Goal: Task Accomplishment & Management: Complete application form

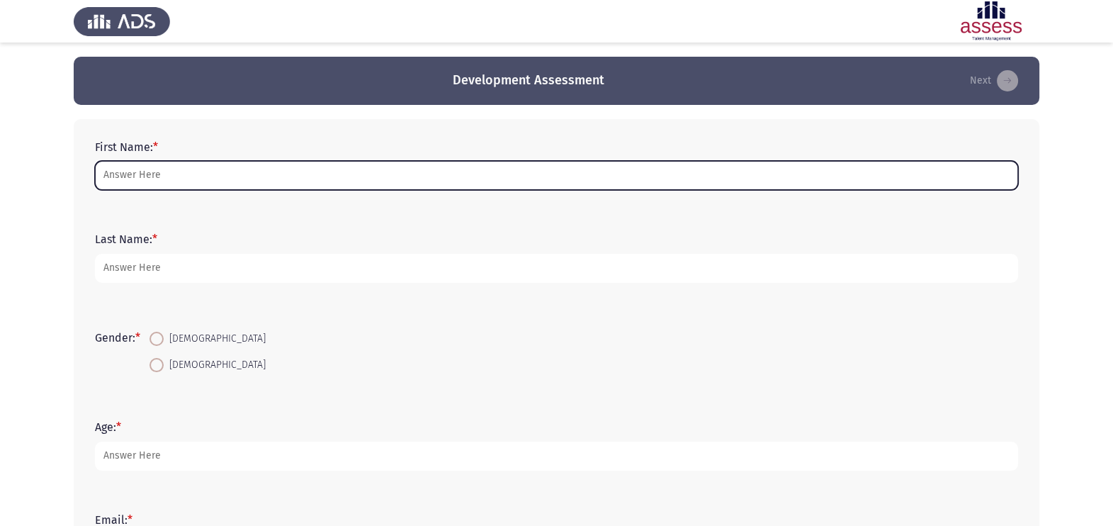
click at [305, 161] on input "First Name: *" at bounding box center [556, 175] width 923 height 29
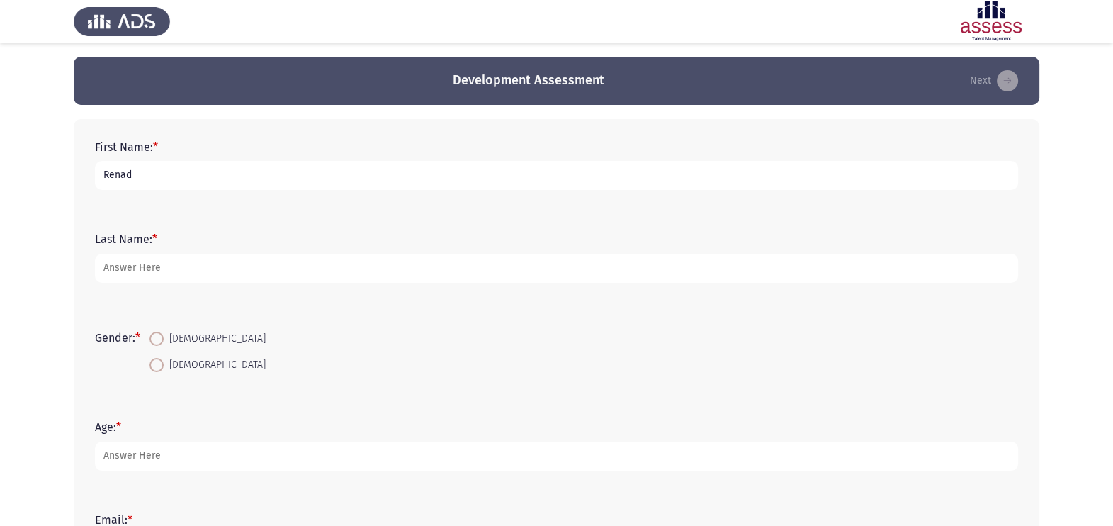
type input "Renad"
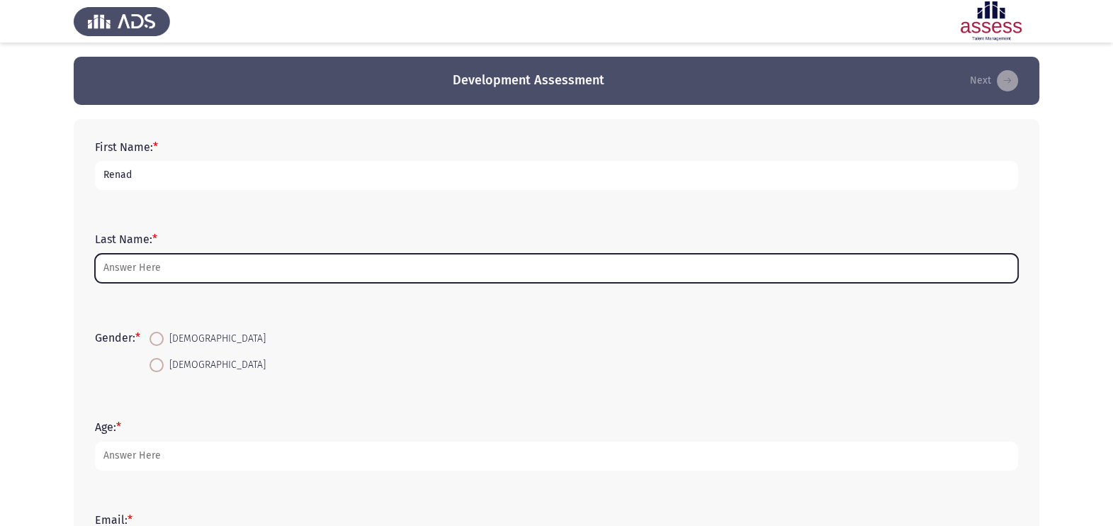
click at [223, 273] on input "Last Name: *" at bounding box center [556, 268] width 923 height 29
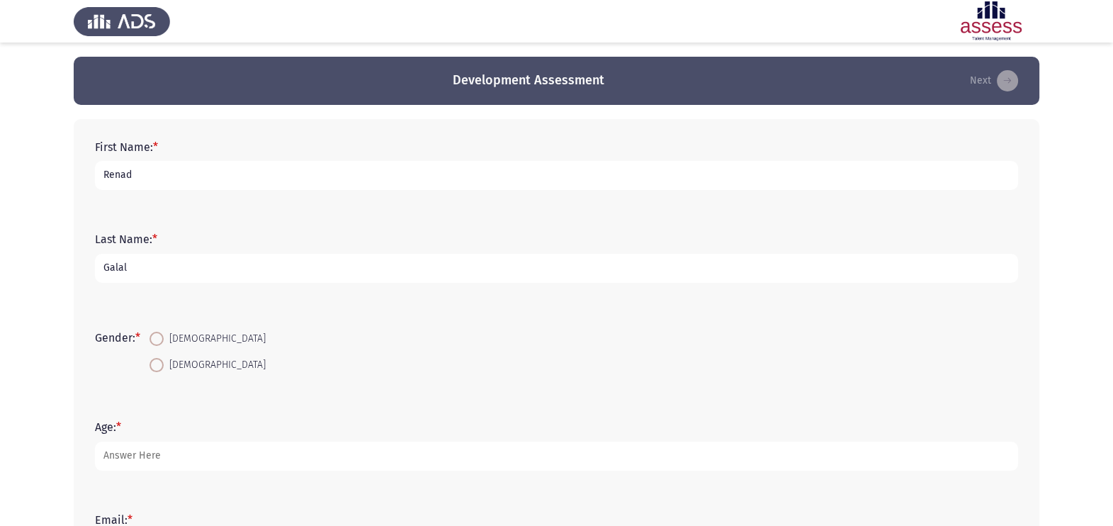
type input "Galal"
click at [159, 344] on span at bounding box center [157, 339] width 14 height 14
click at [159, 344] on input "[DEMOGRAPHIC_DATA]" at bounding box center [157, 339] width 14 height 14
radio input "true"
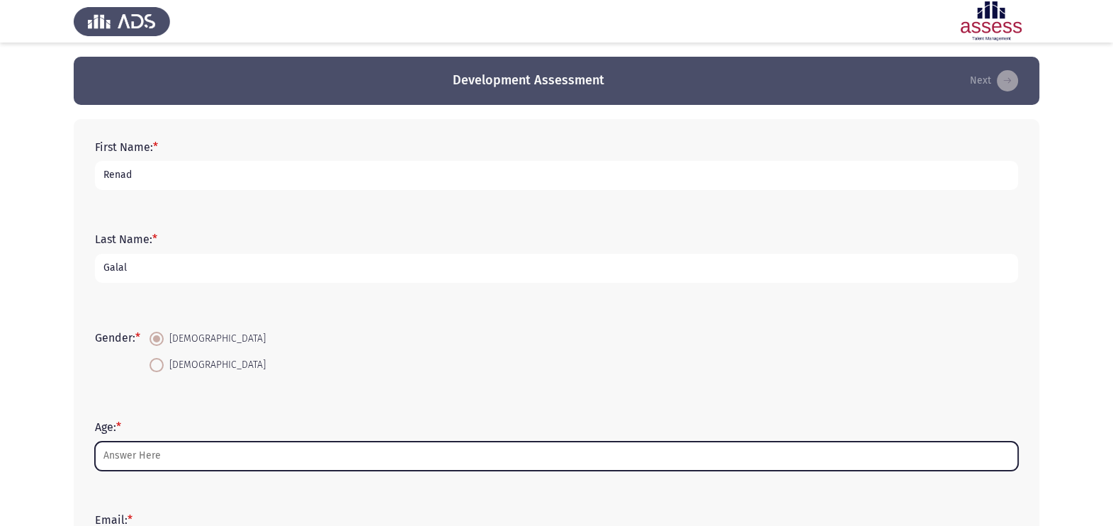
click at [172, 456] on input "Age: *" at bounding box center [556, 456] width 923 height 29
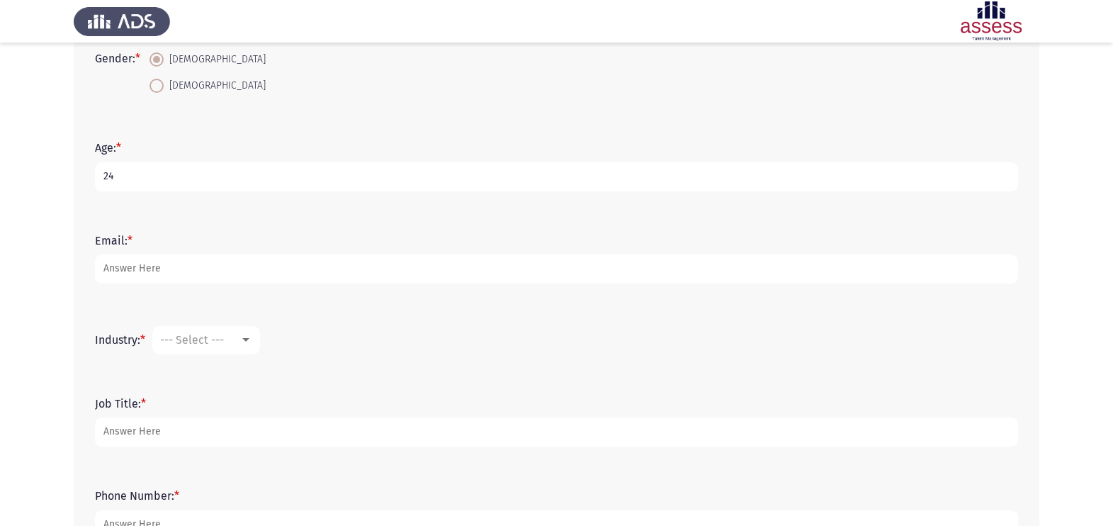
scroll to position [308, 0]
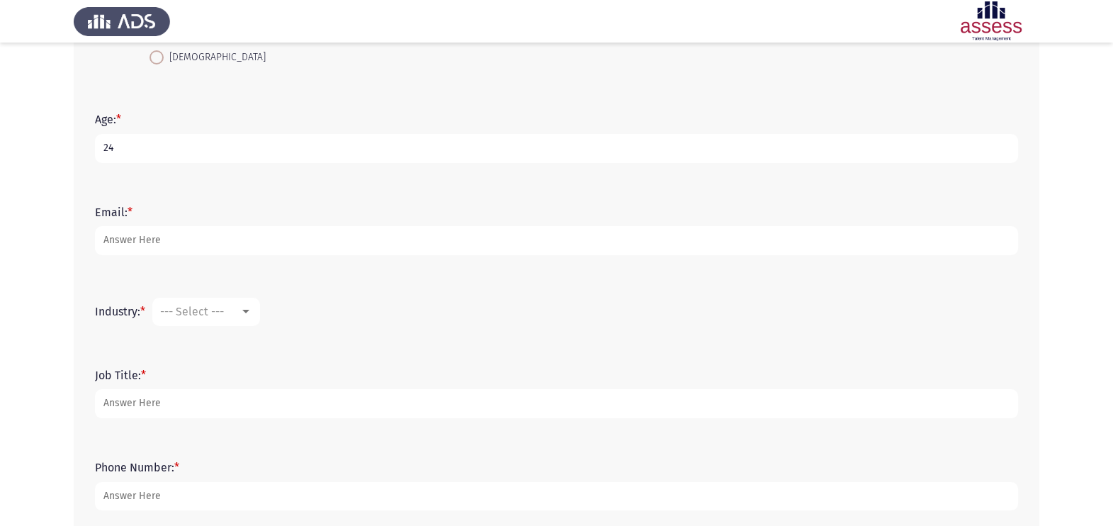
type input "24"
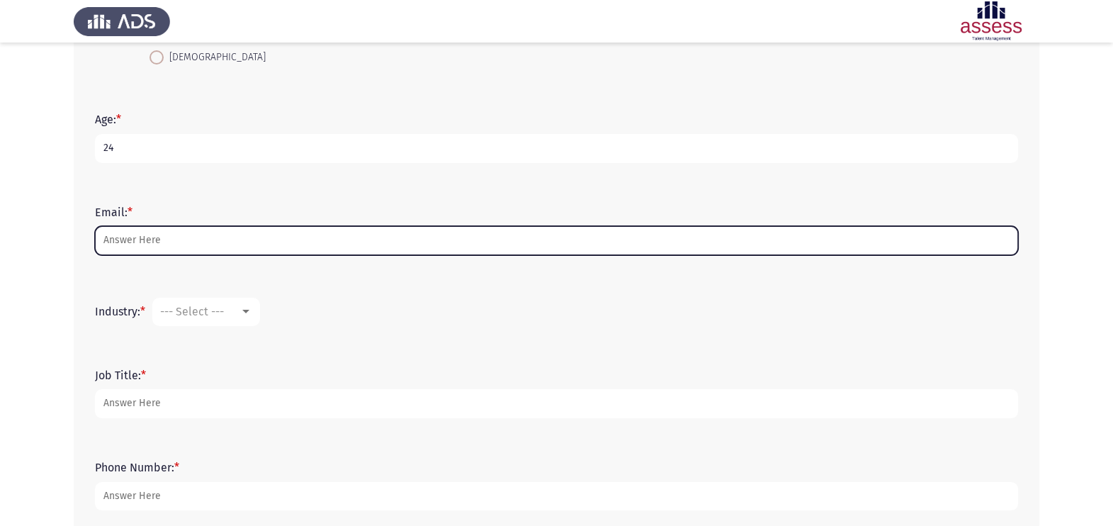
click at [330, 238] on input "Email: *" at bounding box center [556, 240] width 923 height 29
type input "[EMAIL_ADDRESS][DOMAIN_NAME]"
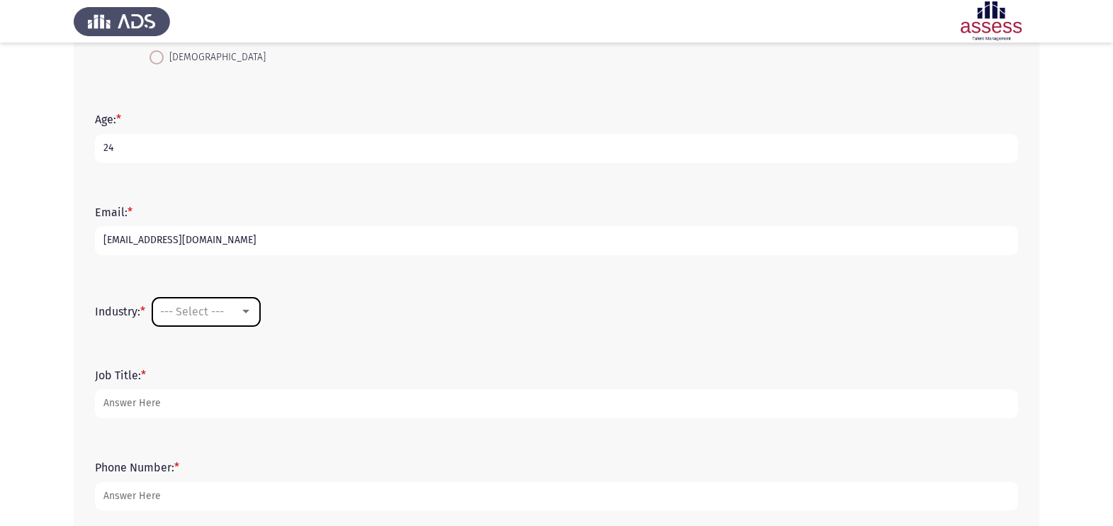
click at [196, 313] on span "--- Select ---" at bounding box center [192, 311] width 64 height 13
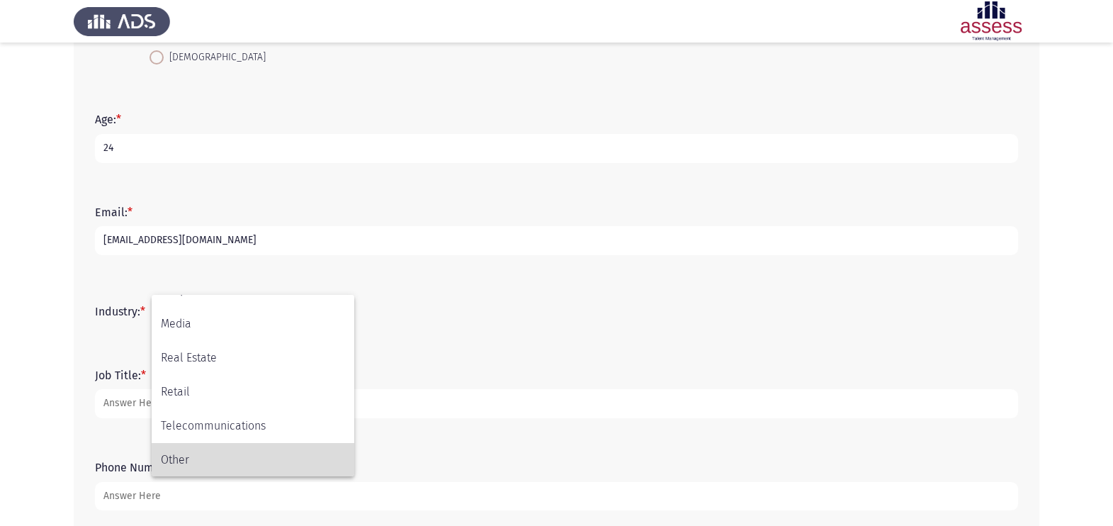
click at [225, 450] on span "Other" at bounding box center [253, 460] width 184 height 34
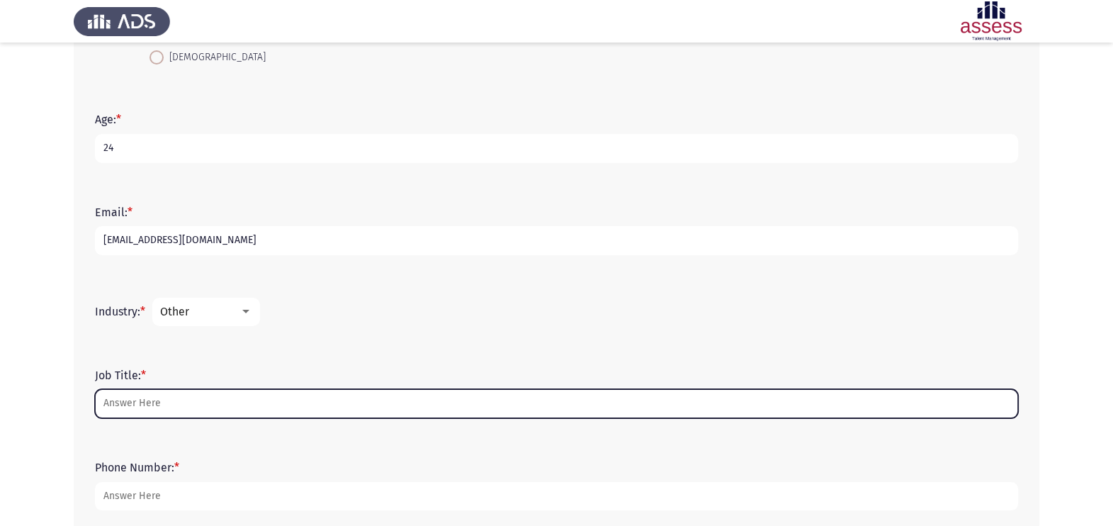
click at [176, 404] on input "Job Title: *" at bounding box center [556, 403] width 923 height 29
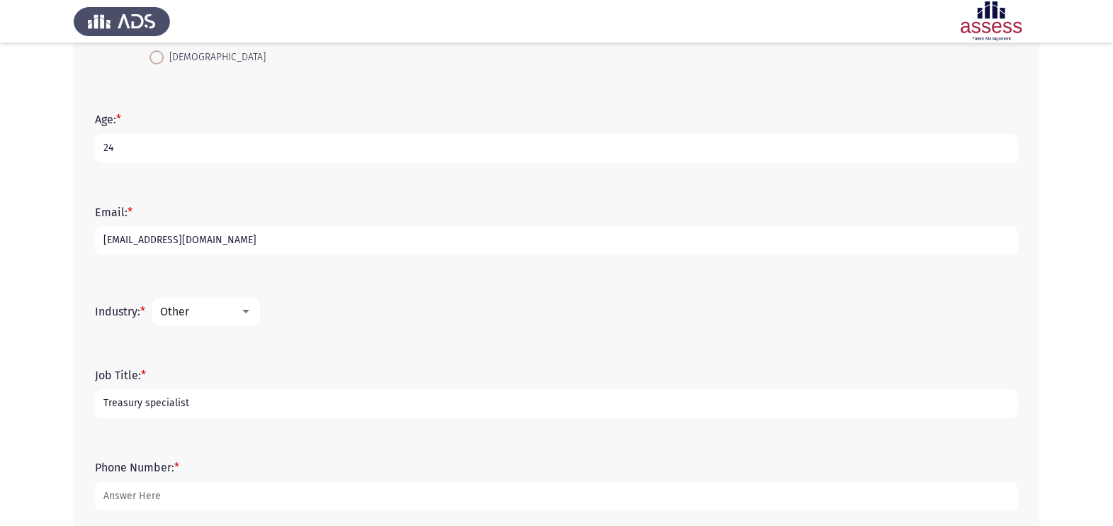
scroll to position [384, 0]
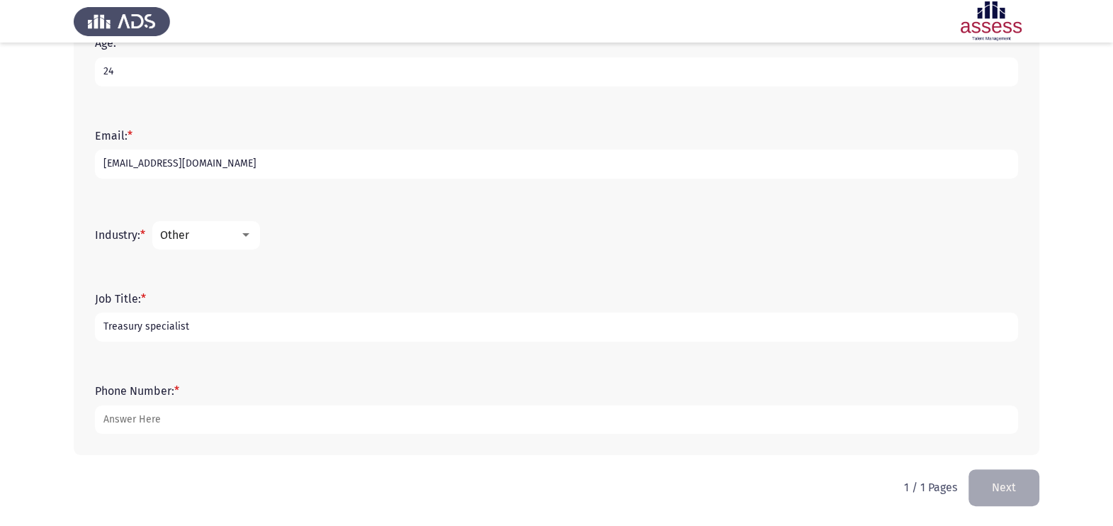
type input "Treasury specialist"
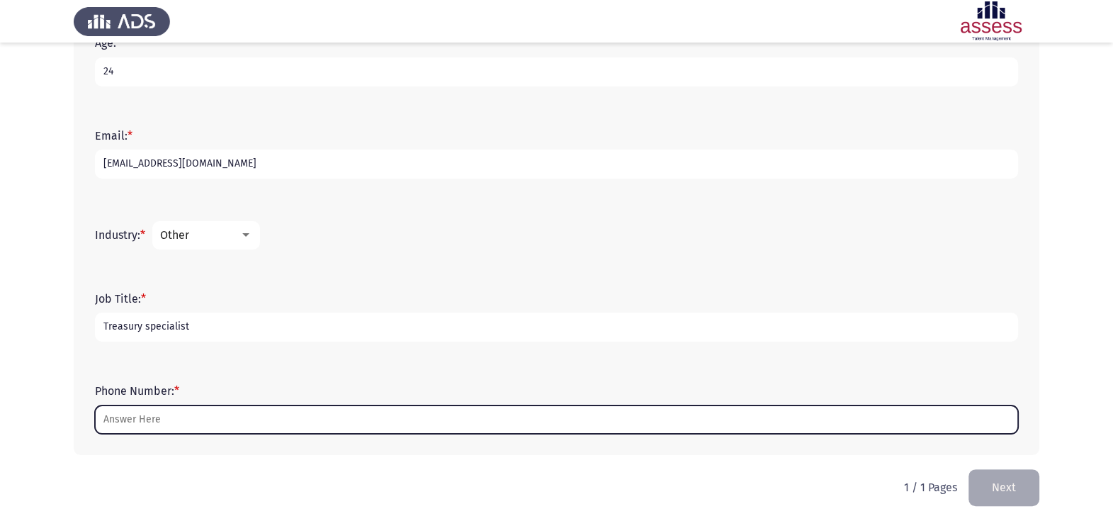
click at [239, 412] on input "Phone Number: *" at bounding box center [556, 419] width 923 height 29
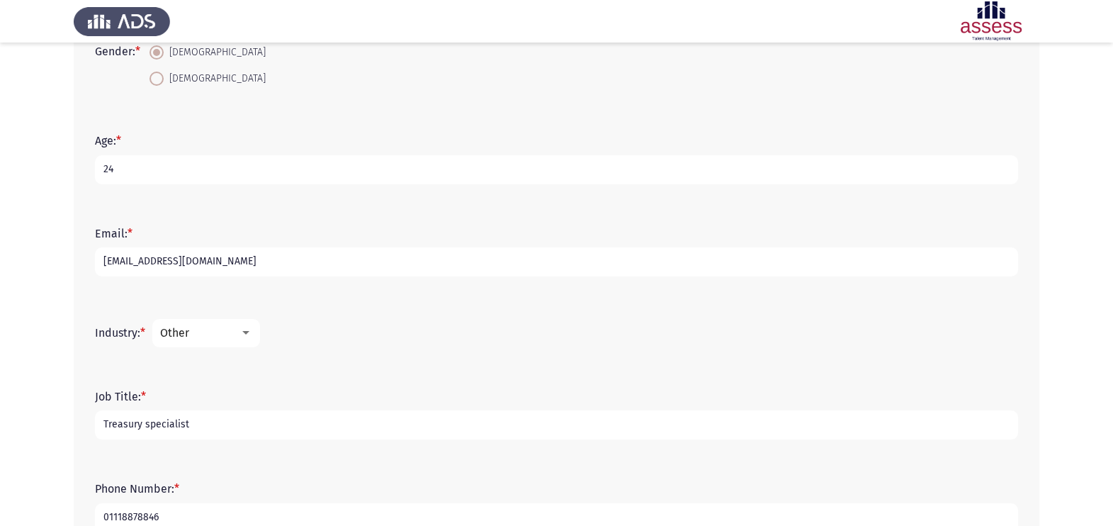
scroll to position [286, 0]
type input "01118878846"
drag, startPoint x: 212, startPoint y: 431, endPoint x: 99, endPoint y: 419, distance: 113.3
click at [99, 419] on input "Treasury specialist" at bounding box center [556, 425] width 923 height 29
click at [269, 432] on input "Treasury specialist" at bounding box center [556, 425] width 923 height 29
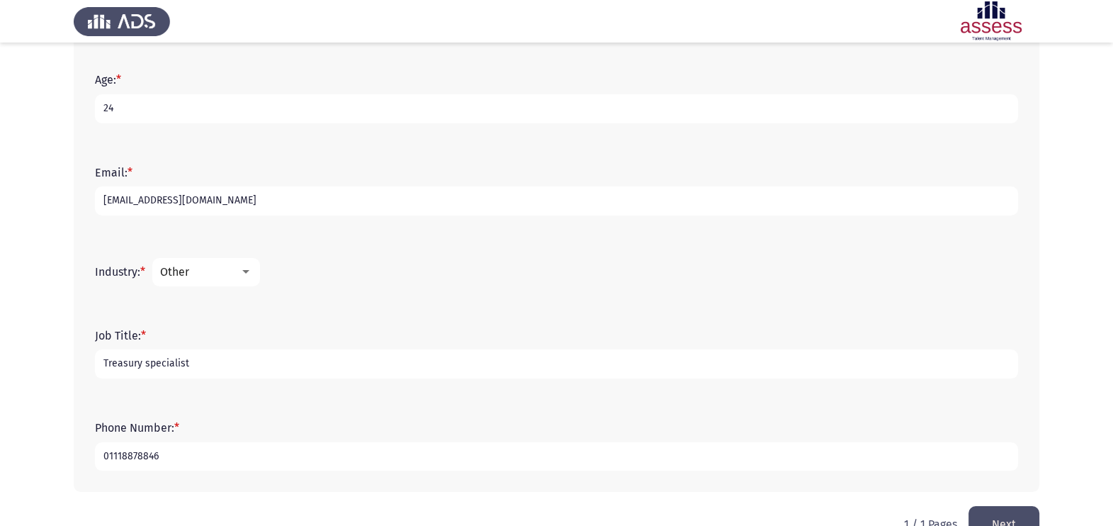
scroll to position [384, 0]
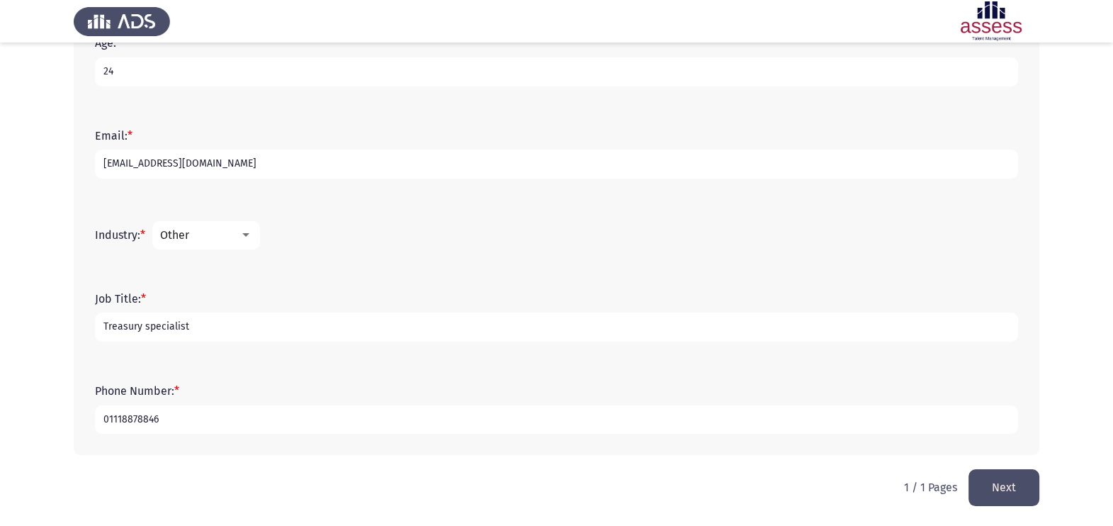
click at [981, 494] on button "Next" at bounding box center [1004, 487] width 71 height 36
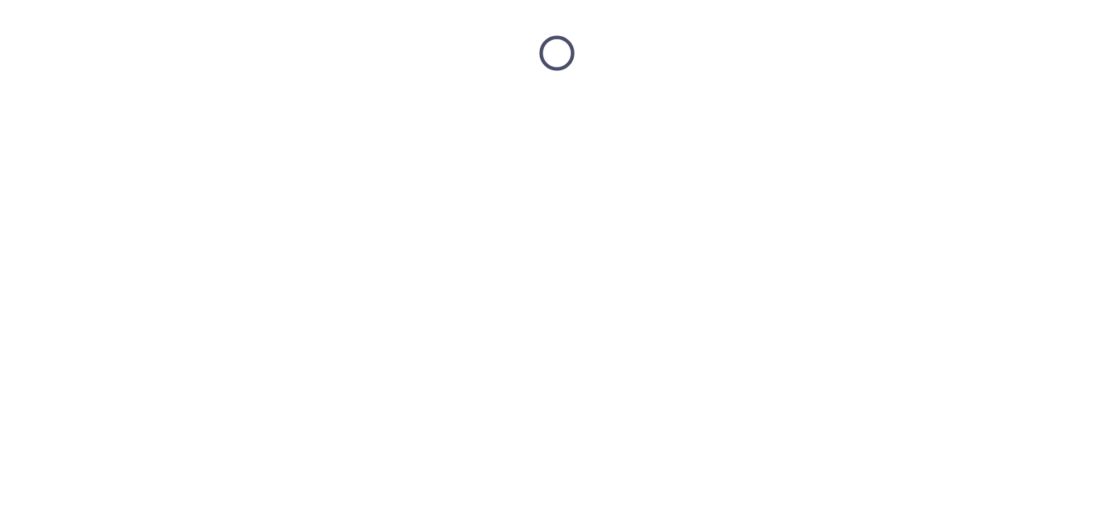
scroll to position [0, 0]
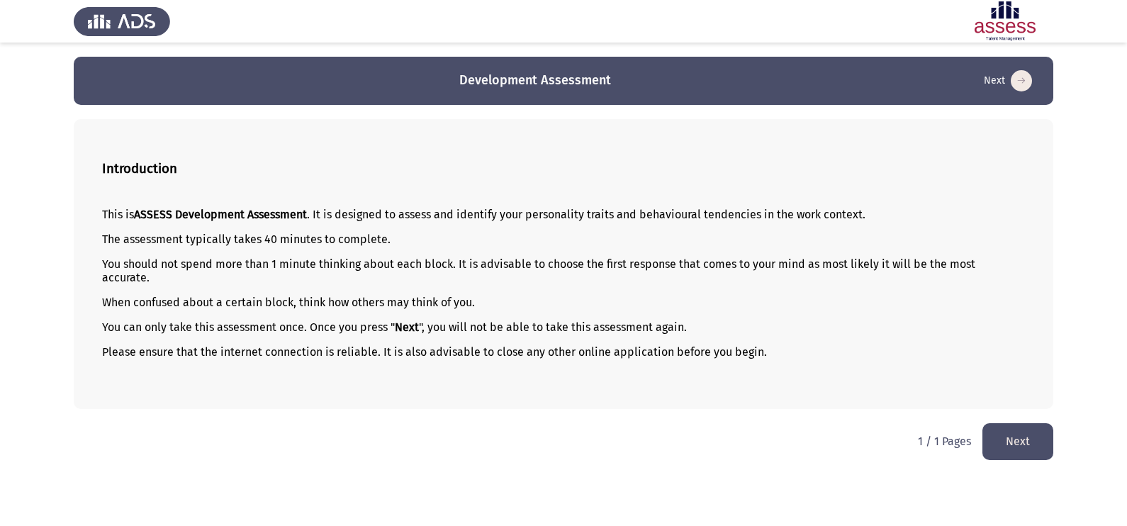
click at [1011, 448] on button "Next" at bounding box center [1017, 441] width 71 height 36
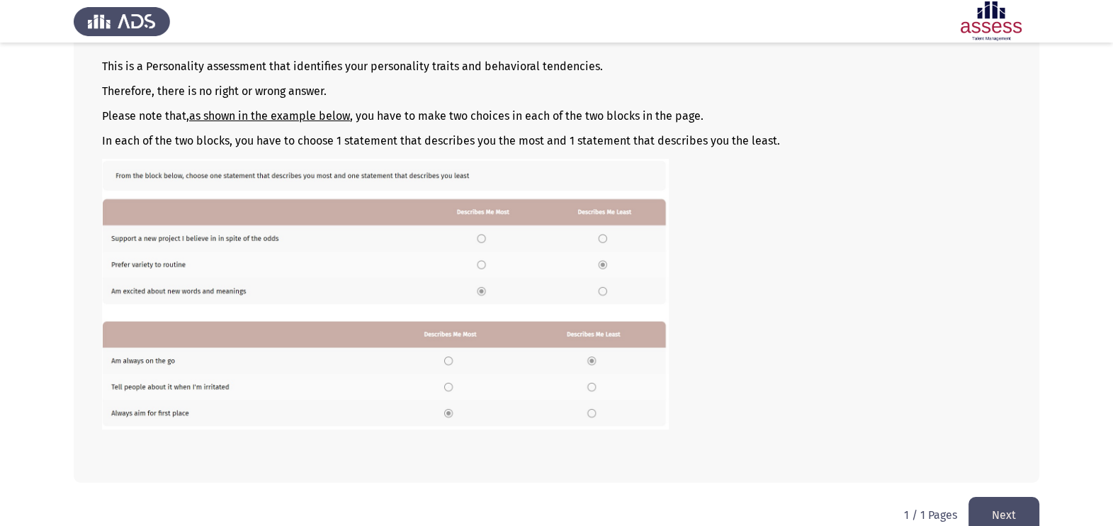
scroll to position [169, 0]
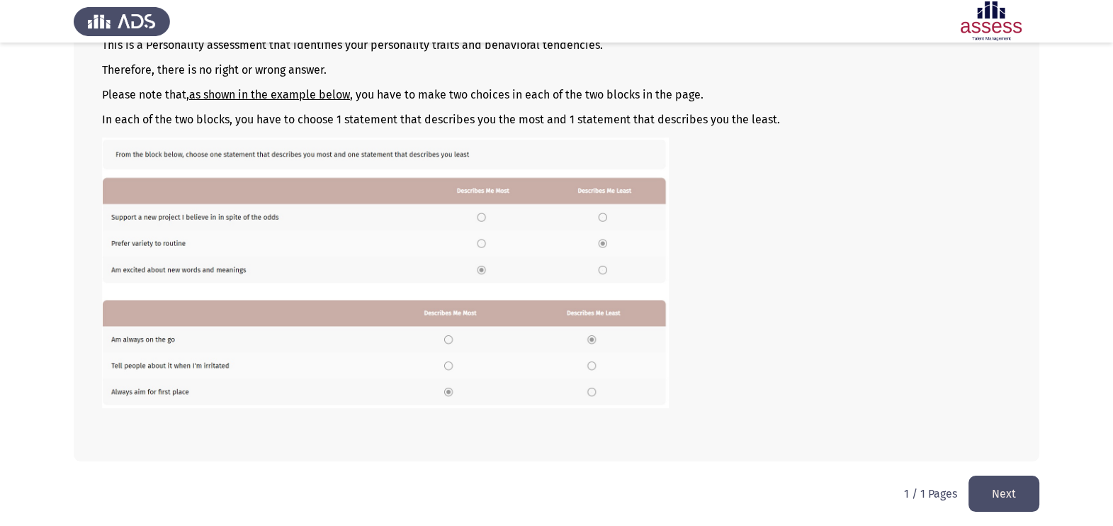
click at [971, 495] on button "Next" at bounding box center [1004, 494] width 71 height 36
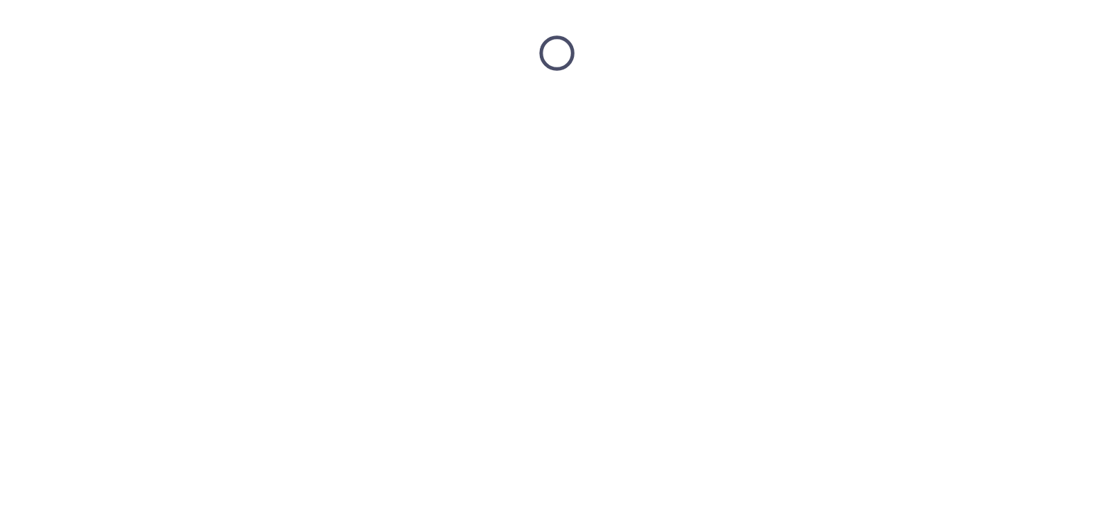
scroll to position [0, 0]
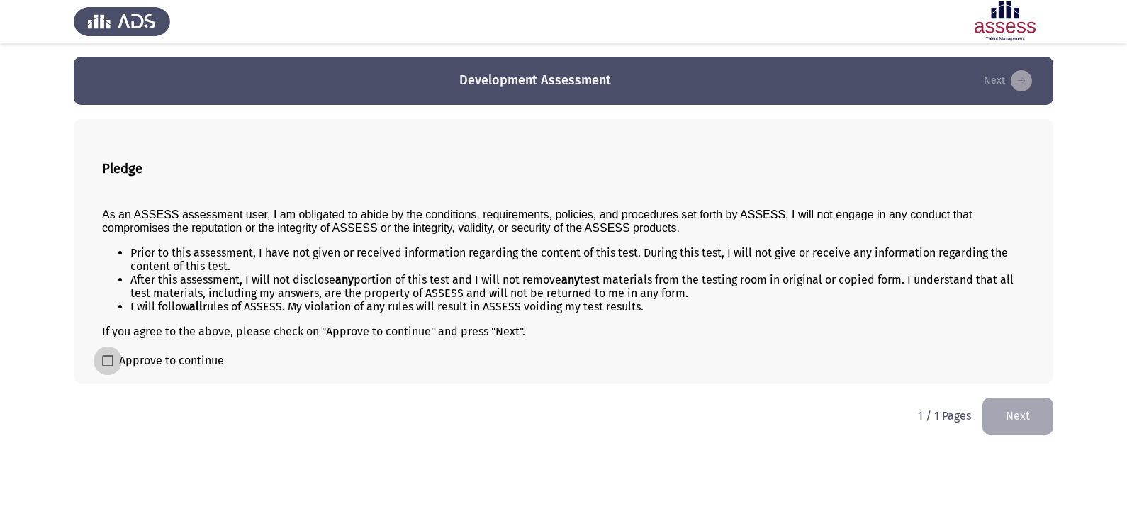
click at [107, 361] on span at bounding box center [107, 360] width 11 height 11
click at [107, 366] on input "Approve to continue" at bounding box center [107, 366] width 1 height 1
checkbox input "true"
click at [1007, 414] on button "Next" at bounding box center [1017, 416] width 71 height 36
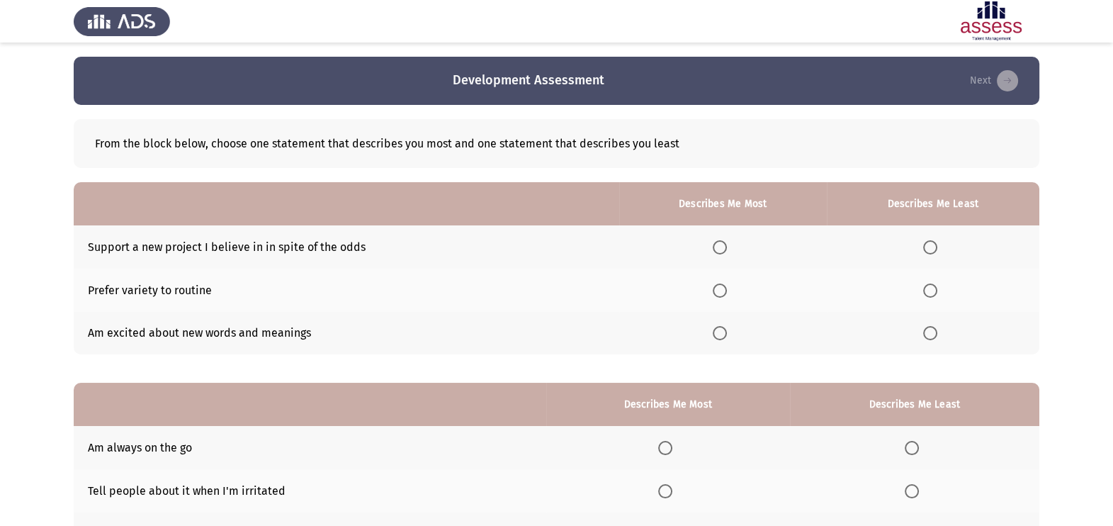
click at [723, 299] on th at bounding box center [723, 290] width 208 height 43
click at [723, 298] on th at bounding box center [723, 290] width 208 height 43
click at [723, 291] on span "Select an option" at bounding box center [720, 290] width 14 height 14
click at [723, 291] on input "Select an option" at bounding box center [720, 290] width 14 height 14
click at [931, 251] on span "Select an option" at bounding box center [930, 247] width 14 height 14
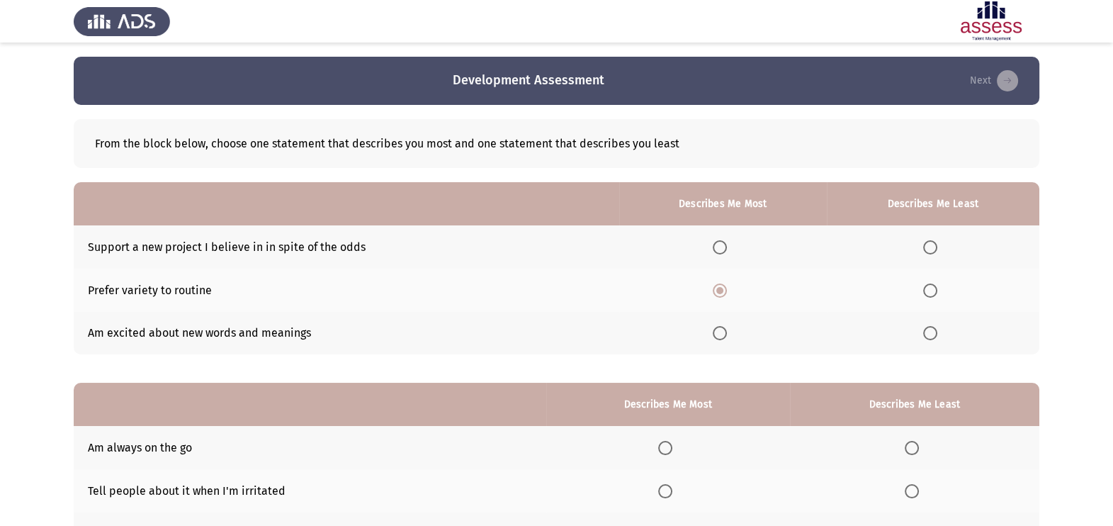
click at [931, 251] on input "Select an option" at bounding box center [930, 247] width 14 height 14
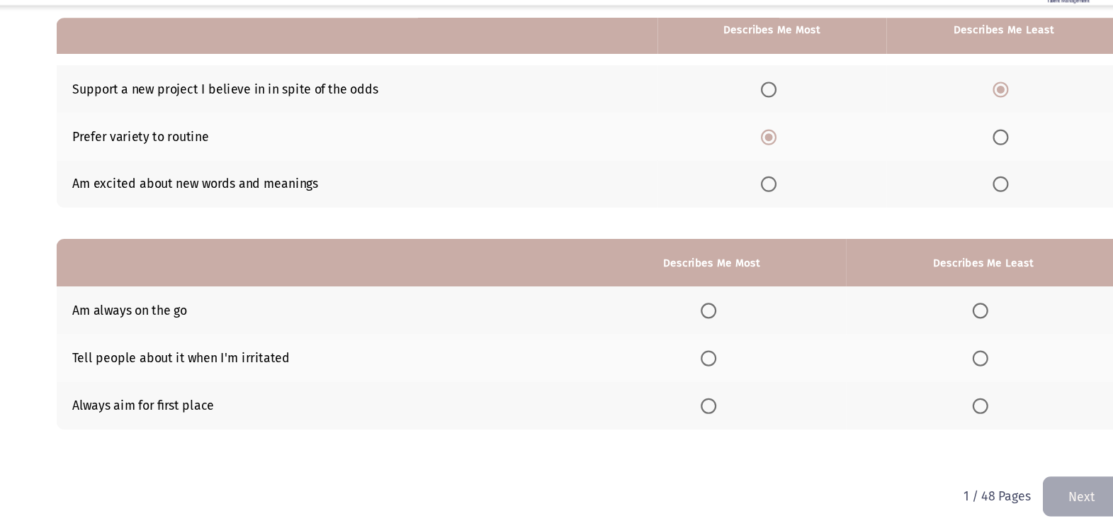
scroll to position [128, 0]
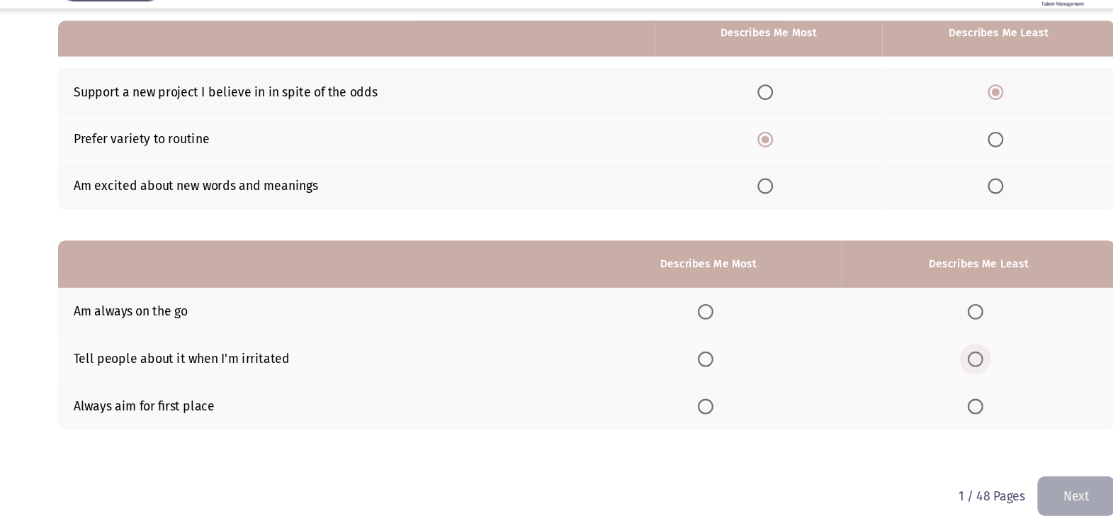
click at [916, 362] on span "Select an option" at bounding box center [912, 363] width 14 height 14
click at [916, 362] on input "Select an option" at bounding box center [912, 363] width 14 height 14
click at [672, 405] on span "Select an option" at bounding box center [665, 406] width 14 height 14
click at [672, 405] on input "Select an option" at bounding box center [665, 406] width 14 height 14
click at [989, 487] on button "Next" at bounding box center [1004, 488] width 71 height 36
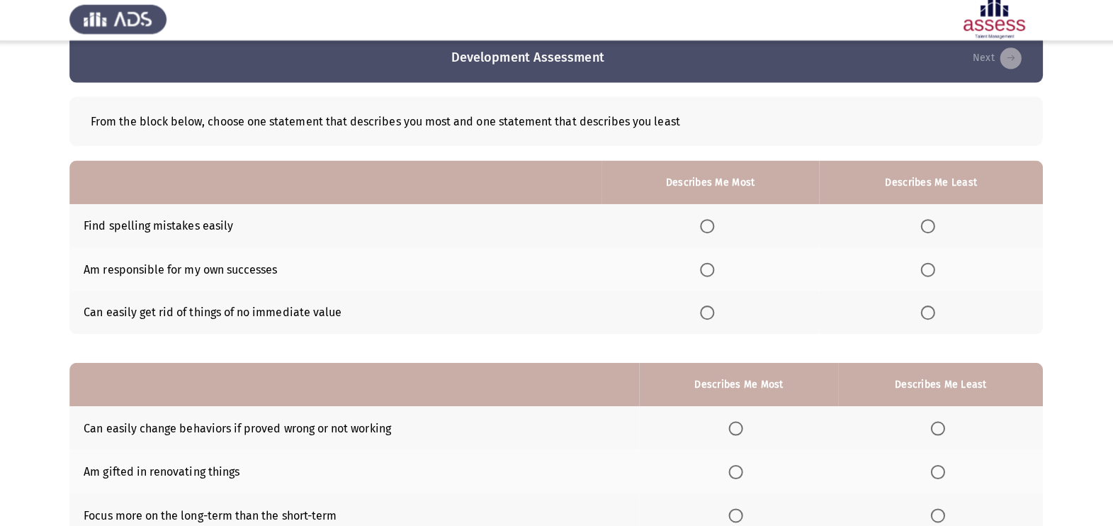
scroll to position [21, 0]
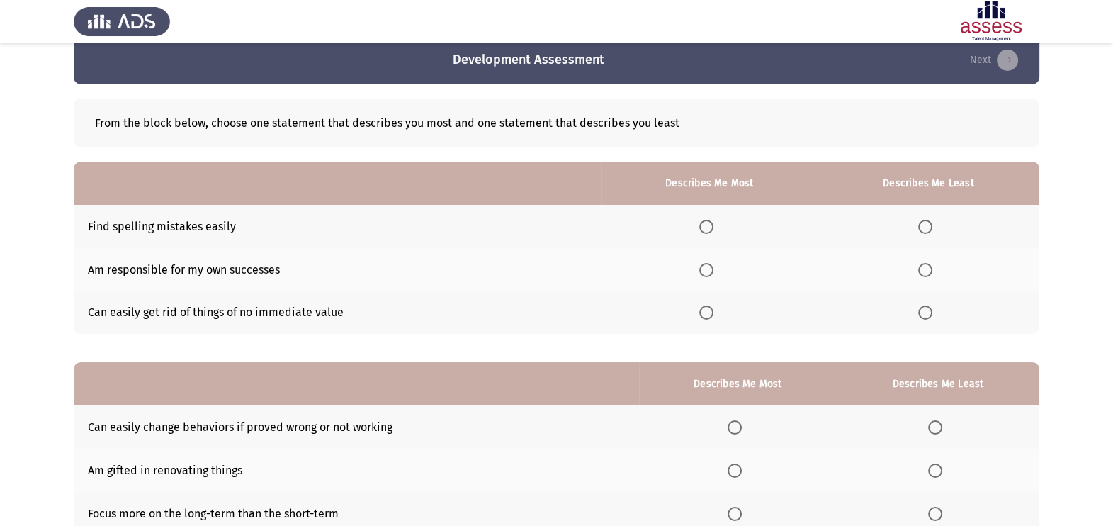
click at [711, 263] on span "Select an option" at bounding box center [707, 270] width 14 height 14
click at [711, 263] on input "Select an option" at bounding box center [707, 270] width 14 height 14
click at [920, 313] on span "Select an option" at bounding box center [926, 312] width 14 height 14
click at [920, 313] on input "Select an option" at bounding box center [926, 312] width 14 height 14
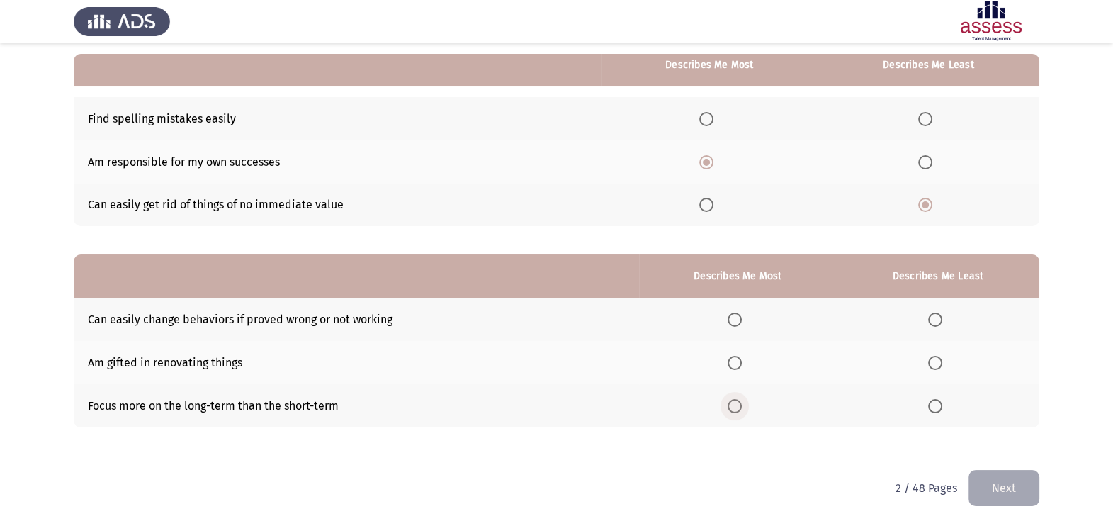
click at [734, 400] on span "Select an option" at bounding box center [735, 406] width 14 height 14
click at [734, 400] on input "Select an option" at bounding box center [735, 406] width 14 height 14
click at [934, 365] on span "Select an option" at bounding box center [935, 363] width 14 height 14
click at [934, 365] on input "Select an option" at bounding box center [935, 363] width 14 height 14
click at [988, 485] on button "Next" at bounding box center [1004, 488] width 71 height 36
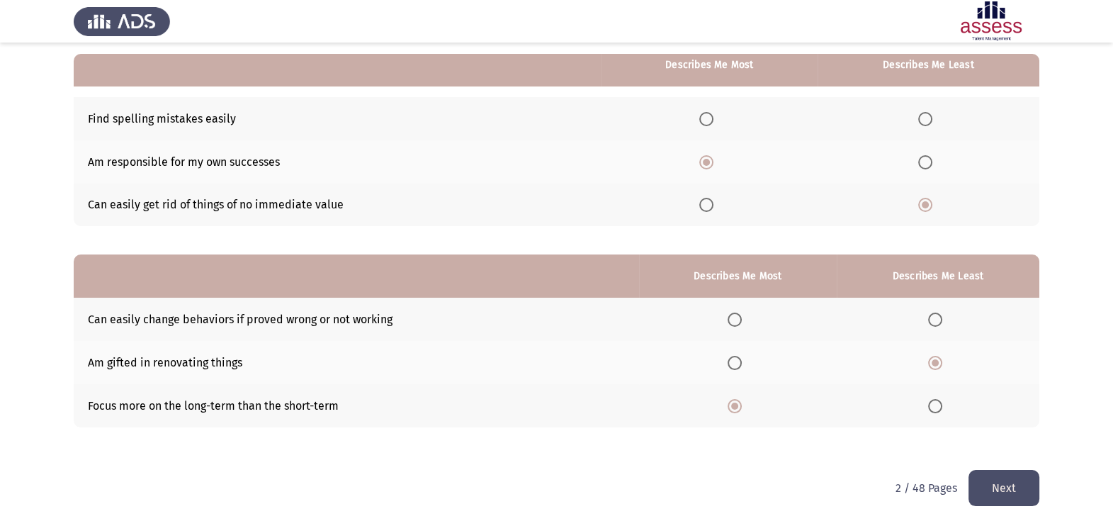
scroll to position [0, 0]
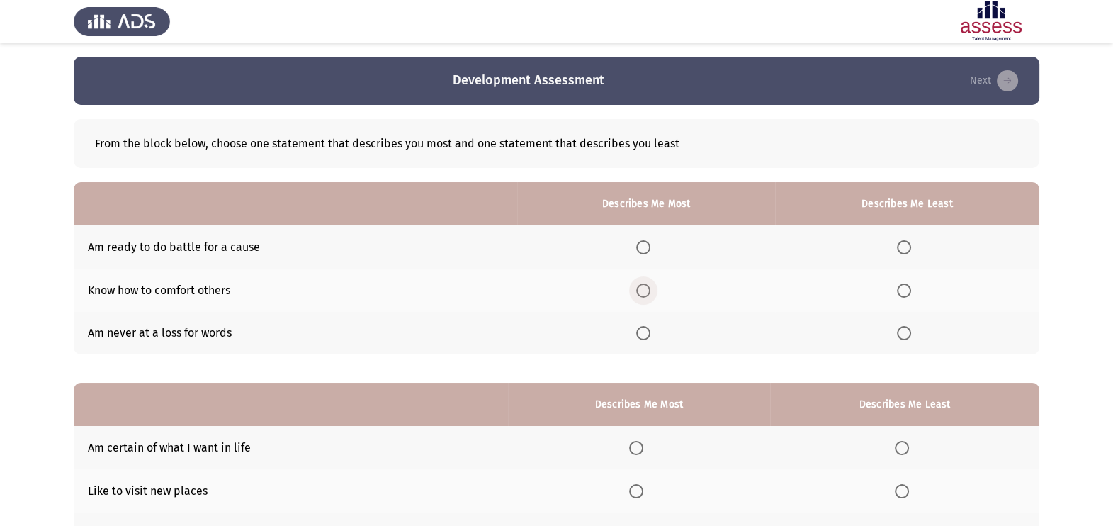
click at [645, 287] on span "Select an option" at bounding box center [643, 290] width 14 height 14
click at [645, 287] on input "Select an option" at bounding box center [643, 290] width 14 height 14
click at [894, 329] on th at bounding box center [907, 333] width 264 height 43
drag, startPoint x: 900, startPoint y: 329, endPoint x: 883, endPoint y: 313, distance: 23.6
click at [883, 313] on th at bounding box center [907, 333] width 264 height 43
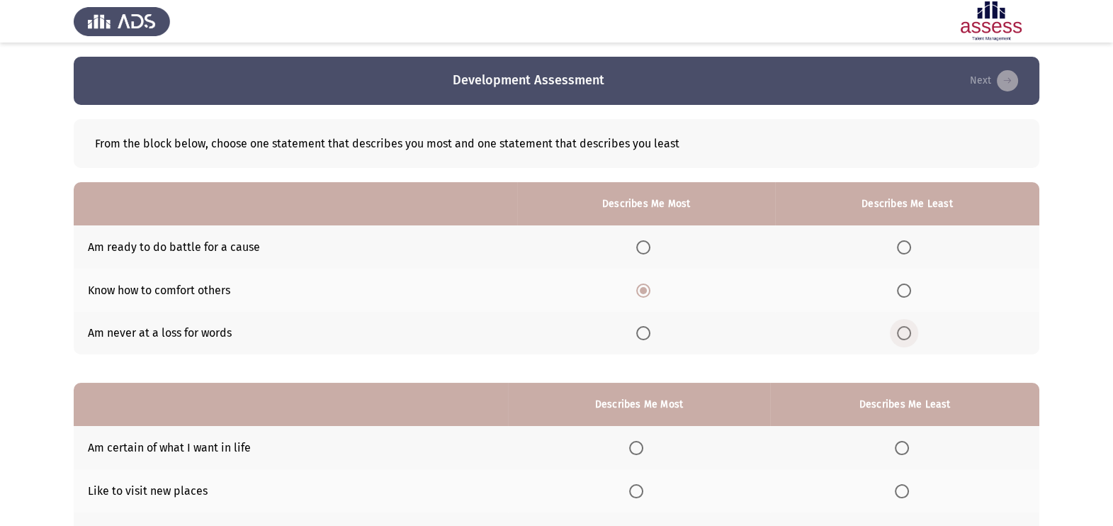
click at [906, 335] on span "Select an option" at bounding box center [904, 333] width 14 height 14
click at [906, 335] on input "Select an option" at bounding box center [904, 333] width 14 height 14
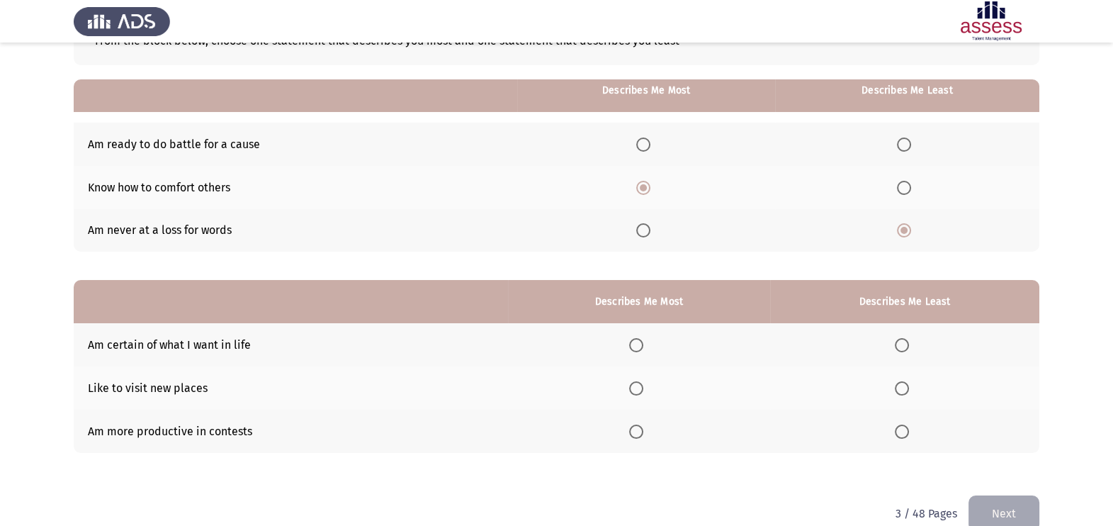
scroll to position [128, 0]
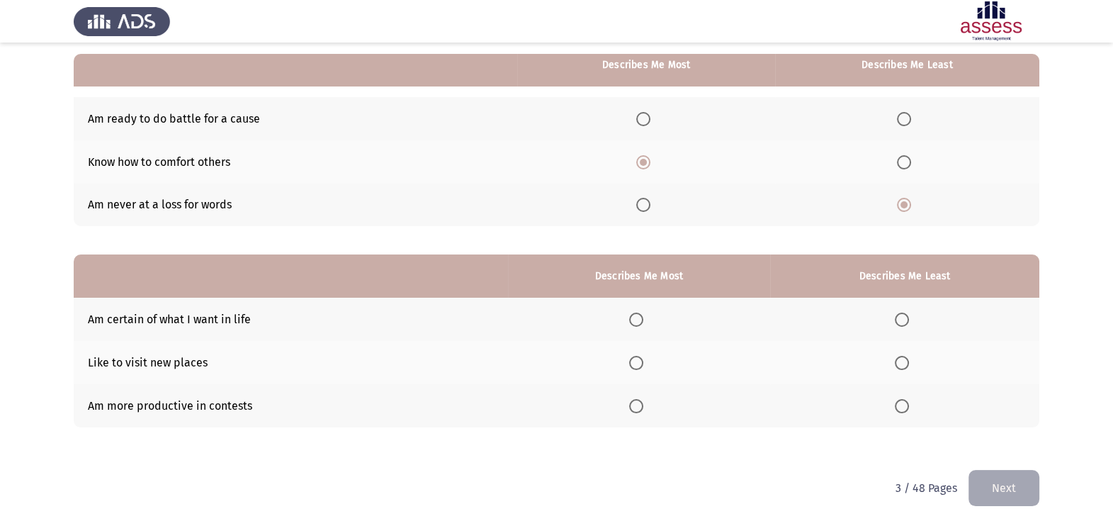
click at [641, 365] on span "Select an option" at bounding box center [636, 363] width 14 height 14
click at [641, 365] on input "Select an option" at bounding box center [636, 363] width 14 height 14
click at [904, 415] on th at bounding box center [904, 405] width 269 height 43
click at [904, 406] on span "Select an option" at bounding box center [902, 406] width 14 height 14
click at [904, 406] on input "Select an option" at bounding box center [902, 406] width 14 height 14
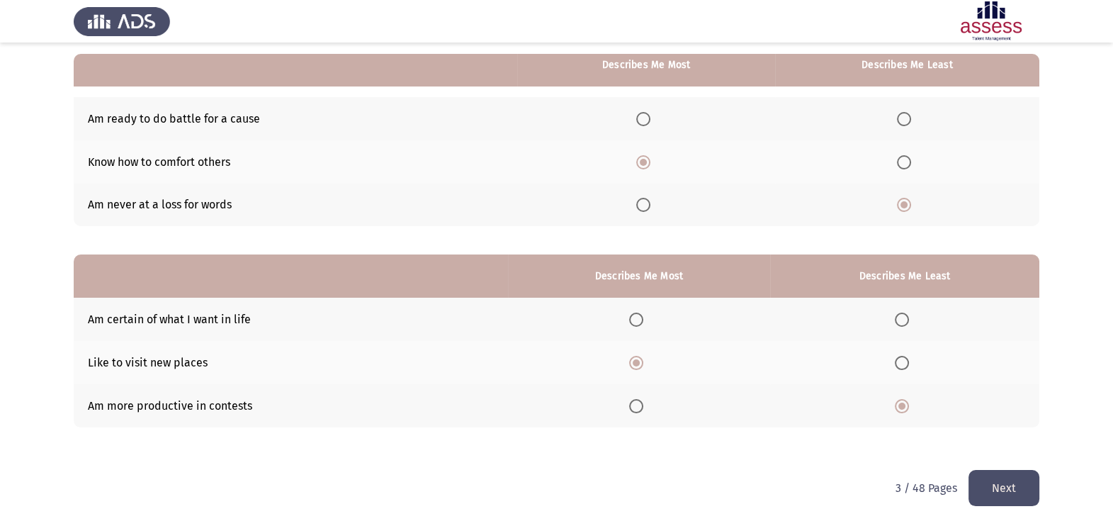
click at [996, 485] on button "Next" at bounding box center [1004, 488] width 71 height 36
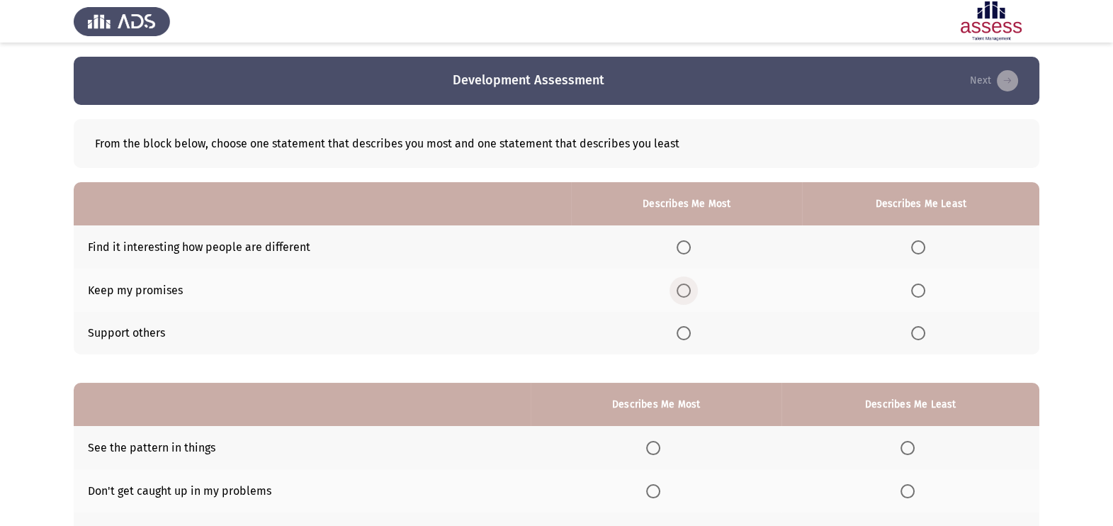
click at [684, 290] on span "Select an option" at bounding box center [684, 290] width 14 height 14
click at [684, 290] on input "Select an option" at bounding box center [684, 290] width 14 height 14
click at [684, 333] on span "Select an option" at bounding box center [684, 333] width 14 height 14
click at [684, 333] on input "Select an option" at bounding box center [684, 333] width 14 height 14
click at [911, 248] on th at bounding box center [920, 246] width 237 height 43
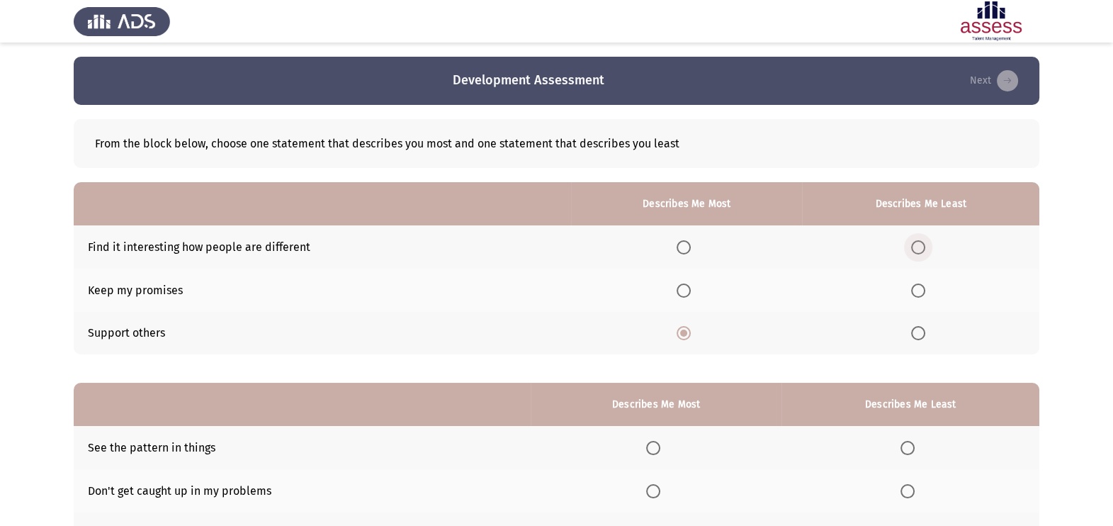
click at [917, 247] on span "Select an option" at bounding box center [918, 247] width 14 height 14
click at [917, 247] on input "Select an option" at bounding box center [918, 247] width 14 height 14
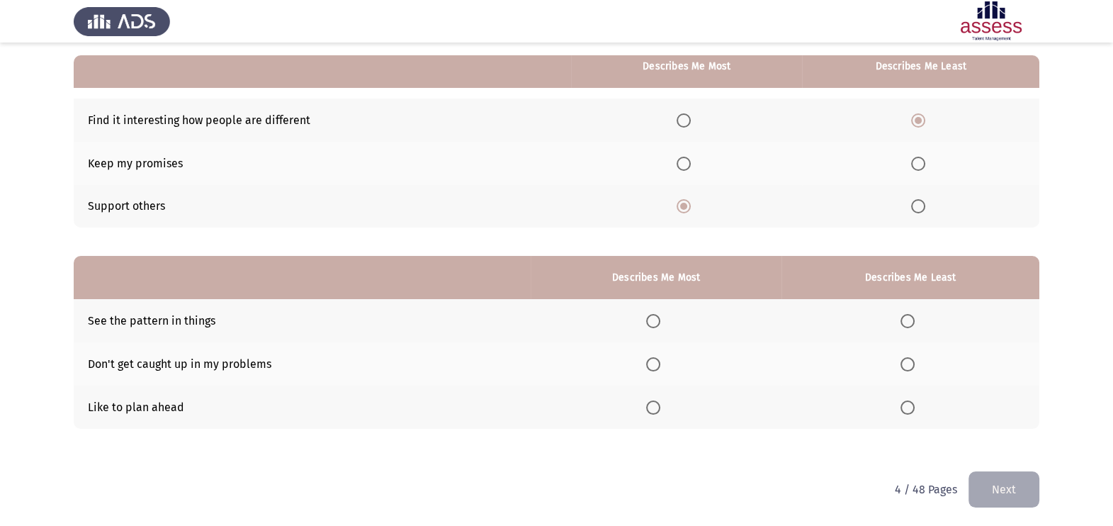
scroll to position [128, 0]
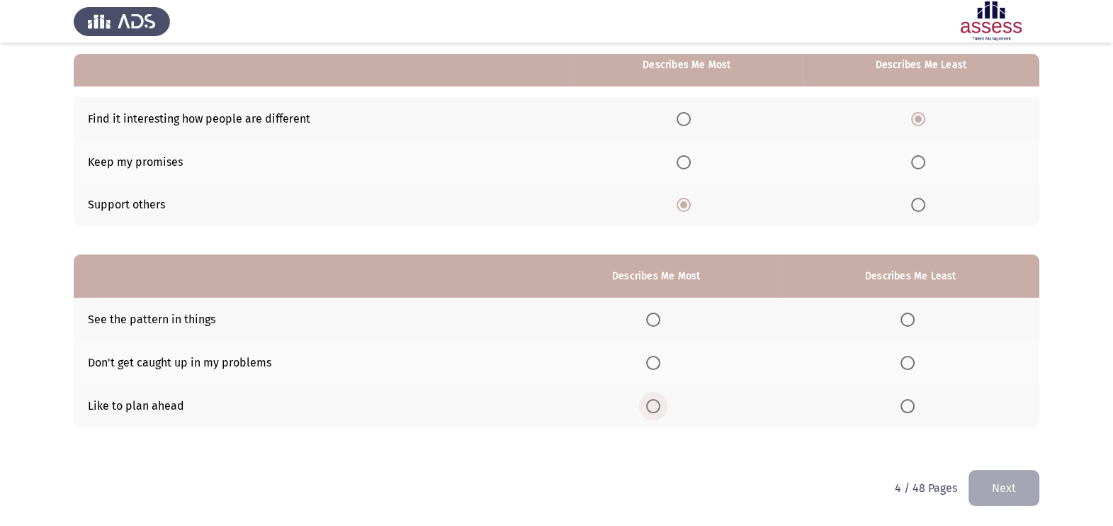
click at [658, 407] on span "Select an option" at bounding box center [653, 406] width 14 height 14
click at [658, 407] on input "Select an option" at bounding box center [653, 406] width 14 height 14
click at [902, 322] on span "Select an option" at bounding box center [908, 320] width 14 height 14
click at [902, 322] on input "Select an option" at bounding box center [908, 320] width 14 height 14
click at [1000, 493] on button "Next" at bounding box center [1004, 488] width 71 height 36
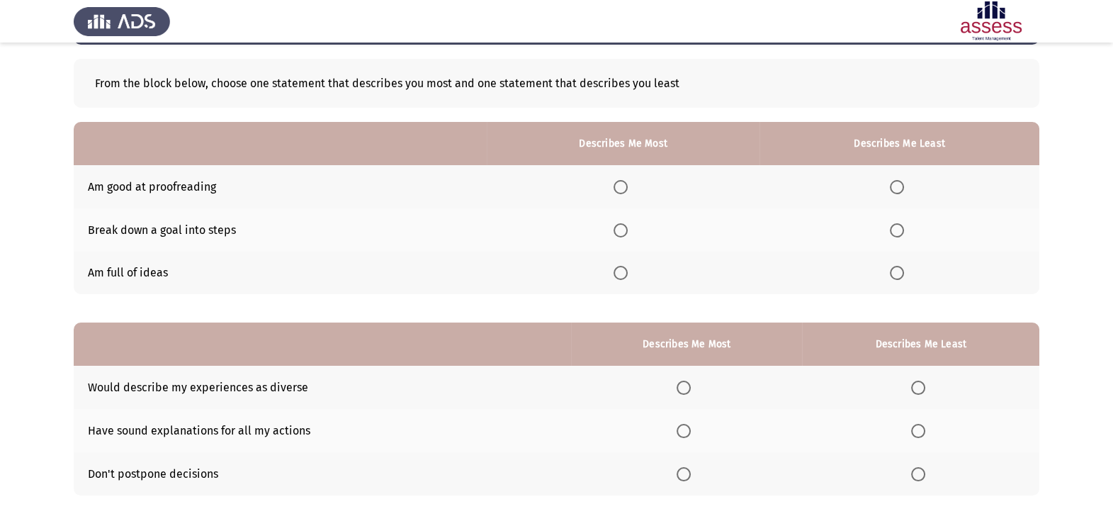
scroll to position [62, 0]
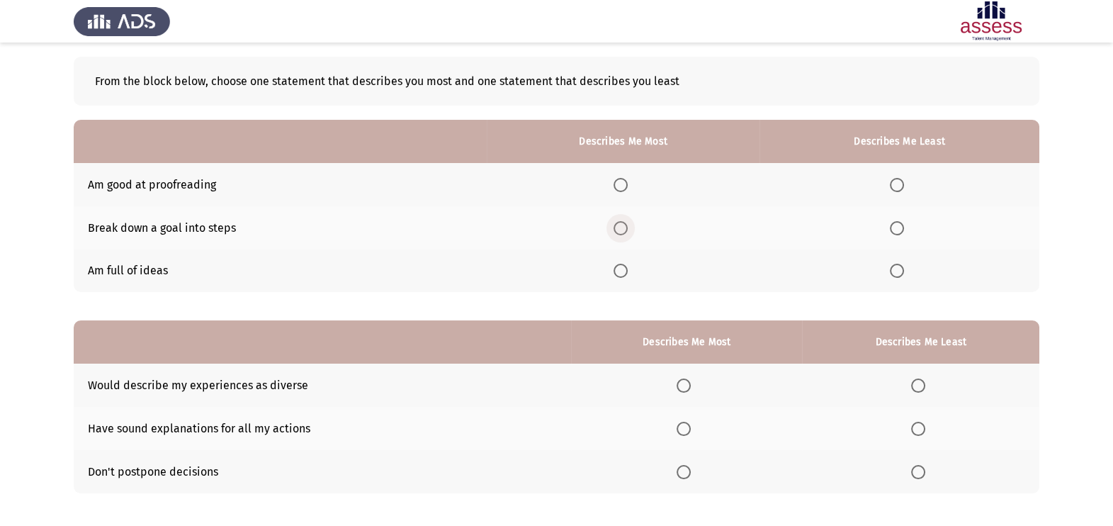
click at [632, 229] on label "Select an option" at bounding box center [624, 228] width 20 height 14
click at [628, 229] on input "Select an option" at bounding box center [621, 228] width 14 height 14
click at [895, 183] on span "Select an option" at bounding box center [897, 185] width 14 height 14
click at [895, 183] on input "Select an option" at bounding box center [897, 185] width 14 height 14
click at [689, 432] on span "Select an option" at bounding box center [684, 429] width 14 height 14
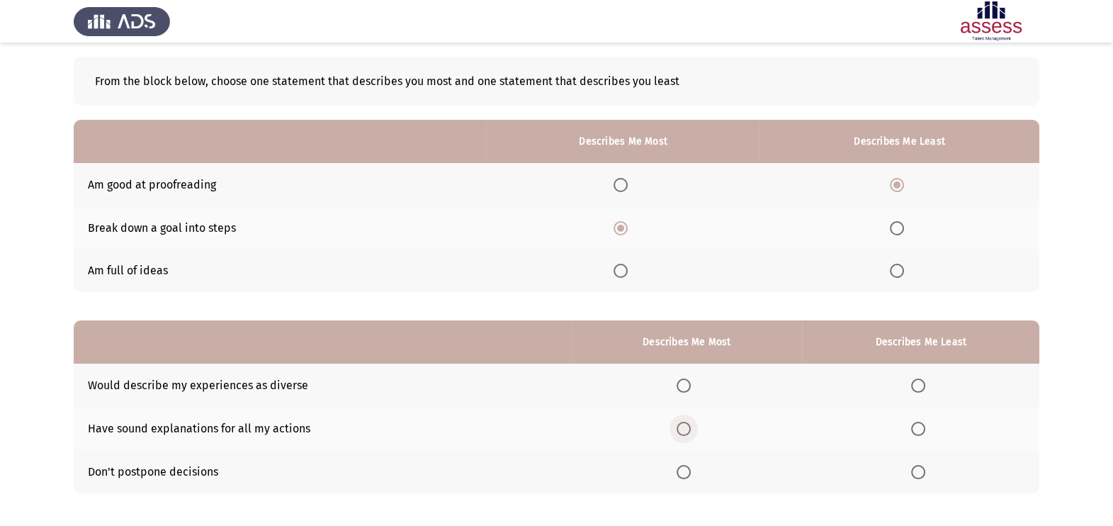
click at [689, 432] on input "Select an option" at bounding box center [684, 429] width 14 height 14
click at [919, 383] on span "Select an option" at bounding box center [918, 385] width 14 height 14
click at [919, 383] on input "Select an option" at bounding box center [918, 385] width 14 height 14
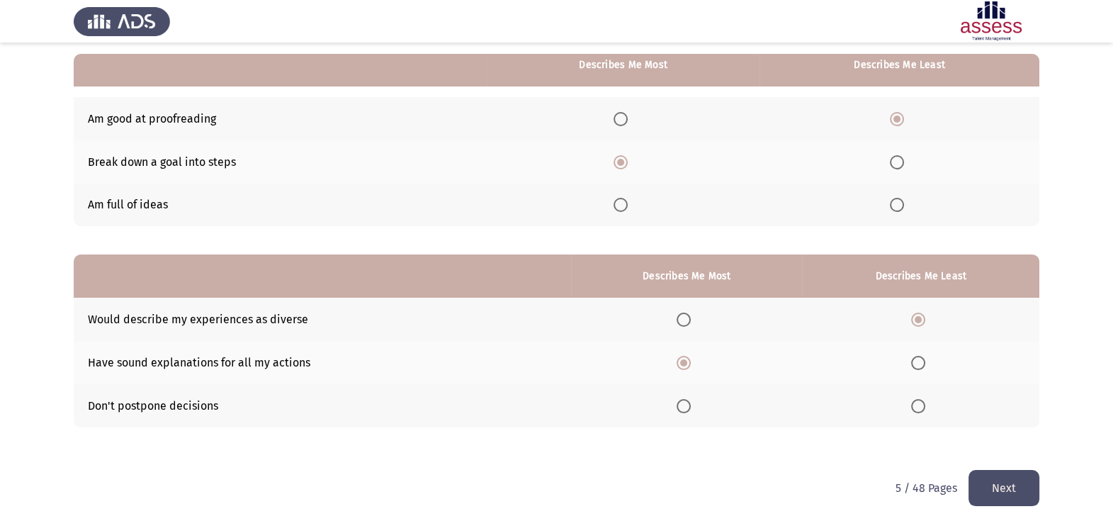
click at [1005, 485] on button "Next" at bounding box center [1004, 488] width 71 height 36
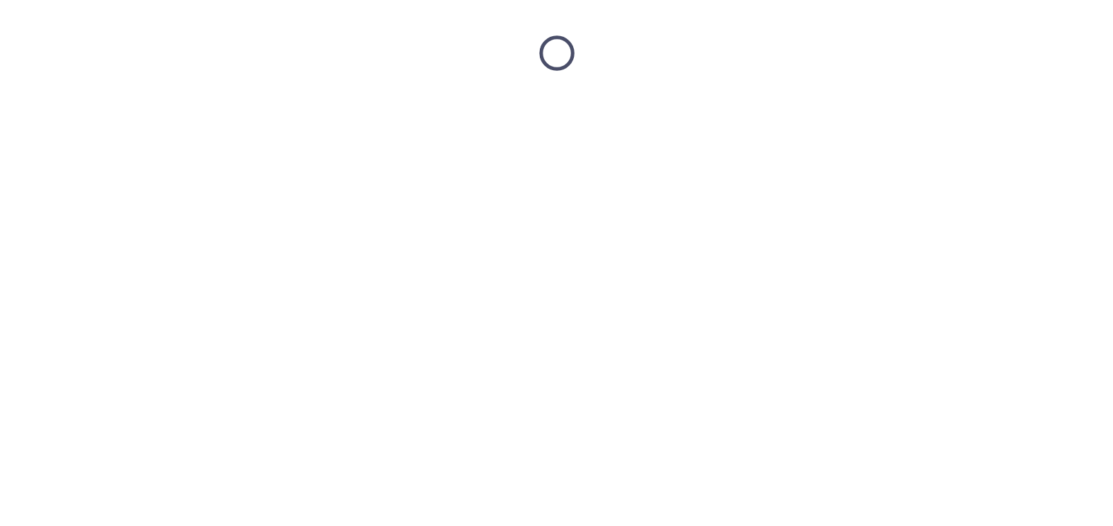
scroll to position [0, 0]
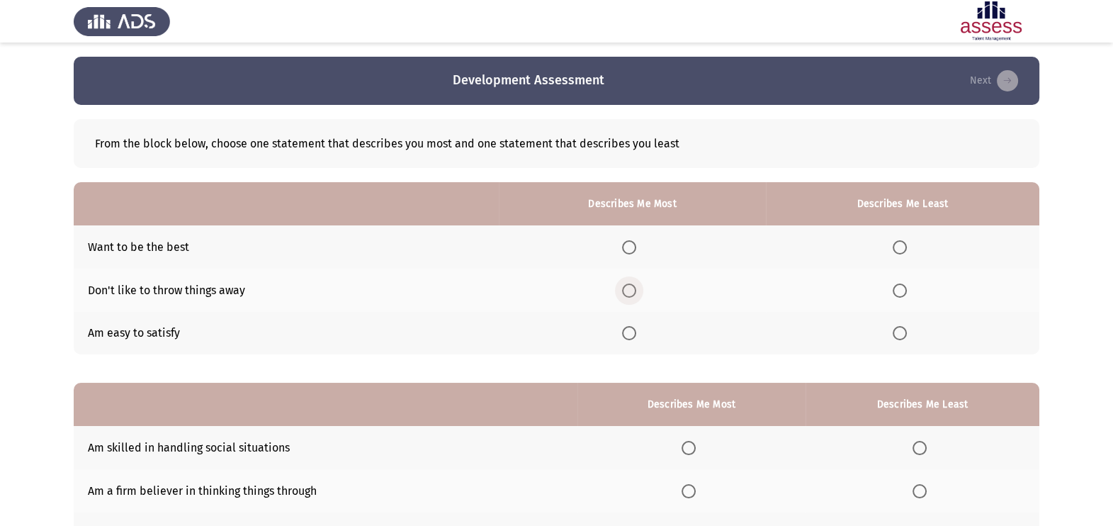
click at [636, 284] on span "Select an option" at bounding box center [629, 290] width 14 height 14
click at [636, 284] on input "Select an option" at bounding box center [629, 290] width 14 height 14
click at [899, 340] on th at bounding box center [903, 333] width 274 height 43
click at [900, 333] on span "Select an option" at bounding box center [900, 333] width 0 height 0
click at [902, 333] on input "Select an option" at bounding box center [900, 333] width 14 height 14
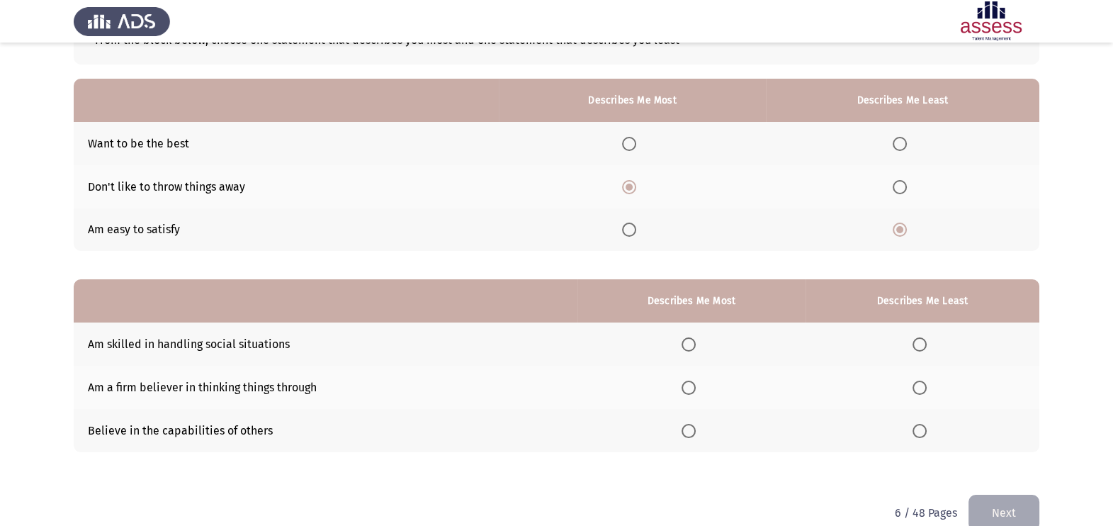
scroll to position [128, 0]
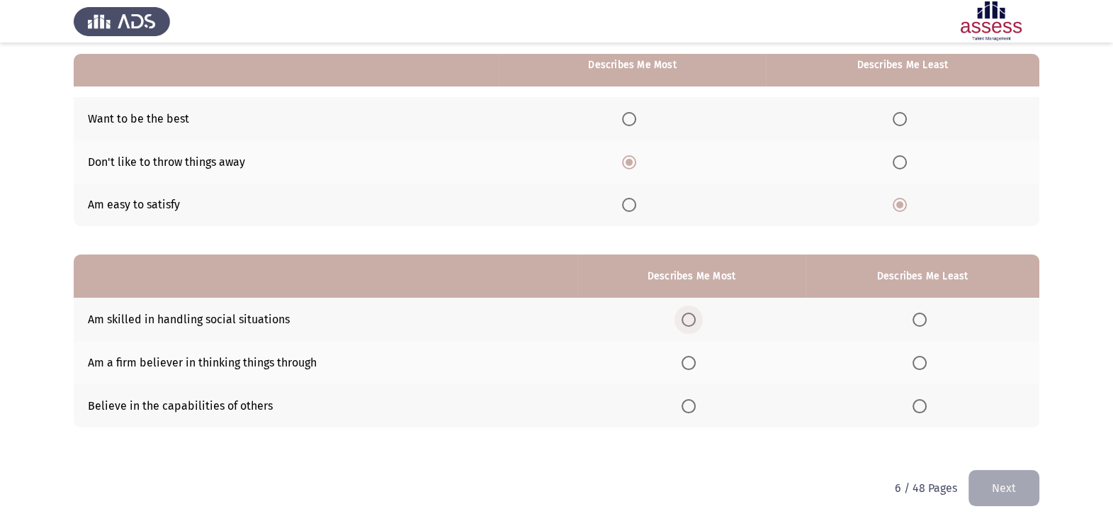
click at [693, 322] on span "Select an option" at bounding box center [689, 320] width 14 height 14
click at [693, 322] on input "Select an option" at bounding box center [689, 320] width 14 height 14
click at [902, 361] on th at bounding box center [923, 362] width 234 height 43
click at [921, 361] on span "Select an option" at bounding box center [920, 363] width 14 height 14
click at [921, 361] on input "Select an option" at bounding box center [920, 363] width 14 height 14
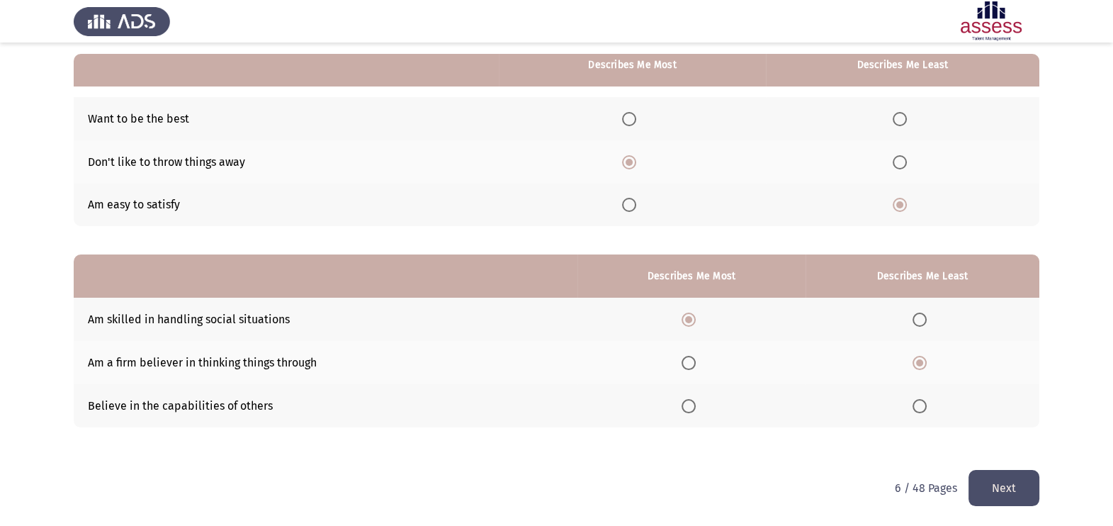
click at [999, 497] on button "Next" at bounding box center [1004, 488] width 71 height 36
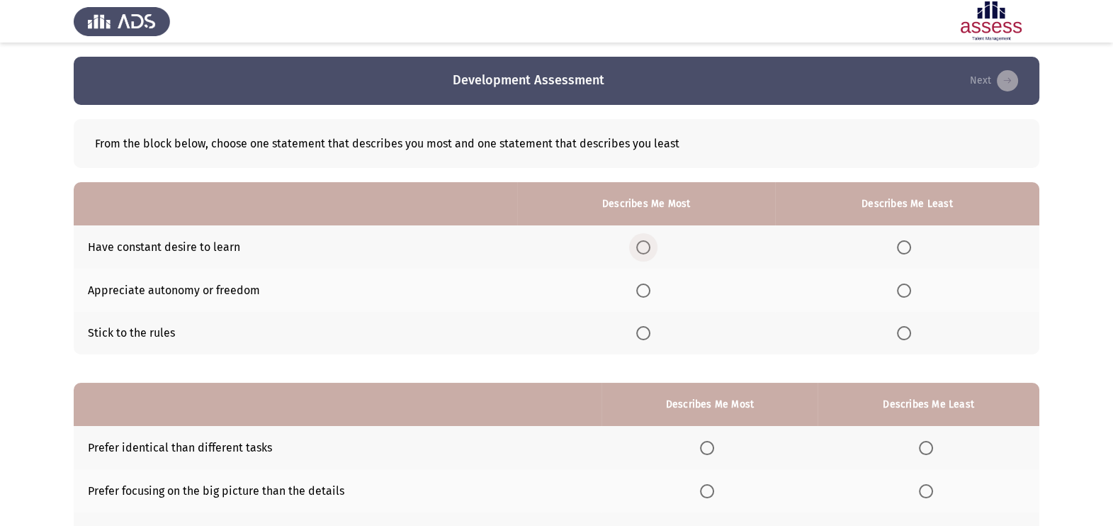
click at [645, 247] on span "Select an option" at bounding box center [643, 247] width 14 height 14
click at [645, 247] on input "Select an option" at bounding box center [643, 247] width 14 height 14
click at [911, 332] on span "Select an option" at bounding box center [904, 333] width 14 height 14
click at [911, 332] on input "Select an option" at bounding box center [904, 333] width 14 height 14
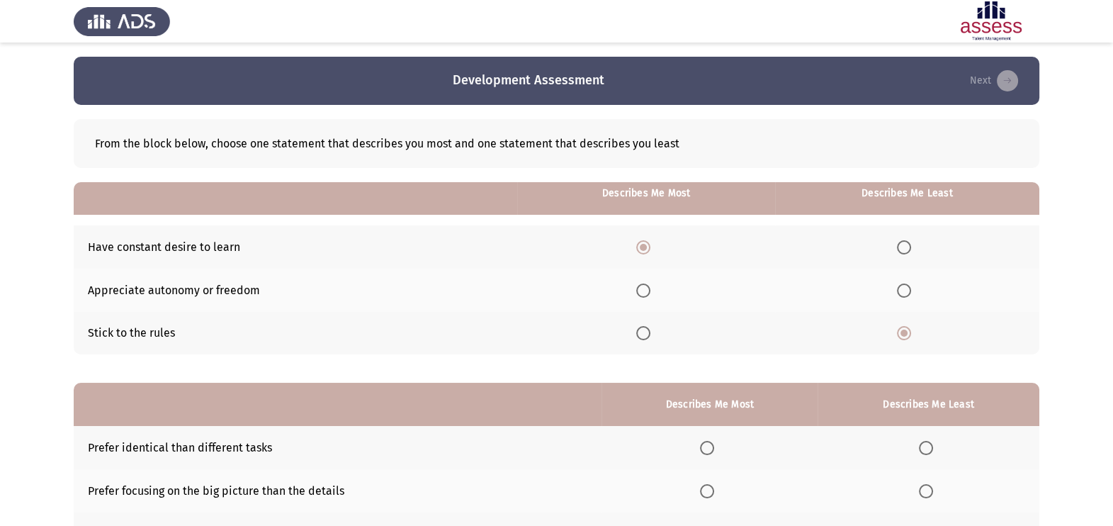
scroll to position [128, 0]
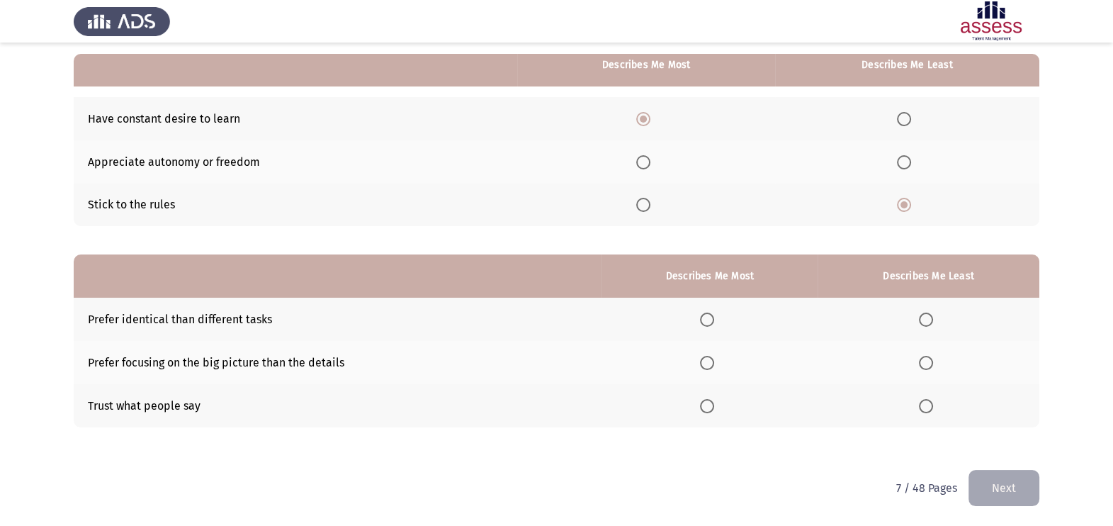
click at [713, 366] on span "Select an option" at bounding box center [707, 363] width 14 height 14
click at [713, 366] on input "Select an option" at bounding box center [707, 363] width 14 height 14
click at [933, 319] on span "Select an option" at bounding box center [926, 320] width 14 height 14
click at [933, 319] on input "Select an option" at bounding box center [926, 320] width 14 height 14
click at [987, 470] on button "Next" at bounding box center [1004, 488] width 71 height 36
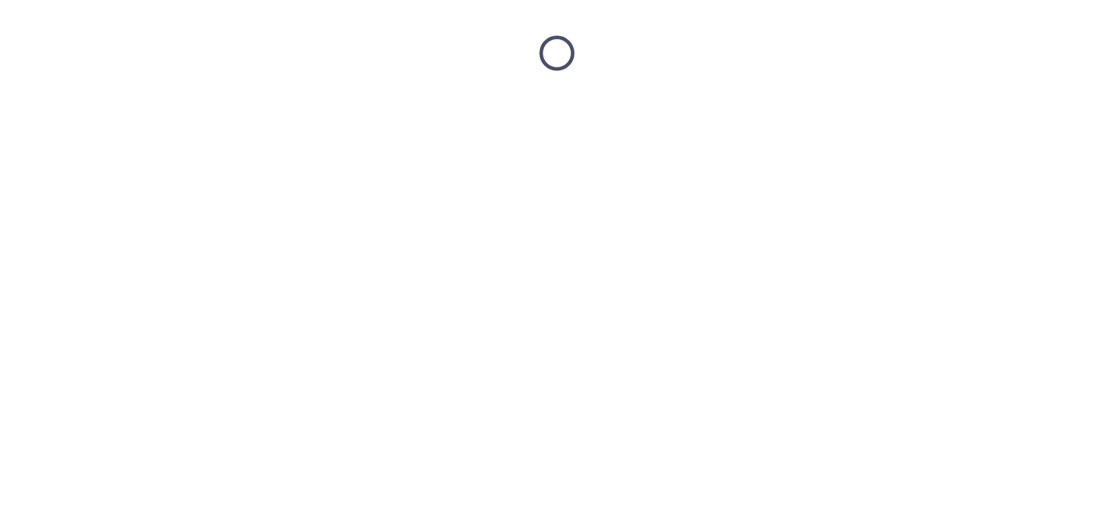
scroll to position [0, 0]
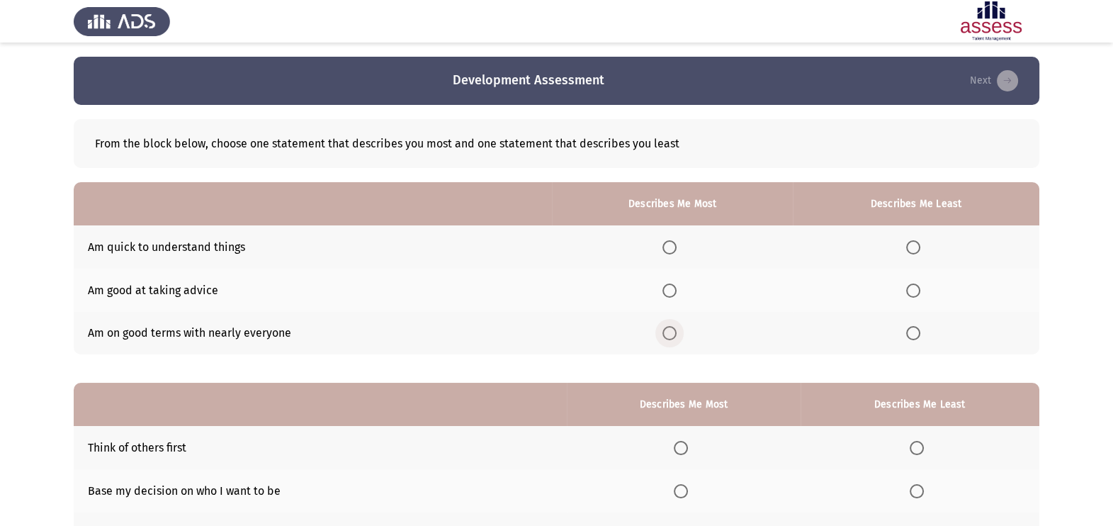
click at [675, 333] on span "Select an option" at bounding box center [670, 333] width 14 height 14
click at [675, 333] on input "Select an option" at bounding box center [670, 333] width 14 height 14
click at [916, 286] on span "Select an option" at bounding box center [913, 290] width 14 height 14
click at [916, 286] on input "Select an option" at bounding box center [913, 290] width 14 height 14
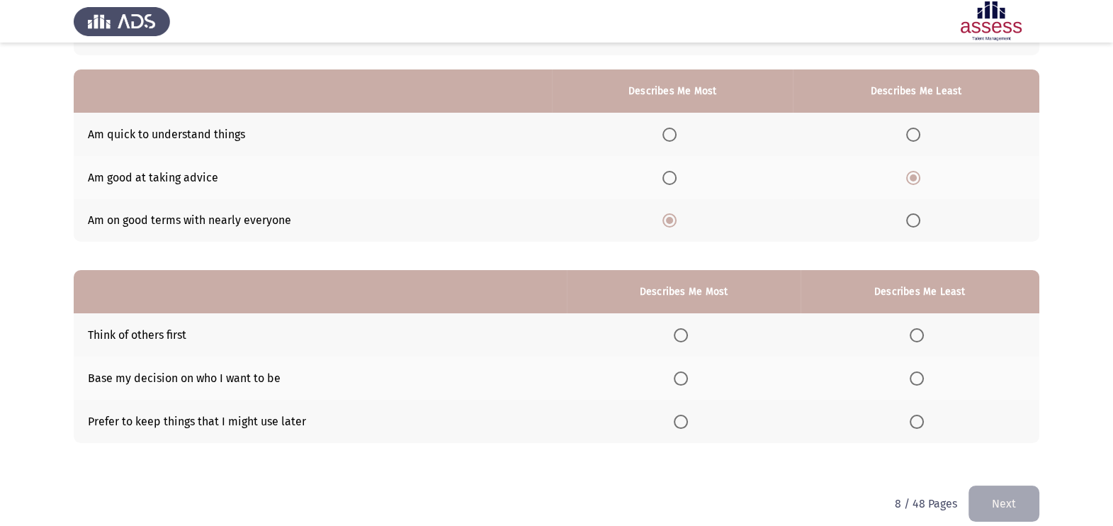
scroll to position [128, 0]
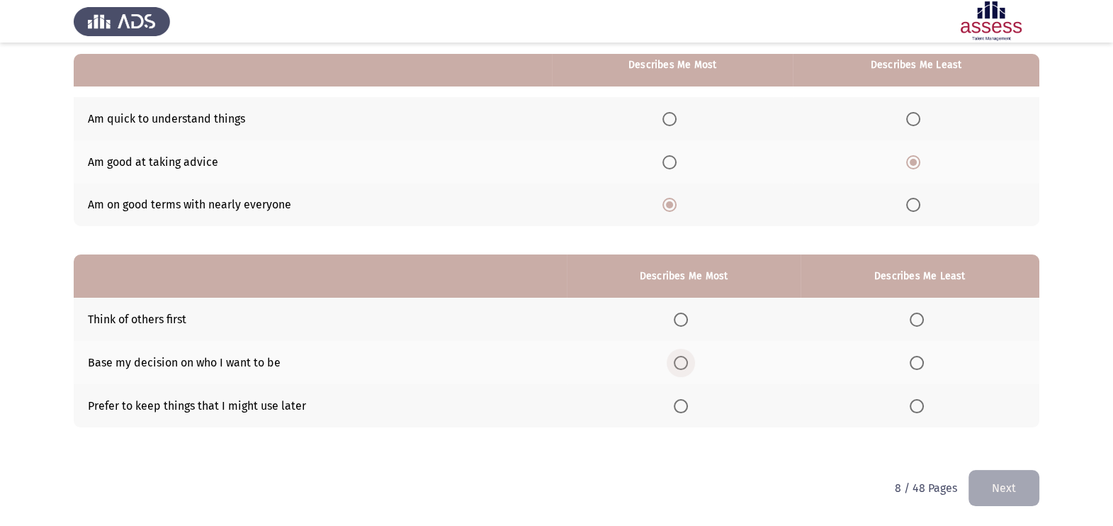
click at [680, 359] on span "Select an option" at bounding box center [681, 363] width 14 height 14
click at [680, 359] on input "Select an option" at bounding box center [681, 363] width 14 height 14
click at [916, 408] on span "Select an option" at bounding box center [917, 406] width 14 height 14
click at [916, 408] on input "Select an option" at bounding box center [917, 406] width 14 height 14
click at [978, 493] on button "Next" at bounding box center [1004, 488] width 71 height 36
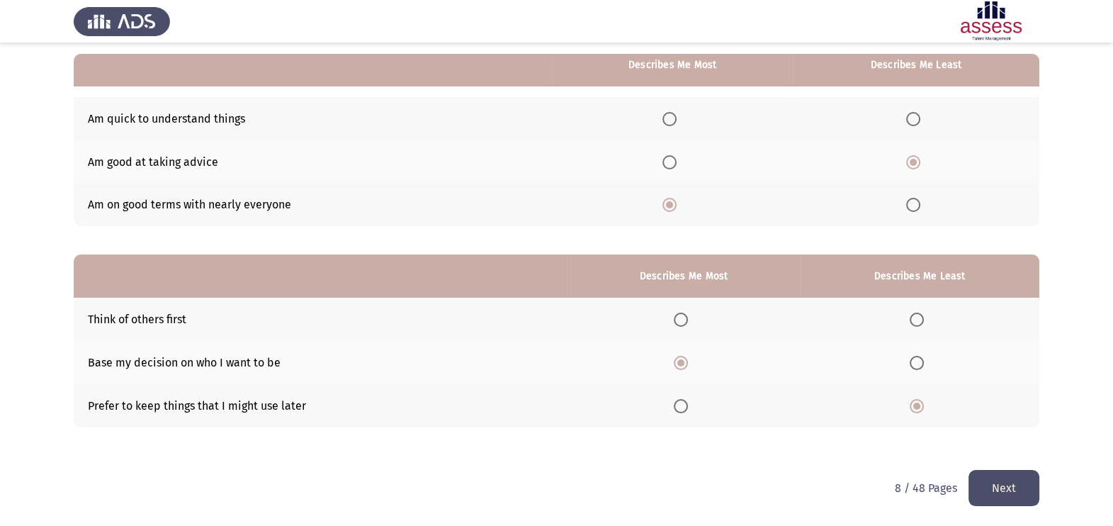
scroll to position [0, 0]
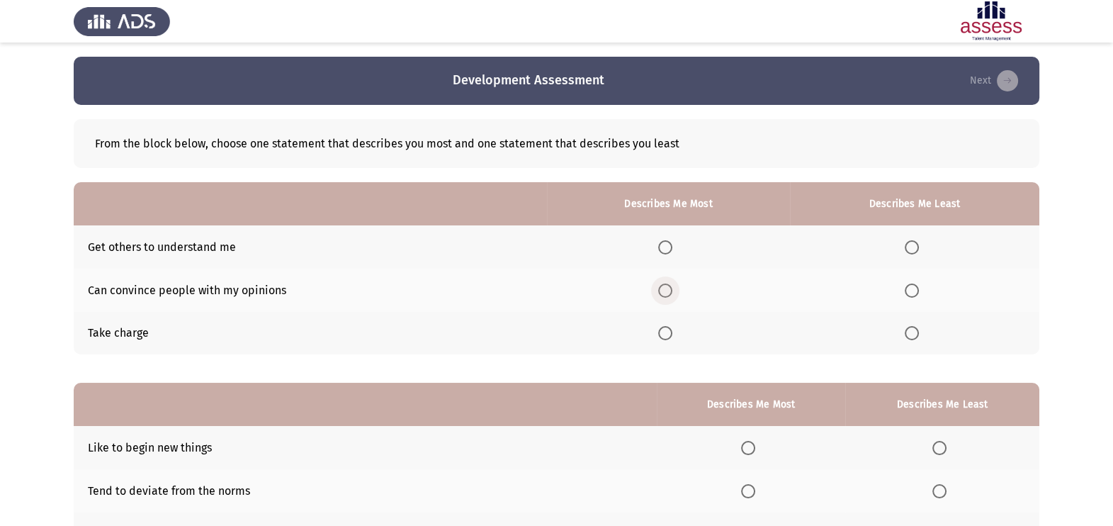
click at [671, 291] on span "Select an option" at bounding box center [665, 290] width 14 height 14
click at [671, 291] on input "Select an option" at bounding box center [665, 290] width 14 height 14
click at [925, 252] on label "Select an option" at bounding box center [915, 247] width 20 height 14
click at [919, 252] on input "Select an option" at bounding box center [912, 247] width 14 height 14
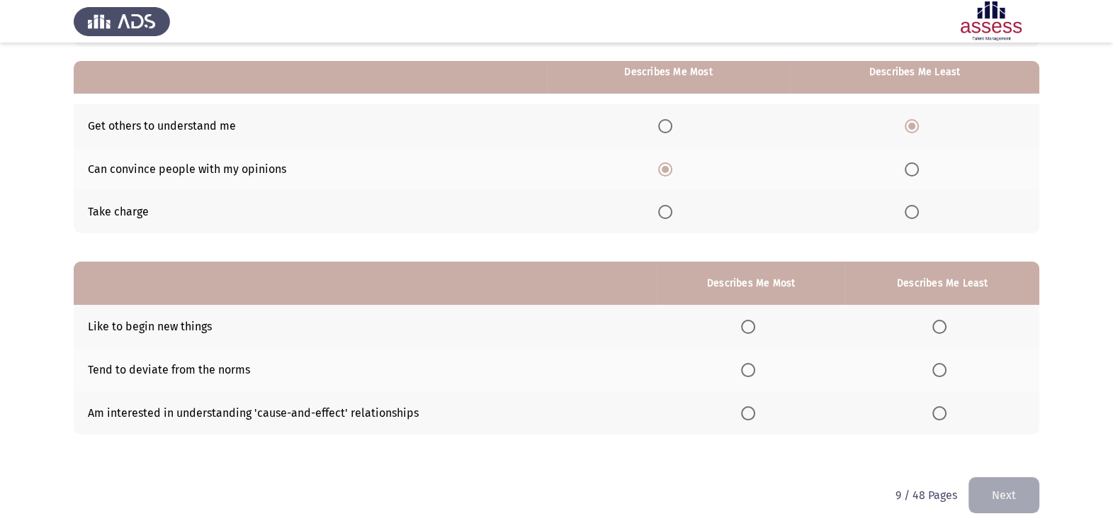
scroll to position [128, 0]
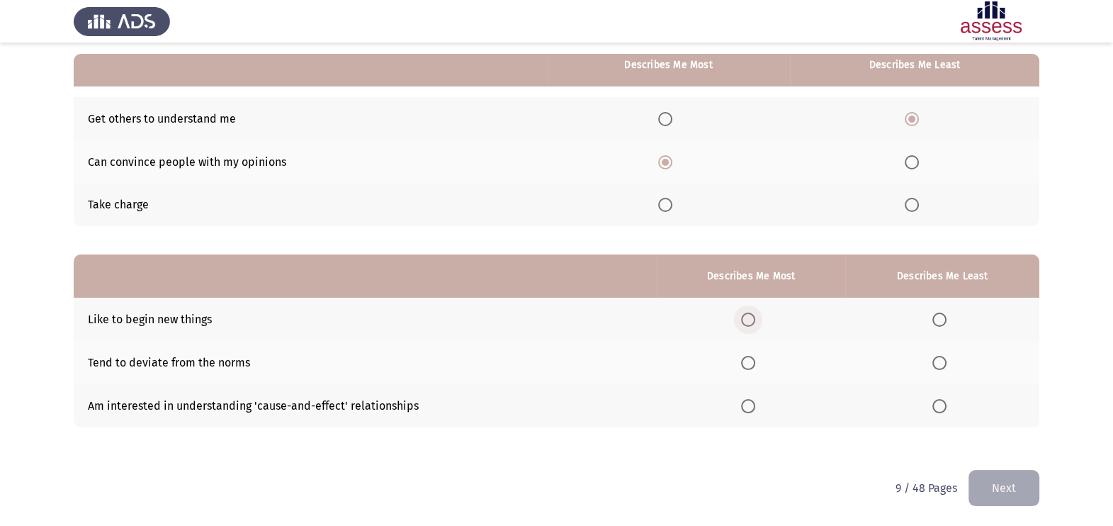
click at [748, 315] on span "Select an option" at bounding box center [748, 320] width 14 height 14
click at [748, 315] on input "Select an option" at bounding box center [748, 320] width 14 height 14
click at [946, 363] on span "Select an option" at bounding box center [940, 363] width 14 height 14
click at [946, 363] on input "Select an option" at bounding box center [940, 363] width 14 height 14
click at [1006, 488] on button "Next" at bounding box center [1004, 488] width 71 height 36
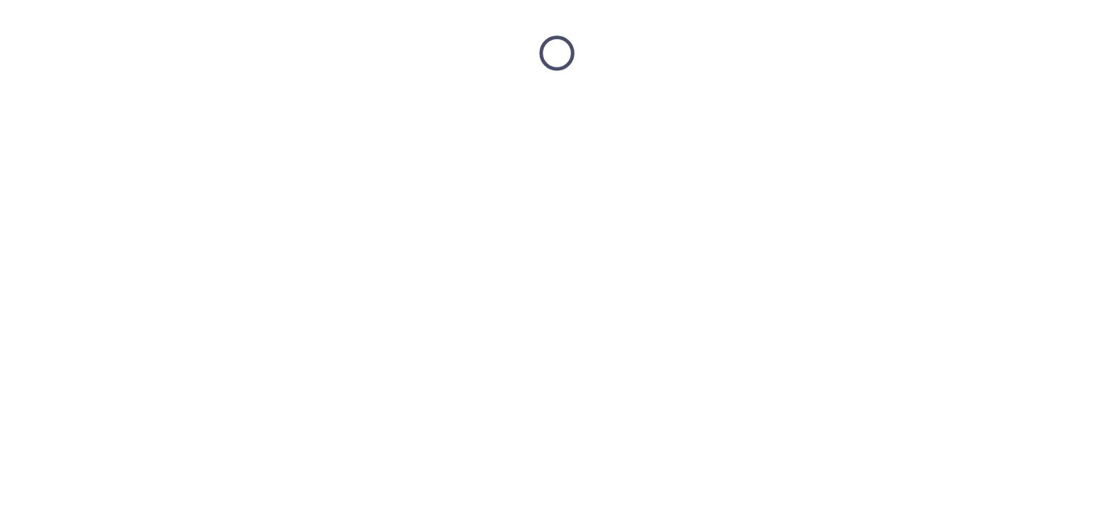
scroll to position [0, 0]
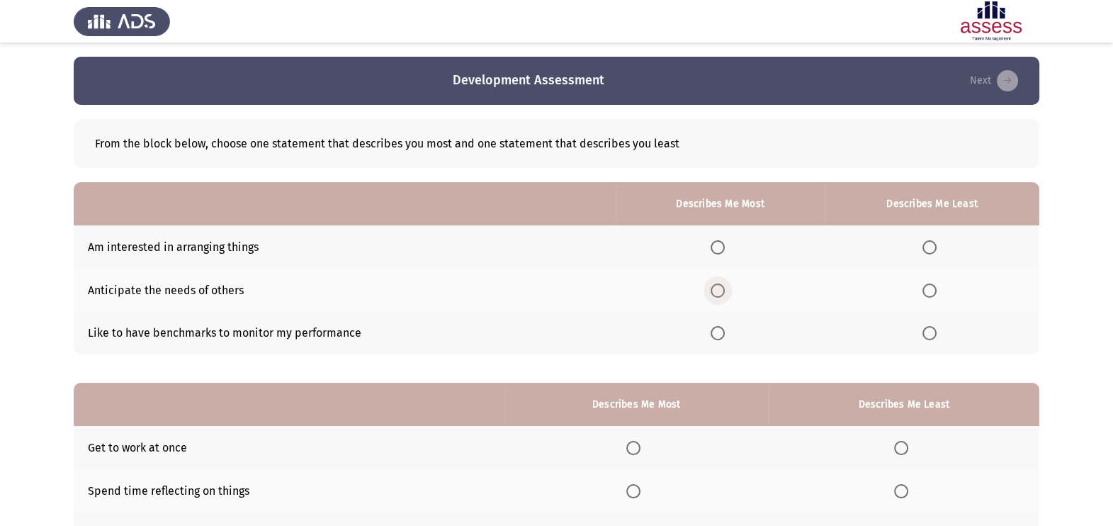
click at [724, 287] on span "Select an option" at bounding box center [718, 290] width 14 height 14
click at [724, 287] on input "Select an option" at bounding box center [718, 290] width 14 height 14
click at [932, 245] on span "Select an option" at bounding box center [930, 247] width 14 height 14
click at [932, 245] on input "Select an option" at bounding box center [930, 247] width 14 height 14
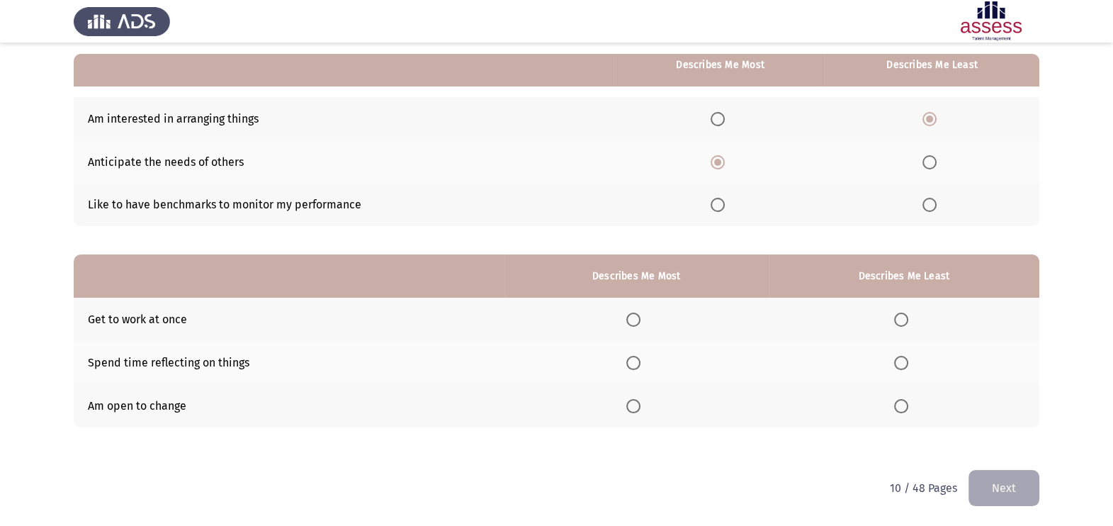
click at [638, 411] on span "Select an option" at bounding box center [634, 406] width 14 height 14
click at [638, 411] on input "Select an option" at bounding box center [634, 406] width 14 height 14
click at [903, 363] on span "Select an option" at bounding box center [901, 363] width 14 height 14
click at [903, 363] on input "Select an option" at bounding box center [901, 363] width 14 height 14
click at [986, 486] on button "Next" at bounding box center [1004, 488] width 71 height 36
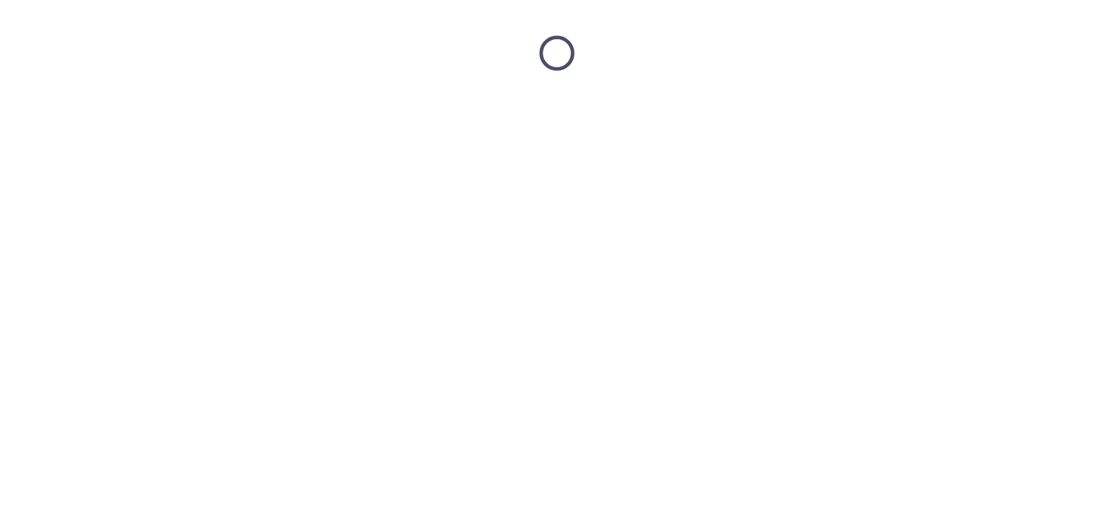
scroll to position [0, 0]
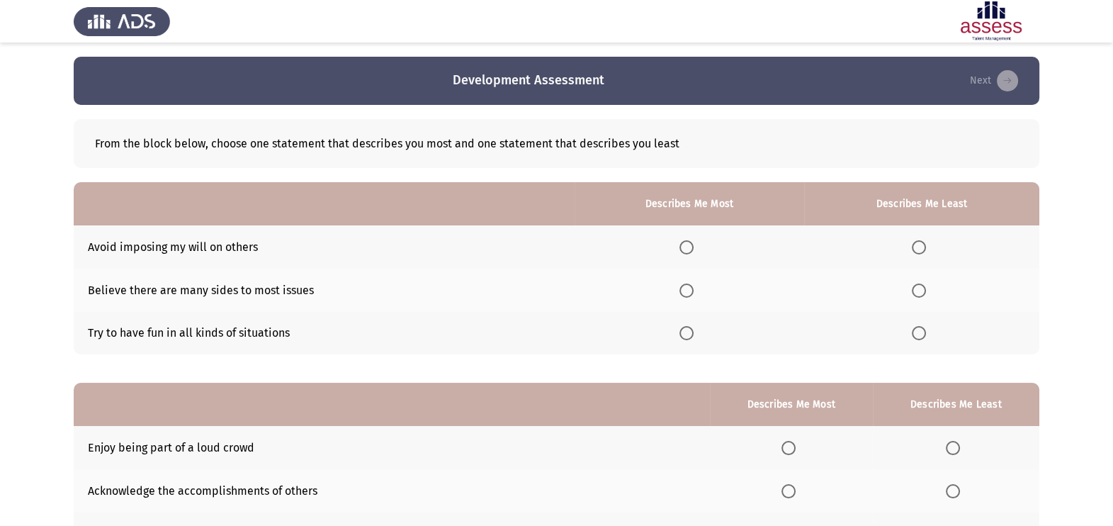
click at [685, 328] on span "Select an option" at bounding box center [687, 333] width 14 height 14
click at [685, 328] on input "Select an option" at bounding box center [687, 333] width 14 height 14
click at [919, 247] on span "Select an option" at bounding box center [919, 247] width 14 height 14
click at [919, 247] on input "Select an option" at bounding box center [919, 247] width 14 height 14
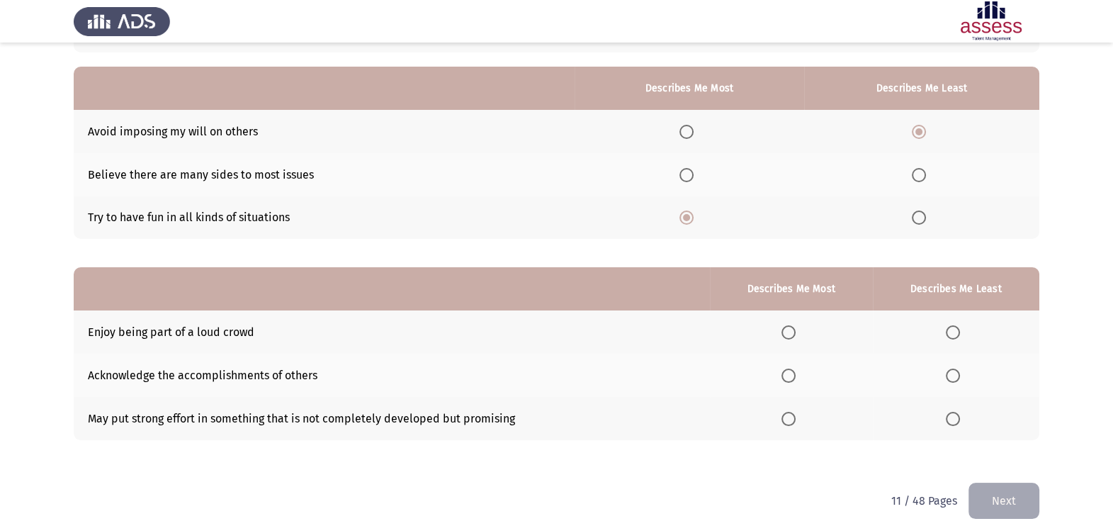
scroll to position [128, 0]
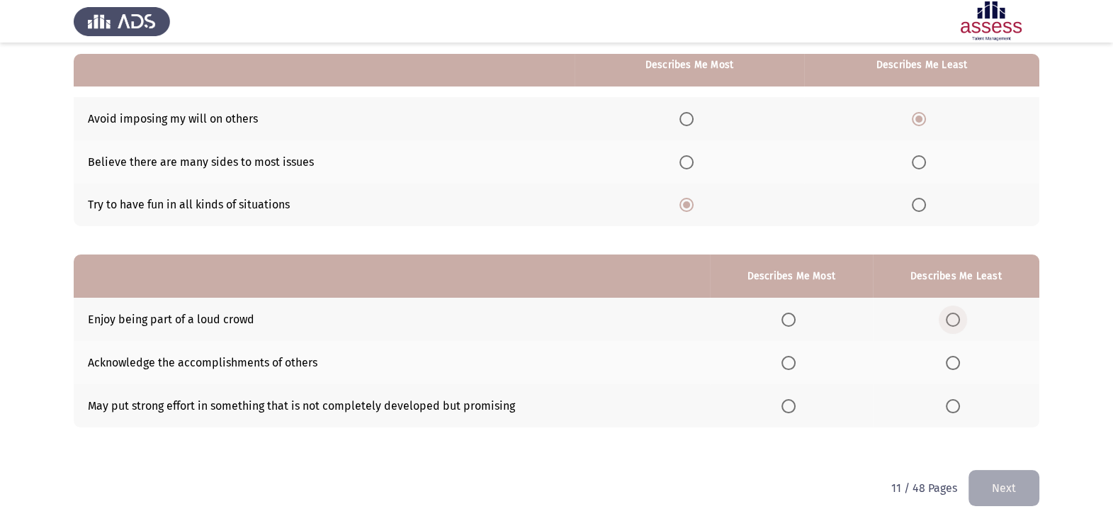
click at [957, 322] on span "Select an option" at bounding box center [953, 320] width 14 height 14
click at [957, 322] on input "Select an option" at bounding box center [953, 320] width 14 height 14
click at [789, 363] on span "Select an option" at bounding box center [789, 363] width 0 height 0
click at [792, 361] on input "Select an option" at bounding box center [789, 363] width 14 height 14
click at [998, 486] on button "Next" at bounding box center [1004, 488] width 71 height 36
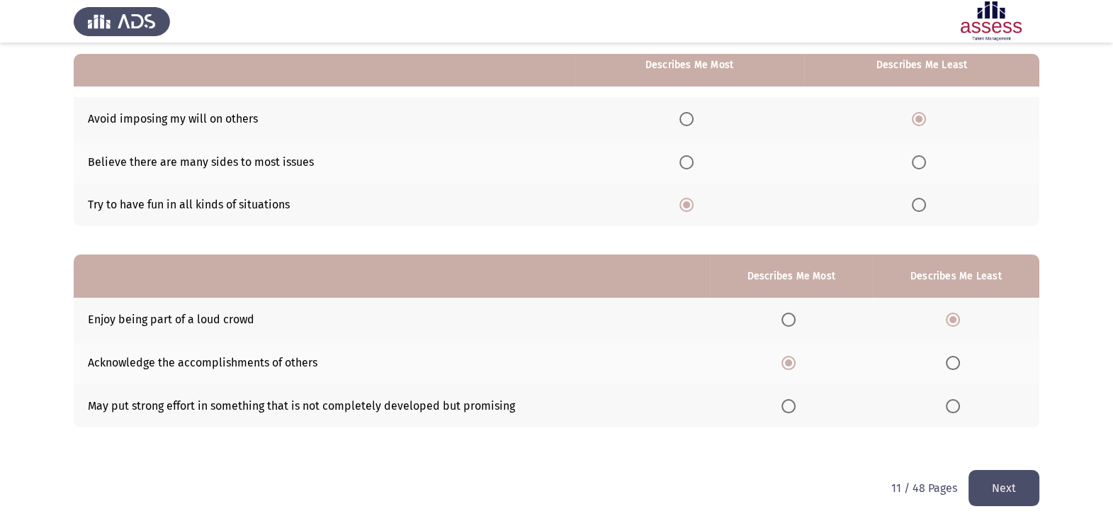
scroll to position [0, 0]
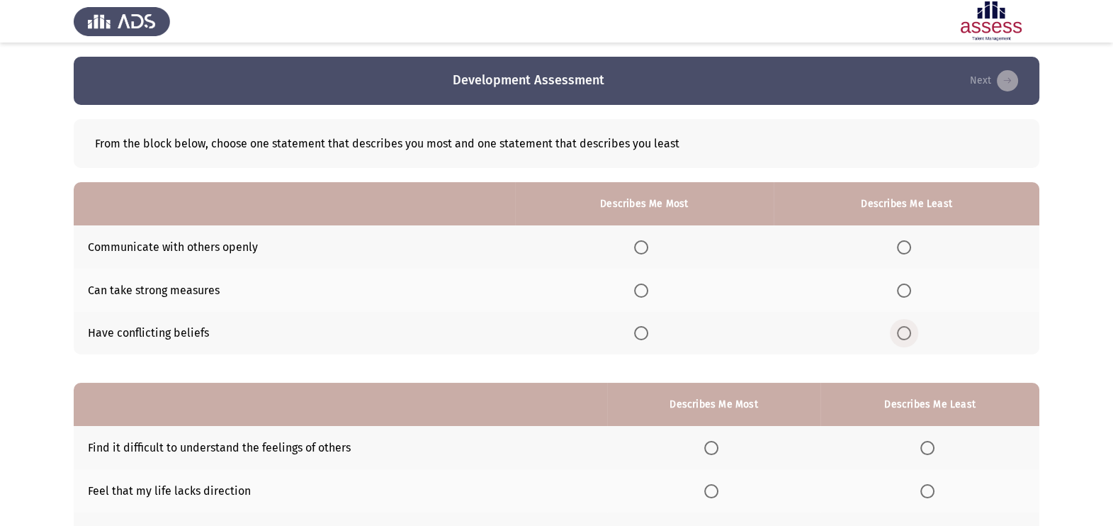
click at [906, 333] on span "Select an option" at bounding box center [904, 333] width 14 height 14
click at [906, 333] on input "Select an option" at bounding box center [904, 333] width 14 height 14
click at [644, 241] on span "Select an option" at bounding box center [641, 247] width 14 height 14
click at [644, 241] on input "Select an option" at bounding box center [641, 247] width 14 height 14
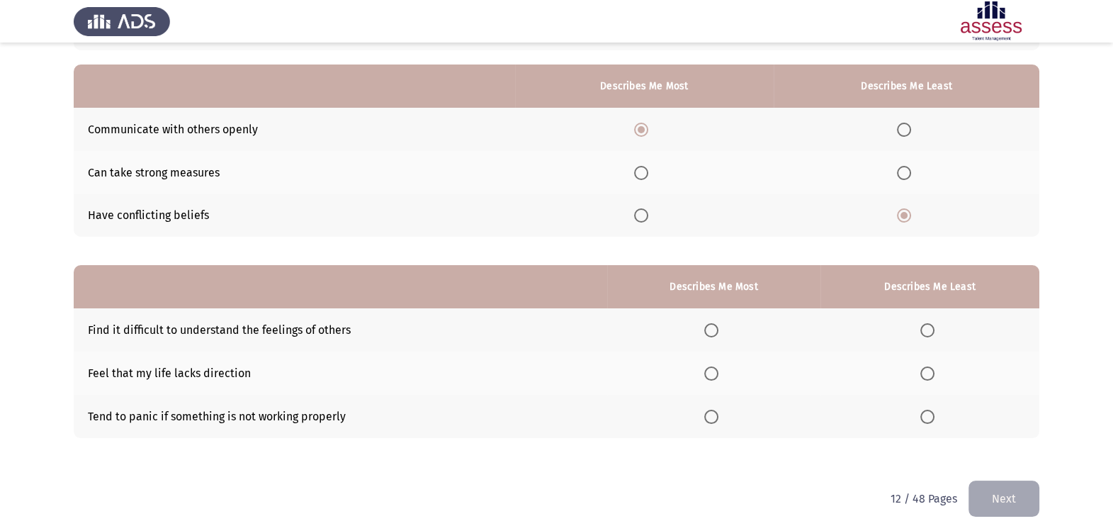
scroll to position [128, 0]
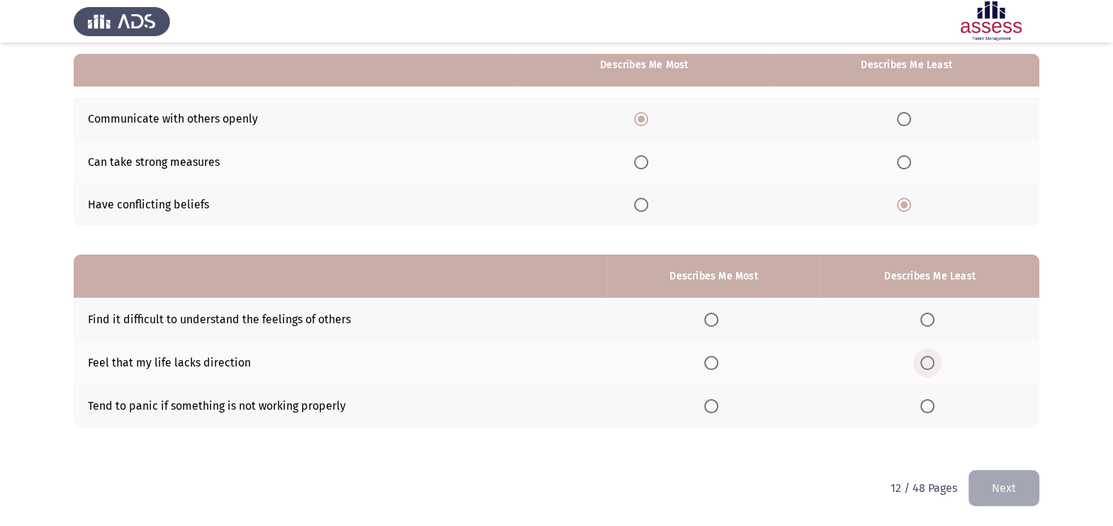
click at [933, 361] on span "Select an option" at bounding box center [928, 363] width 14 height 14
click at [933, 361] on input "Select an option" at bounding box center [928, 363] width 14 height 14
click at [719, 404] on span "Select an option" at bounding box center [711, 406] width 14 height 14
click at [719, 404] on input "Select an option" at bounding box center [711, 406] width 14 height 14
click at [992, 480] on button "Next" at bounding box center [1004, 488] width 71 height 36
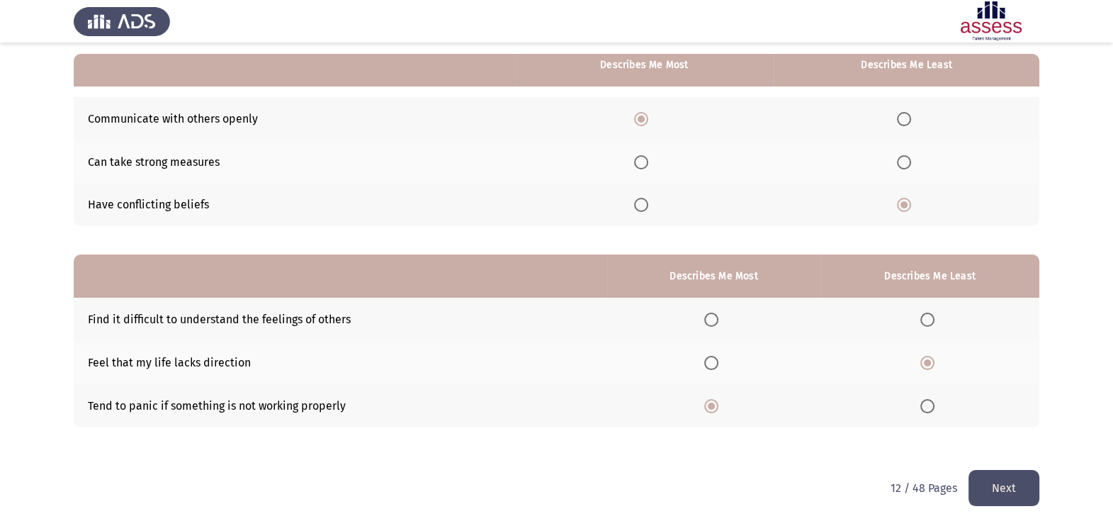
scroll to position [0, 0]
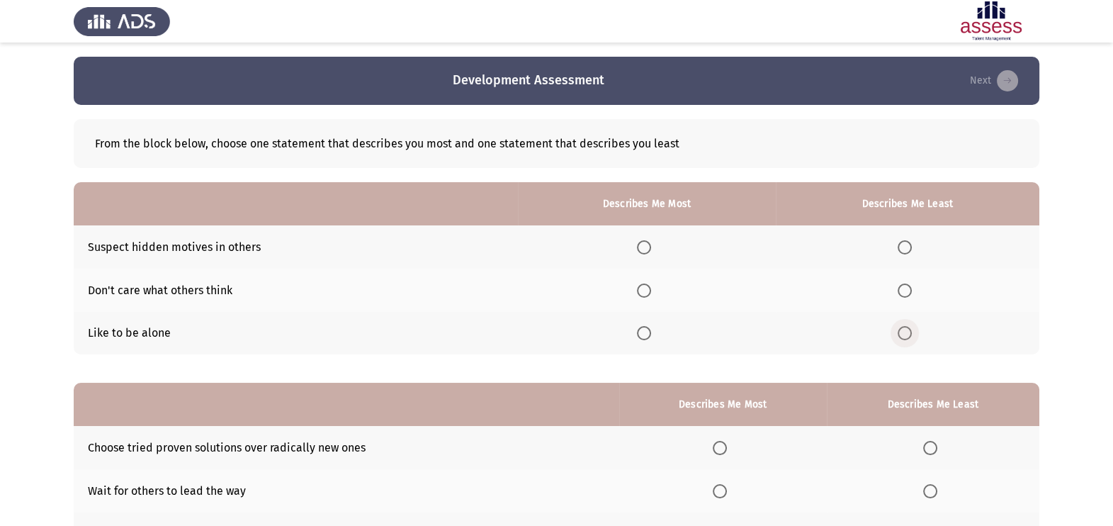
click at [918, 335] on label "Select an option" at bounding box center [908, 333] width 20 height 14
click at [912, 335] on input "Select an option" at bounding box center [905, 333] width 14 height 14
click at [644, 248] on span "Select an option" at bounding box center [644, 247] width 14 height 14
click at [644, 248] on input "Select an option" at bounding box center [644, 247] width 14 height 14
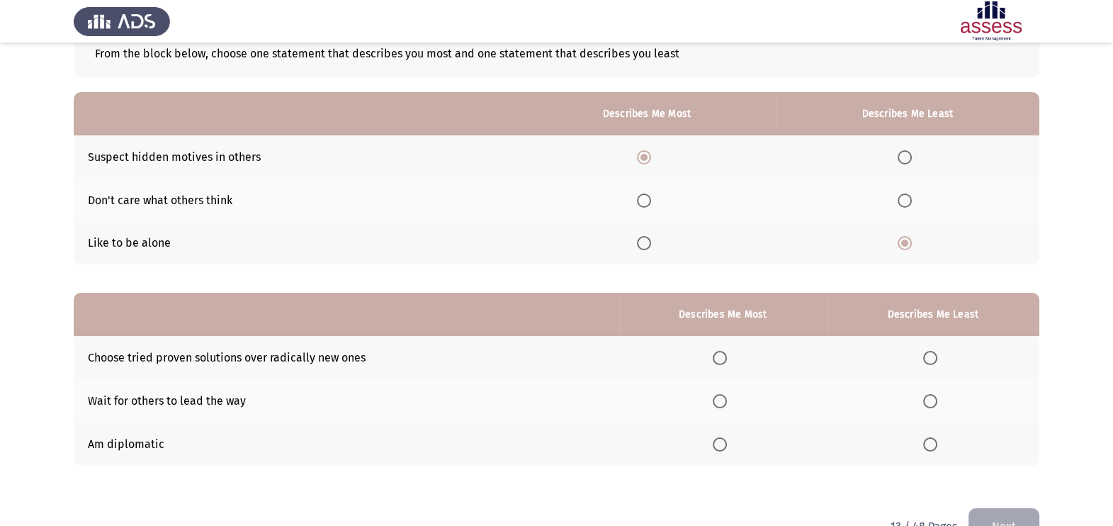
scroll to position [128, 0]
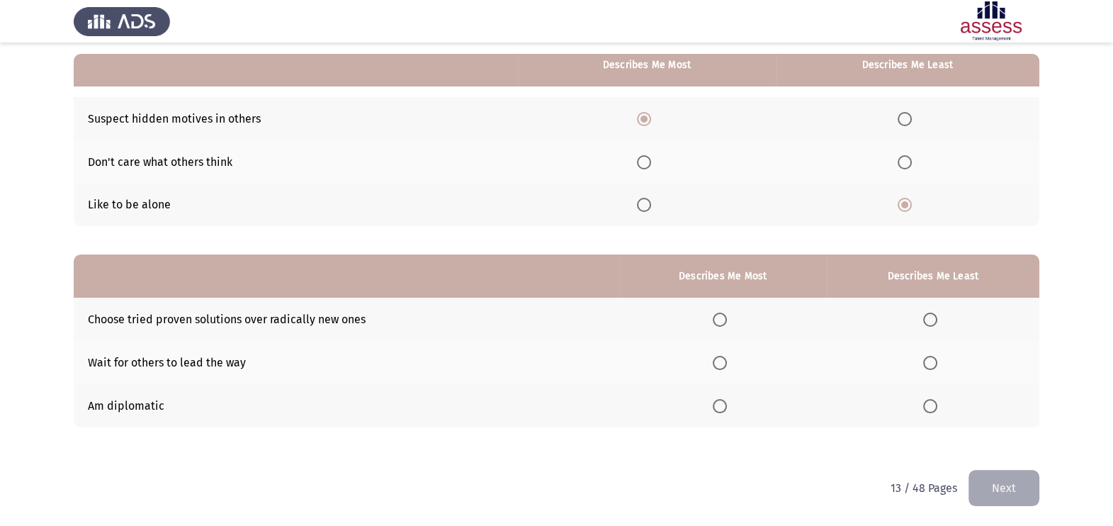
click at [932, 357] on span "Select an option" at bounding box center [930, 363] width 14 height 14
click at [932, 357] on input "Select an option" at bounding box center [930, 363] width 14 height 14
click at [726, 322] on span "Select an option" at bounding box center [720, 320] width 14 height 14
click at [727, 318] on span "Select an option" at bounding box center [720, 320] width 14 height 14
click at [723, 313] on span "Select an option" at bounding box center [720, 320] width 14 height 14
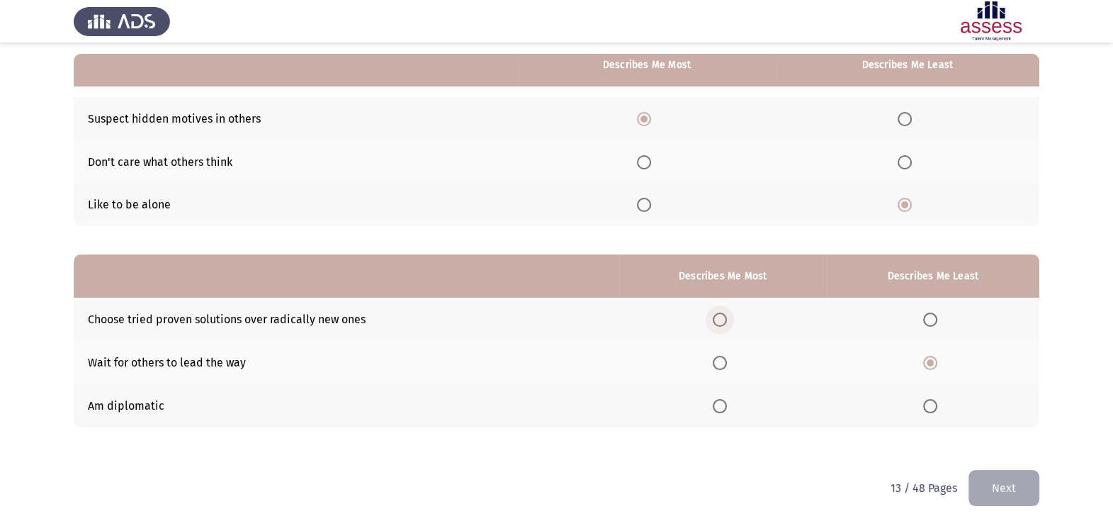
click at [723, 313] on input "Select an option" at bounding box center [720, 320] width 14 height 14
click at [1013, 478] on button "Next" at bounding box center [1004, 488] width 71 height 36
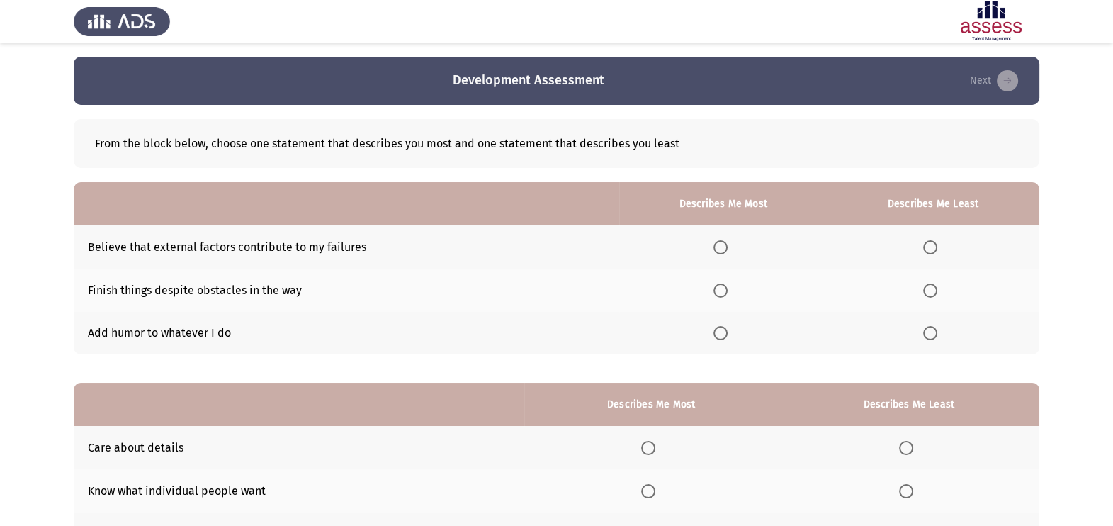
click at [721, 326] on mat-radio-button "Select an option" at bounding box center [724, 333] width 20 height 15
click at [722, 332] on span "Select an option" at bounding box center [721, 333] width 14 height 14
click at [722, 332] on input "Select an option" at bounding box center [721, 333] width 14 height 14
click at [926, 249] on span "Select an option" at bounding box center [930, 247] width 14 height 14
click at [926, 249] on input "Select an option" at bounding box center [930, 247] width 14 height 14
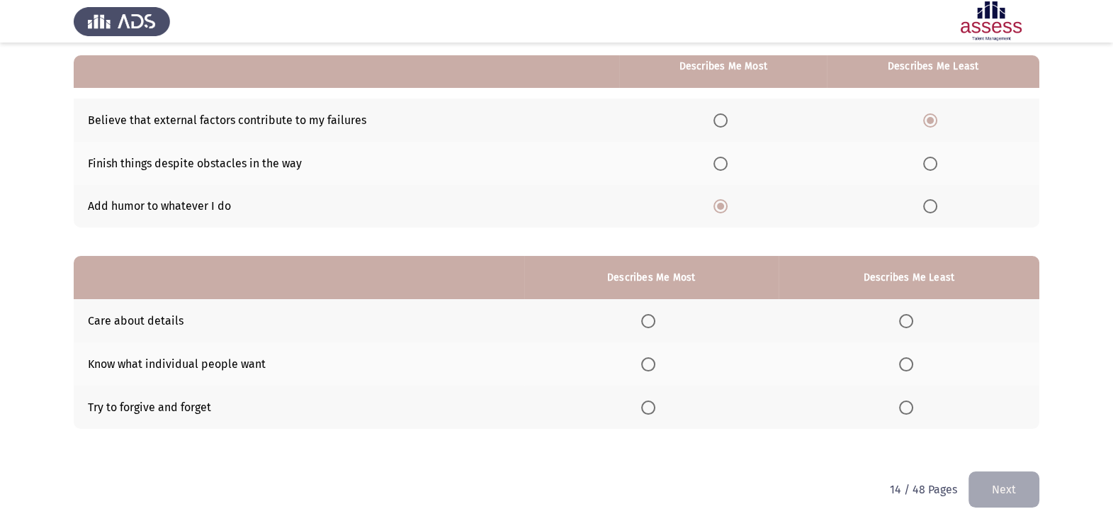
scroll to position [128, 0]
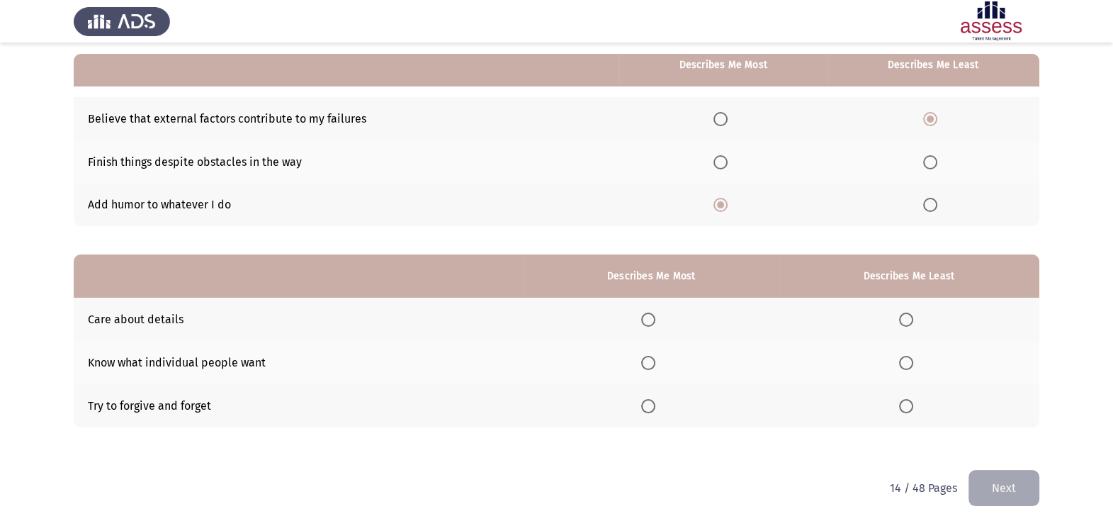
click at [650, 314] on span "Select an option" at bounding box center [648, 320] width 14 height 14
click at [650, 314] on input "Select an option" at bounding box center [648, 320] width 14 height 14
click at [897, 359] on th at bounding box center [909, 362] width 261 height 43
click at [909, 359] on span "Select an option" at bounding box center [906, 363] width 14 height 14
click at [909, 359] on input "Select an option" at bounding box center [906, 363] width 14 height 14
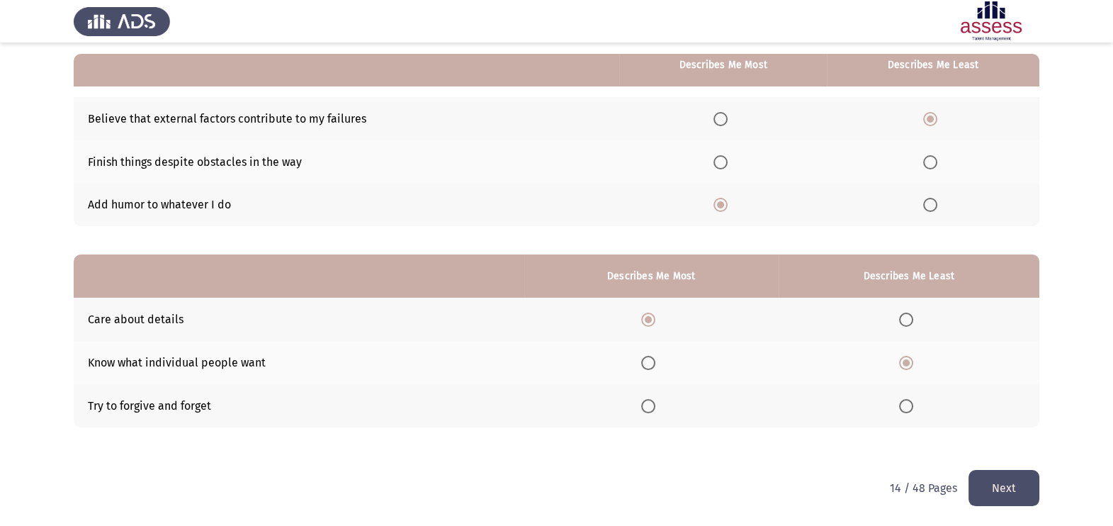
click at [996, 491] on button "Next" at bounding box center [1004, 488] width 71 height 36
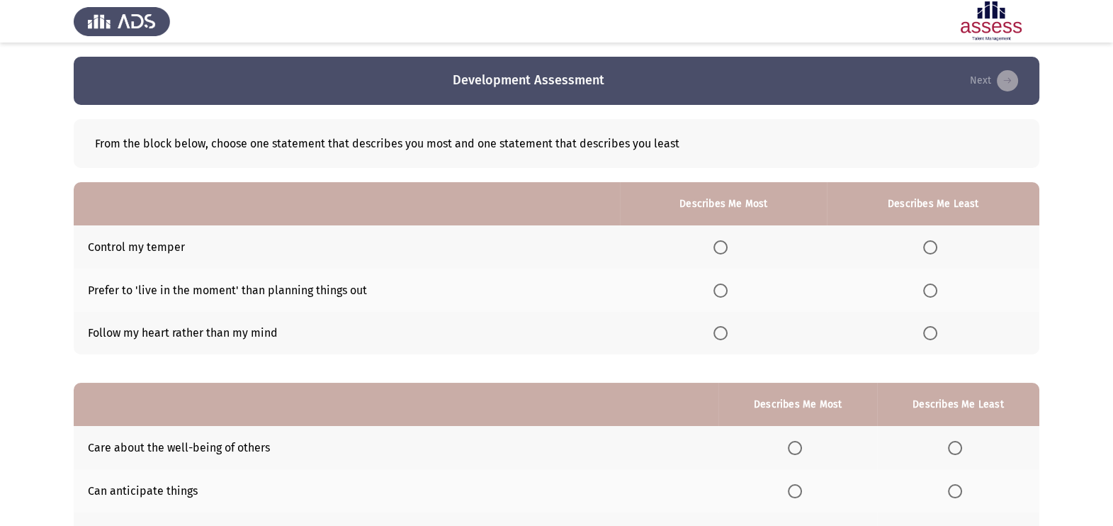
click at [734, 322] on th at bounding box center [723, 333] width 207 height 43
click at [726, 332] on span "Select an option" at bounding box center [721, 333] width 14 height 14
click at [726, 332] on input "Select an option" at bounding box center [721, 333] width 14 height 14
click at [922, 296] on th at bounding box center [933, 290] width 213 height 43
click at [931, 291] on span "Select an option" at bounding box center [930, 290] width 14 height 14
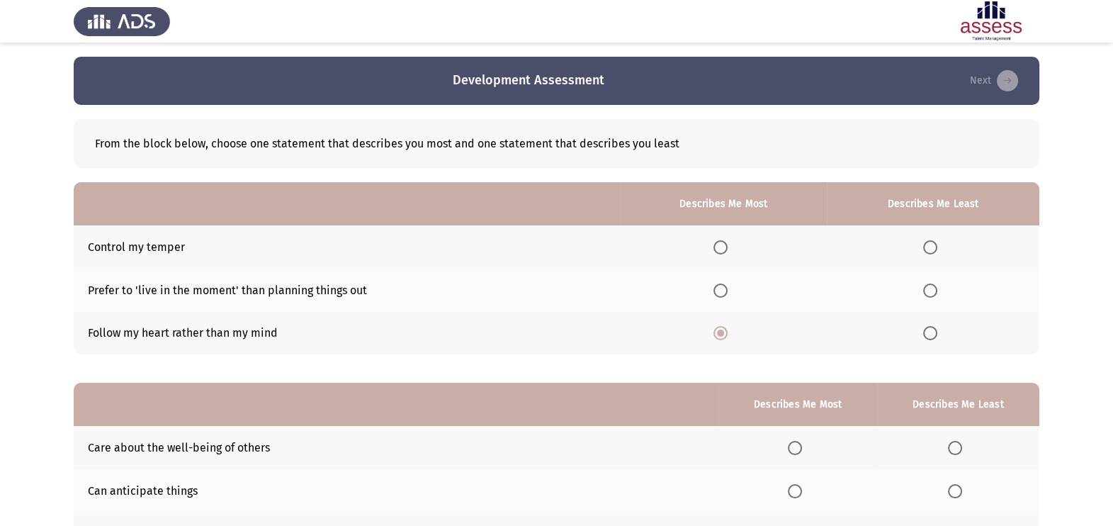
click at [931, 291] on input "Select an option" at bounding box center [930, 290] width 14 height 14
click at [1094, 179] on app-assessment-container "Development Assessment Next From the block below, choose one statement that des…" at bounding box center [556, 327] width 1113 height 541
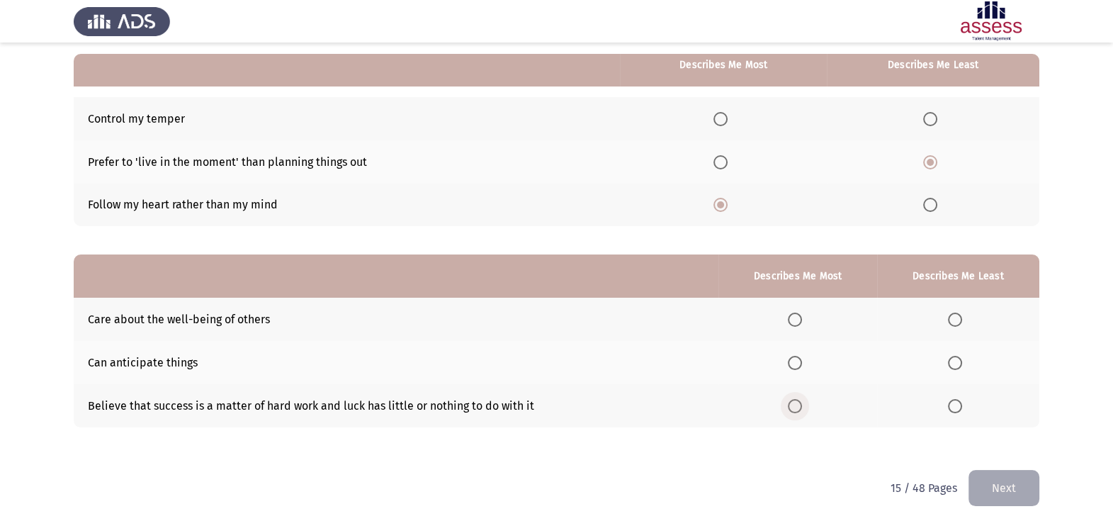
click at [791, 404] on span "Select an option" at bounding box center [795, 406] width 14 height 14
click at [791, 404] on input "Select an option" at bounding box center [795, 406] width 14 height 14
click at [957, 363] on span "Select an option" at bounding box center [955, 363] width 14 height 14
click at [957, 363] on input "Select an option" at bounding box center [955, 363] width 14 height 14
click at [999, 495] on button "Next" at bounding box center [1004, 488] width 71 height 36
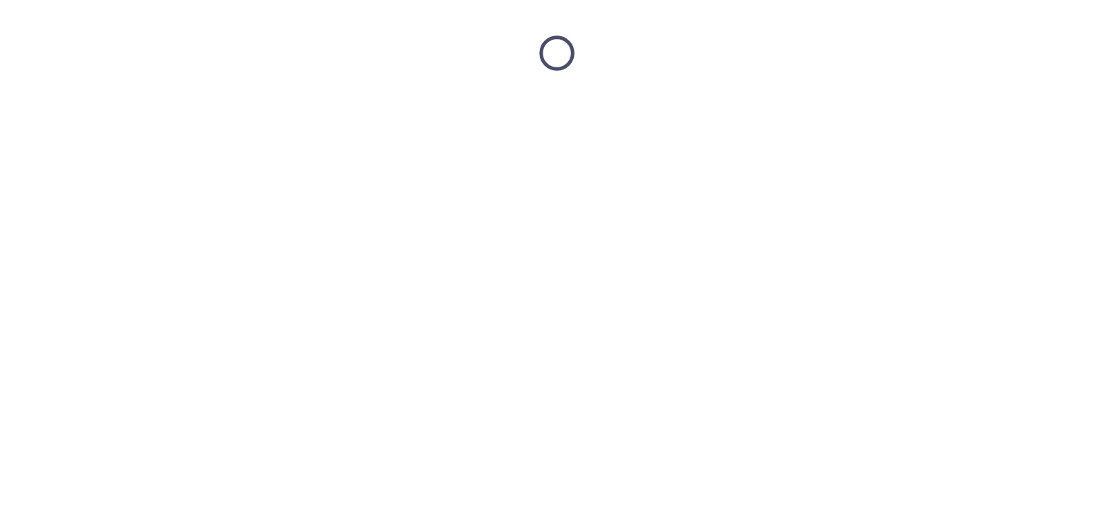
scroll to position [0, 0]
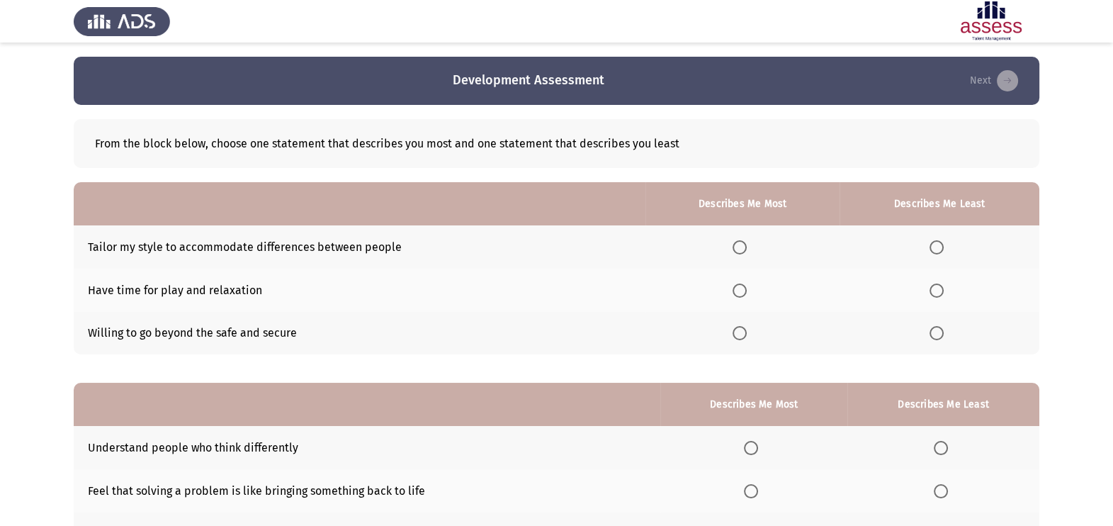
click at [933, 238] on th at bounding box center [940, 246] width 200 height 43
click at [935, 245] on span "Select an option" at bounding box center [937, 247] width 14 height 14
click at [935, 245] on input "Select an option" at bounding box center [937, 247] width 14 height 14
click at [746, 283] on span "Select an option" at bounding box center [740, 290] width 14 height 14
click at [746, 283] on input "Select an option" at bounding box center [740, 290] width 14 height 14
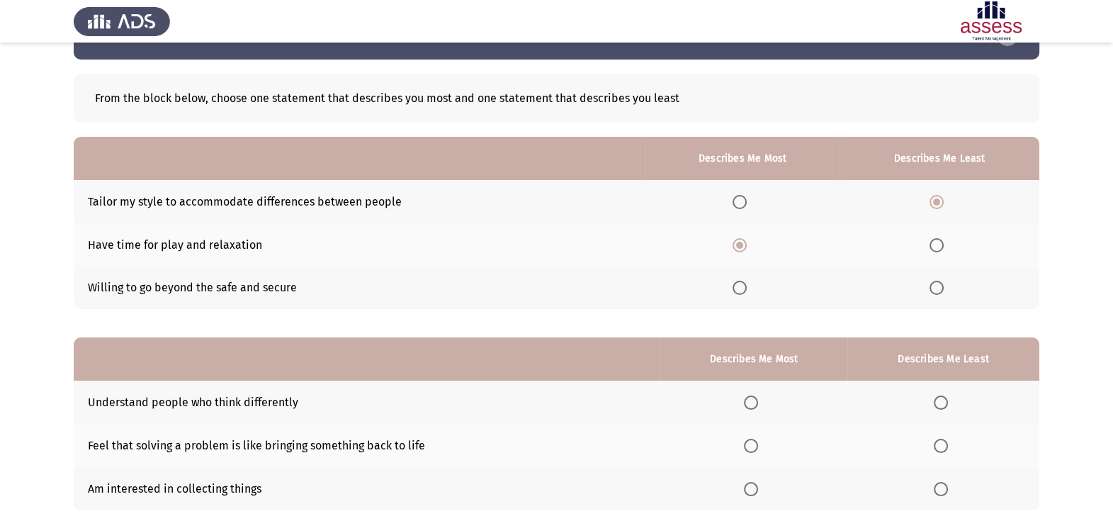
scroll to position [128, 0]
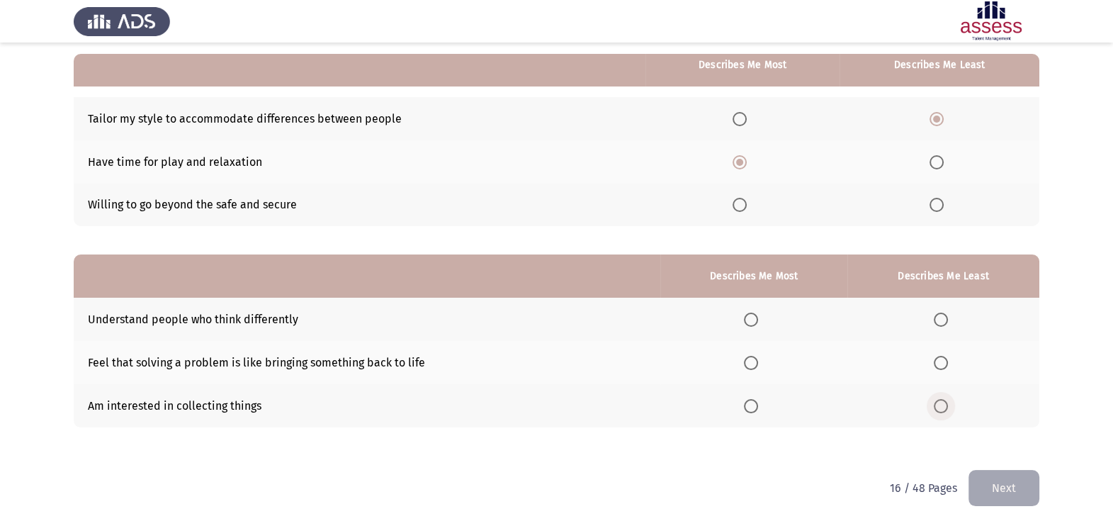
click at [947, 408] on span "Select an option" at bounding box center [941, 406] width 14 height 14
click at [947, 408] on input "Select an option" at bounding box center [941, 406] width 14 height 14
click at [753, 361] on span "Select an option" at bounding box center [751, 363] width 14 height 14
click at [753, 361] on input "Select an option" at bounding box center [751, 363] width 14 height 14
click at [1031, 499] on button "Next" at bounding box center [1004, 488] width 71 height 36
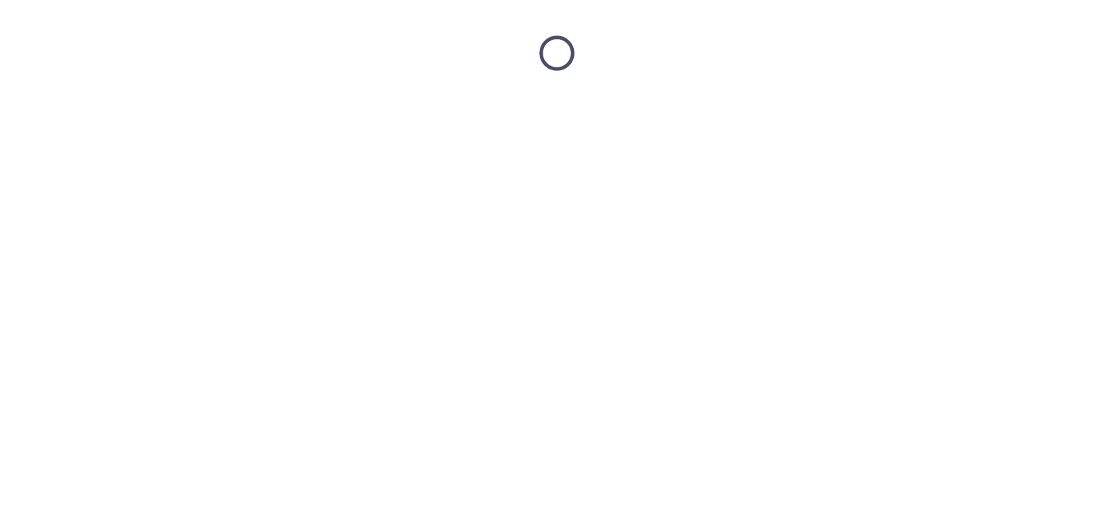
scroll to position [0, 0]
click at [1031, 106] on html at bounding box center [563, 53] width 1127 height 106
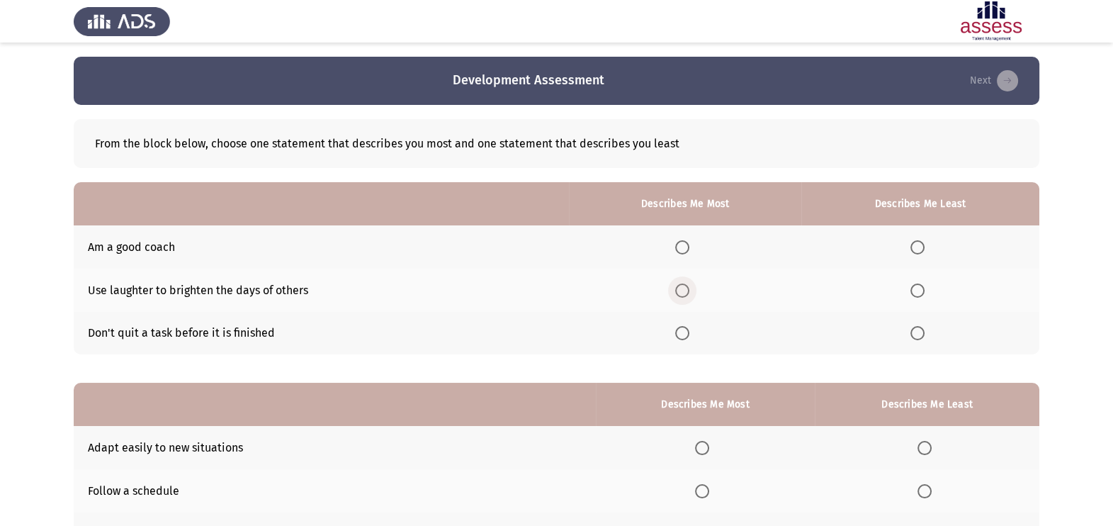
click at [684, 291] on span "Select an option" at bounding box center [682, 290] width 14 height 14
click at [684, 291] on input "Select an option" at bounding box center [682, 290] width 14 height 14
click at [684, 326] on span "Select an option" at bounding box center [682, 333] width 14 height 14
click at [684, 326] on input "Select an option" at bounding box center [682, 333] width 14 height 14
click at [914, 245] on span "Select an option" at bounding box center [918, 247] width 14 height 14
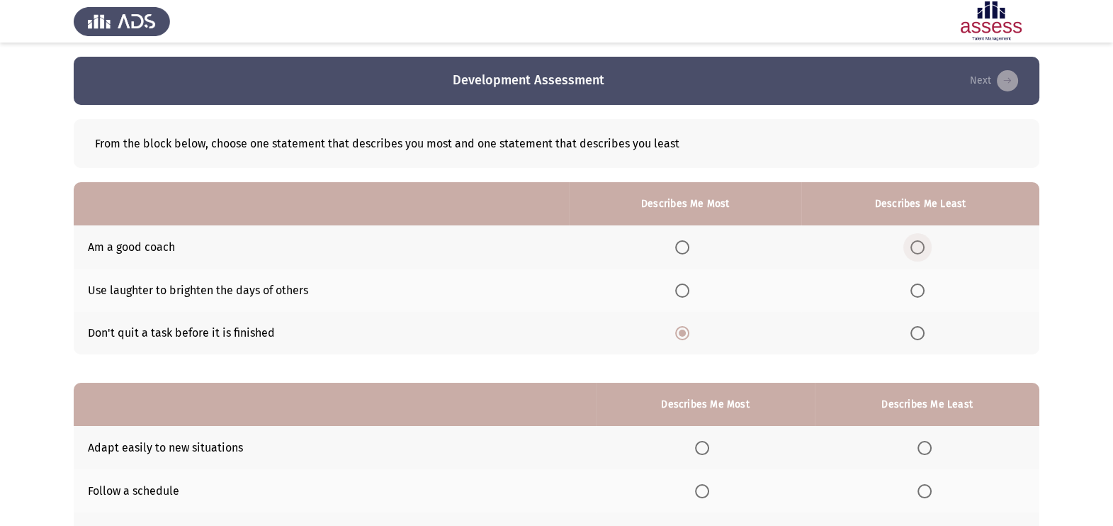
click at [914, 245] on input "Select an option" at bounding box center [918, 247] width 14 height 14
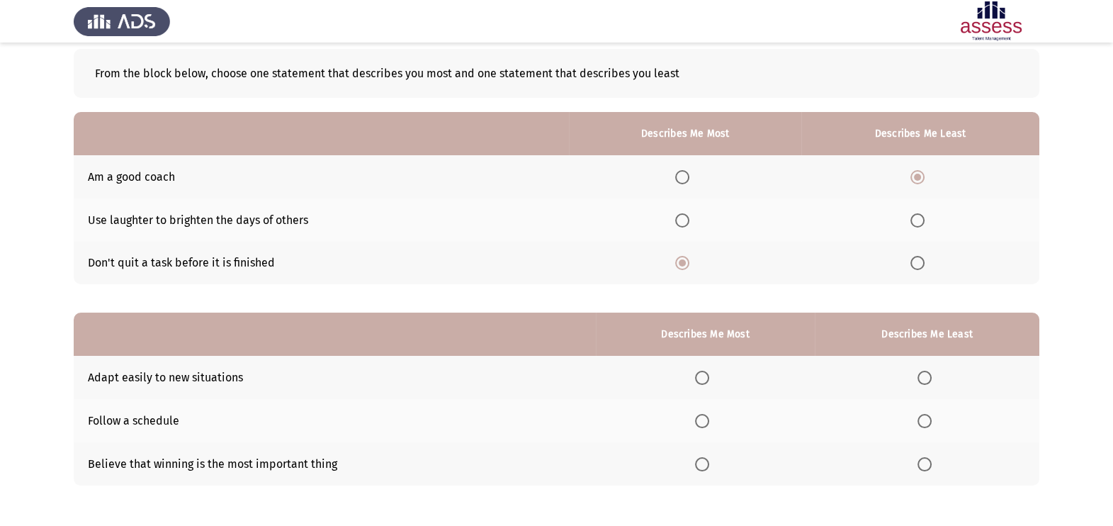
scroll to position [128, 0]
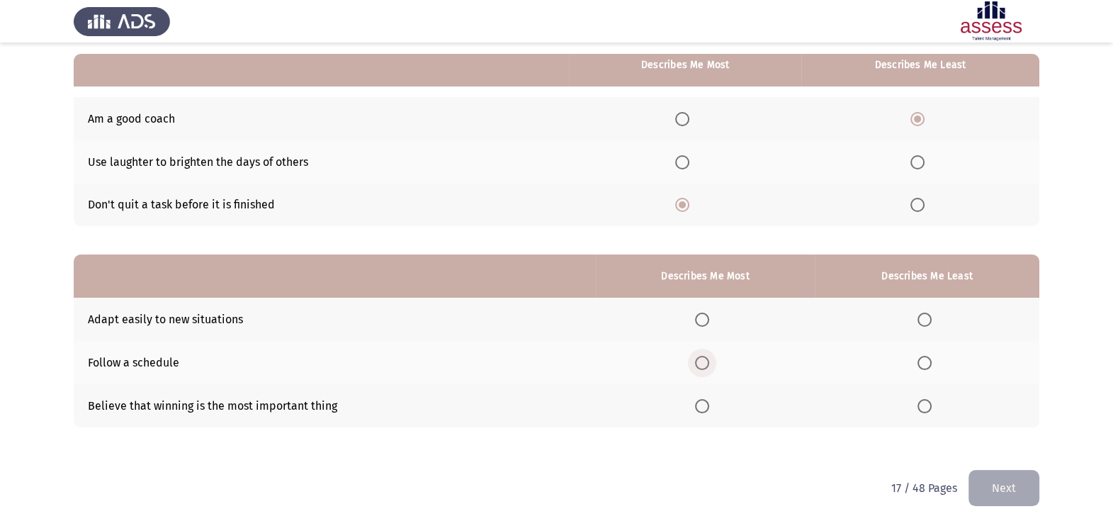
click at [701, 361] on span "Select an option" at bounding box center [702, 363] width 14 height 14
click at [701, 361] on input "Select an option" at bounding box center [702, 363] width 14 height 14
click at [922, 403] on span "Select an option" at bounding box center [925, 406] width 14 height 14
click at [922, 403] on input "Select an option" at bounding box center [925, 406] width 14 height 14
click at [989, 481] on button "Next" at bounding box center [1004, 488] width 71 height 36
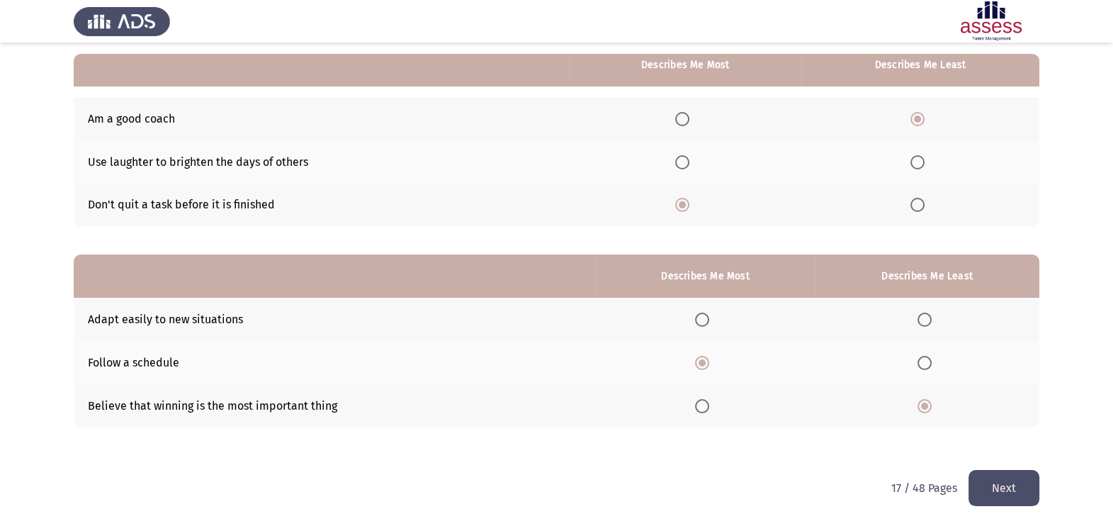
scroll to position [0, 0]
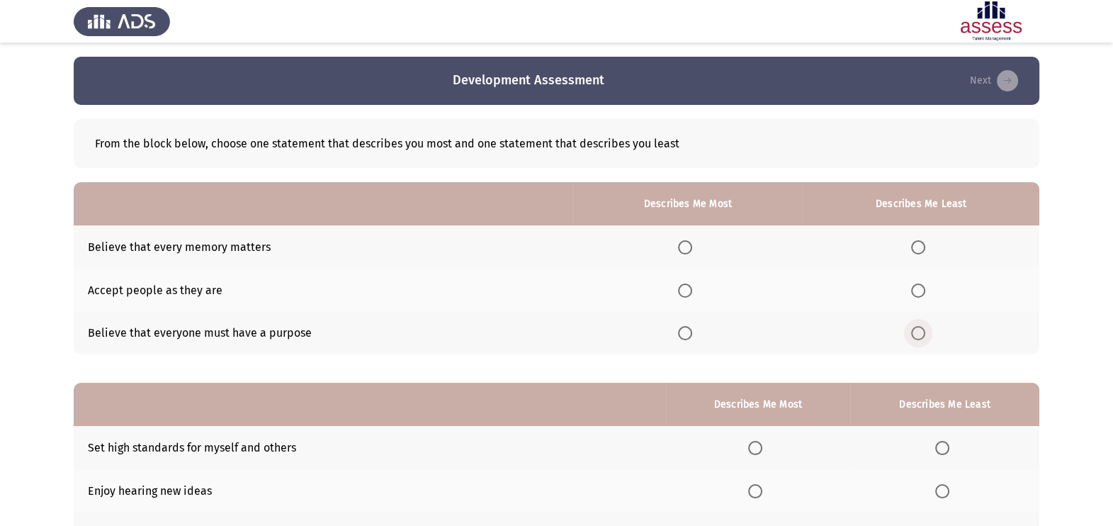
click at [926, 332] on span "Select an option" at bounding box center [918, 333] width 14 height 14
click at [926, 332] on input "Select an option" at bounding box center [918, 333] width 14 height 14
click at [689, 247] on span "Select an option" at bounding box center [685, 247] width 14 height 14
click at [689, 247] on input "Select an option" at bounding box center [685, 247] width 14 height 14
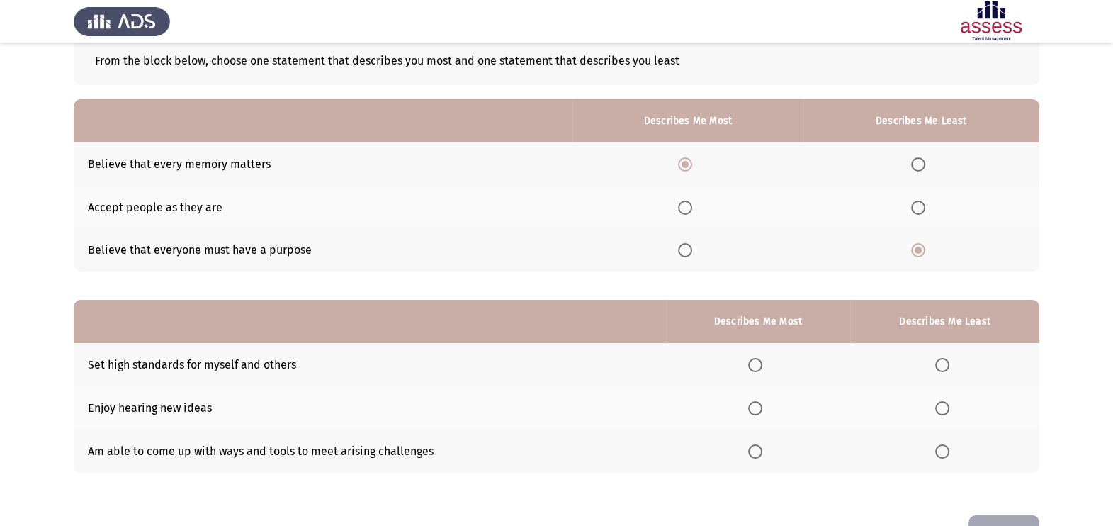
scroll to position [128, 0]
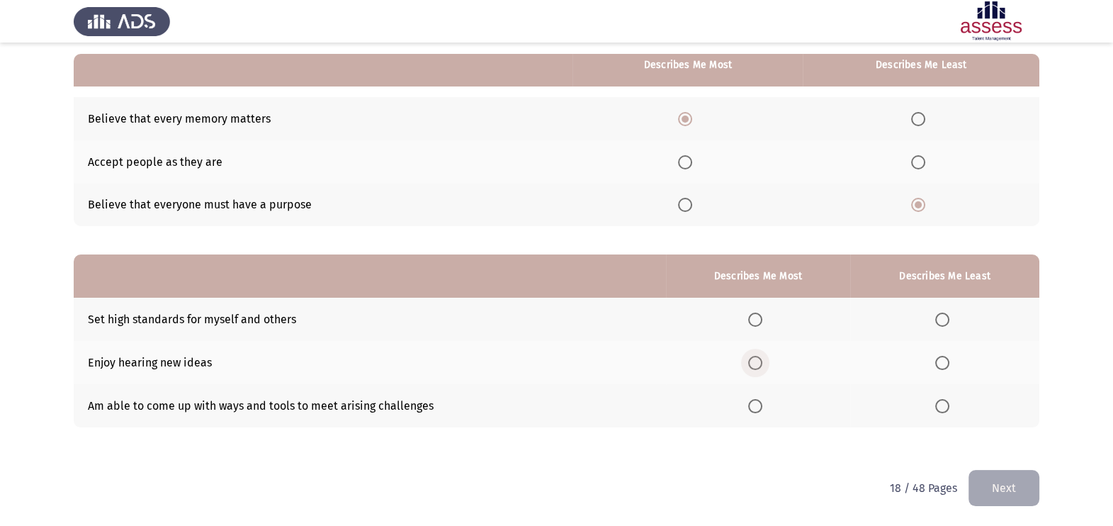
click at [758, 363] on span "Select an option" at bounding box center [755, 363] width 14 height 14
click at [758, 363] on input "Select an option" at bounding box center [755, 363] width 14 height 14
drag, startPoint x: 94, startPoint y: 364, endPoint x: 395, endPoint y: 367, distance: 301.2
click at [395, 367] on td "Enjoy hearing new ideas" at bounding box center [370, 362] width 593 height 43
click at [758, 317] on th at bounding box center [758, 319] width 184 height 43
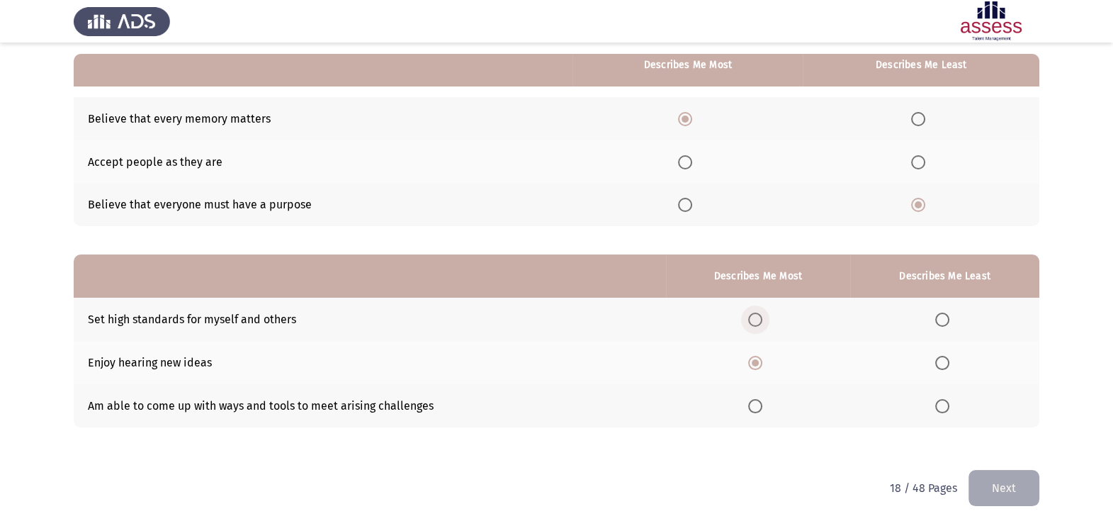
click at [758, 317] on span "Select an option" at bounding box center [755, 320] width 14 height 14
click at [758, 317] on input "Select an option" at bounding box center [755, 320] width 14 height 14
drag, startPoint x: 950, startPoint y: 364, endPoint x: 996, endPoint y: 498, distance: 141.9
click at [996, 470] on div "Development Assessment Next From the block below, choose one statement that des…" at bounding box center [557, 198] width 966 height 541
drag, startPoint x: 944, startPoint y: 362, endPoint x: 960, endPoint y: 373, distance: 19.5
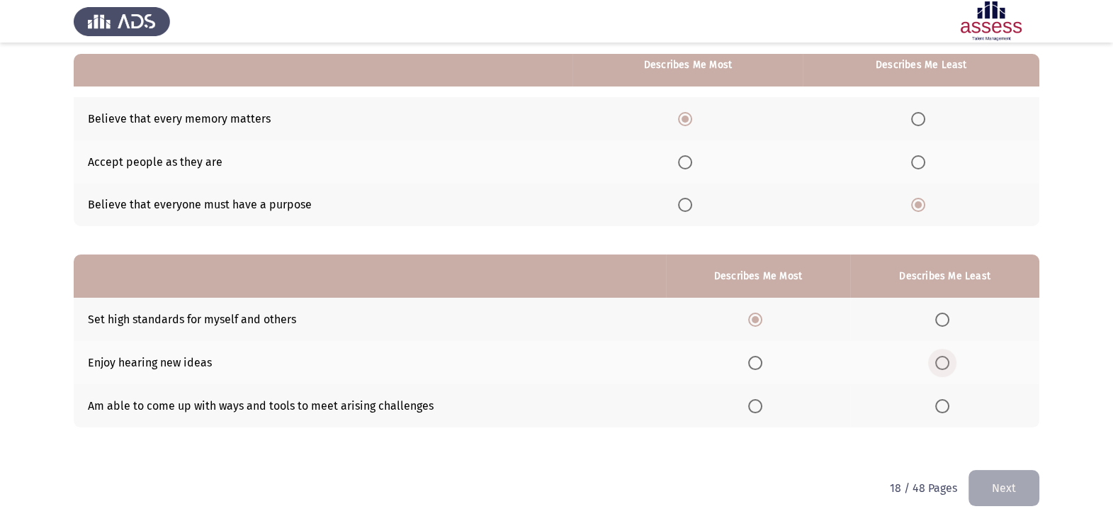
click at [960, 373] on th at bounding box center [944, 362] width 189 height 43
click at [948, 365] on span "Select an option" at bounding box center [943, 363] width 14 height 14
click at [948, 365] on input "Select an option" at bounding box center [943, 363] width 14 height 14
click at [994, 481] on button "Next" at bounding box center [1004, 488] width 71 height 36
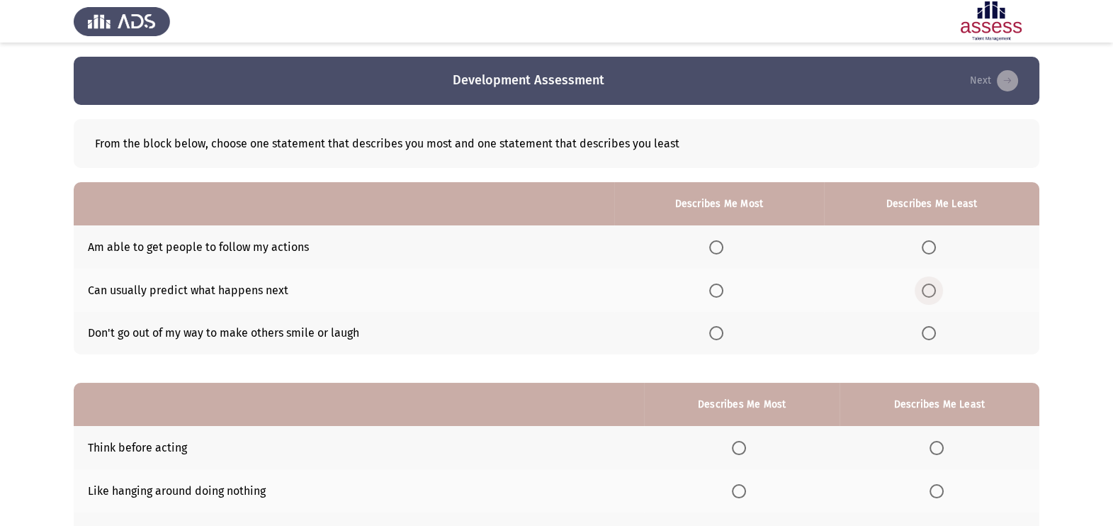
click at [930, 294] on span "Select an option" at bounding box center [929, 290] width 14 height 14
click at [930, 294] on input "Select an option" at bounding box center [929, 290] width 14 height 14
click at [718, 335] on span "Select an option" at bounding box center [716, 333] width 14 height 14
click at [718, 335] on input "Select an option" at bounding box center [716, 333] width 14 height 14
click at [721, 241] on span "Select an option" at bounding box center [716, 247] width 14 height 14
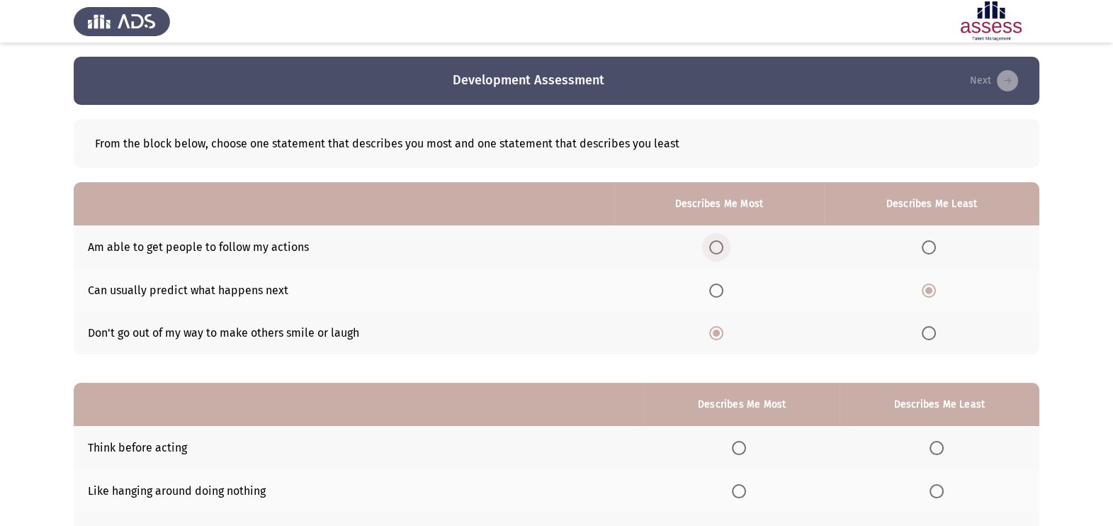
click at [721, 241] on input "Select an option" at bounding box center [716, 247] width 14 height 14
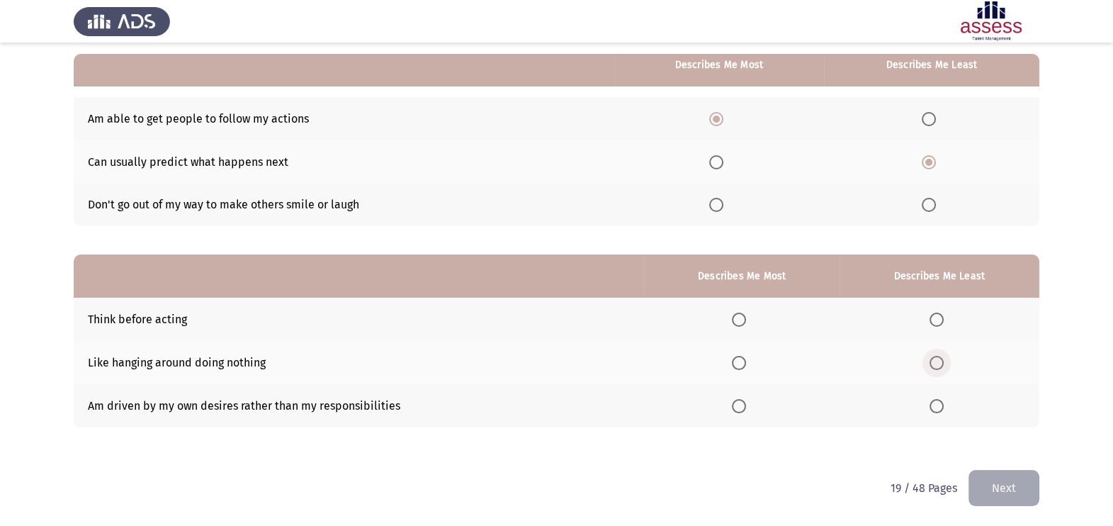
click at [939, 361] on span "Select an option" at bounding box center [937, 363] width 14 height 14
click at [939, 361] on input "Select an option" at bounding box center [937, 363] width 14 height 14
click at [731, 312] on th at bounding box center [741, 319] width 195 height 43
click at [739, 315] on span "Select an option" at bounding box center [739, 320] width 14 height 14
click at [739, 315] on input "Select an option" at bounding box center [739, 320] width 14 height 14
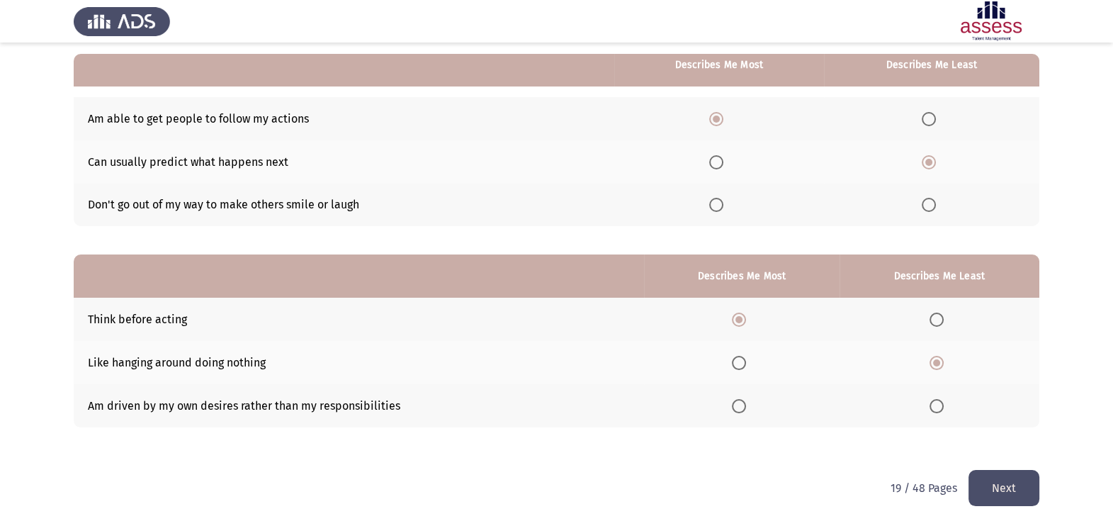
click at [1026, 475] on button "Next" at bounding box center [1004, 488] width 71 height 36
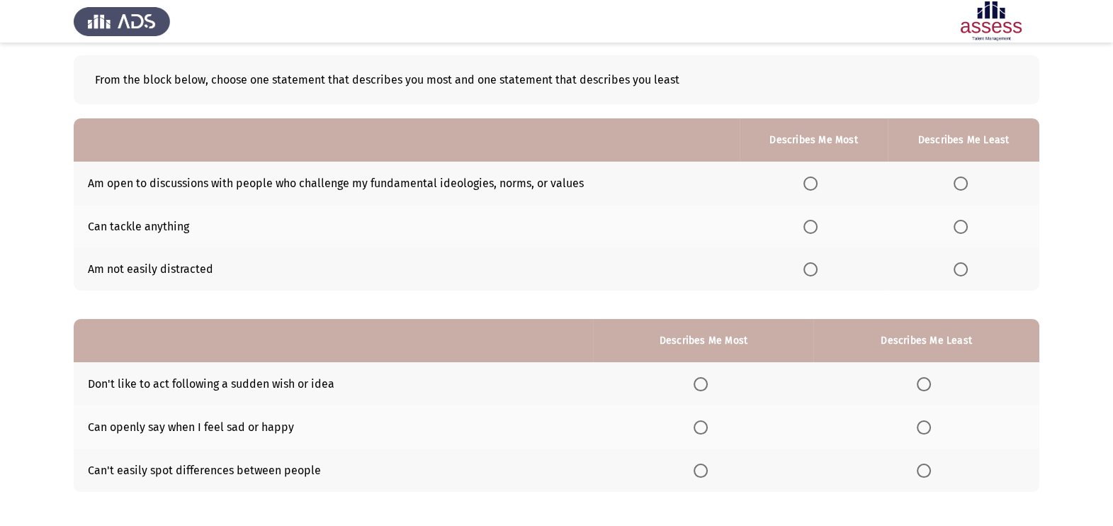
scroll to position [82, 0]
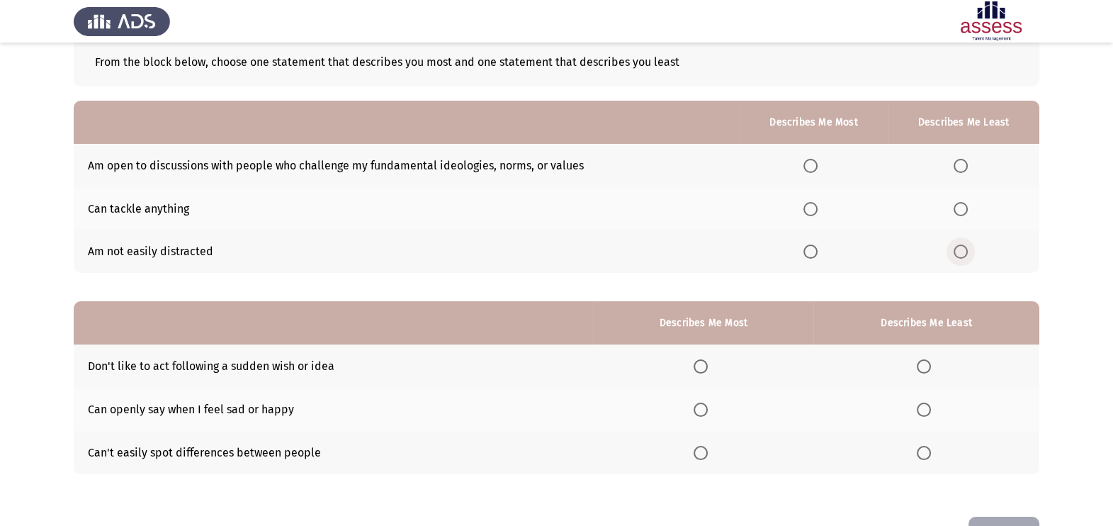
click at [960, 252] on span "Select an option" at bounding box center [961, 252] width 14 height 14
click at [960, 252] on input "Select an option" at bounding box center [961, 252] width 14 height 14
click at [809, 167] on span "Select an option" at bounding box center [811, 166] width 14 height 14
click at [809, 167] on input "Select an option" at bounding box center [811, 166] width 14 height 14
click at [700, 408] on span "Select an option" at bounding box center [701, 410] width 14 height 14
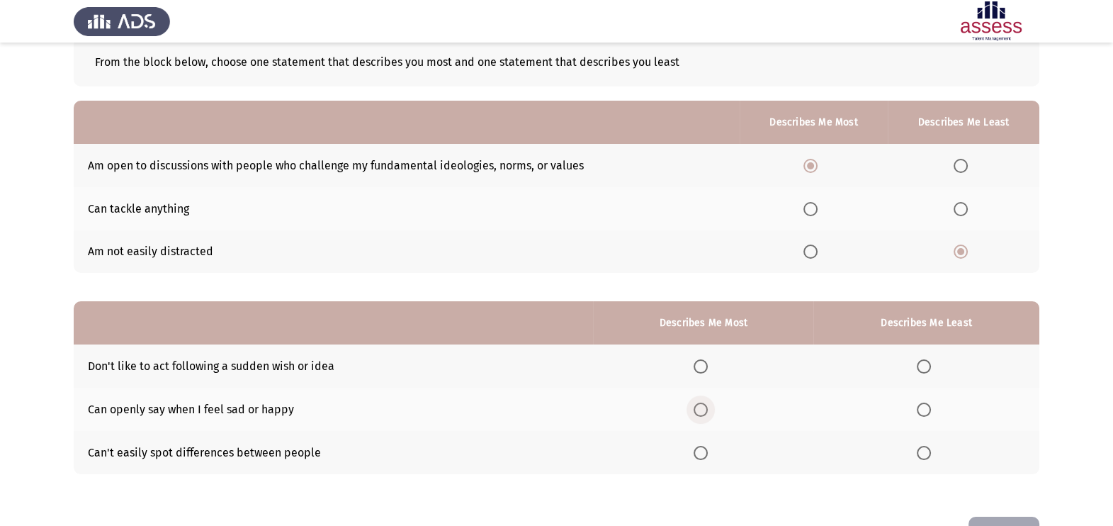
click at [700, 408] on input "Select an option" at bounding box center [701, 410] width 14 height 14
drag, startPoint x: 915, startPoint y: 363, endPoint x: 923, endPoint y: 363, distance: 8.5
click at [923, 363] on th at bounding box center [927, 365] width 226 height 43
click at [923, 363] on span "Select an option" at bounding box center [924, 366] width 14 height 14
click at [923, 363] on input "Select an option" at bounding box center [924, 366] width 14 height 14
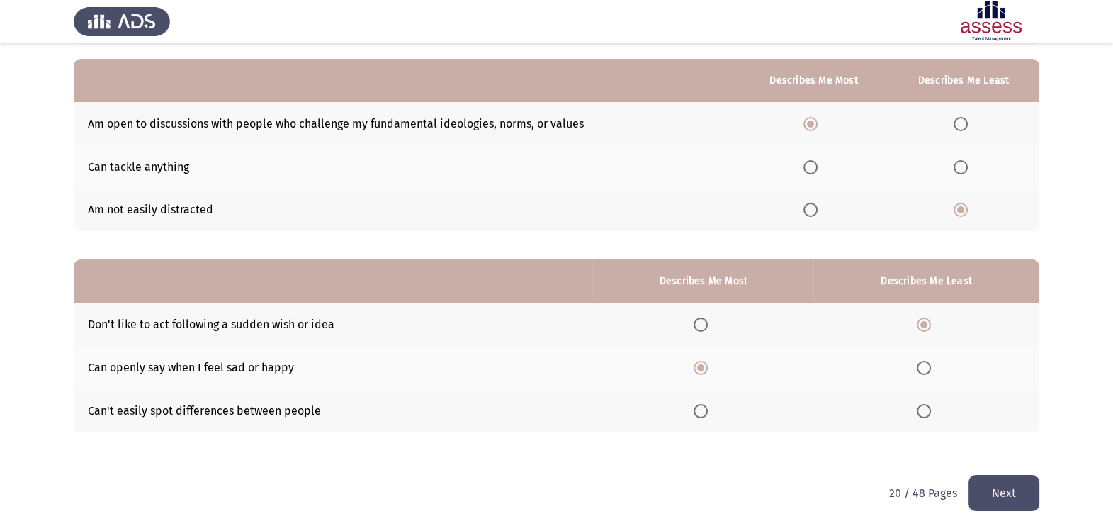
scroll to position [128, 0]
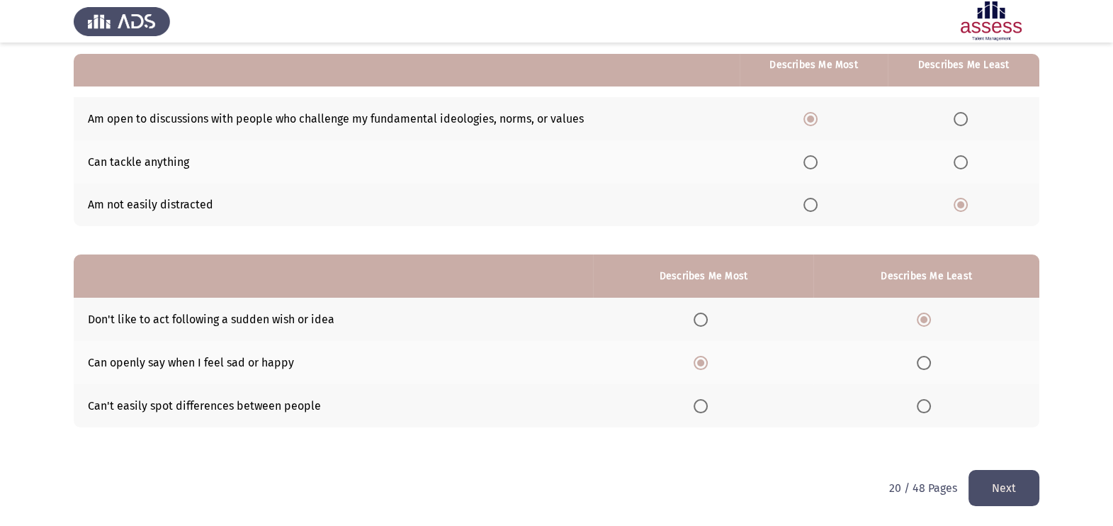
click at [1004, 475] on button "Next" at bounding box center [1004, 488] width 71 height 36
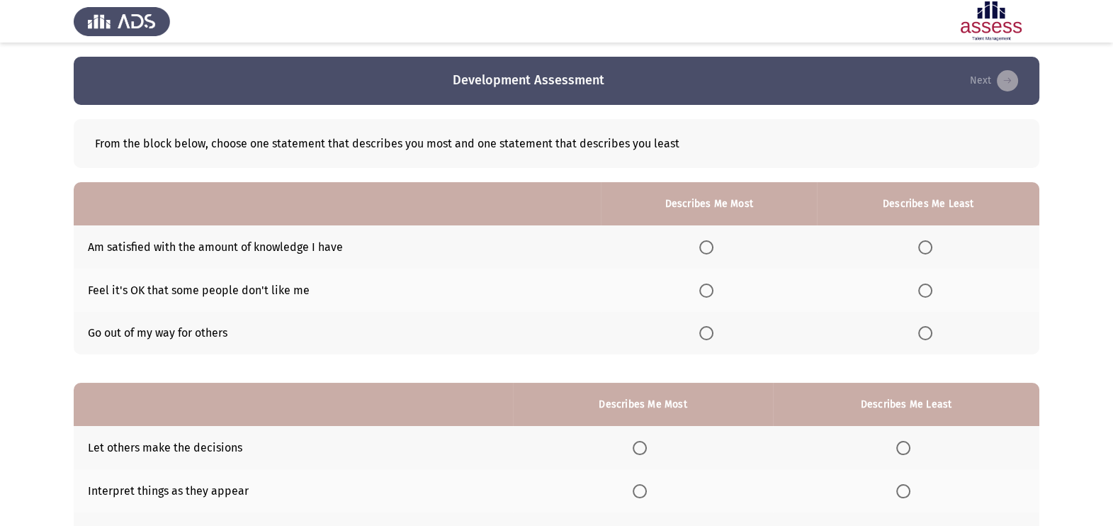
click at [706, 291] on span "Select an option" at bounding box center [707, 290] width 14 height 14
click at [706, 291] on input "Select an option" at bounding box center [707, 290] width 14 height 14
click at [928, 240] on span "Select an option" at bounding box center [926, 247] width 14 height 14
click at [928, 240] on input "Select an option" at bounding box center [926, 247] width 14 height 14
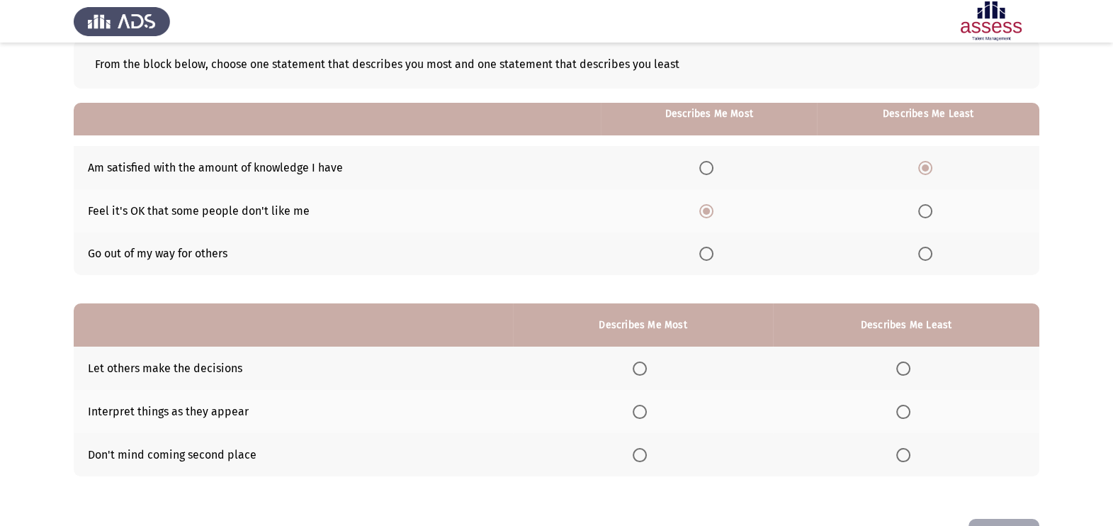
scroll to position [128, 0]
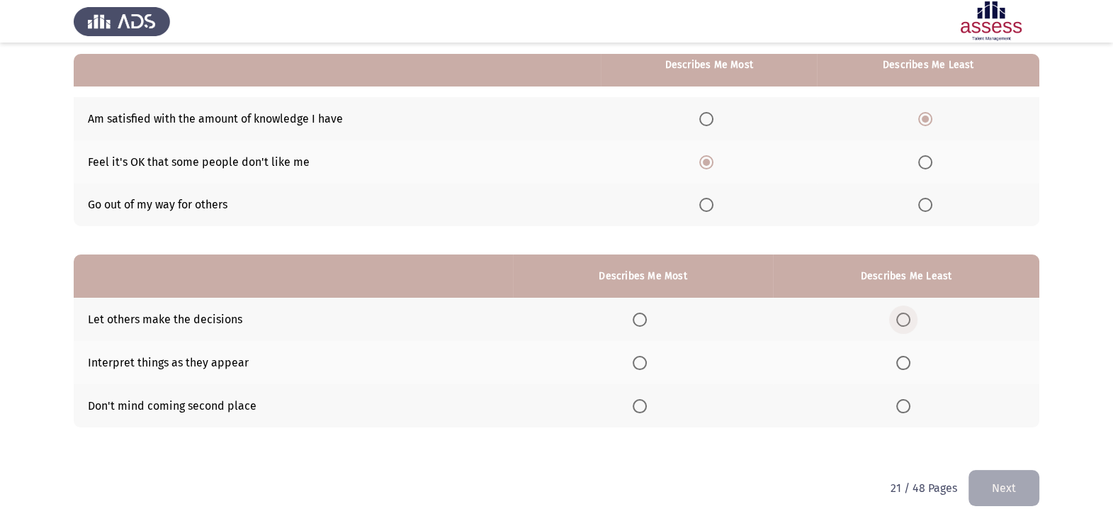
click at [899, 319] on span "Select an option" at bounding box center [904, 320] width 14 height 14
click at [899, 319] on input "Select an option" at bounding box center [904, 320] width 14 height 14
click at [639, 402] on span "Select an option" at bounding box center [640, 406] width 14 height 14
click at [639, 402] on input "Select an option" at bounding box center [640, 406] width 14 height 14
click at [1017, 484] on button "Next" at bounding box center [1004, 488] width 71 height 36
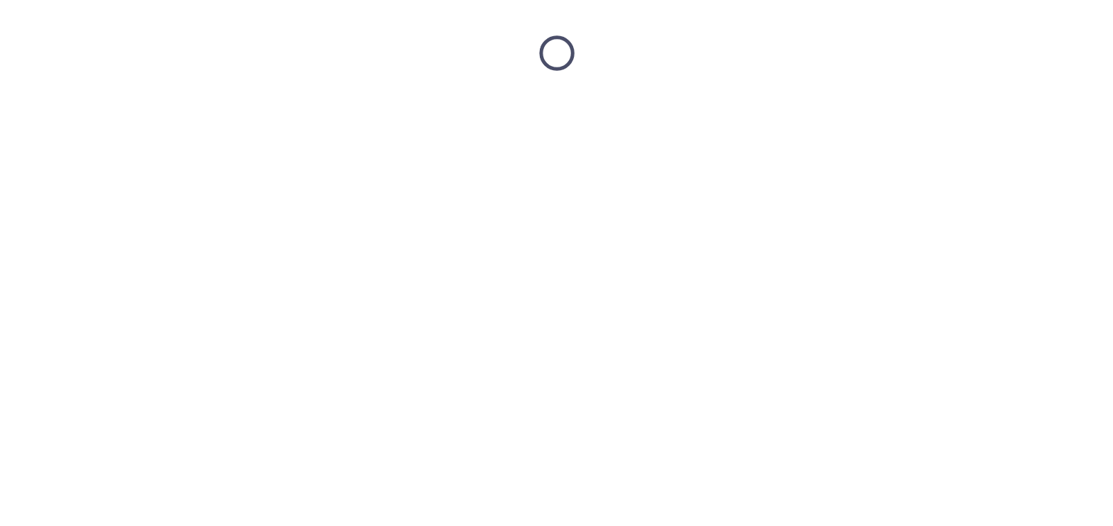
scroll to position [0, 0]
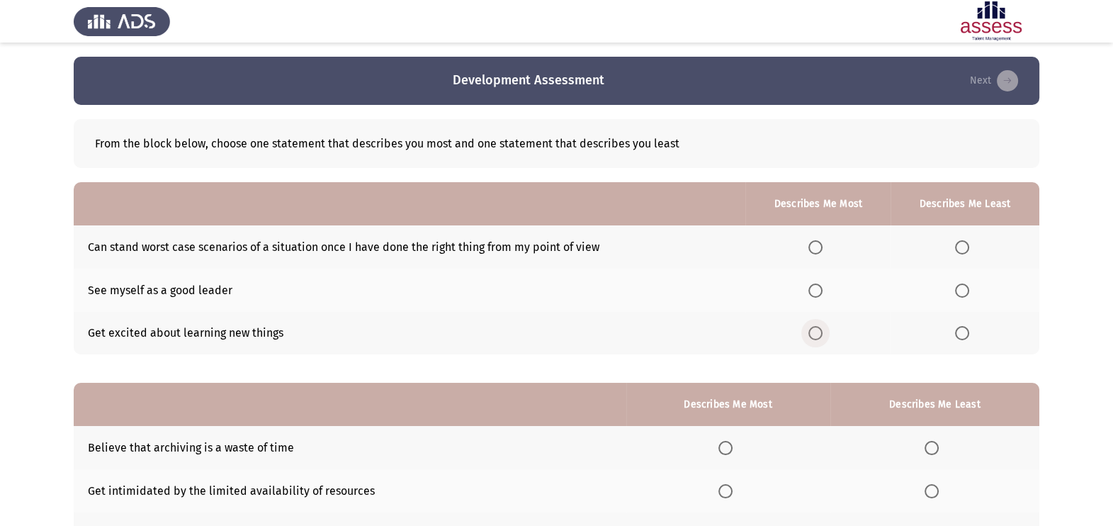
click at [818, 333] on span "Select an option" at bounding box center [816, 333] width 14 height 14
click at [818, 333] on input "Select an option" at bounding box center [816, 333] width 14 height 14
click at [958, 252] on span "Select an option" at bounding box center [962, 247] width 14 height 14
click at [958, 252] on input "Select an option" at bounding box center [962, 247] width 14 height 14
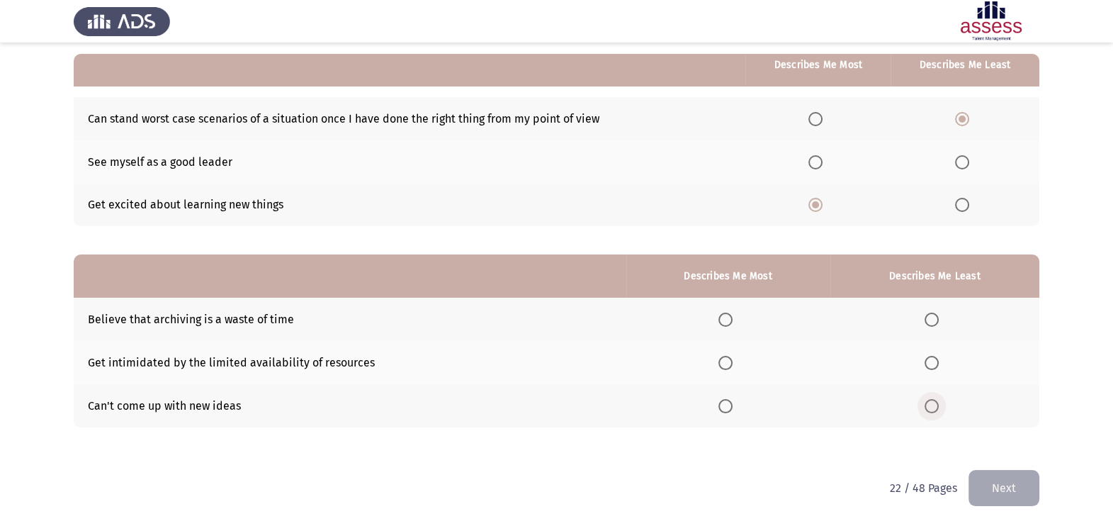
click at [928, 405] on span "Select an option" at bounding box center [932, 406] width 14 height 14
click at [928, 405] on input "Select an option" at bounding box center [932, 406] width 14 height 14
click at [722, 358] on span "Select an option" at bounding box center [726, 363] width 14 height 14
click at [722, 358] on input "Select an option" at bounding box center [726, 363] width 14 height 14
click at [989, 491] on button "Next" at bounding box center [1004, 488] width 71 height 36
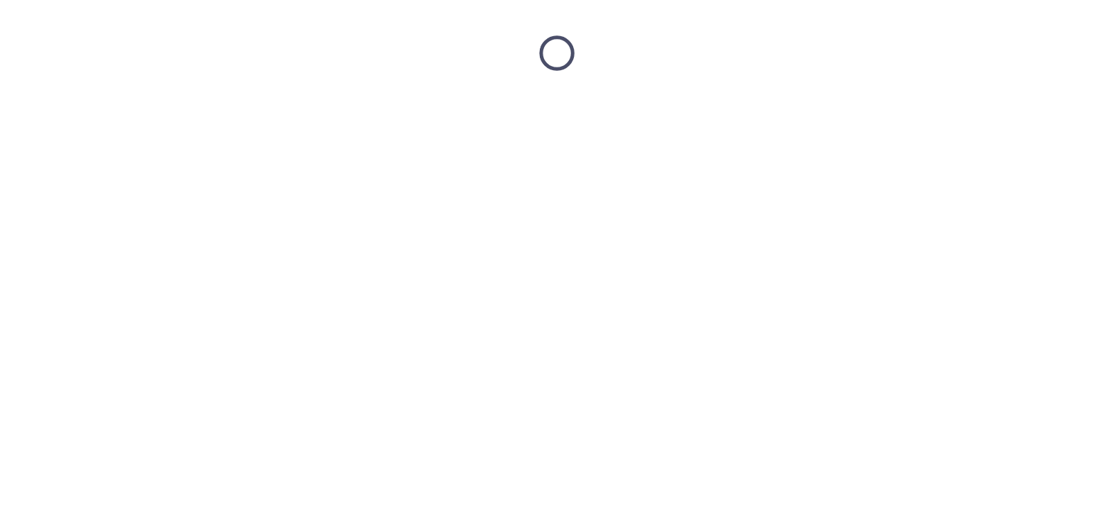
scroll to position [0, 0]
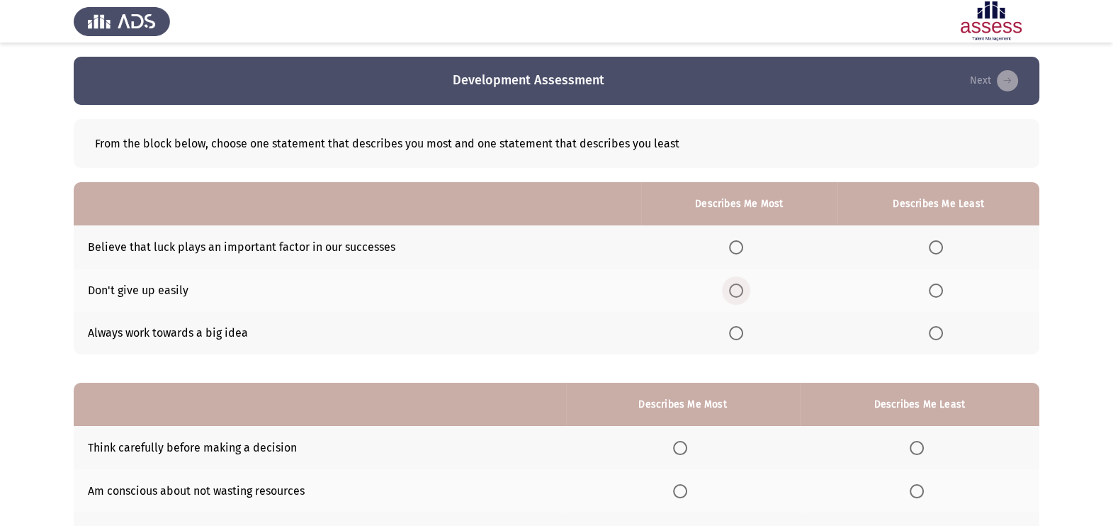
click at [738, 290] on span "Select an option" at bounding box center [736, 290] width 14 height 14
click at [738, 290] on input "Select an option" at bounding box center [736, 290] width 14 height 14
click at [935, 248] on span "Select an option" at bounding box center [936, 247] width 14 height 14
click at [935, 248] on input "Select an option" at bounding box center [936, 247] width 14 height 14
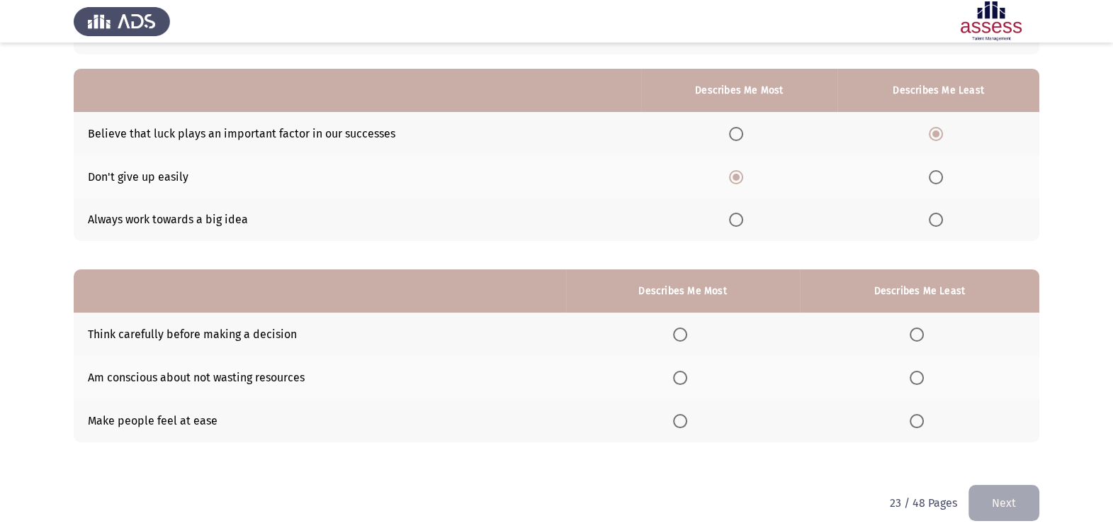
scroll to position [128, 0]
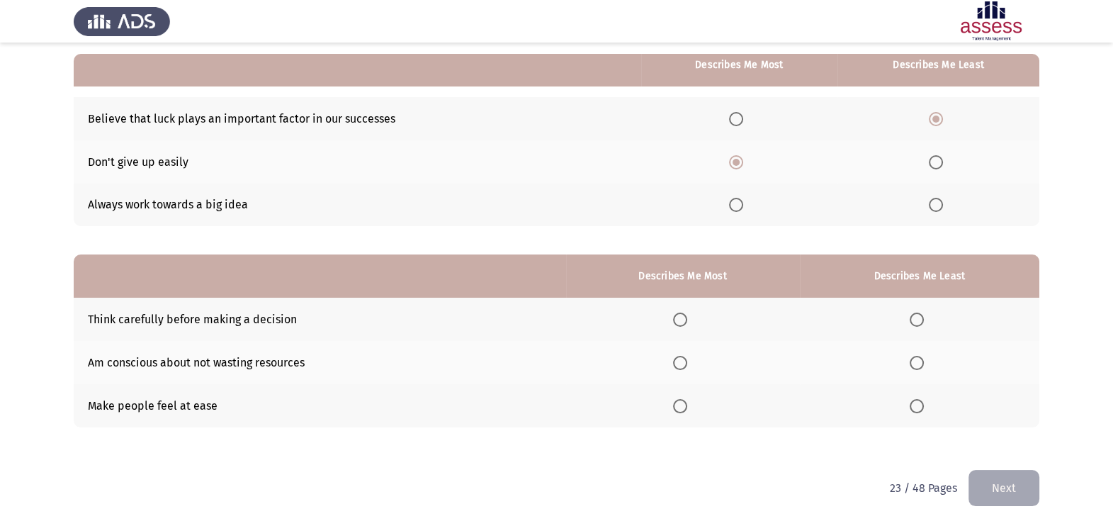
click at [687, 315] on span "Select an option" at bounding box center [680, 320] width 14 height 14
click at [687, 315] on input "Select an option" at bounding box center [680, 320] width 14 height 14
click at [683, 404] on span "Select an option" at bounding box center [680, 406] width 14 height 14
click at [683, 404] on input "Select an option" at bounding box center [680, 406] width 14 height 14
click at [919, 359] on span "Select an option" at bounding box center [917, 363] width 14 height 14
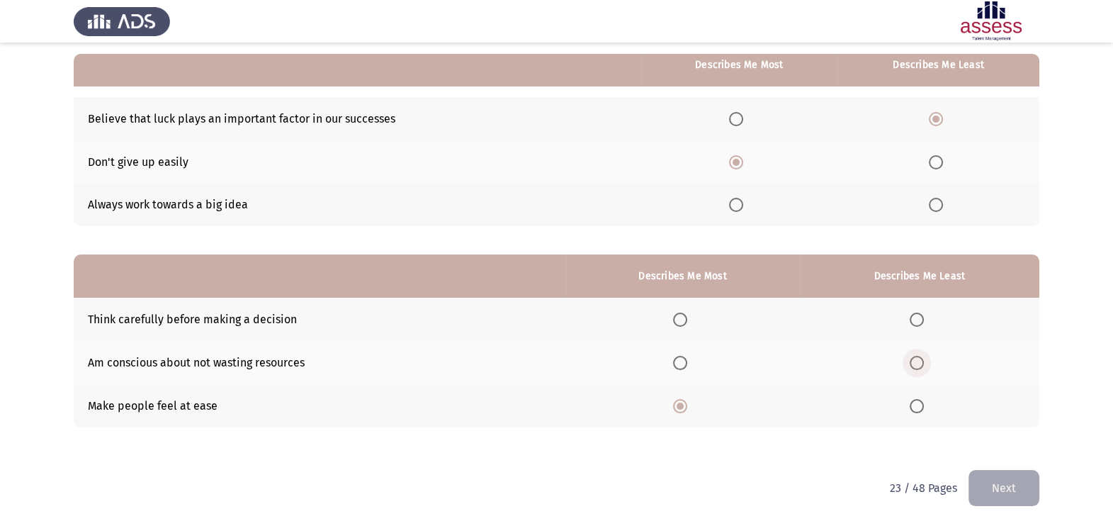
click at [919, 359] on input "Select an option" at bounding box center [917, 363] width 14 height 14
click at [987, 489] on button "Next" at bounding box center [1004, 488] width 71 height 36
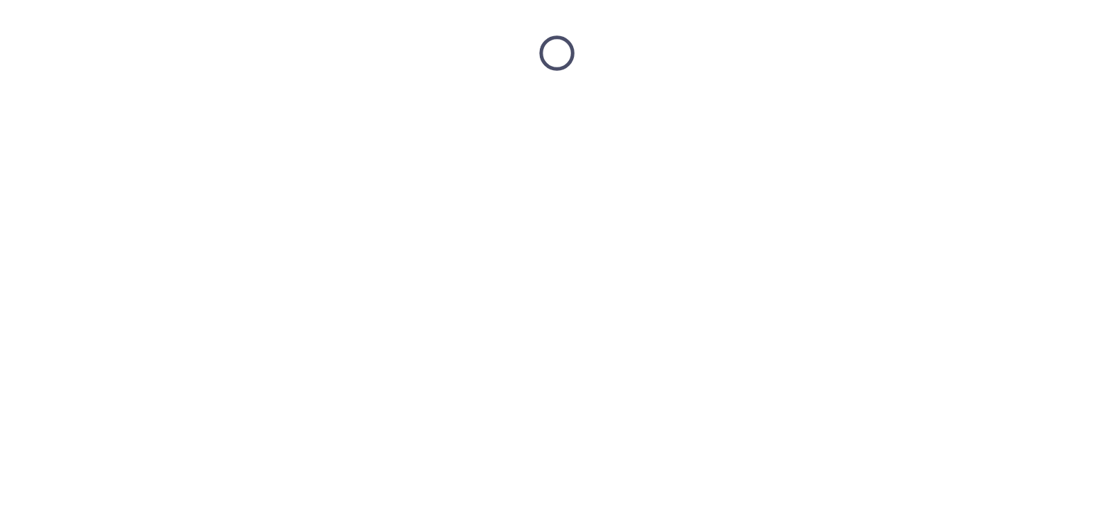
scroll to position [0, 0]
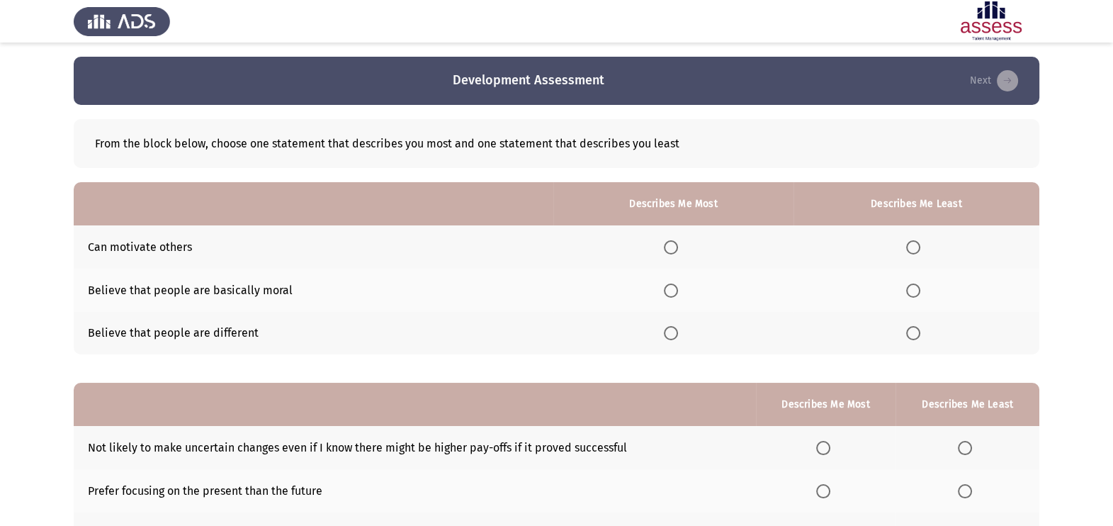
click at [668, 298] on th at bounding box center [674, 290] width 240 height 43
click at [668, 291] on span "Select an option" at bounding box center [671, 290] width 14 height 14
click at [668, 291] on input "Select an option" at bounding box center [671, 290] width 14 height 14
click at [918, 333] on span "Select an option" at bounding box center [913, 333] width 14 height 14
click at [918, 333] on input "Select an option" at bounding box center [913, 333] width 14 height 14
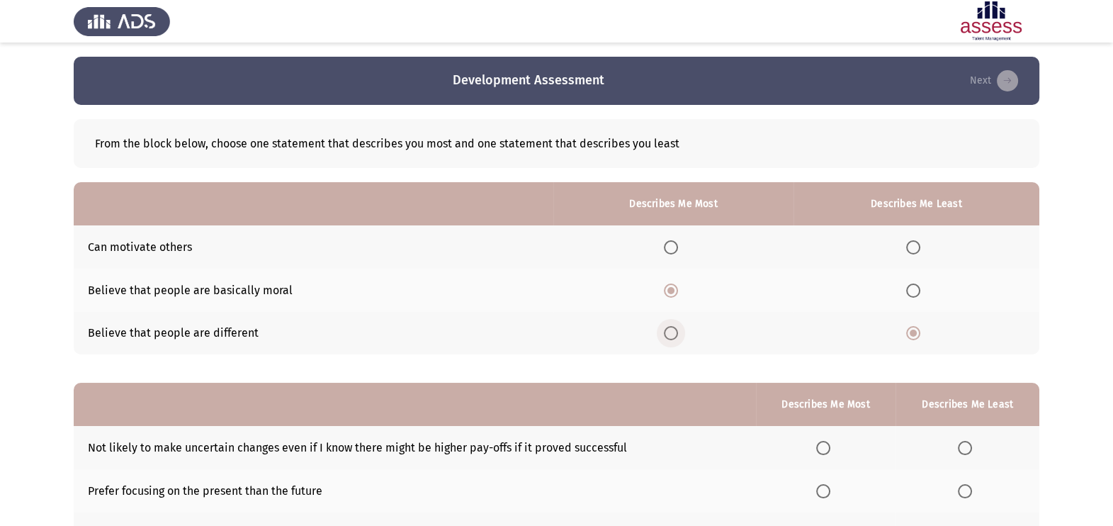
click at [676, 327] on span "Select an option" at bounding box center [671, 333] width 14 height 14
click at [676, 327] on input "Select an option" at bounding box center [671, 333] width 14 height 14
click at [906, 292] on span "Select an option" at bounding box center [913, 290] width 14 height 14
click at [906, 292] on input "Select an option" at bounding box center [913, 290] width 14 height 14
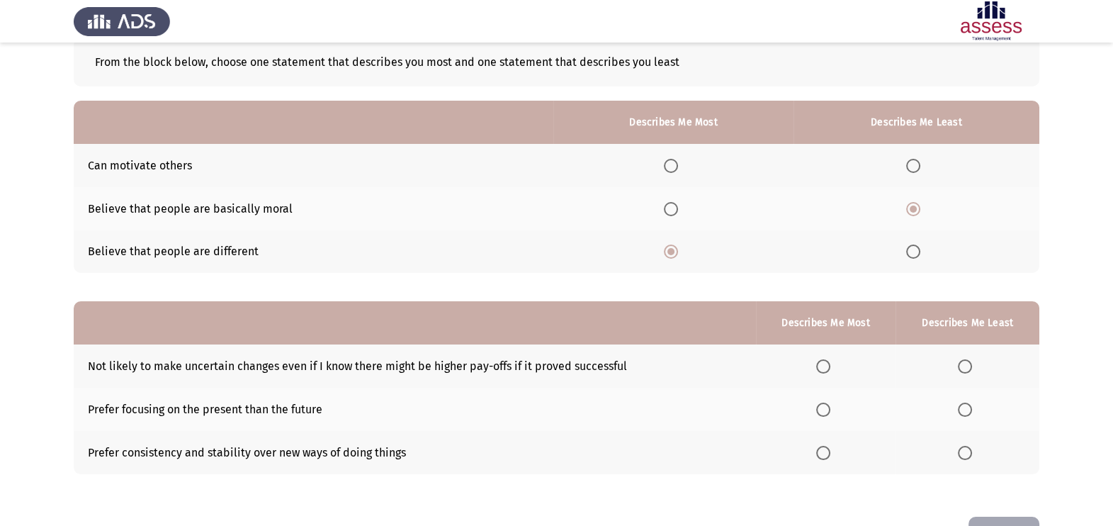
scroll to position [128, 0]
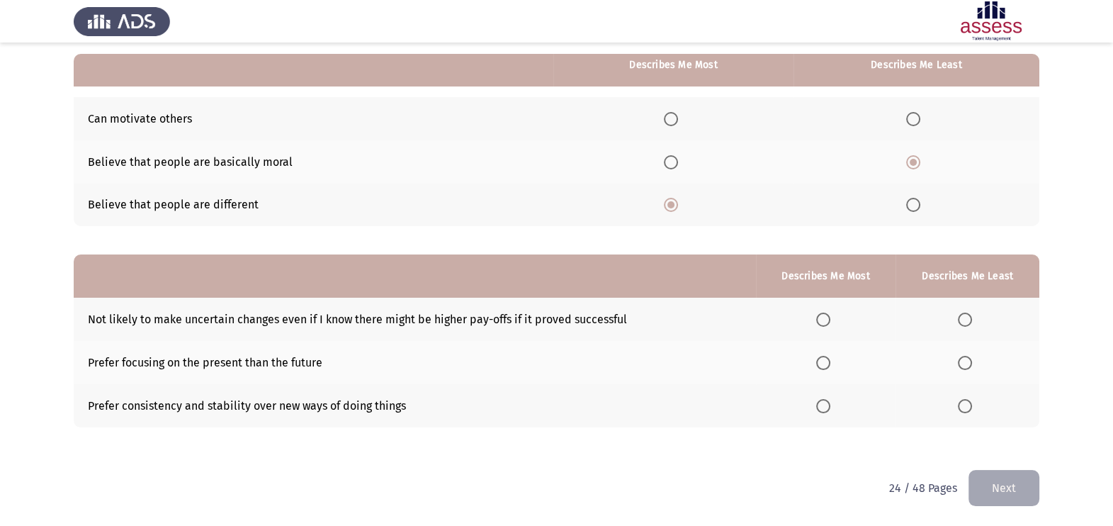
click at [921, 112] on label "Select an option" at bounding box center [916, 119] width 20 height 14
click at [921, 112] on input "Select an option" at bounding box center [913, 119] width 14 height 14
click at [971, 408] on span "Select an option" at bounding box center [965, 406] width 14 height 14
click at [971, 408] on input "Select an option" at bounding box center [965, 406] width 14 height 14
click at [964, 322] on span "Select an option" at bounding box center [965, 320] width 14 height 14
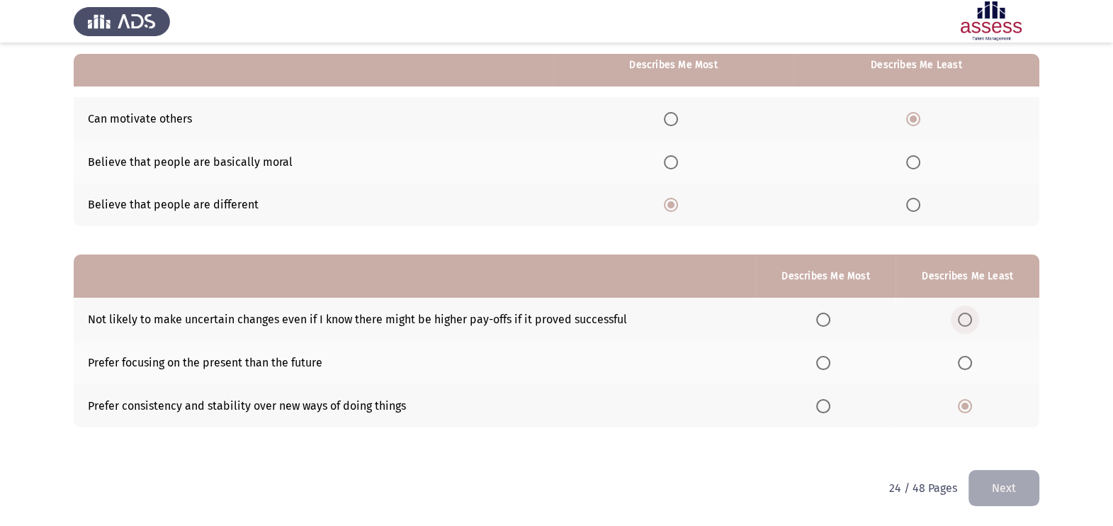
click at [964, 322] on input "Select an option" at bounding box center [965, 320] width 14 height 14
click at [972, 407] on span "Select an option" at bounding box center [965, 406] width 14 height 14
click at [972, 407] on input "Select an option" at bounding box center [965, 406] width 14 height 14
click at [826, 361] on span "Select an option" at bounding box center [823, 363] width 14 height 14
click at [826, 361] on input "Select an option" at bounding box center [823, 363] width 14 height 14
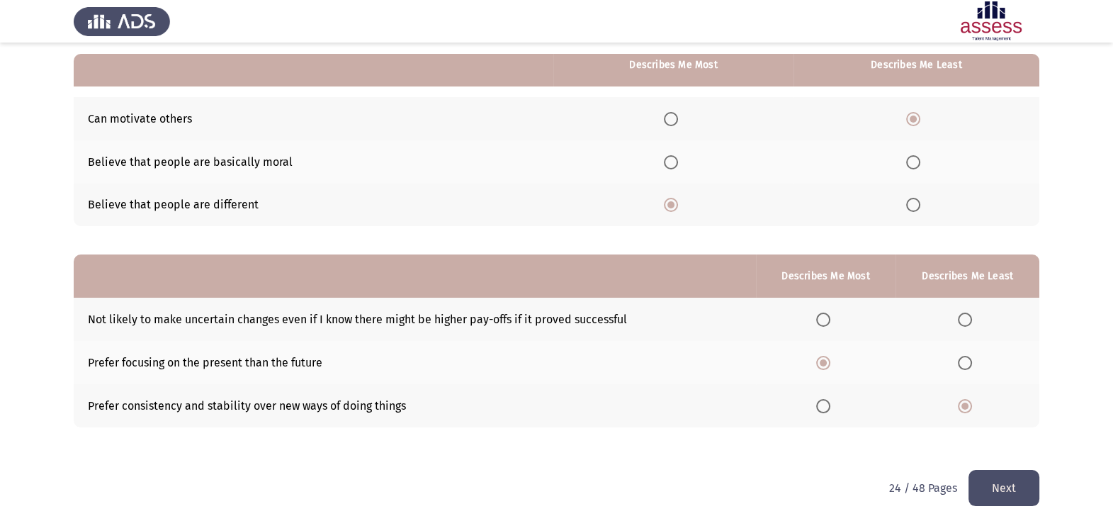
click at [1015, 493] on button "Next" at bounding box center [1004, 488] width 71 height 36
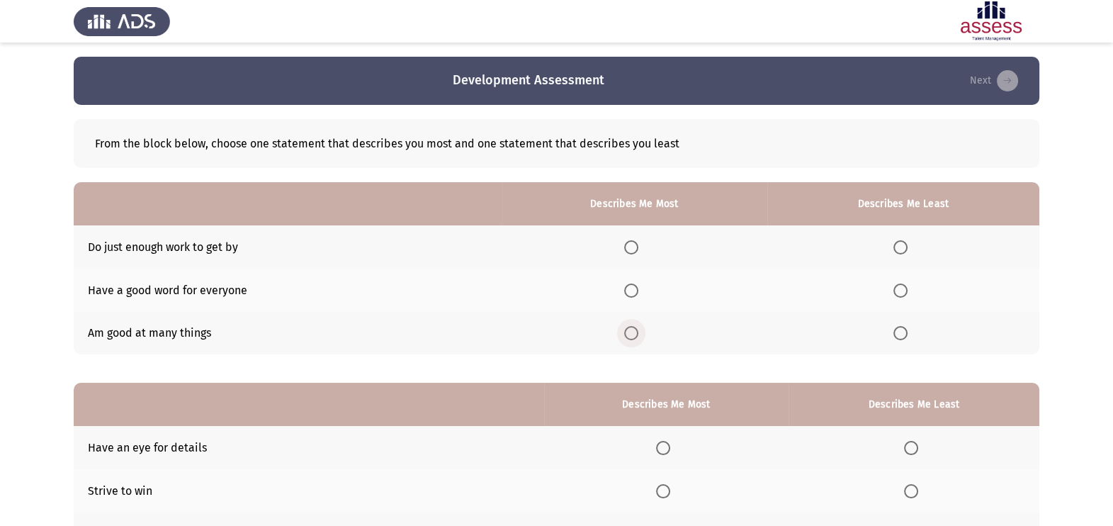
click at [629, 332] on span "Select an option" at bounding box center [631, 333] width 14 height 14
click at [629, 332] on input "Select an option" at bounding box center [631, 333] width 14 height 14
click at [897, 250] on span "Select an option" at bounding box center [901, 247] width 14 height 14
click at [897, 250] on input "Select an option" at bounding box center [901, 247] width 14 height 14
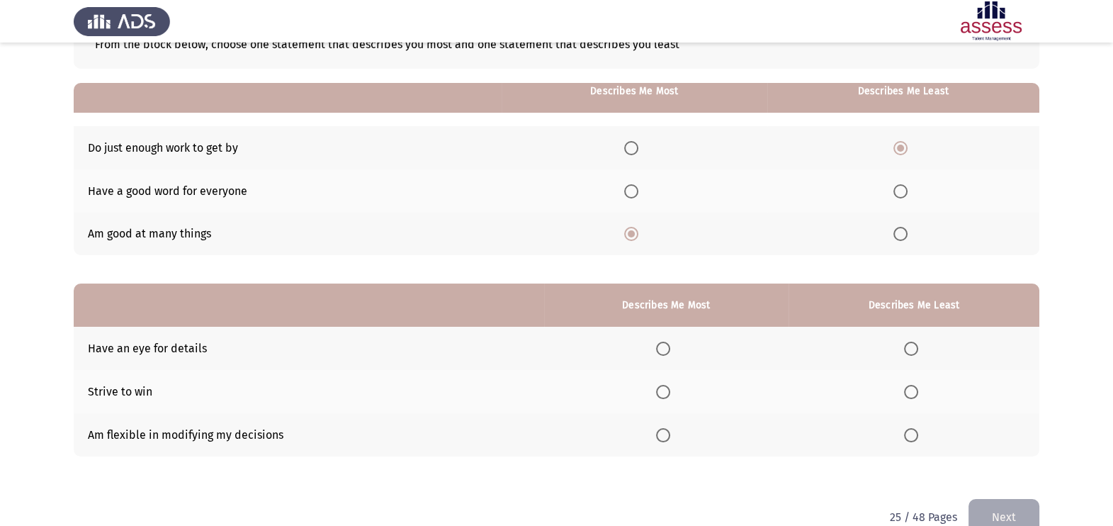
scroll to position [125, 0]
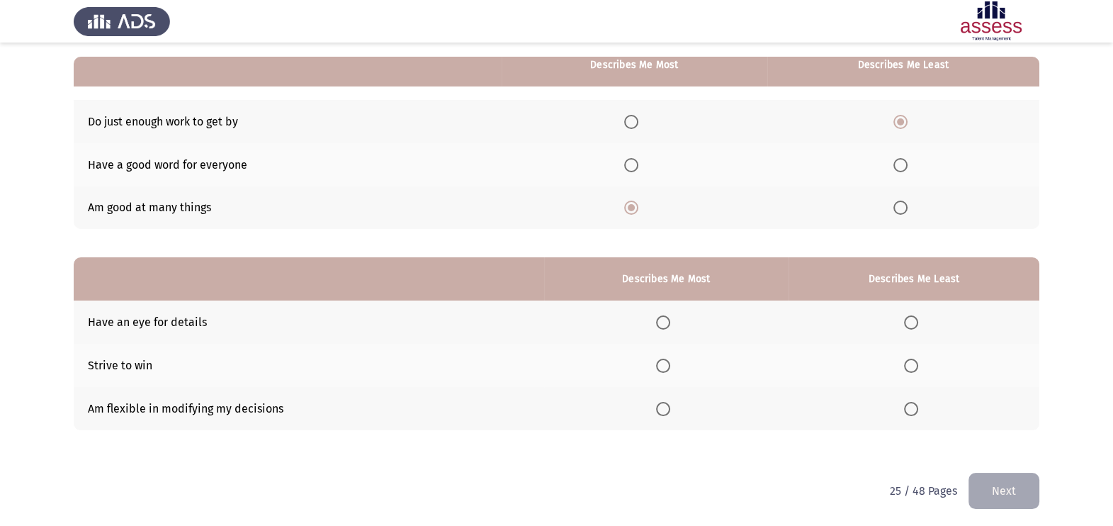
click at [663, 317] on span "Select an option" at bounding box center [663, 322] width 14 height 14
click at [663, 317] on input "Select an option" at bounding box center [663, 322] width 14 height 14
click at [913, 364] on span "Select an option" at bounding box center [911, 366] width 14 height 14
click at [913, 364] on input "Select an option" at bounding box center [911, 366] width 14 height 14
click at [992, 489] on button "Next" at bounding box center [1004, 491] width 71 height 36
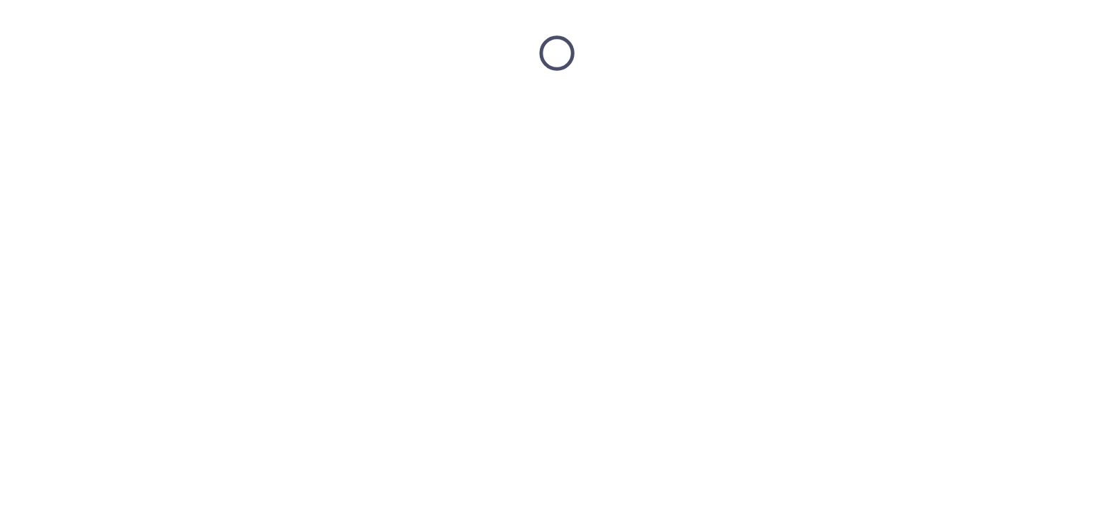
scroll to position [0, 0]
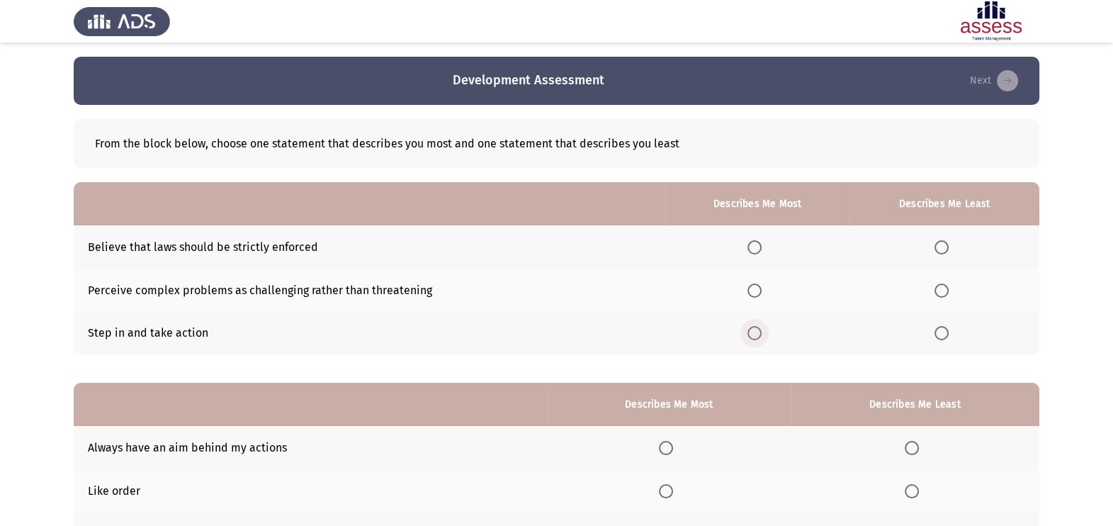
click at [758, 330] on span "Select an option" at bounding box center [755, 333] width 14 height 14
click at [758, 330] on input "Select an option" at bounding box center [755, 333] width 14 height 14
click at [953, 257] on th at bounding box center [945, 246] width 190 height 43
drag, startPoint x: 950, startPoint y: 253, endPoint x: 949, endPoint y: 236, distance: 17.0
click at [949, 236] on th at bounding box center [945, 246] width 190 height 43
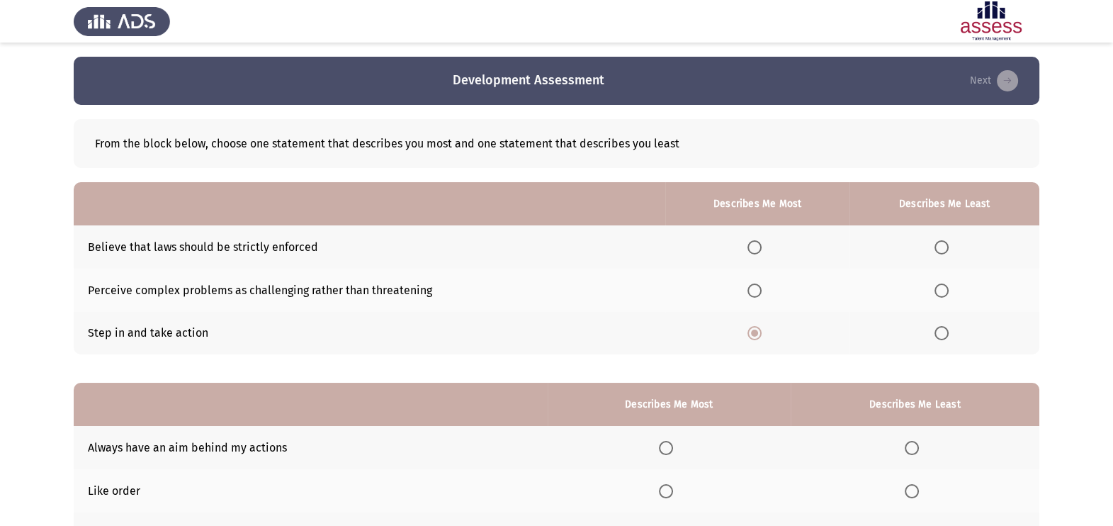
click at [949, 236] on th at bounding box center [945, 246] width 190 height 43
click at [945, 243] on span "Select an option" at bounding box center [942, 247] width 14 height 14
click at [945, 243] on input "Select an option" at bounding box center [942, 247] width 14 height 14
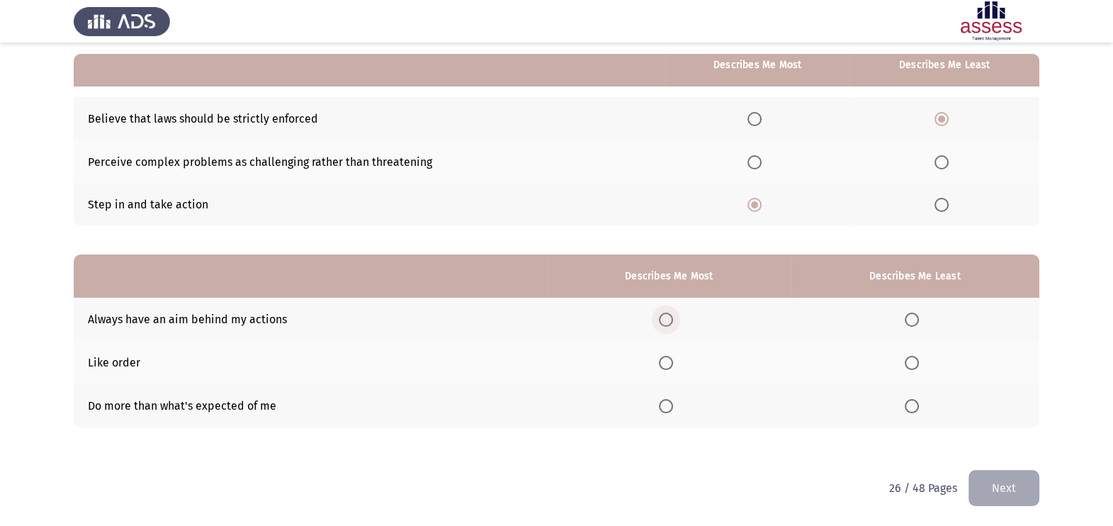
click at [669, 315] on span "Select an option" at bounding box center [666, 320] width 14 height 14
click at [669, 315] on input "Select an option" at bounding box center [666, 320] width 14 height 14
click at [670, 404] on span "Select an option" at bounding box center [666, 406] width 14 height 14
click at [670, 404] on input "Select an option" at bounding box center [666, 406] width 14 height 14
click at [919, 361] on span "Select an option" at bounding box center [912, 363] width 14 height 14
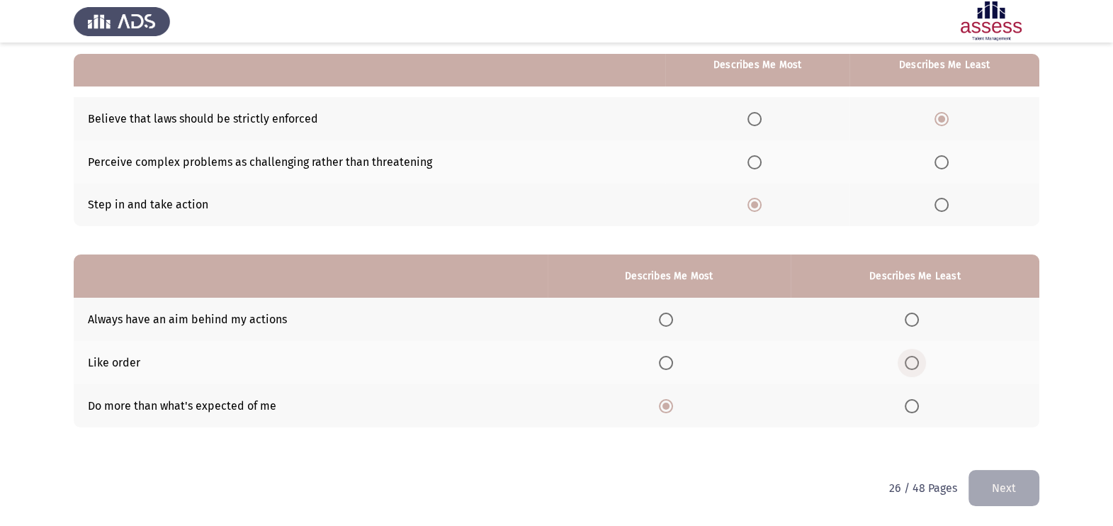
click at [919, 361] on input "Select an option" at bounding box center [912, 363] width 14 height 14
click at [990, 478] on button "Next" at bounding box center [1004, 488] width 71 height 36
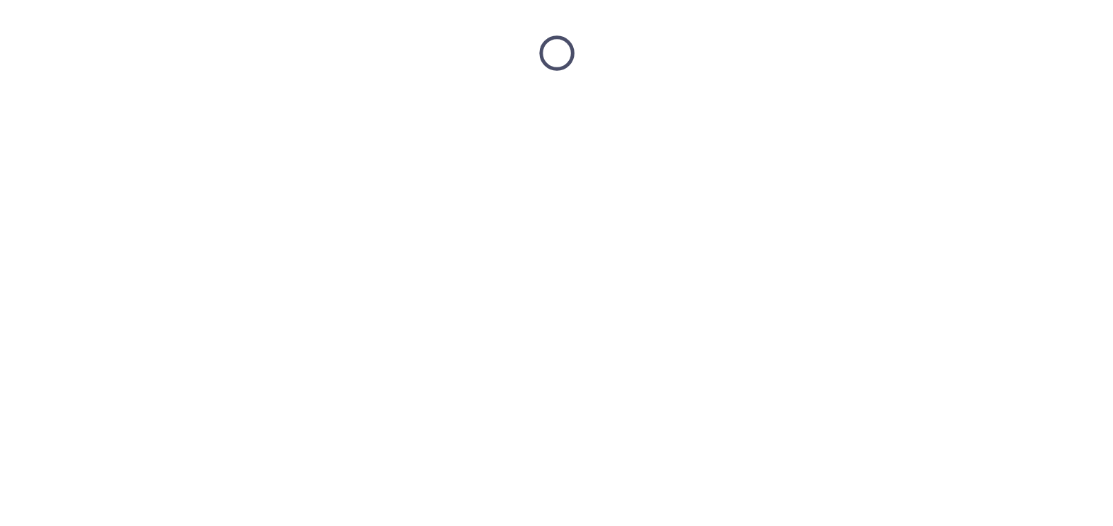
scroll to position [0, 0]
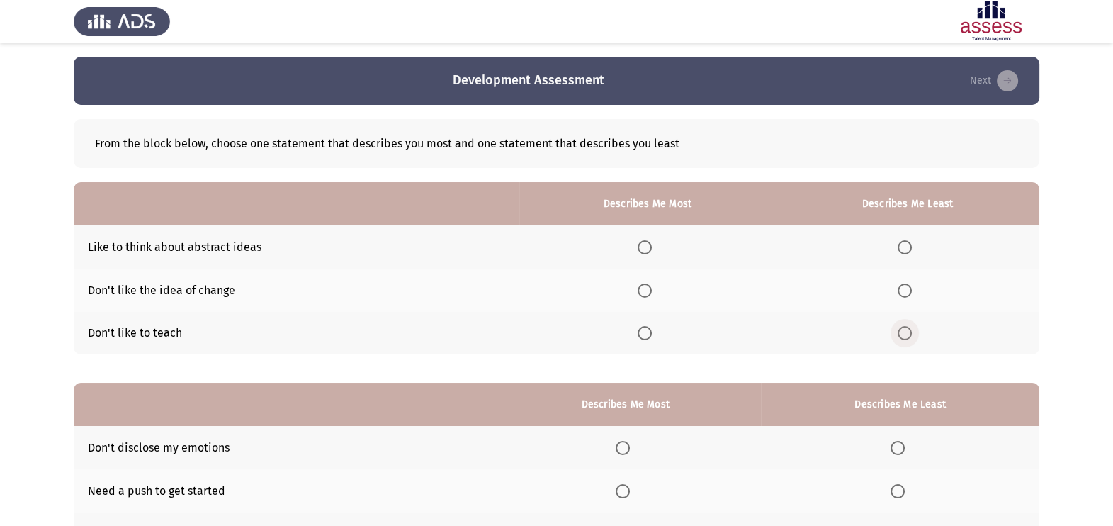
click at [904, 339] on span "Select an option" at bounding box center [905, 333] width 14 height 14
click at [904, 339] on input "Select an option" at bounding box center [905, 333] width 14 height 14
click at [641, 252] on span "Select an option" at bounding box center [645, 247] width 14 height 14
click at [641, 252] on input "Select an option" at bounding box center [645, 247] width 14 height 14
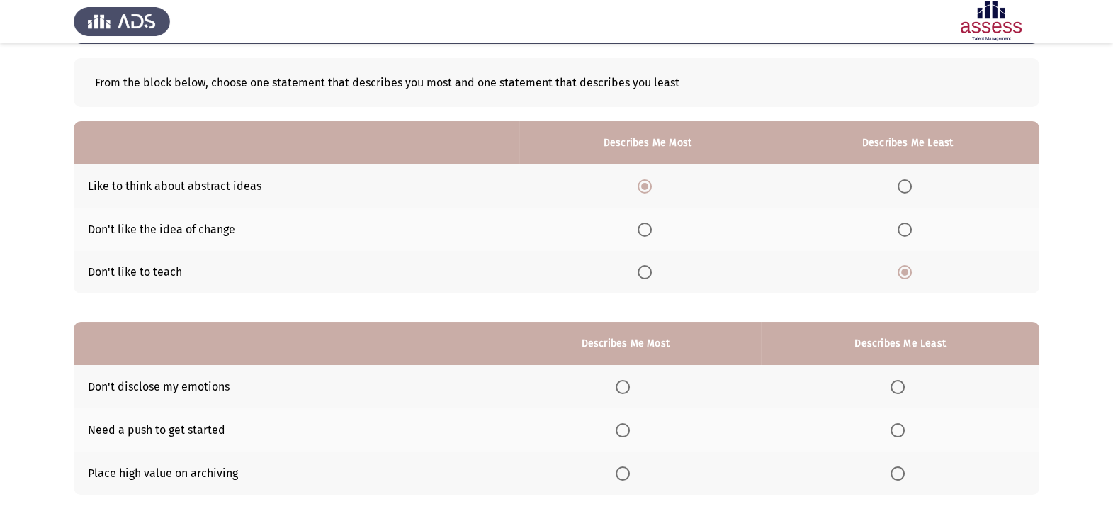
scroll to position [128, 0]
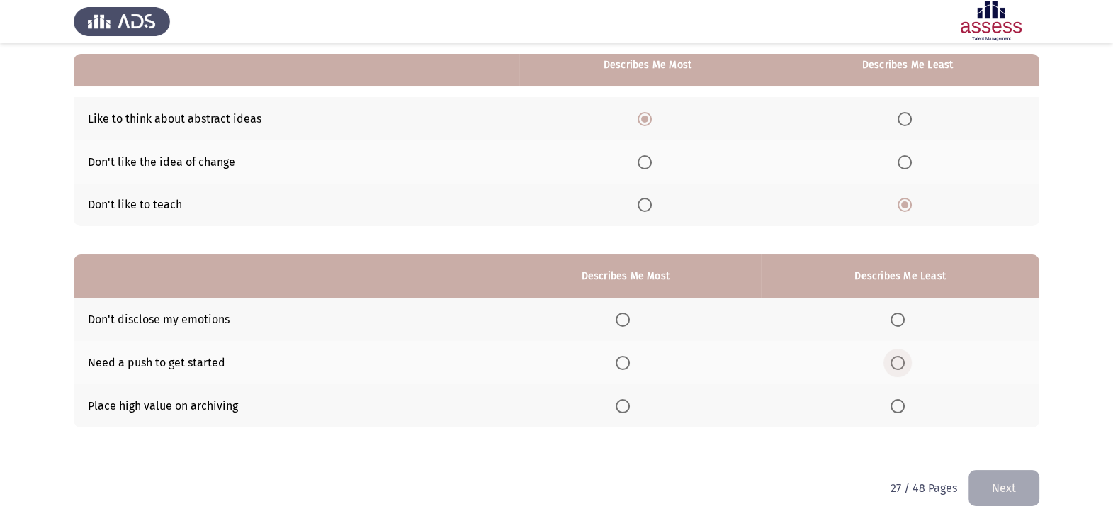
click at [900, 362] on span "Select an option" at bounding box center [898, 363] width 14 height 14
click at [900, 362] on input "Select an option" at bounding box center [898, 363] width 14 height 14
click at [619, 315] on span "Select an option" at bounding box center [623, 320] width 14 height 14
click at [619, 315] on input "Select an option" at bounding box center [623, 320] width 14 height 14
click at [980, 477] on button "Next" at bounding box center [1004, 488] width 71 height 36
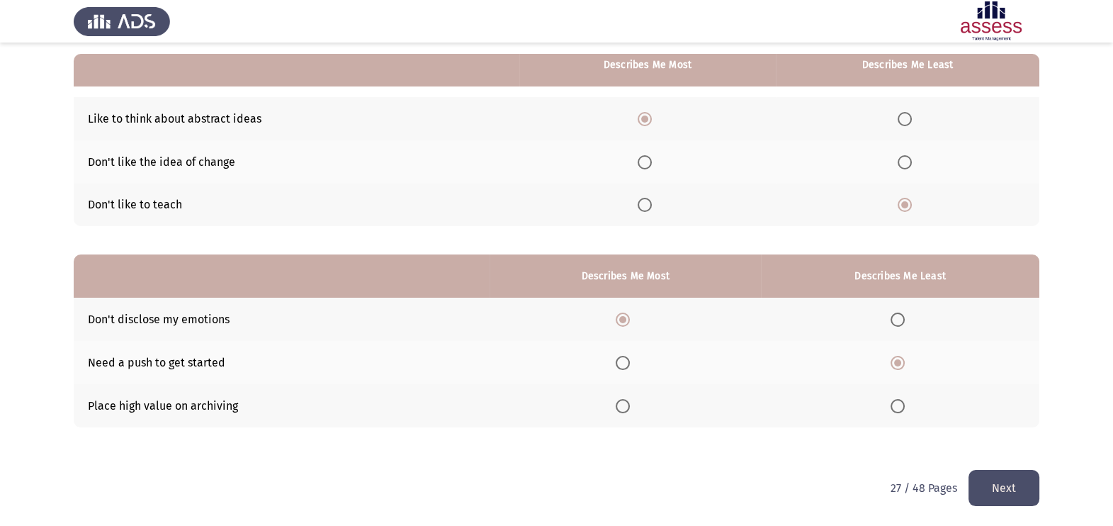
scroll to position [0, 0]
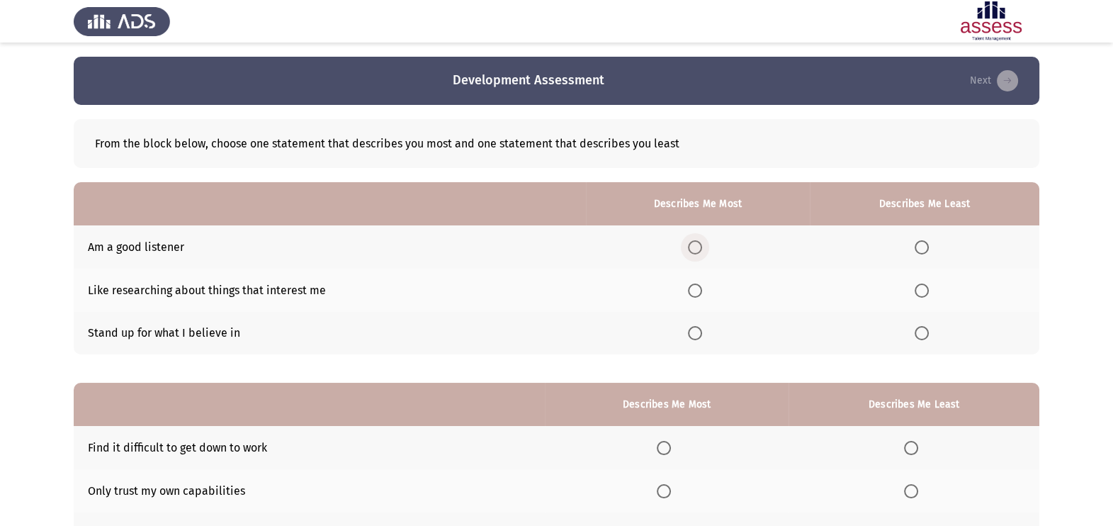
click at [695, 250] on span "Select an option" at bounding box center [695, 247] width 14 height 14
click at [695, 250] on input "Select an option" at bounding box center [695, 247] width 14 height 14
click at [926, 286] on span "Select an option" at bounding box center [922, 290] width 14 height 14
click at [926, 286] on input "Select an option" at bounding box center [922, 290] width 14 height 14
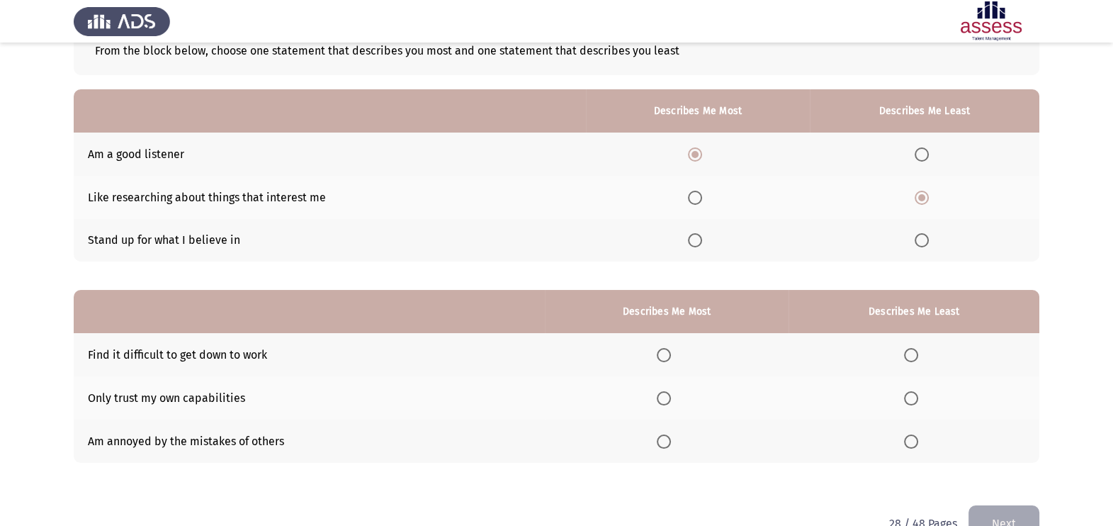
scroll to position [111, 0]
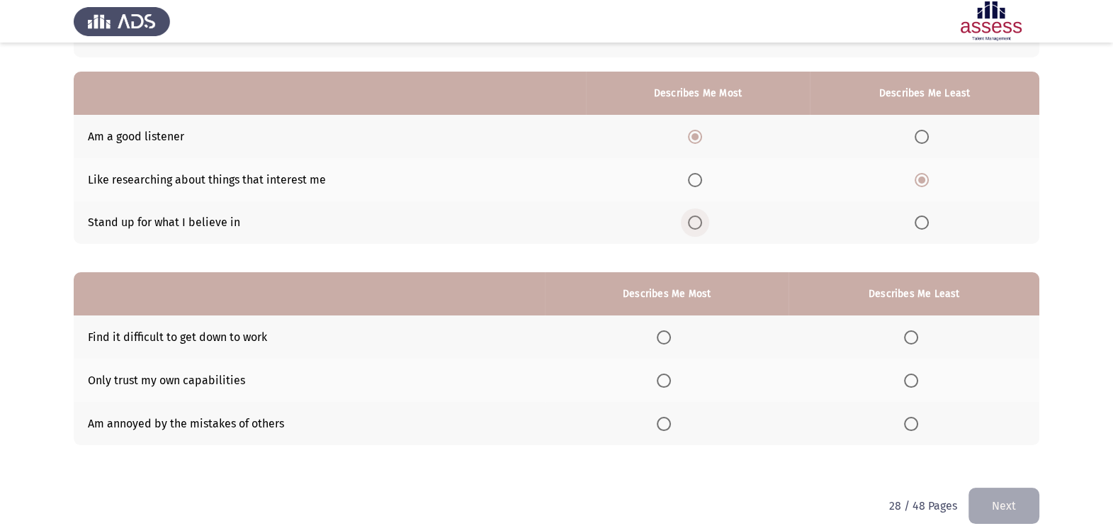
click at [695, 228] on span "Select an option" at bounding box center [695, 222] width 14 height 14
click at [695, 228] on input "Select an option" at bounding box center [695, 222] width 14 height 14
click at [906, 340] on span "Select an option" at bounding box center [911, 337] width 14 height 14
click at [906, 340] on input "Select an option" at bounding box center [911, 337] width 14 height 14
click at [666, 390] on th at bounding box center [667, 380] width 245 height 43
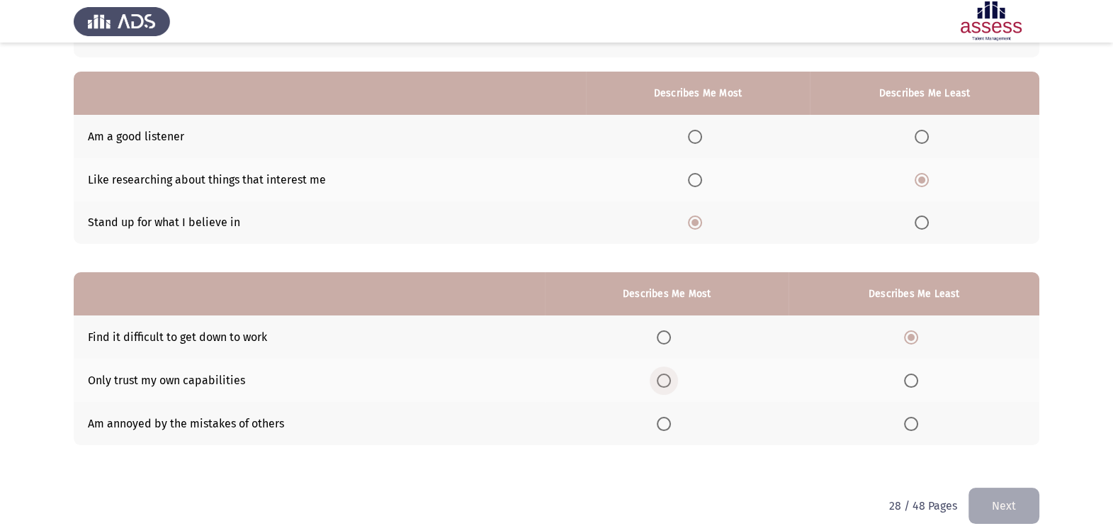
click at [666, 383] on span "Select an option" at bounding box center [664, 381] width 14 height 14
click at [666, 383] on input "Select an option" at bounding box center [664, 381] width 14 height 14
click at [984, 505] on button "Next" at bounding box center [1004, 506] width 71 height 36
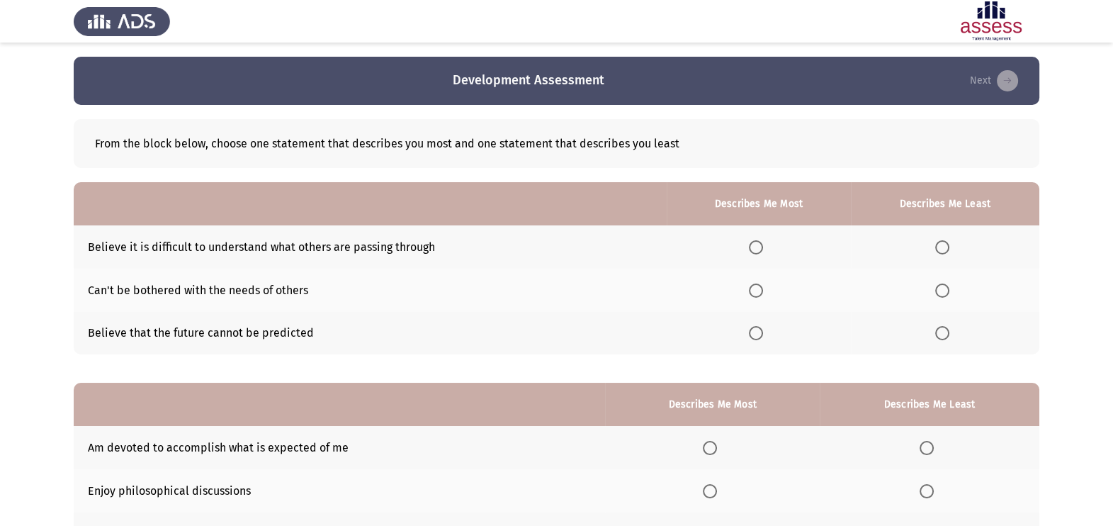
click at [763, 332] on span "Select an option" at bounding box center [756, 333] width 14 height 14
click at [763, 332] on input "Select an option" at bounding box center [756, 333] width 14 height 14
click at [940, 245] on span "Select an option" at bounding box center [943, 247] width 14 height 14
click at [940, 245] on input "Select an option" at bounding box center [943, 247] width 14 height 14
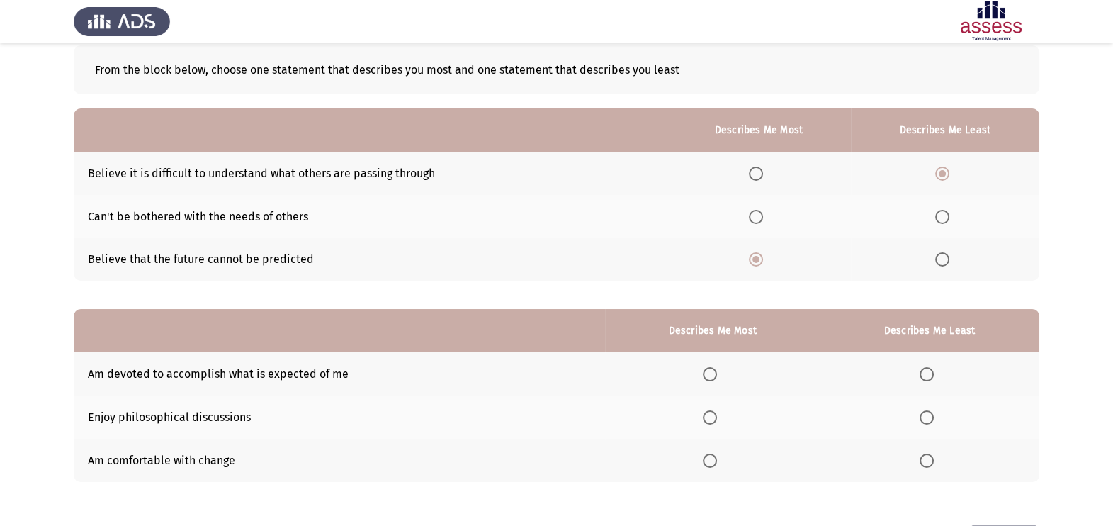
scroll to position [128, 0]
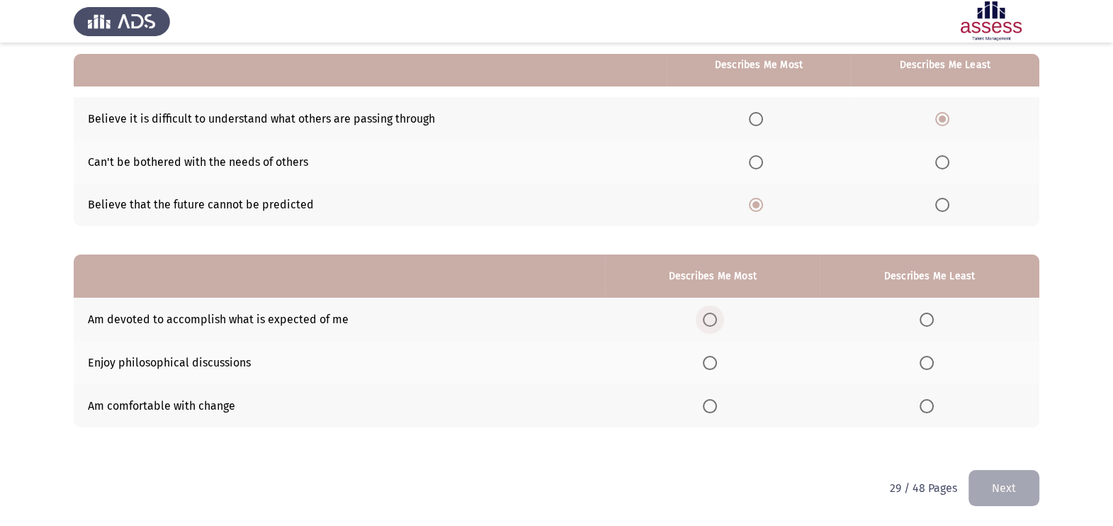
click at [713, 316] on span "Select an option" at bounding box center [710, 320] width 14 height 14
click at [713, 316] on input "Select an option" at bounding box center [710, 320] width 14 height 14
click at [937, 360] on label "Select an option" at bounding box center [930, 363] width 20 height 14
click at [934, 360] on input "Select an option" at bounding box center [927, 363] width 14 height 14
click at [1007, 495] on button "Next" at bounding box center [1004, 488] width 71 height 36
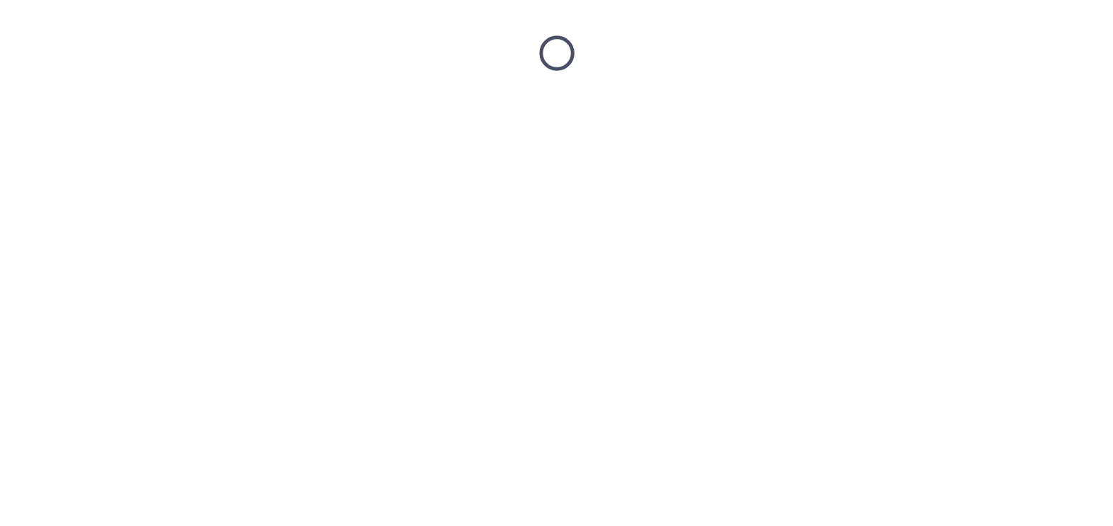
scroll to position [0, 0]
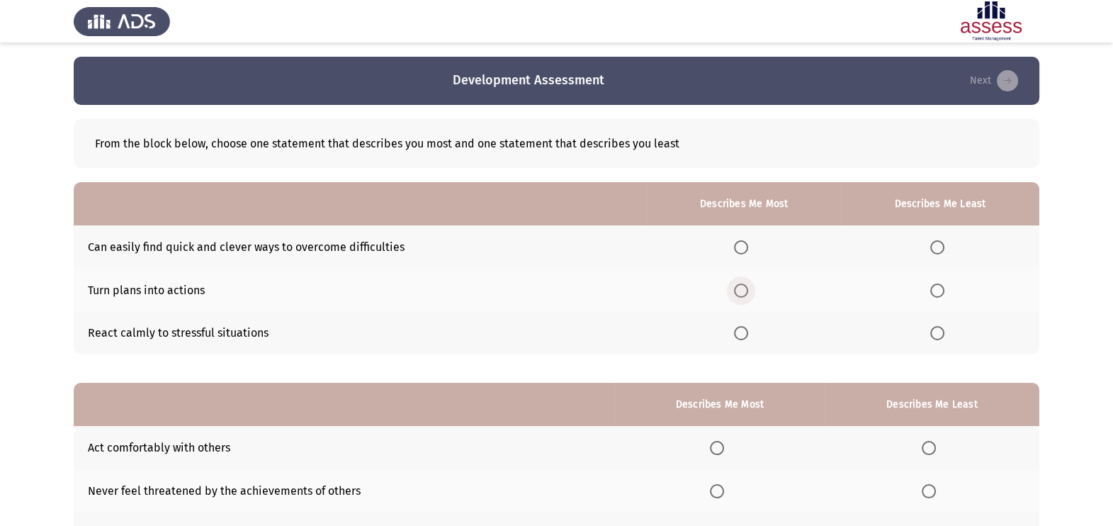
click at [744, 286] on span "Select an option" at bounding box center [741, 290] width 14 height 14
click at [744, 286] on input "Select an option" at bounding box center [741, 290] width 14 height 14
click at [939, 252] on span "Select an option" at bounding box center [938, 247] width 14 height 14
click at [939, 252] on input "Select an option" at bounding box center [938, 247] width 14 height 14
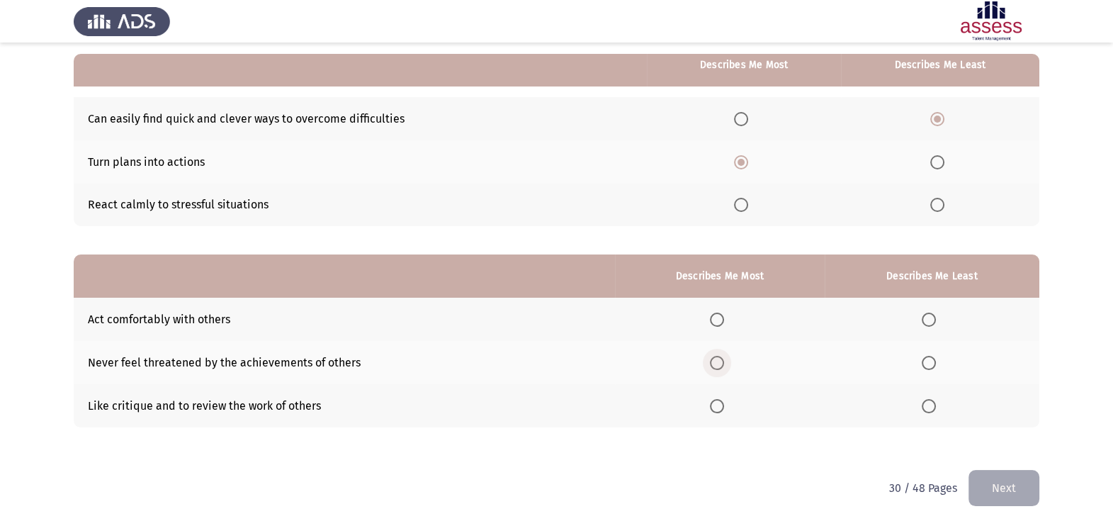
click at [719, 364] on span "Select an option" at bounding box center [717, 363] width 14 height 14
click at [719, 364] on input "Select an option" at bounding box center [717, 363] width 14 height 14
click at [946, 386] on th at bounding box center [932, 405] width 215 height 43
click at [935, 403] on span "Select an option" at bounding box center [929, 406] width 14 height 14
click at [935, 403] on input "Select an option" at bounding box center [929, 406] width 14 height 14
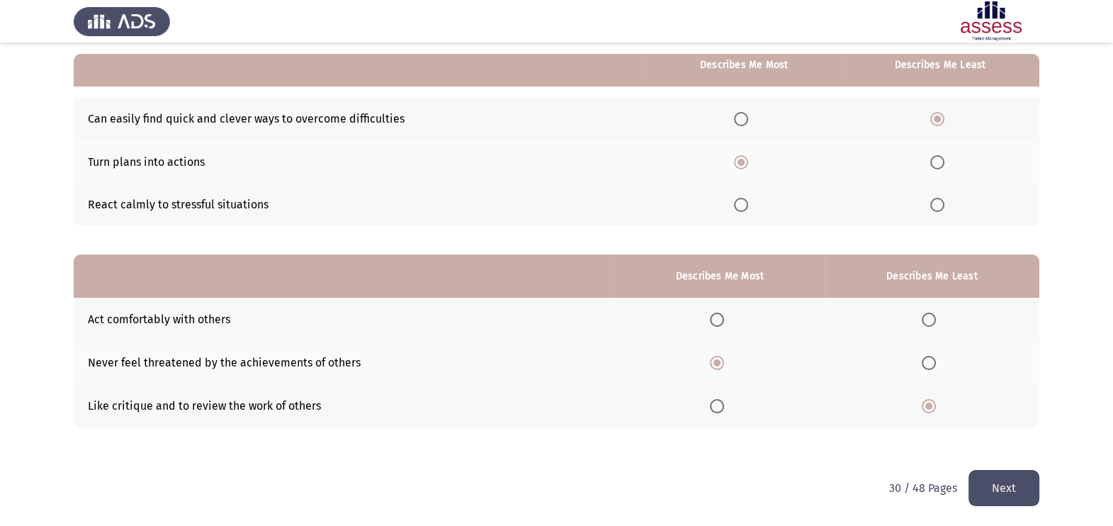
click at [1006, 494] on button "Next" at bounding box center [1004, 488] width 71 height 36
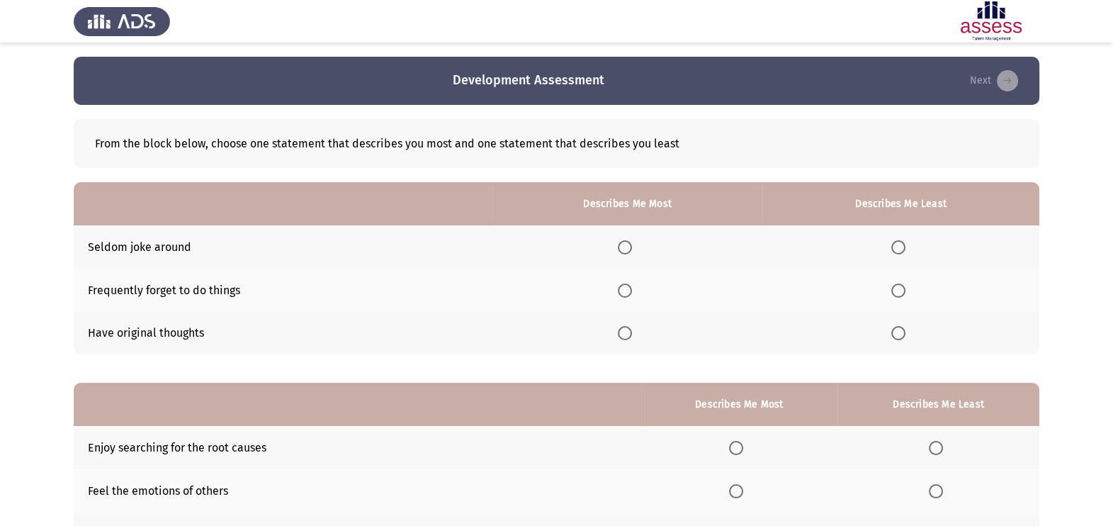
click at [624, 335] on span "Select an option" at bounding box center [625, 333] width 14 height 14
click at [624, 335] on input "Select an option" at bounding box center [625, 333] width 14 height 14
click at [906, 285] on span "Select an option" at bounding box center [899, 290] width 14 height 14
click at [906, 285] on input "Select an option" at bounding box center [899, 290] width 14 height 14
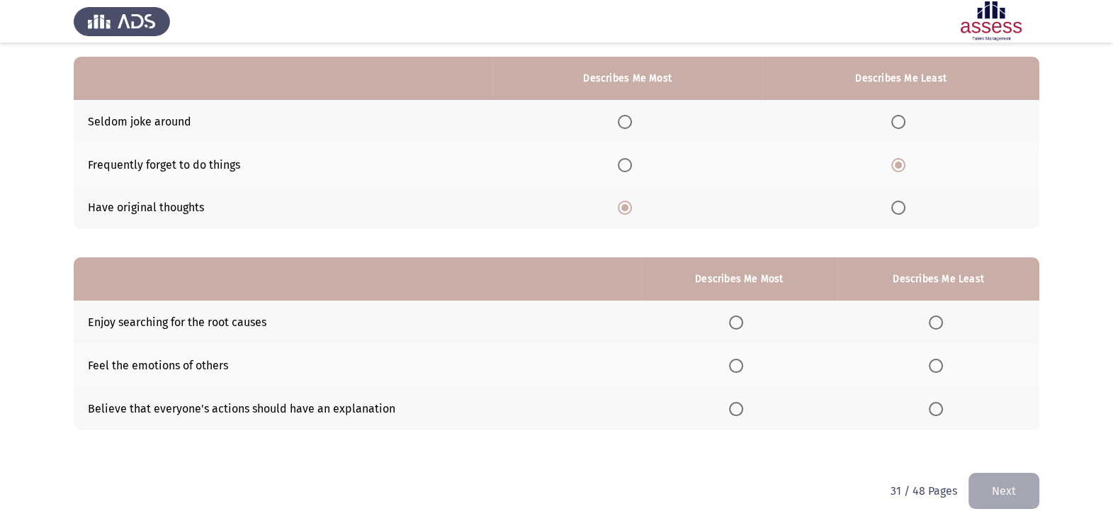
scroll to position [128, 0]
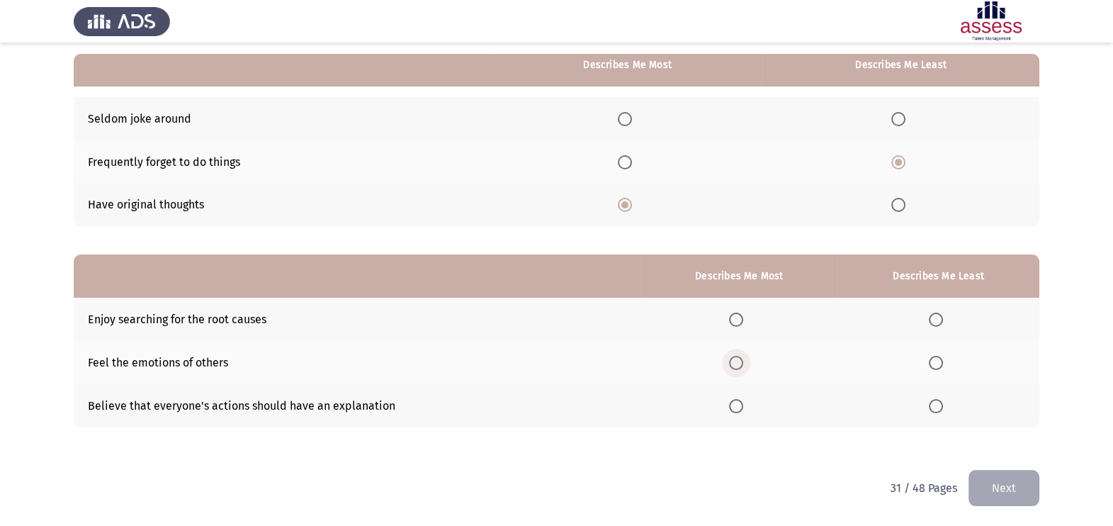
click at [738, 366] on span "Select an option" at bounding box center [736, 363] width 14 height 14
click at [738, 366] on input "Select an option" at bounding box center [736, 363] width 14 height 14
click at [946, 408] on label "Select an option" at bounding box center [939, 406] width 20 height 14
click at [943, 408] on input "Select an option" at bounding box center [936, 406] width 14 height 14
click at [998, 475] on button "Next" at bounding box center [1004, 488] width 71 height 36
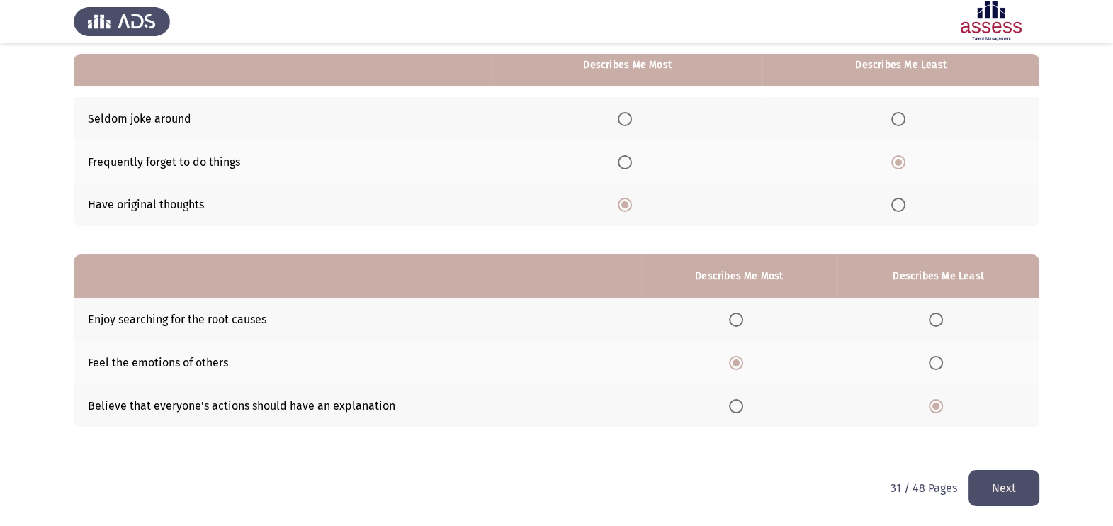
scroll to position [0, 0]
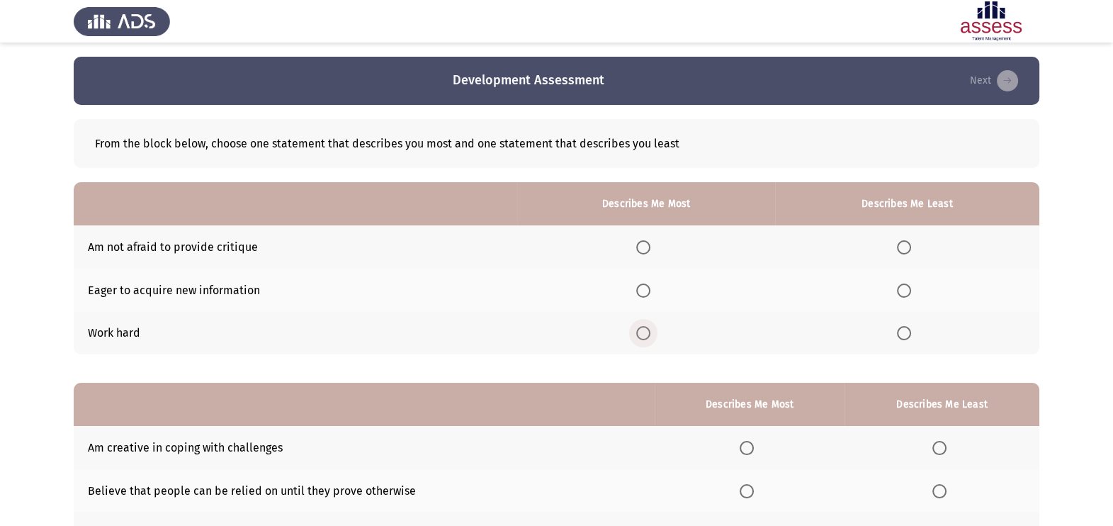
click at [647, 337] on span "Select an option" at bounding box center [643, 333] width 14 height 14
click at [647, 337] on input "Select an option" at bounding box center [643, 333] width 14 height 14
click at [900, 284] on span "Select an option" at bounding box center [904, 290] width 14 height 14
click at [900, 284] on input "Select an option" at bounding box center [904, 290] width 14 height 14
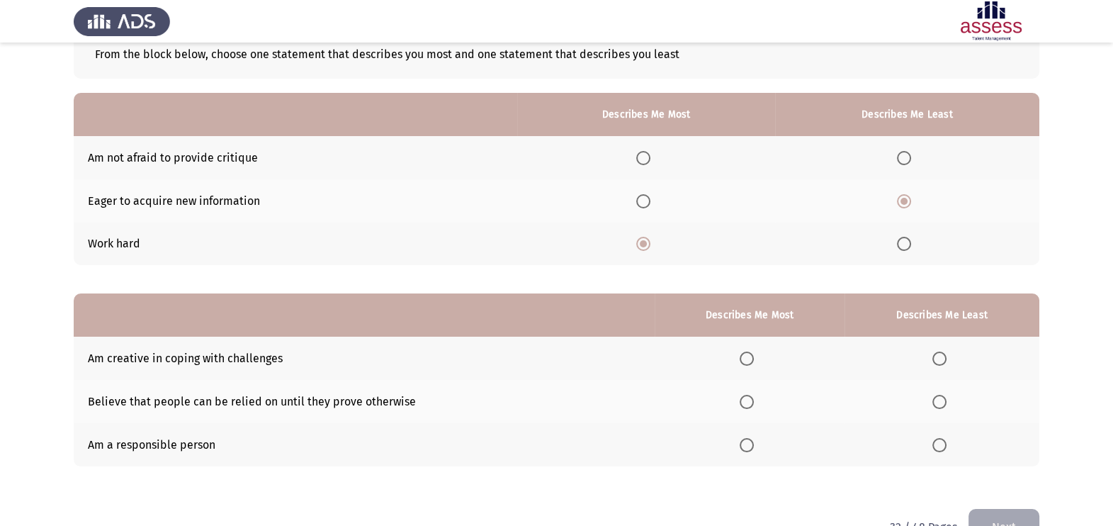
scroll to position [128, 0]
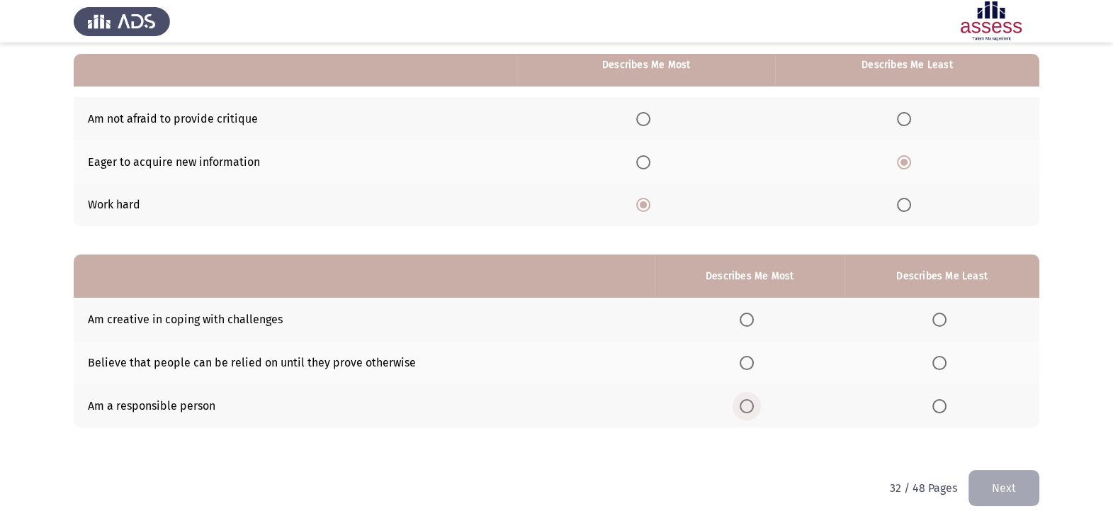
click at [748, 405] on span "Select an option" at bounding box center [747, 406] width 14 height 14
click at [748, 405] on input "Select an option" at bounding box center [747, 406] width 14 height 14
click at [932, 314] on th at bounding box center [942, 319] width 195 height 43
click at [939, 361] on span "Select an option" at bounding box center [940, 363] width 14 height 14
click at [939, 361] on input "Select an option" at bounding box center [940, 363] width 14 height 14
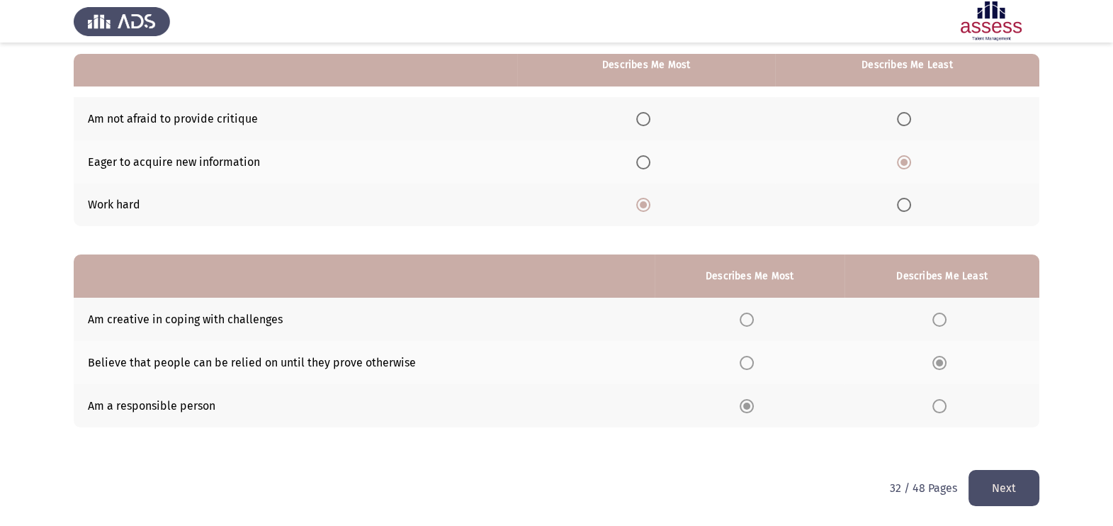
click at [1002, 500] on button "Next" at bounding box center [1004, 488] width 71 height 36
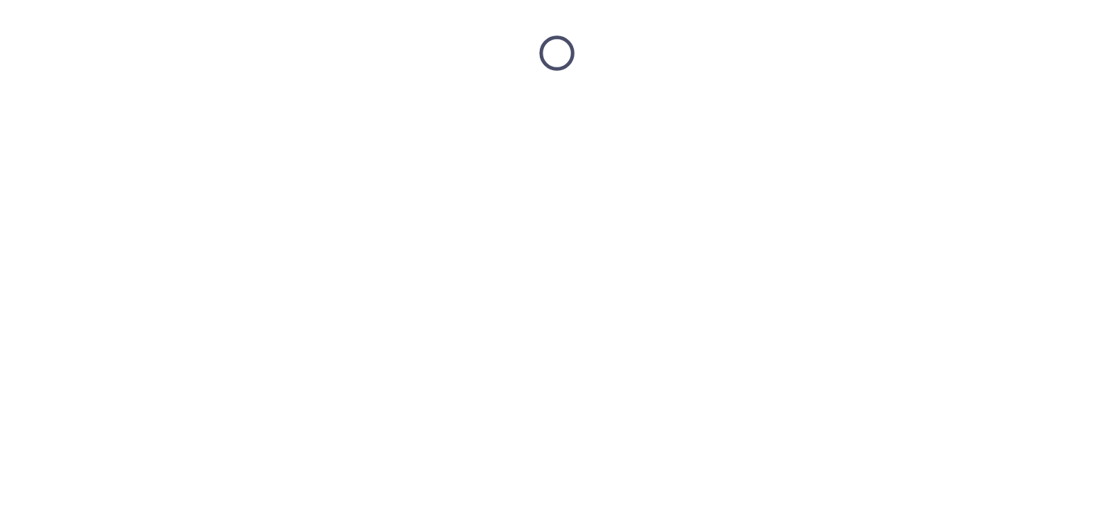
scroll to position [0, 0]
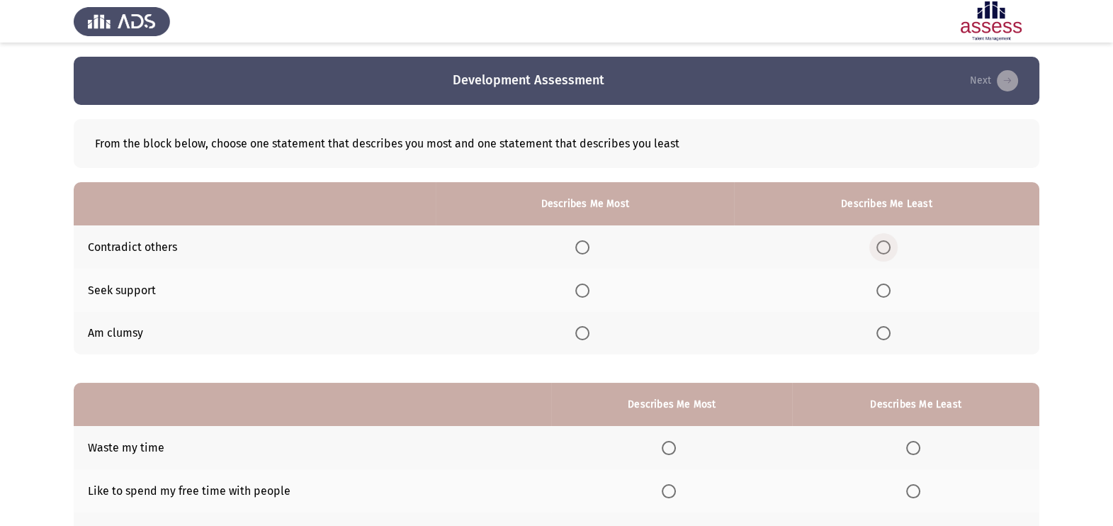
click at [889, 248] on span "Select an option" at bounding box center [884, 247] width 14 height 14
click at [889, 248] on input "Select an option" at bounding box center [884, 247] width 14 height 14
click at [587, 332] on span "Select an option" at bounding box center [582, 333] width 14 height 14
click at [587, 332] on input "Select an option" at bounding box center [582, 333] width 14 height 14
click at [581, 279] on th at bounding box center [585, 290] width 298 height 43
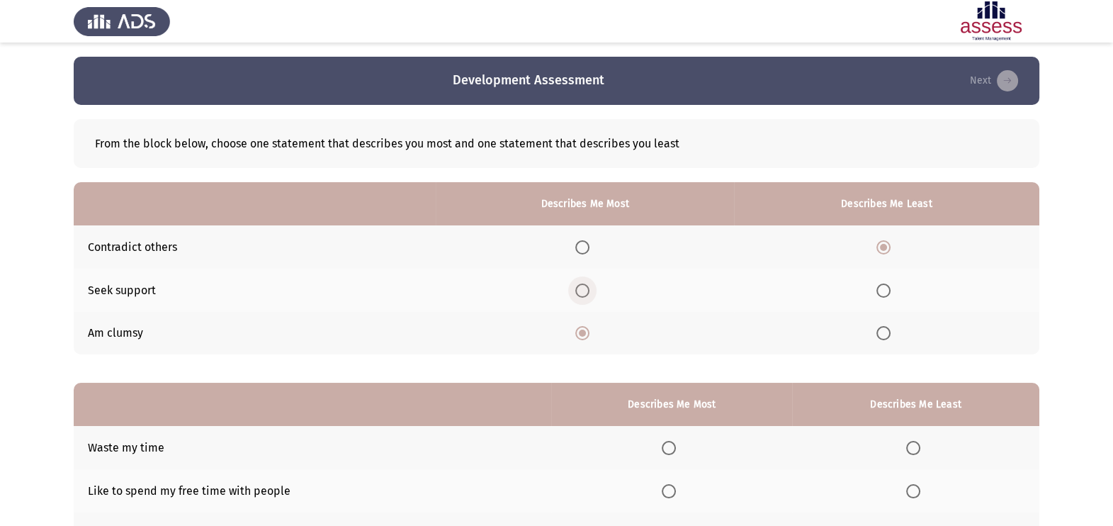
click at [583, 293] on span "Select an option" at bounding box center [582, 290] width 14 height 14
click at [583, 293] on input "Select an option" at bounding box center [582, 290] width 14 height 14
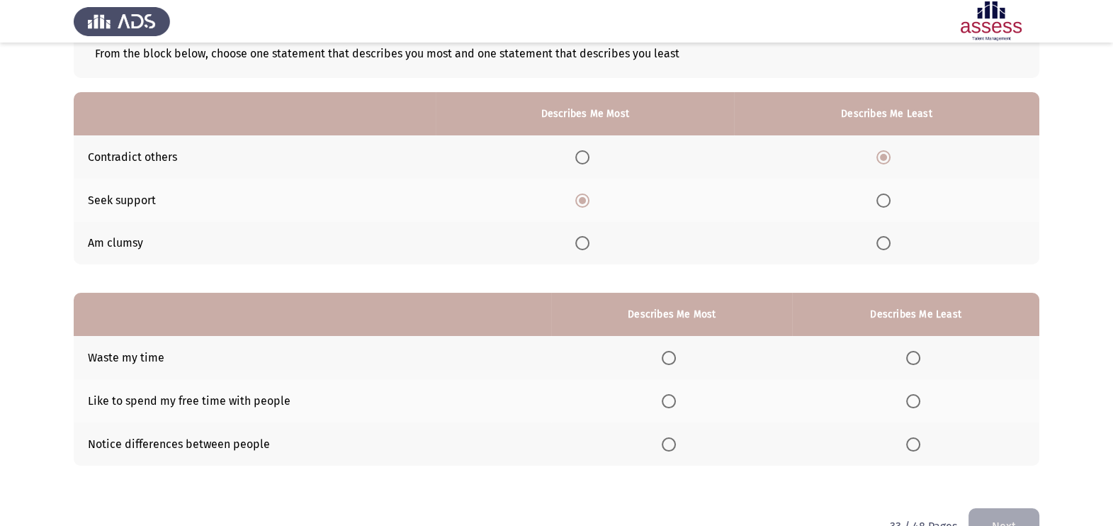
scroll to position [128, 0]
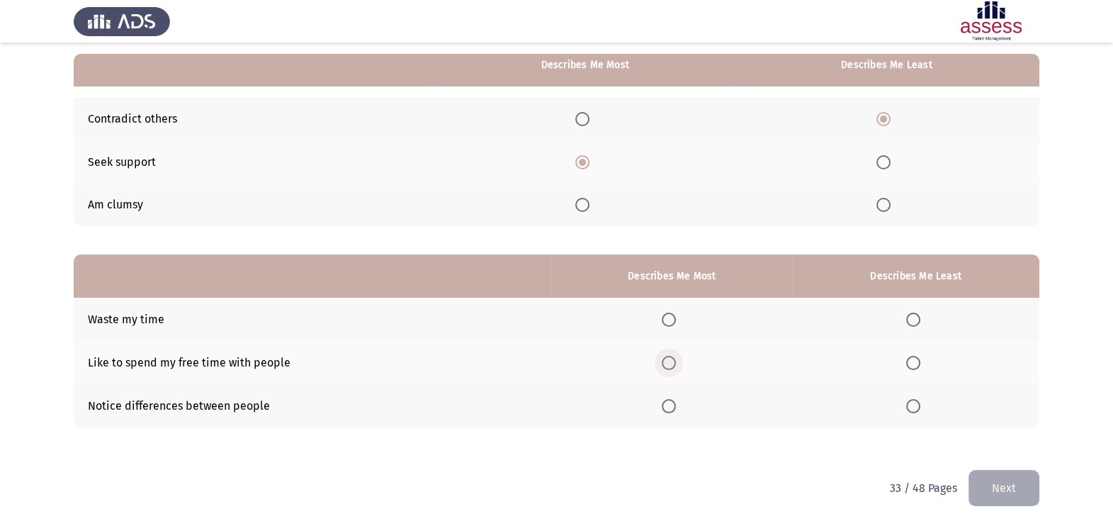
click at [673, 364] on span "Select an option" at bounding box center [669, 363] width 14 height 14
click at [673, 364] on input "Select an option" at bounding box center [669, 363] width 14 height 14
click at [916, 325] on span "Select an option" at bounding box center [913, 320] width 14 height 14
click at [916, 325] on input "Select an option" at bounding box center [913, 320] width 14 height 14
click at [984, 476] on button "Next" at bounding box center [1004, 488] width 71 height 36
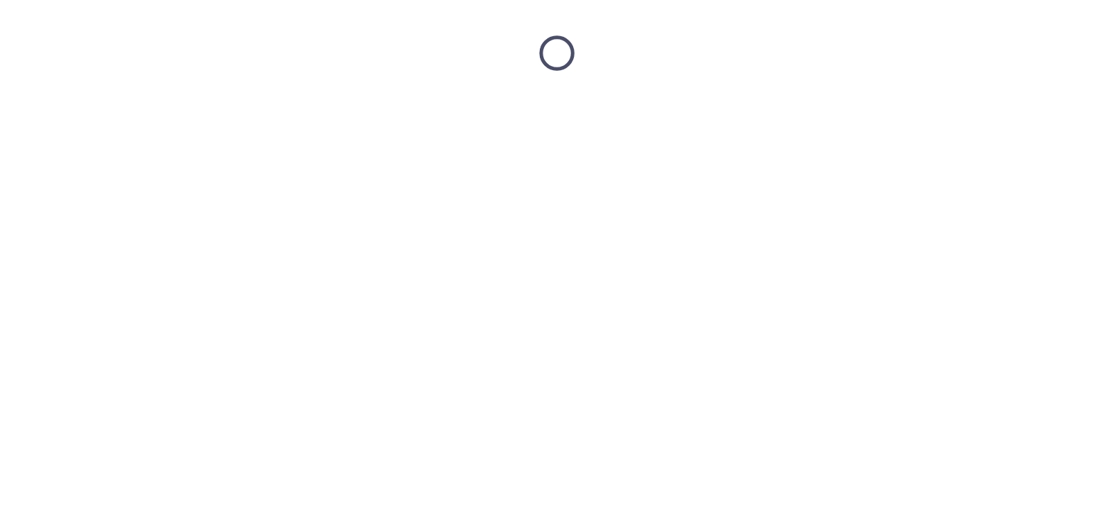
scroll to position [0, 0]
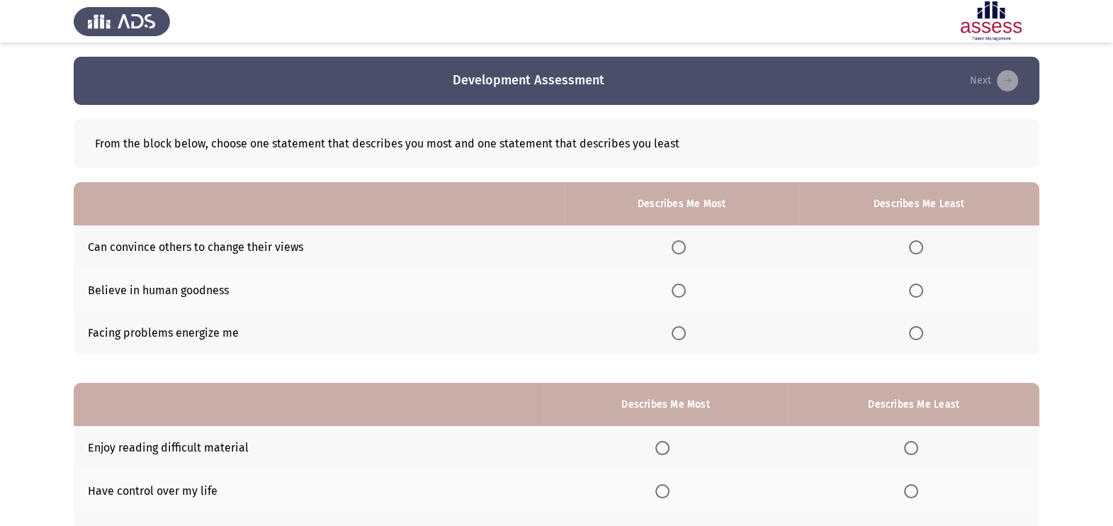
click at [684, 288] on span "Select an option" at bounding box center [679, 290] width 14 height 14
click at [684, 288] on input "Select an option" at bounding box center [679, 290] width 14 height 14
click at [915, 334] on span "Select an option" at bounding box center [916, 333] width 14 height 14
click at [915, 334] on input "Select an option" at bounding box center [916, 333] width 14 height 14
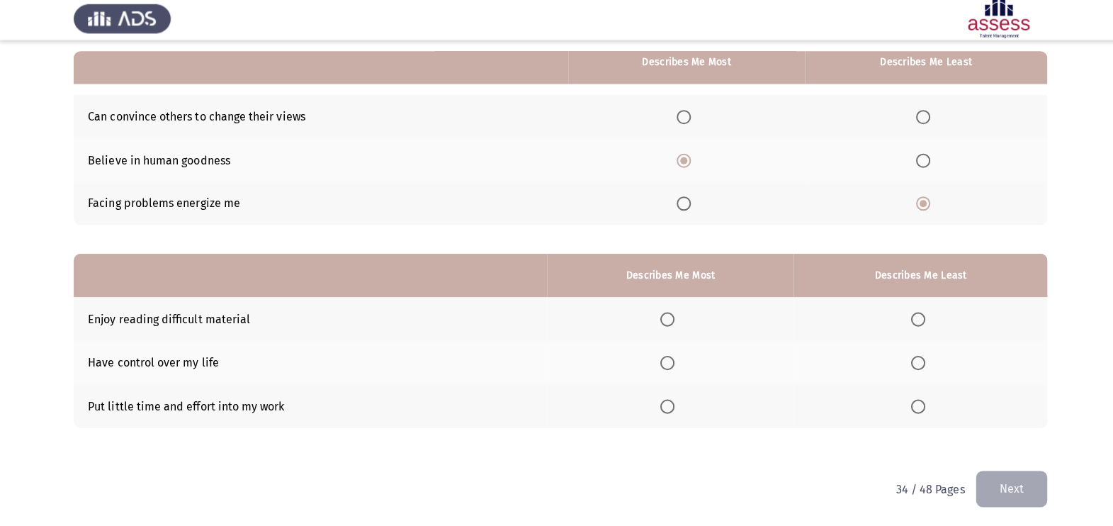
scroll to position [128, 0]
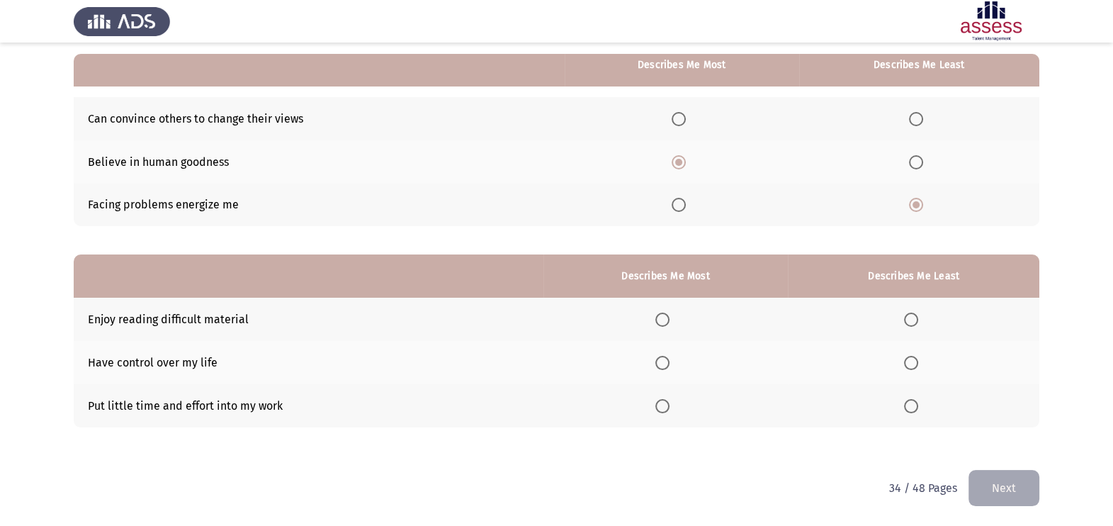
click at [914, 317] on span "Select an option" at bounding box center [911, 320] width 14 height 14
click at [914, 317] on input "Select an option" at bounding box center [911, 320] width 14 height 14
click at [661, 372] on th at bounding box center [666, 362] width 245 height 43
click at [665, 365] on span "Select an option" at bounding box center [663, 363] width 14 height 14
click at [665, 365] on input "Select an option" at bounding box center [663, 363] width 14 height 14
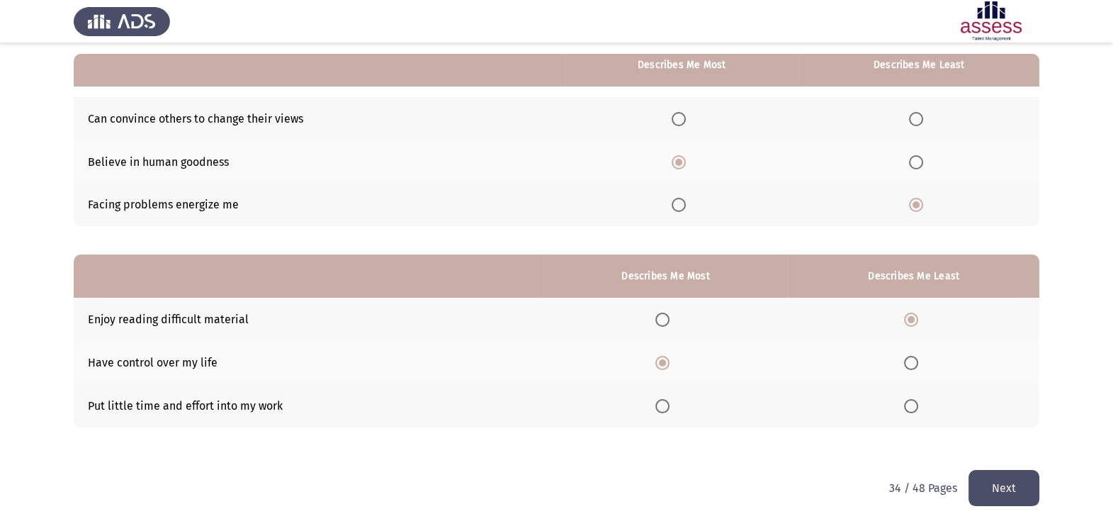
click at [992, 483] on button "Next" at bounding box center [1004, 488] width 71 height 36
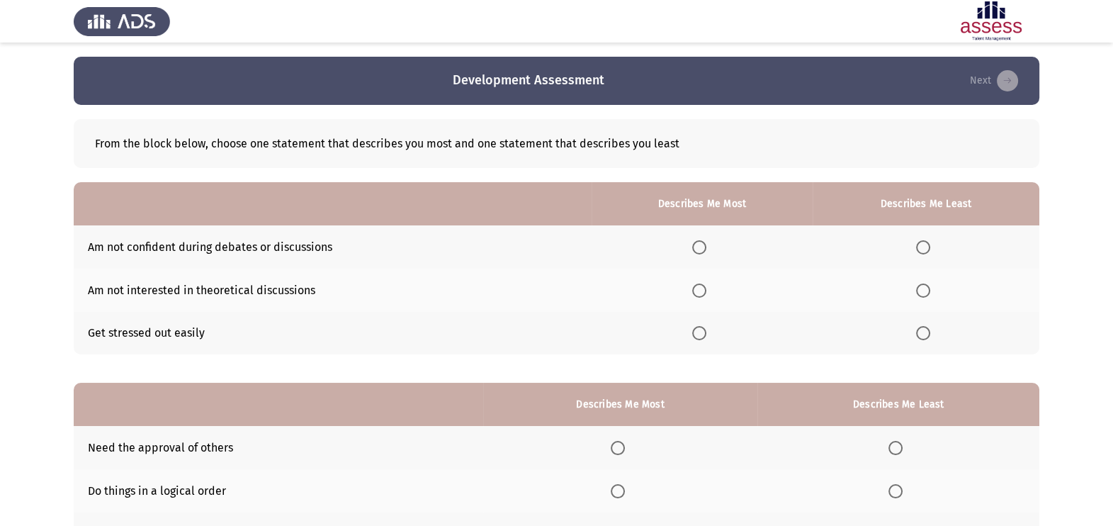
click at [705, 291] on span "Select an option" at bounding box center [699, 290] width 14 height 14
click at [705, 291] on input "Select an option" at bounding box center [699, 290] width 14 height 14
click at [926, 247] on span "Select an option" at bounding box center [923, 247] width 14 height 14
click at [926, 247] on input "Select an option" at bounding box center [923, 247] width 14 height 14
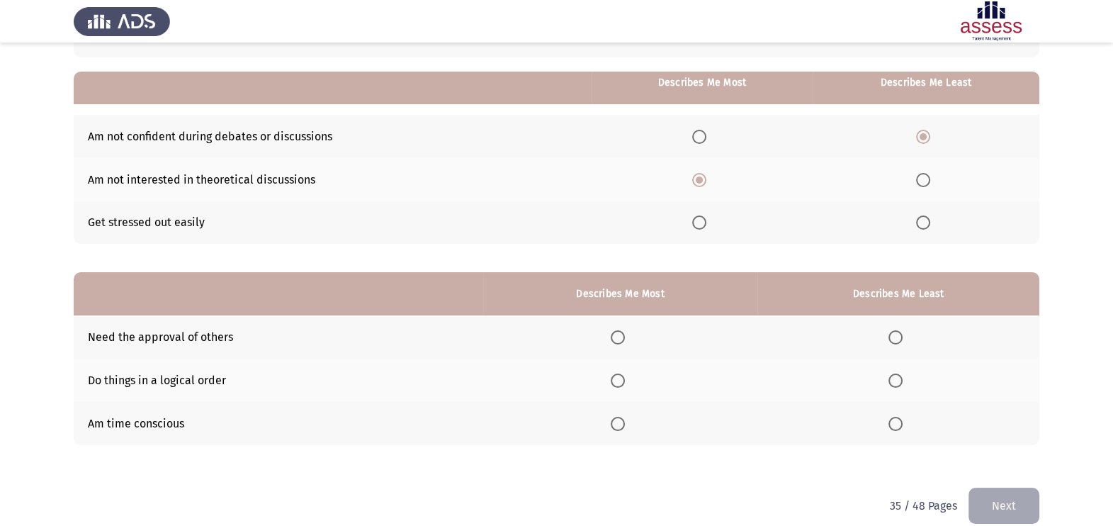
scroll to position [128, 0]
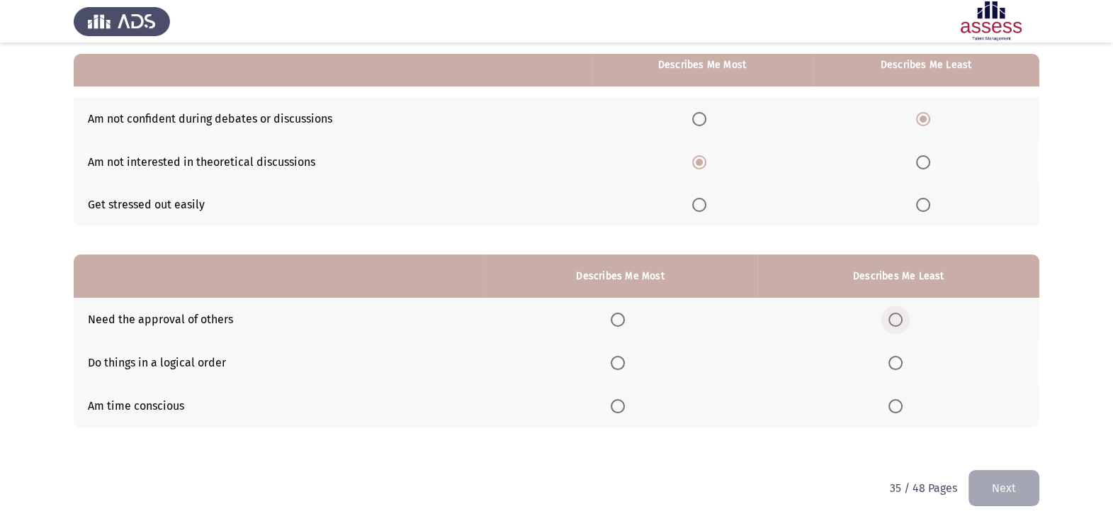
click at [897, 313] on span "Select an option" at bounding box center [896, 320] width 14 height 14
click at [897, 313] on input "Select an option" at bounding box center [896, 320] width 14 height 14
click at [698, 302] on th at bounding box center [620, 319] width 275 height 43
click at [617, 399] on span "Select an option" at bounding box center [618, 406] width 14 height 14
click at [617, 399] on input "Select an option" at bounding box center [618, 406] width 14 height 14
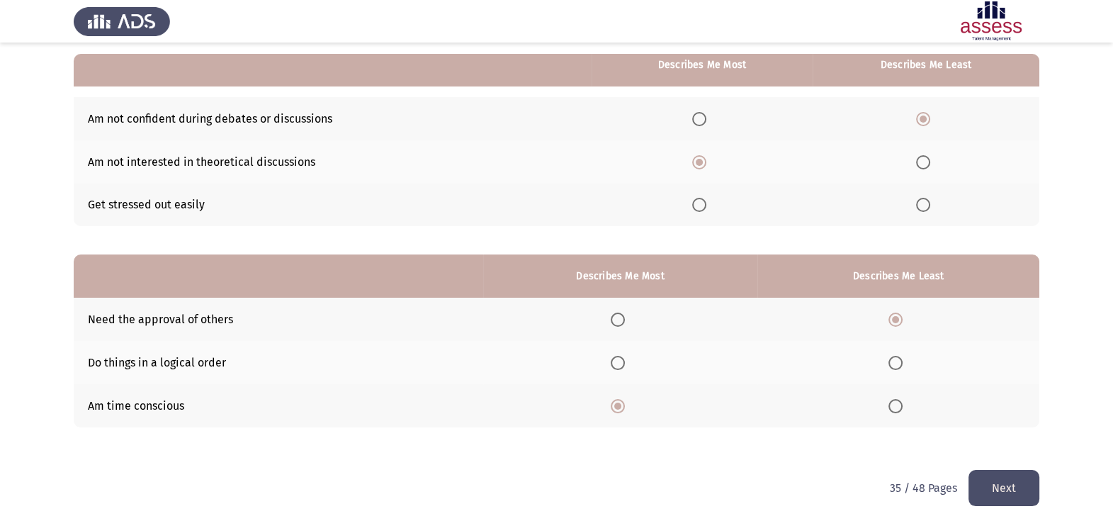
click at [1020, 476] on button "Next" at bounding box center [1004, 488] width 71 height 36
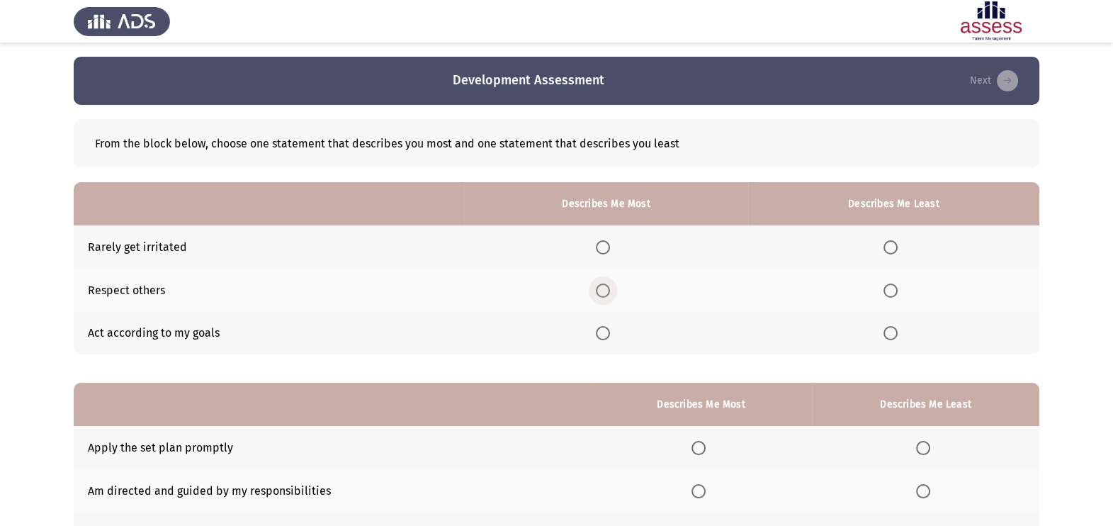
click at [607, 293] on span "Select an option" at bounding box center [603, 290] width 14 height 14
click at [607, 293] on input "Select an option" at bounding box center [603, 290] width 14 height 14
click at [894, 245] on span "Select an option" at bounding box center [891, 247] width 14 height 14
click at [894, 245] on input "Select an option" at bounding box center [891, 247] width 14 height 14
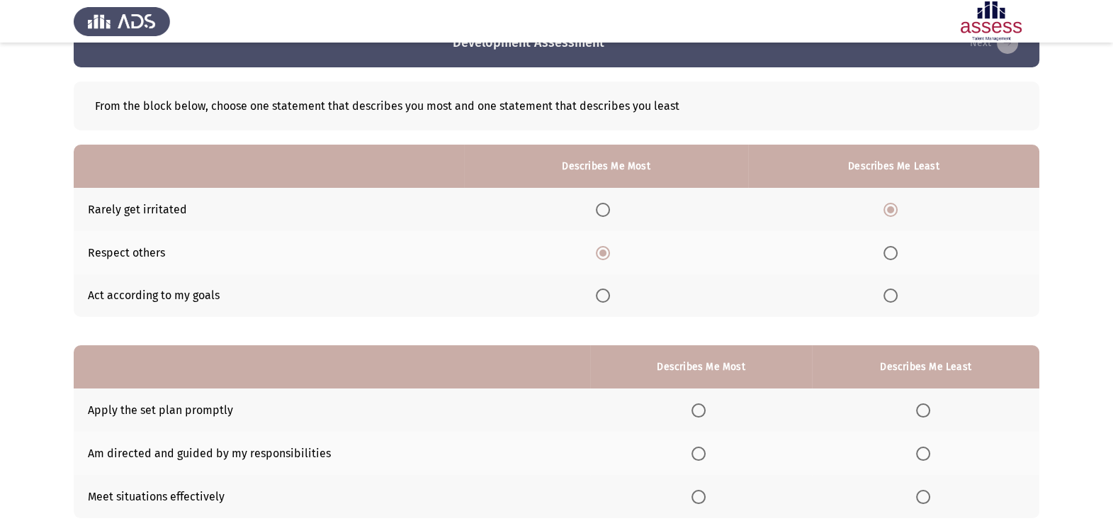
scroll to position [128, 0]
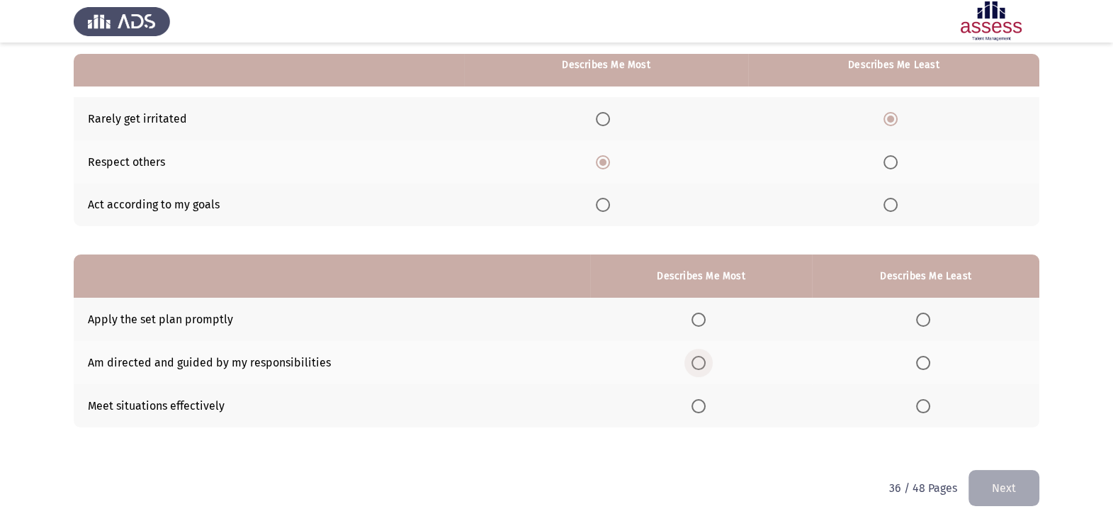
click at [702, 366] on span "Select an option" at bounding box center [699, 363] width 14 height 14
click at [702, 366] on input "Select an option" at bounding box center [699, 363] width 14 height 14
click at [920, 319] on span "Select an option" at bounding box center [923, 320] width 14 height 14
click at [920, 319] on input "Select an option" at bounding box center [923, 320] width 14 height 14
click at [985, 509] on html "Development Assessment Next From the block below, choose one statement that des…" at bounding box center [556, 199] width 1113 height 655
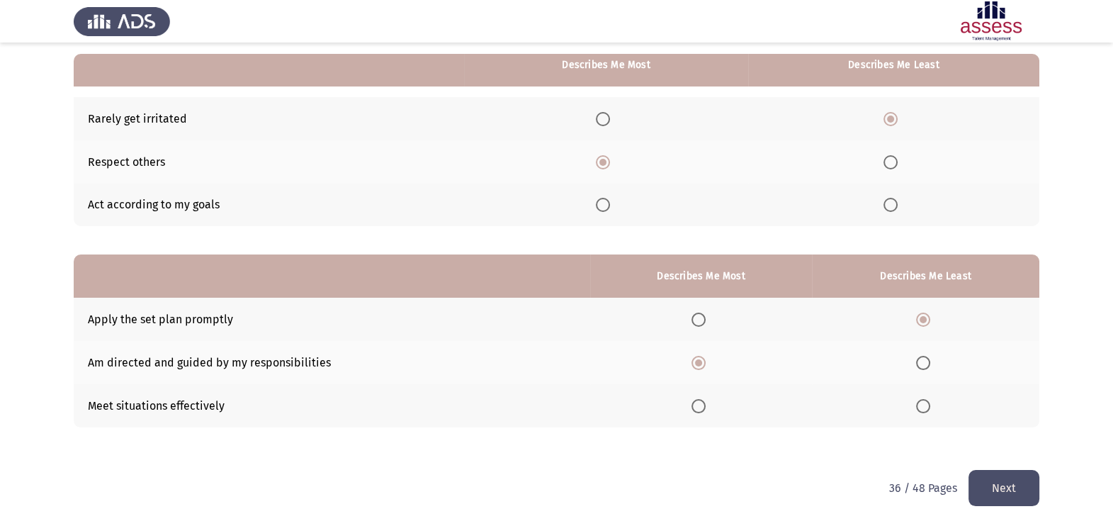
click at [985, 483] on button "Next" at bounding box center [1004, 488] width 71 height 36
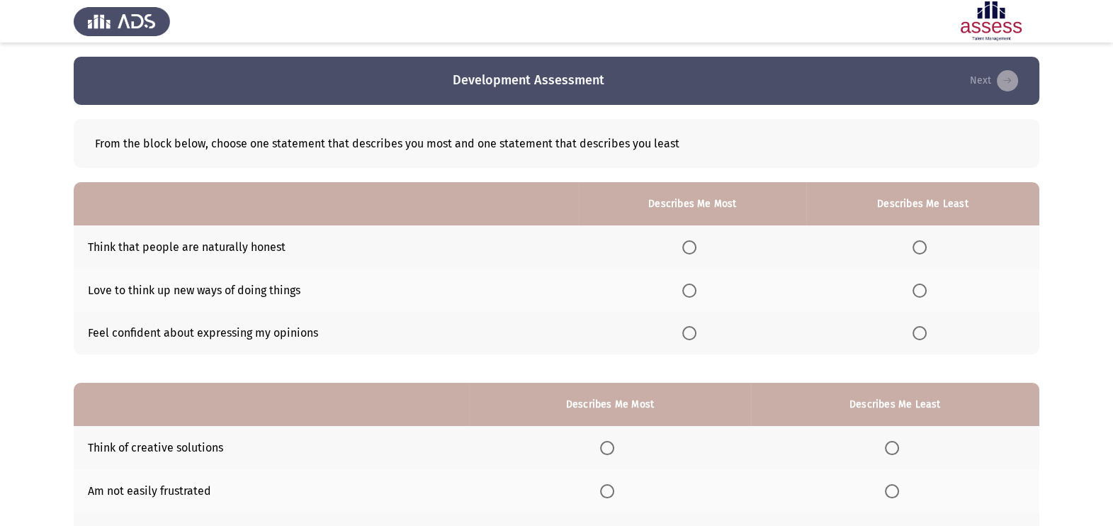
click at [690, 330] on span "Select an option" at bounding box center [690, 333] width 14 height 14
click at [690, 330] on input "Select an option" at bounding box center [690, 333] width 14 height 14
click at [924, 283] on mat-radio-button "Select an option" at bounding box center [923, 290] width 20 height 15
click at [922, 286] on span "Select an option" at bounding box center [920, 290] width 14 height 14
click at [922, 286] on input "Select an option" at bounding box center [920, 290] width 14 height 14
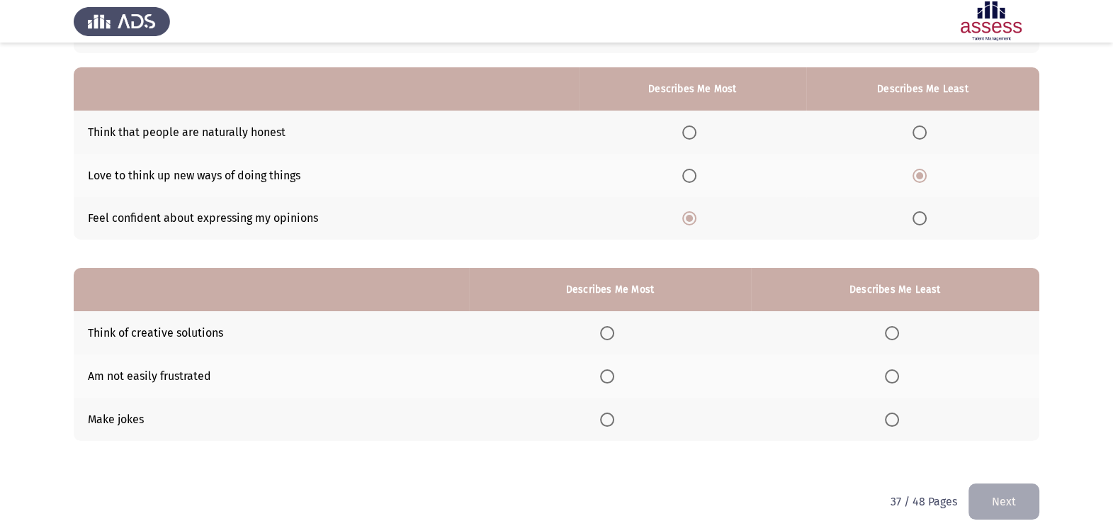
scroll to position [128, 0]
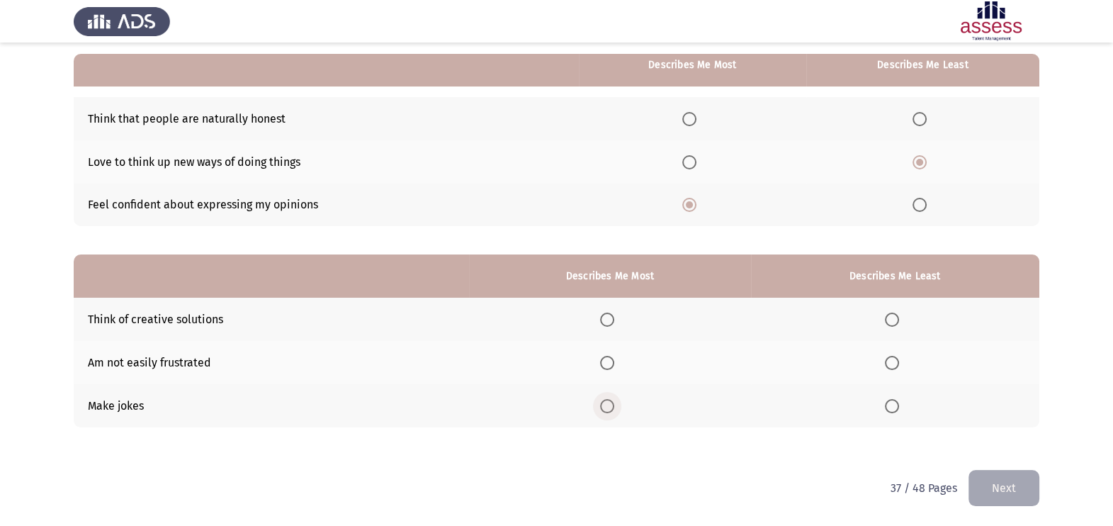
click at [607, 406] on span "Select an option" at bounding box center [607, 406] width 0 height 0
click at [612, 405] on input "Select an option" at bounding box center [607, 406] width 14 height 14
click at [893, 313] on span "Select an option" at bounding box center [892, 320] width 14 height 14
click at [893, 313] on input "Select an option" at bounding box center [892, 320] width 14 height 14
click at [899, 364] on span "Select an option" at bounding box center [892, 363] width 14 height 14
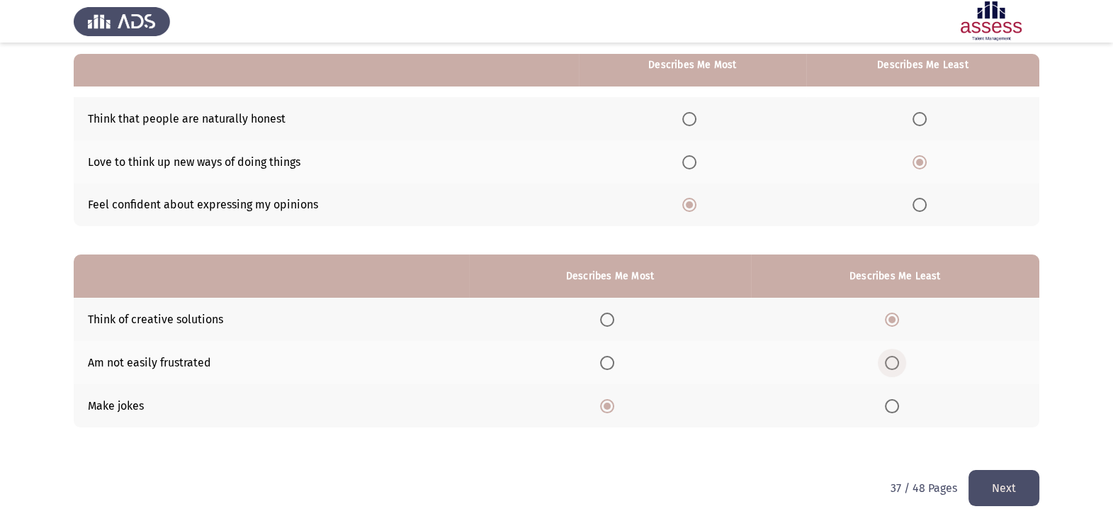
click at [899, 364] on input "Select an option" at bounding box center [892, 363] width 14 height 14
click at [893, 318] on span "Select an option" at bounding box center [892, 320] width 14 height 14
click at [893, 318] on input "Select an option" at bounding box center [892, 320] width 14 height 14
click at [982, 500] on button "Next" at bounding box center [1004, 488] width 71 height 36
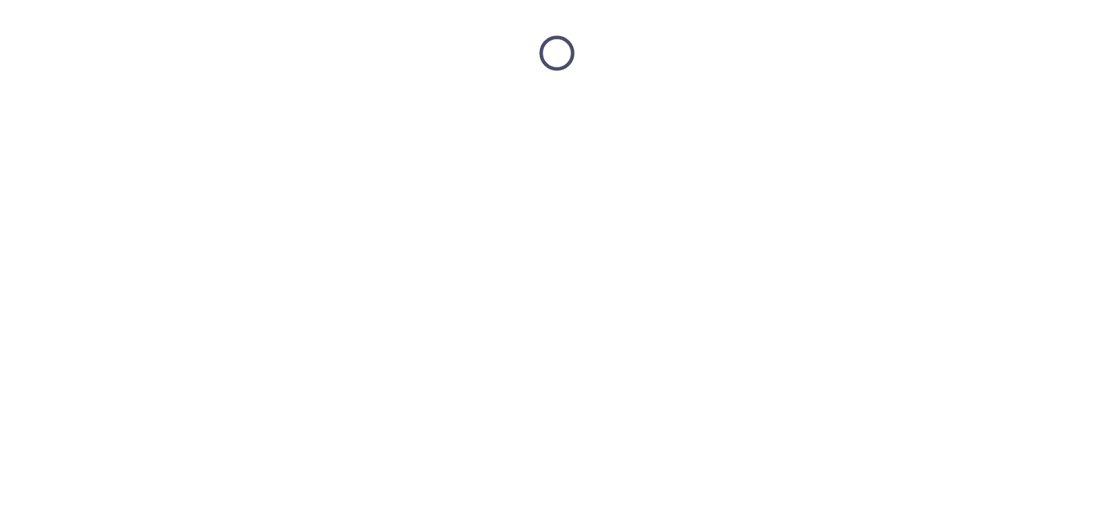
scroll to position [0, 0]
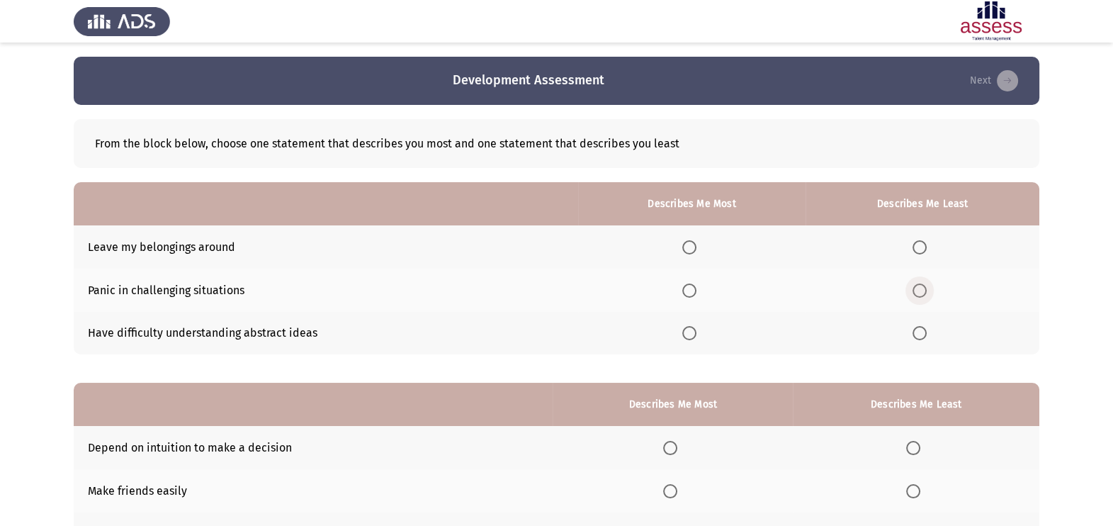
click at [918, 291] on span "Select an option" at bounding box center [920, 290] width 14 height 14
click at [918, 291] on input "Select an option" at bounding box center [920, 290] width 14 height 14
click at [681, 238] on th at bounding box center [692, 246] width 228 height 43
click at [697, 253] on span "Select an option" at bounding box center [690, 247] width 14 height 14
click at [697, 253] on input "Select an option" at bounding box center [690, 247] width 14 height 14
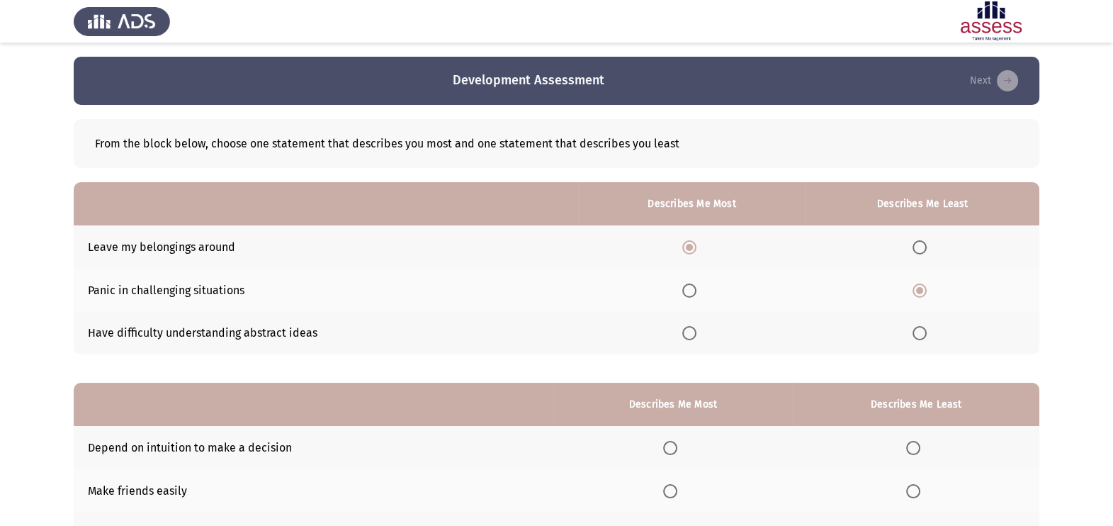
click at [1111, 152] on app-assessment-container "Development Assessment Next From the block below, choose one statement that des…" at bounding box center [556, 327] width 1113 height 541
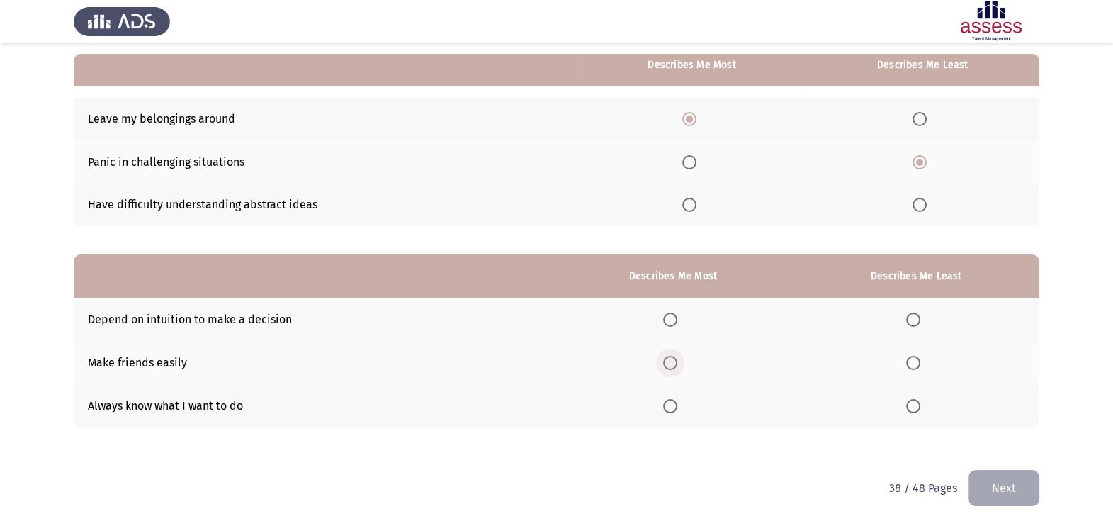
click at [675, 364] on span "Select an option" at bounding box center [670, 363] width 14 height 14
click at [675, 364] on input "Select an option" at bounding box center [670, 363] width 14 height 14
click at [911, 317] on span "Select an option" at bounding box center [913, 320] width 14 height 14
click at [911, 317] on input "Select an option" at bounding box center [913, 320] width 14 height 14
click at [981, 498] on button "Next" at bounding box center [1004, 488] width 71 height 36
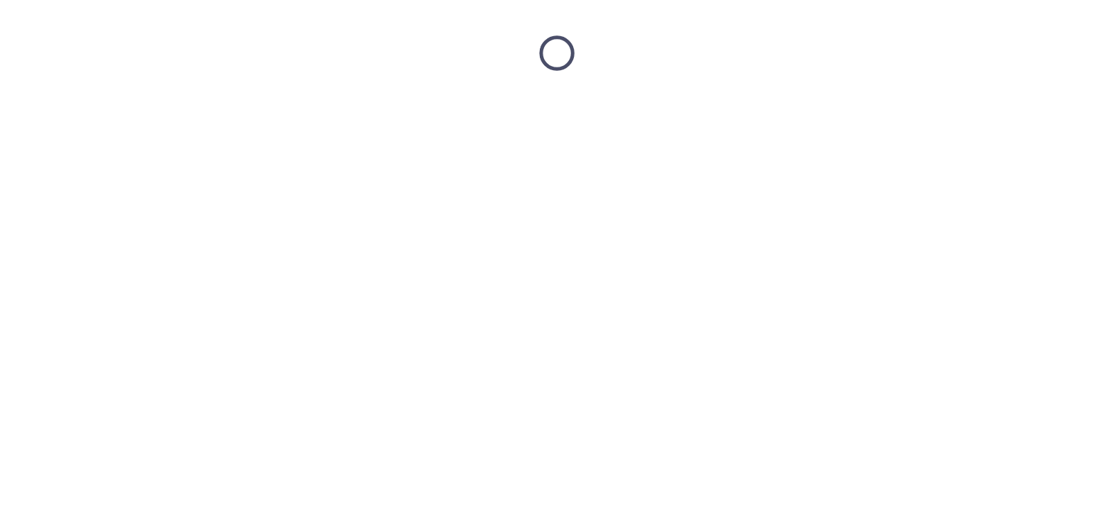
scroll to position [0, 0]
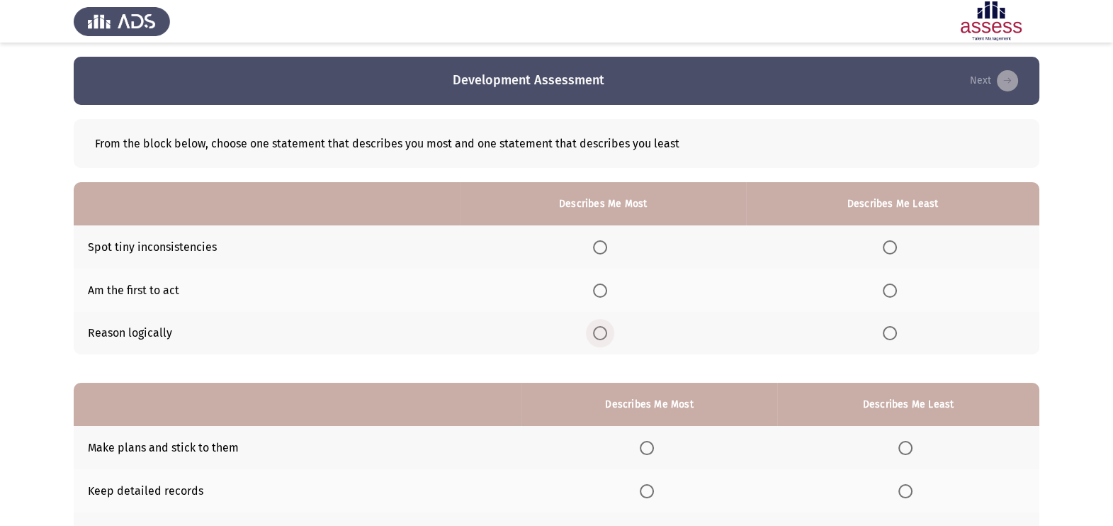
click at [602, 327] on span "Select an option" at bounding box center [600, 333] width 14 height 14
click at [602, 327] on input "Select an option" at bounding box center [600, 333] width 14 height 14
click at [889, 240] on span "Select an option" at bounding box center [890, 247] width 14 height 14
click at [889, 240] on input "Select an option" at bounding box center [890, 247] width 14 height 14
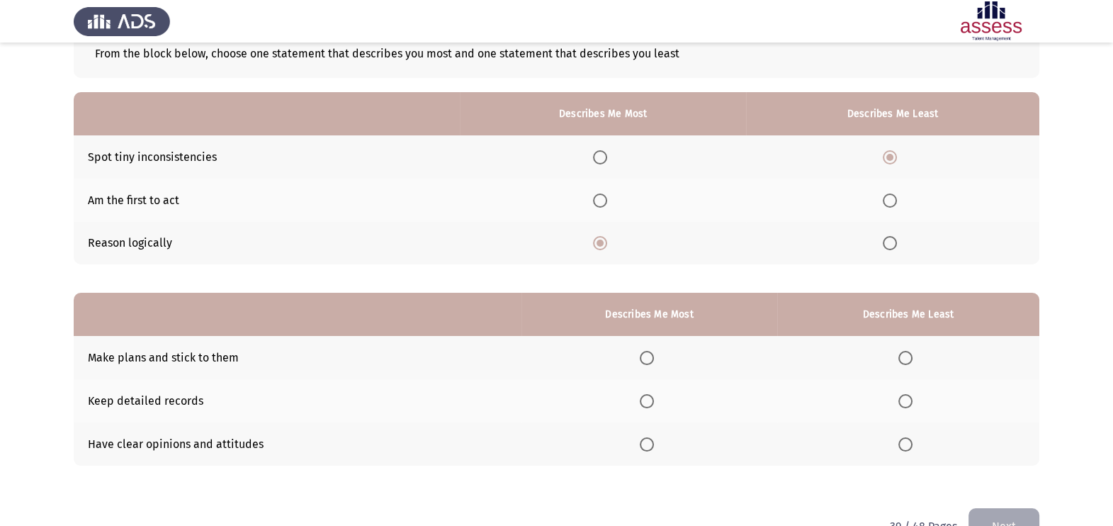
scroll to position [128, 0]
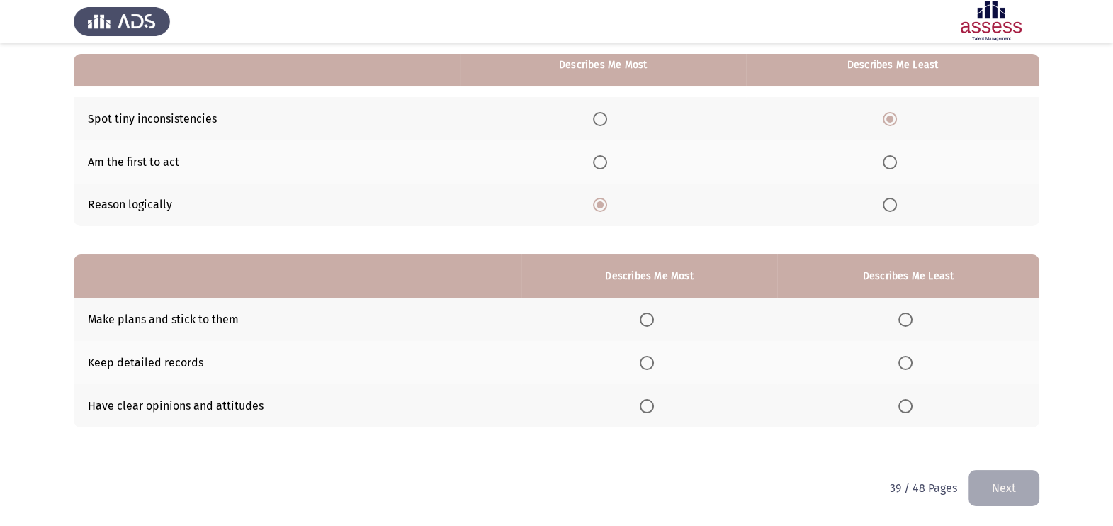
click at [905, 353] on th at bounding box center [908, 362] width 262 height 43
click at [905, 361] on span "Select an option" at bounding box center [906, 363] width 14 height 14
click at [905, 361] on input "Select an option" at bounding box center [906, 363] width 14 height 14
click at [653, 400] on span "Select an option" at bounding box center [647, 406] width 14 height 14
click at [653, 400] on input "Select an option" at bounding box center [647, 406] width 14 height 14
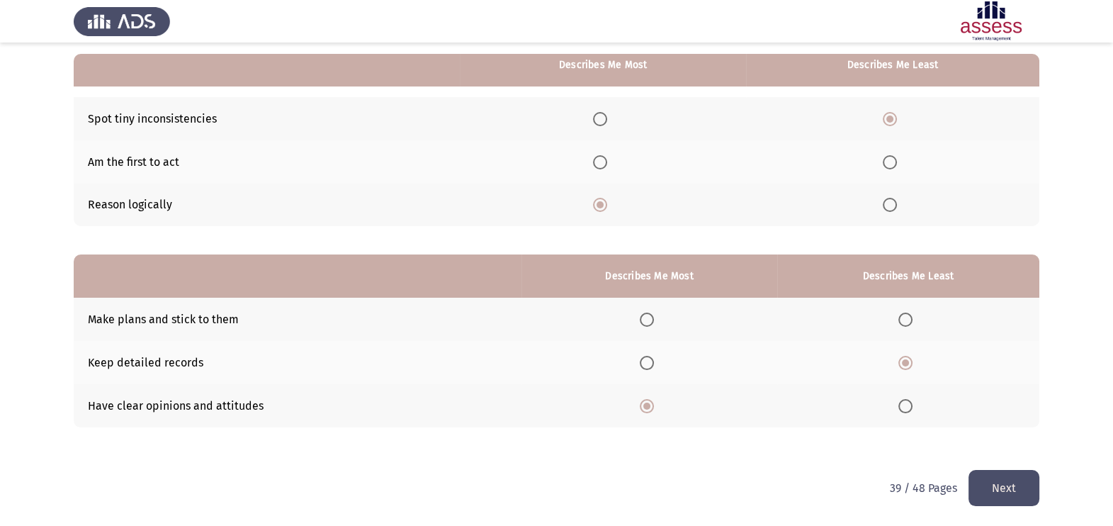
click at [1001, 481] on button "Next" at bounding box center [1004, 488] width 71 height 36
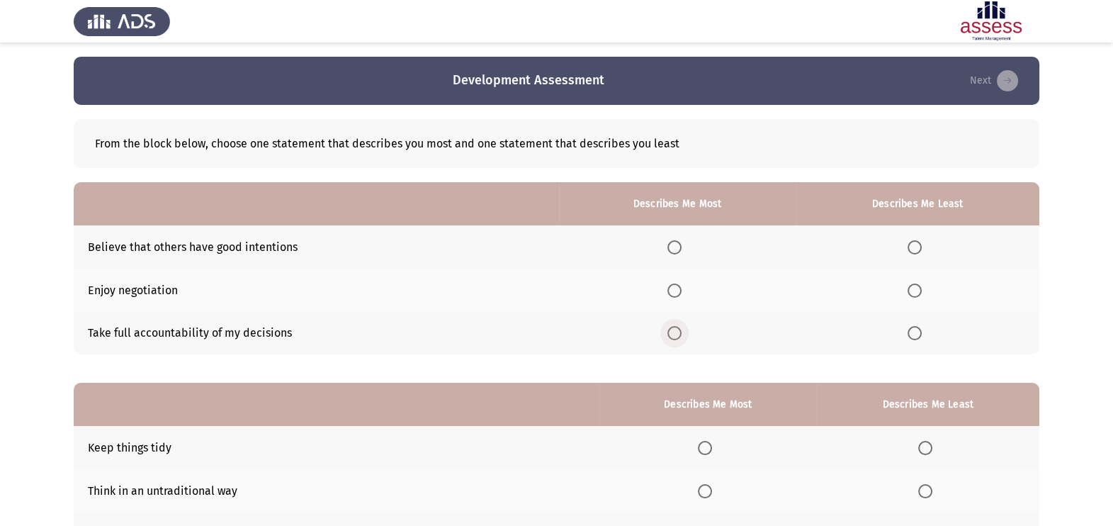
click at [680, 335] on span "Select an option" at bounding box center [675, 333] width 14 height 14
click at [680, 335] on input "Select an option" at bounding box center [675, 333] width 14 height 14
click at [916, 251] on span "Select an option" at bounding box center [915, 247] width 14 height 14
click at [916, 251] on input "Select an option" at bounding box center [915, 247] width 14 height 14
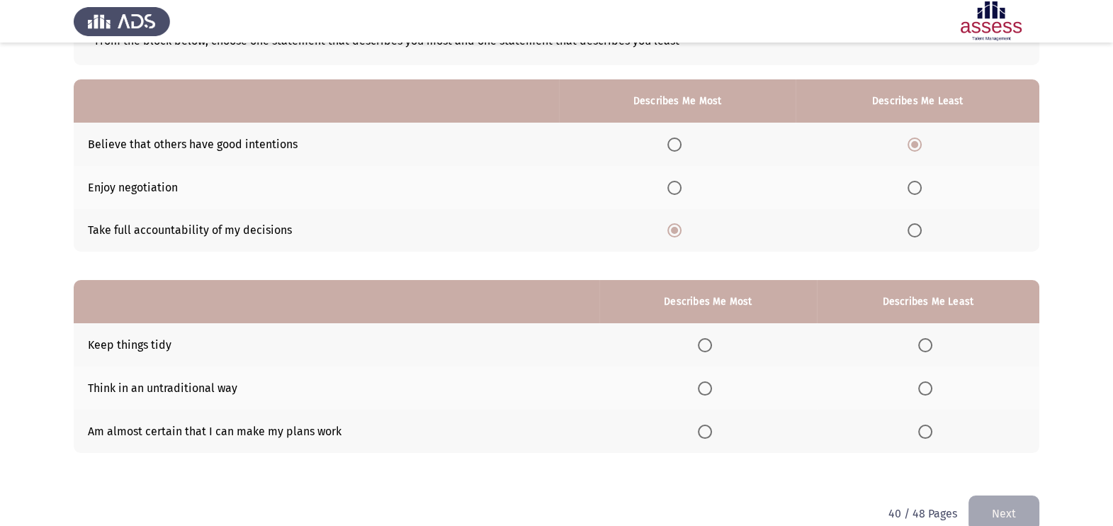
scroll to position [128, 0]
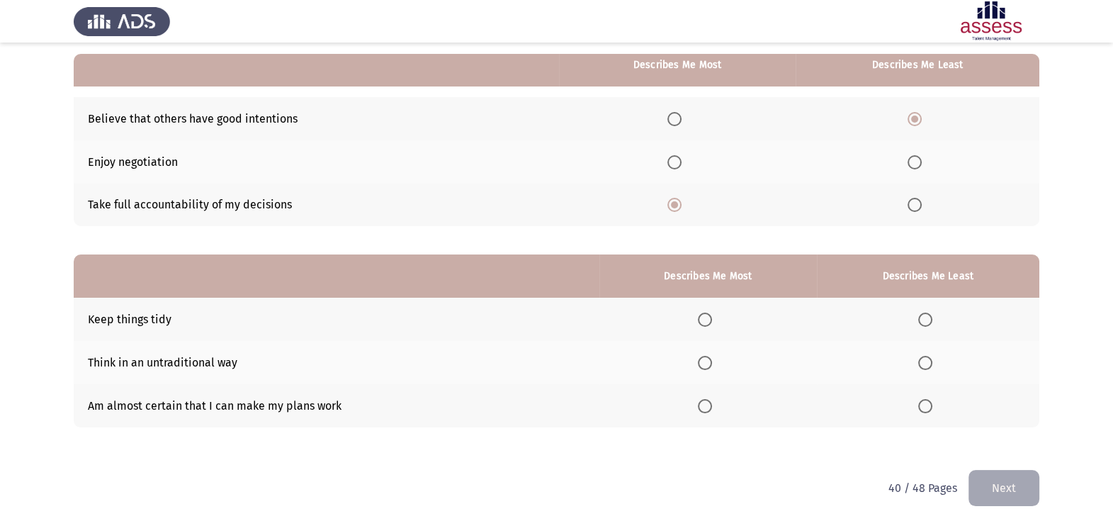
click at [921, 371] on th at bounding box center [928, 362] width 223 height 43
click at [926, 365] on span "Select an option" at bounding box center [926, 363] width 14 height 14
click at [926, 365] on input "Select an option" at bounding box center [926, 363] width 14 height 14
click at [705, 321] on span "Select an option" at bounding box center [705, 320] width 14 height 14
click at [711, 320] on span "Select an option" at bounding box center [705, 320] width 14 height 14
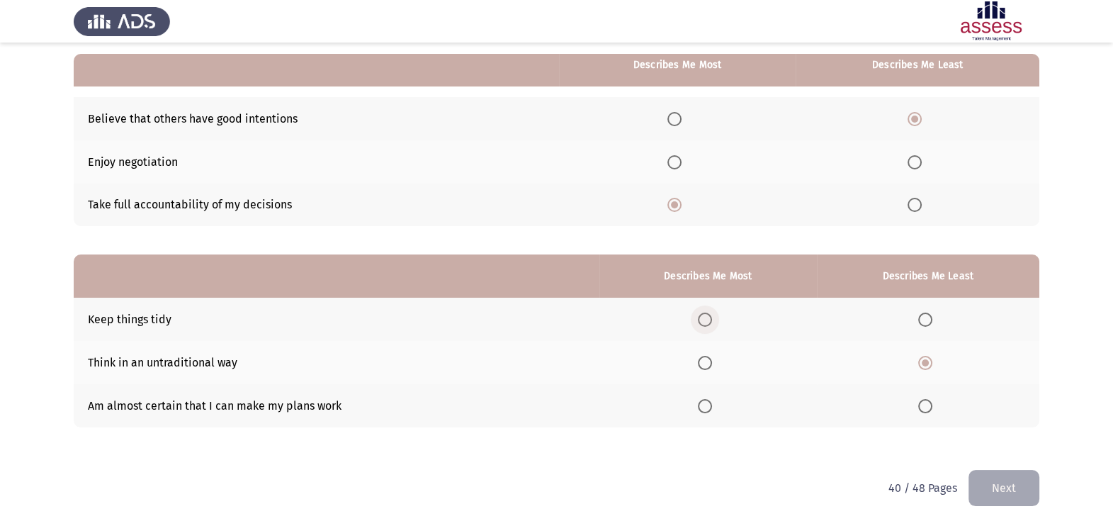
click at [711, 320] on input "Select an option" at bounding box center [705, 320] width 14 height 14
click at [999, 484] on button "Next" at bounding box center [1004, 488] width 71 height 36
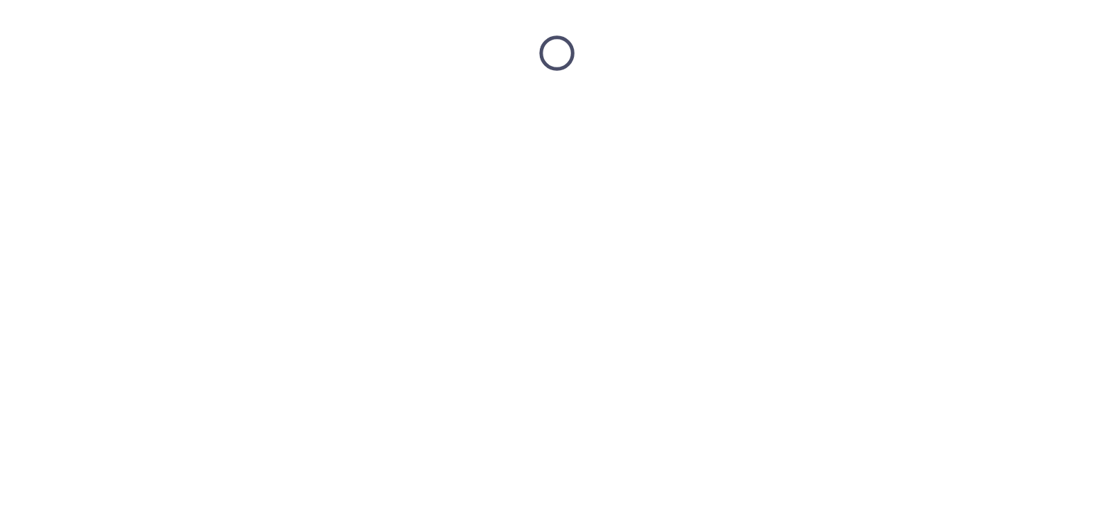
scroll to position [0, 0]
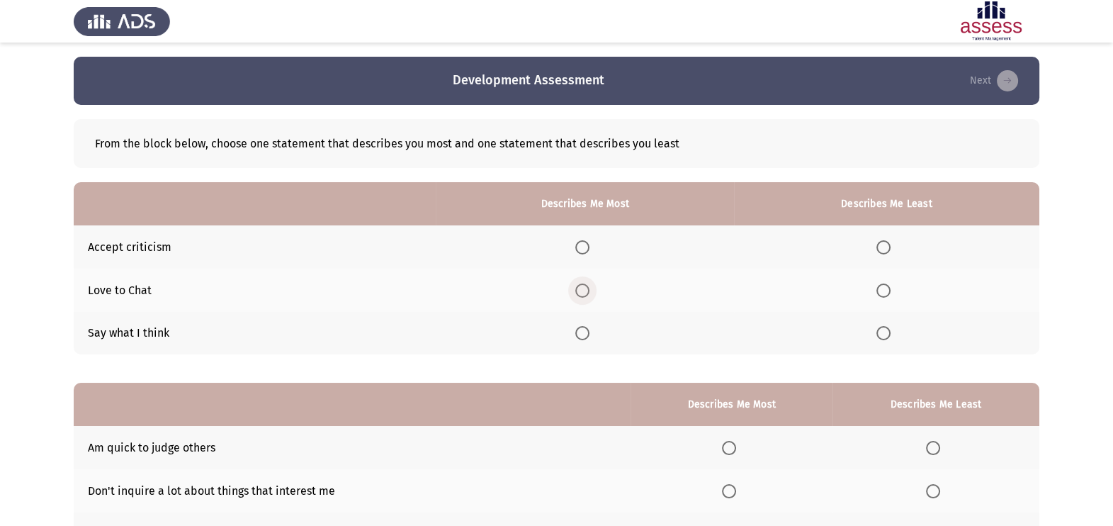
click at [581, 291] on span "Select an option" at bounding box center [582, 290] width 14 height 14
click at [581, 291] on input "Select an option" at bounding box center [582, 290] width 14 height 14
click at [888, 330] on span "Select an option" at bounding box center [884, 333] width 14 height 14
click at [888, 330] on input "Select an option" at bounding box center [884, 333] width 14 height 14
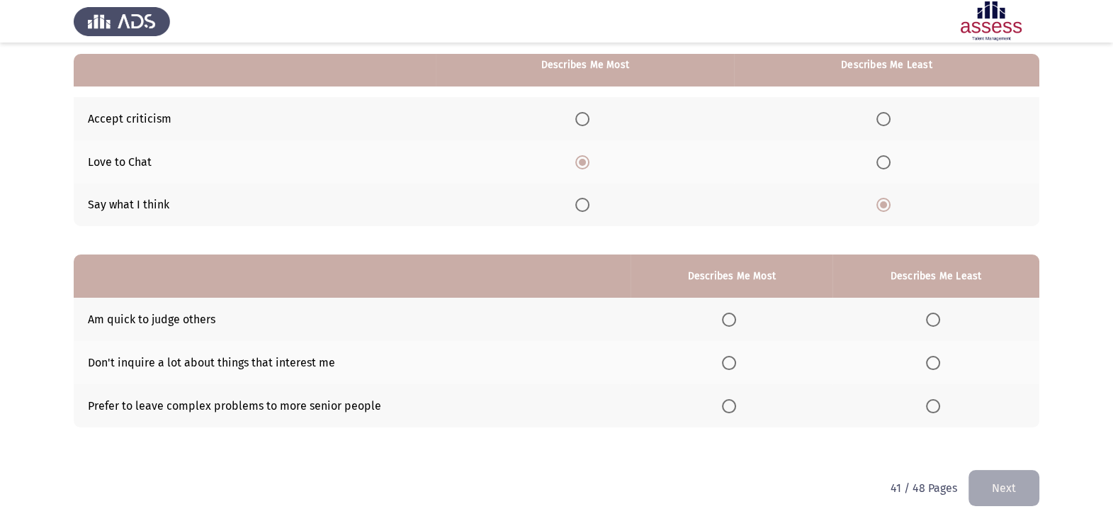
click at [929, 312] on mat-radio-button "Select an option" at bounding box center [936, 319] width 20 height 15
click at [933, 320] on span "Select an option" at bounding box center [933, 320] width 14 height 14
click at [933, 320] on input "Select an option" at bounding box center [933, 320] width 14 height 14
click at [740, 408] on label "Select an option" at bounding box center [732, 406] width 20 height 14
click at [736, 408] on input "Select an option" at bounding box center [729, 406] width 14 height 14
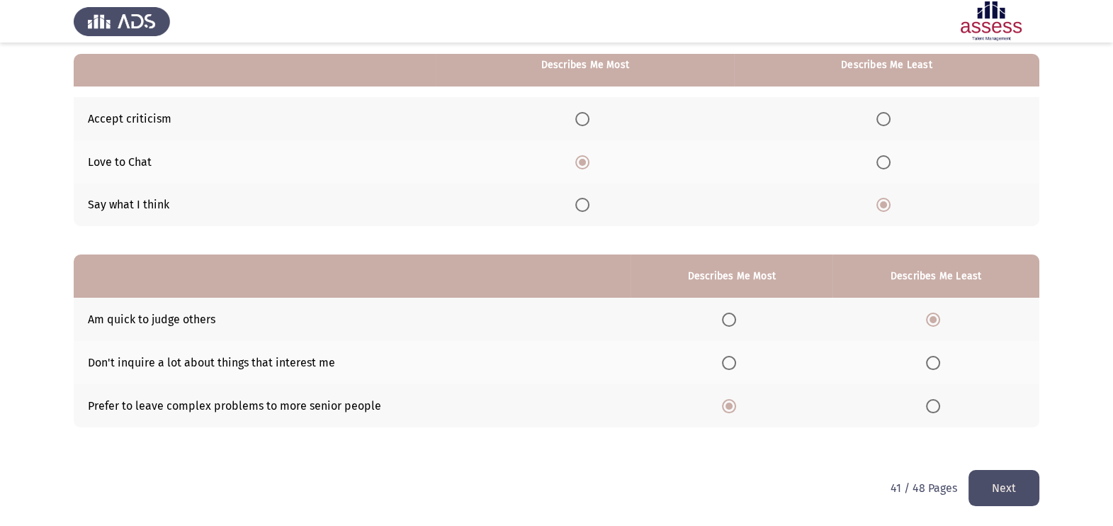
click at [1001, 476] on button "Next" at bounding box center [1004, 488] width 71 height 36
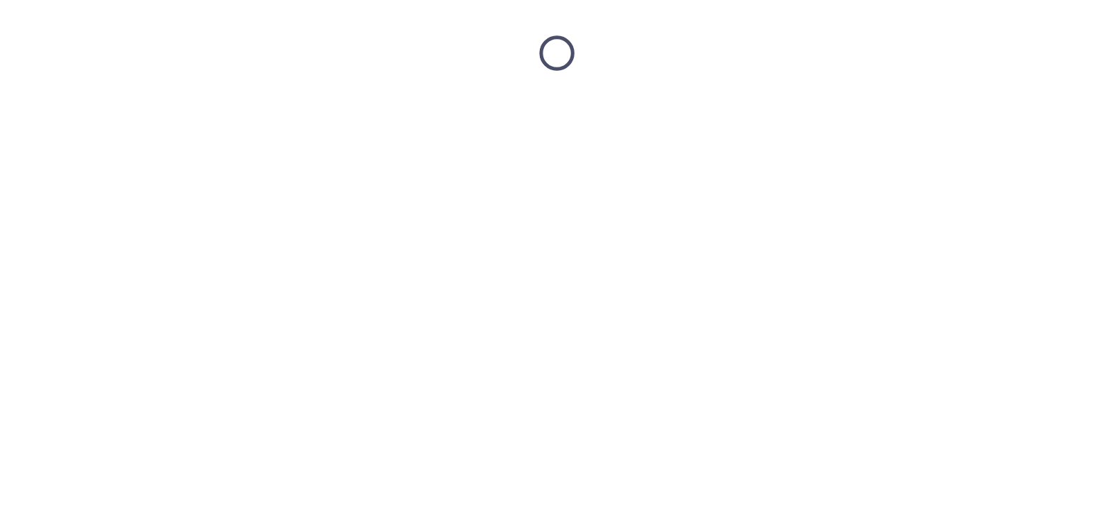
scroll to position [0, 0]
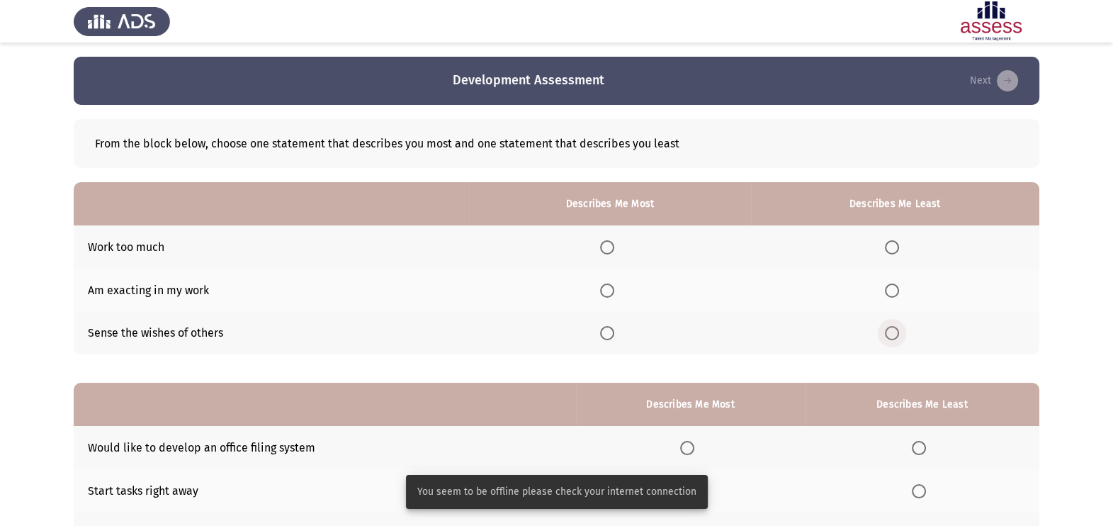
click at [889, 332] on span "Select an option" at bounding box center [892, 333] width 14 height 14
click at [889, 332] on input "Select an option" at bounding box center [892, 333] width 14 height 14
click at [701, 316] on th at bounding box center [609, 333] width 281 height 43
click at [610, 245] on span "Select an option" at bounding box center [607, 247] width 14 height 14
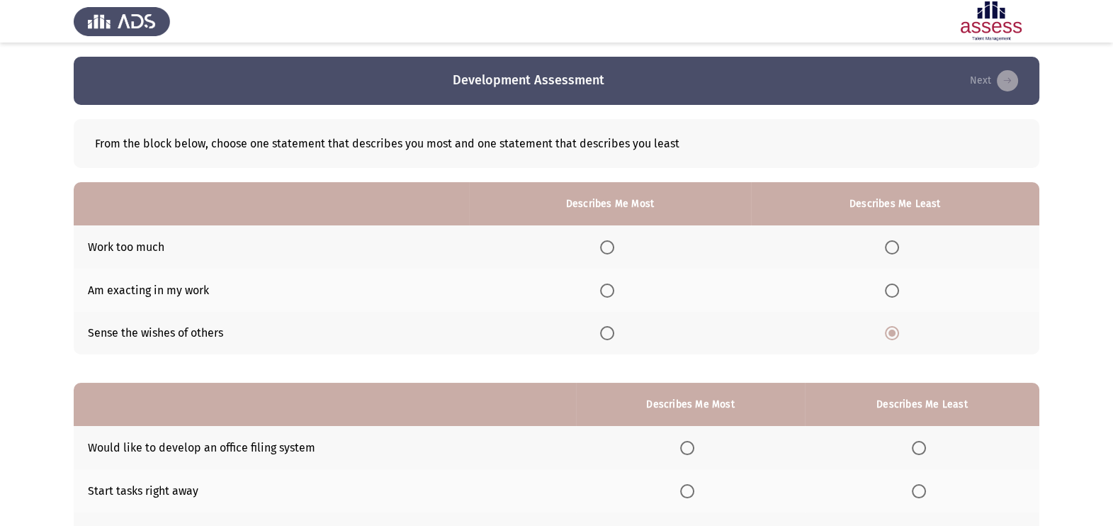
click at [650, 362] on div "From the block below, choose one statement that describes you most and one stat…" at bounding box center [557, 344] width 966 height 479
click at [610, 296] on span "Select an option" at bounding box center [607, 290] width 14 height 14
click at [610, 296] on input "Select an option" at bounding box center [607, 290] width 14 height 14
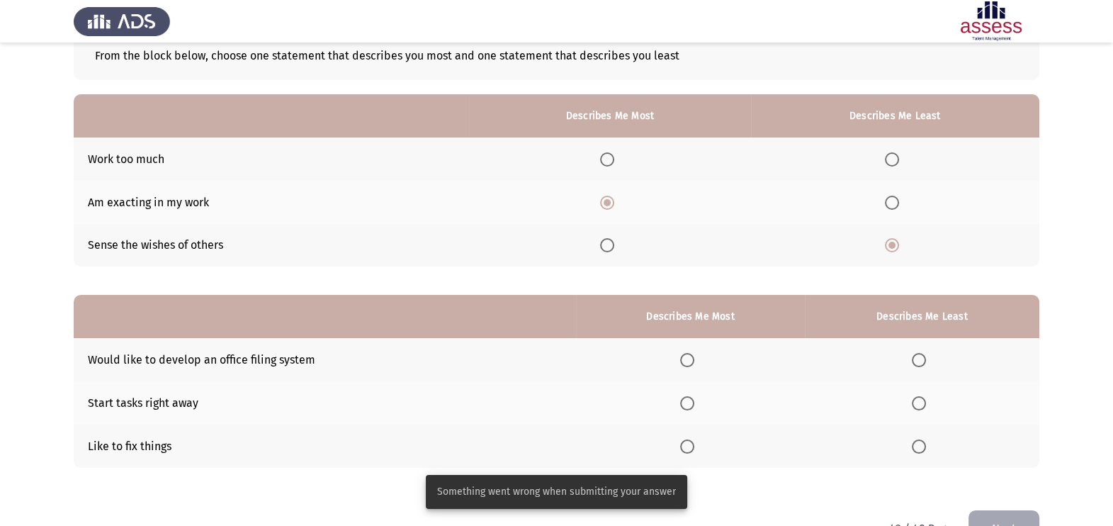
scroll to position [128, 0]
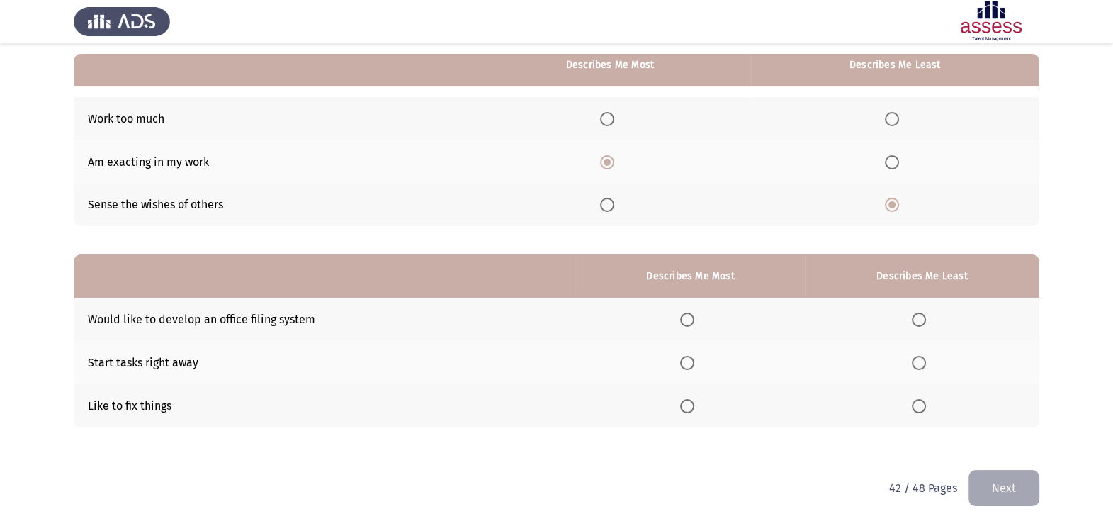
click at [698, 400] on label "Select an option" at bounding box center [690, 406] width 20 height 14
click at [695, 400] on input "Select an option" at bounding box center [687, 406] width 14 height 14
click at [664, 329] on th at bounding box center [690, 319] width 229 height 43
click at [928, 320] on label "Select an option" at bounding box center [922, 320] width 20 height 14
click at [926, 320] on input "Select an option" at bounding box center [919, 320] width 14 height 14
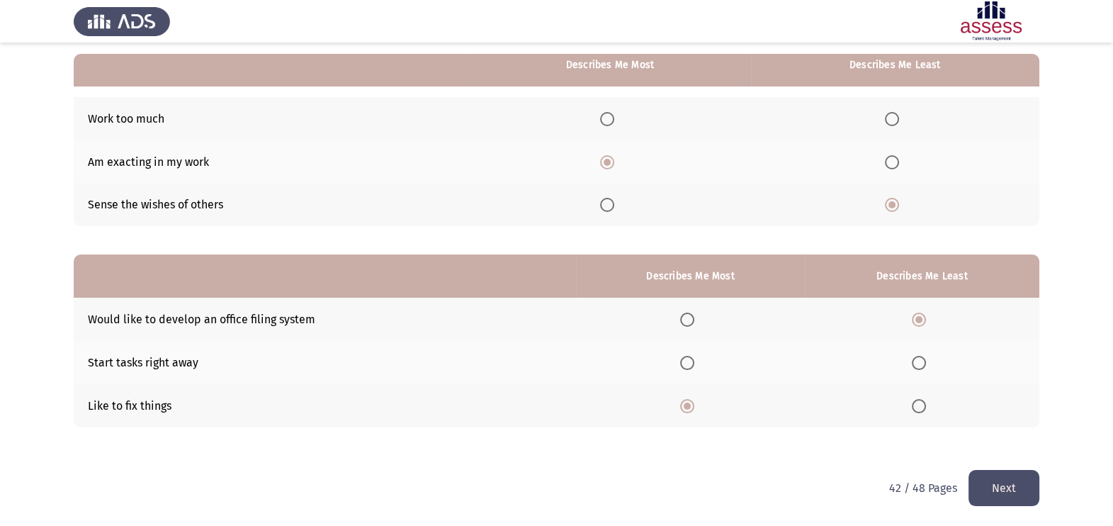
click at [978, 480] on button "Next" at bounding box center [1004, 488] width 71 height 36
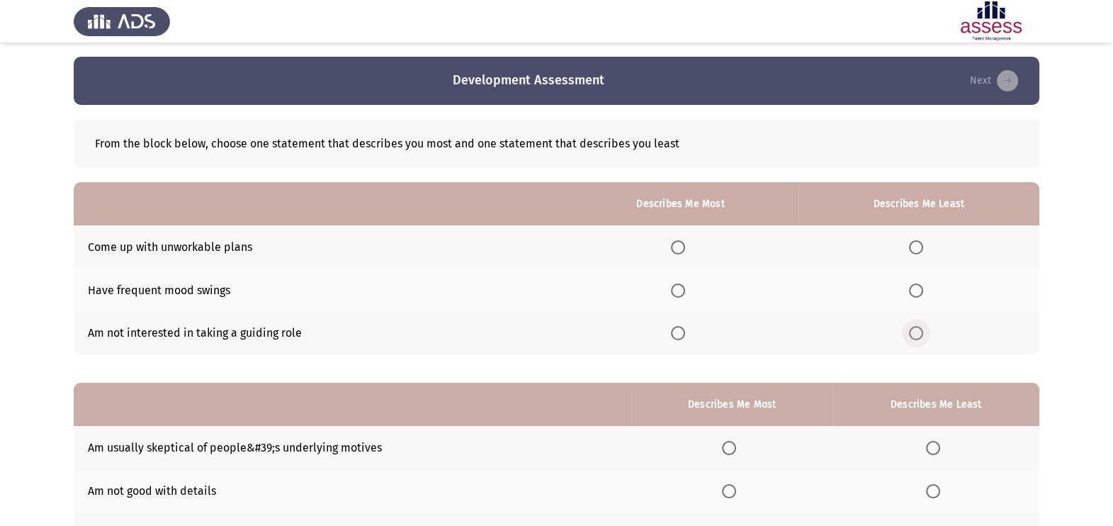
click at [911, 339] on span "Select an option" at bounding box center [916, 333] width 14 height 14
click at [911, 339] on input "Select an option" at bounding box center [916, 333] width 14 height 14
click at [695, 291] on th at bounding box center [680, 290] width 235 height 43
click at [691, 291] on label "Select an option" at bounding box center [681, 290] width 20 height 14
click at [685, 291] on input "Select an option" at bounding box center [678, 290] width 14 height 14
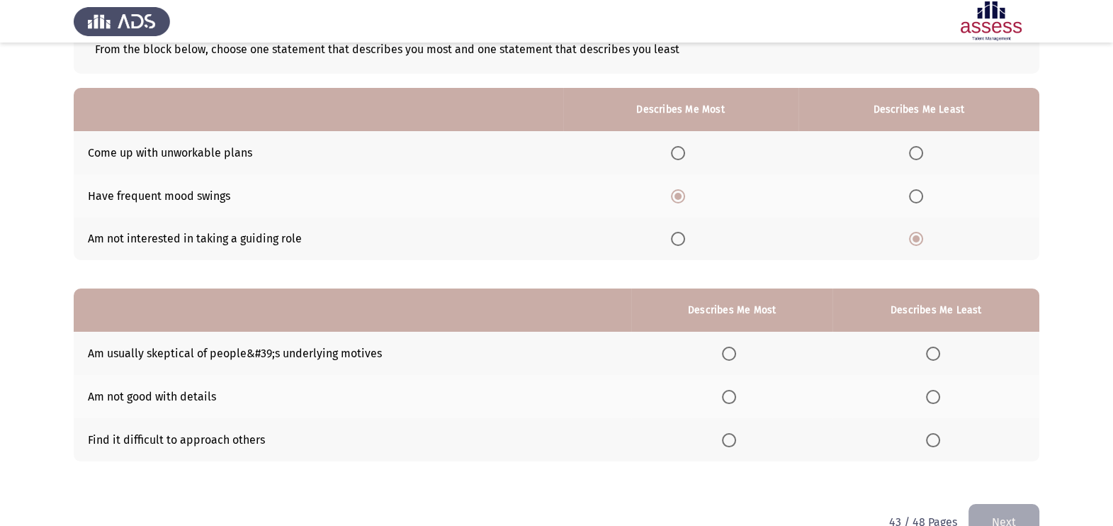
scroll to position [128, 0]
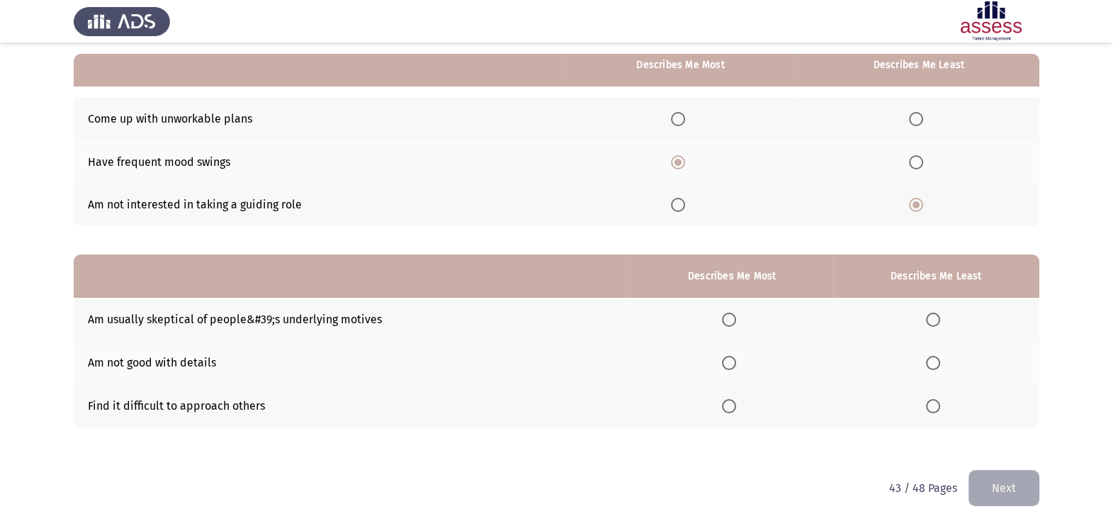
click at [724, 359] on th at bounding box center [731, 362] width 201 height 43
click at [722, 357] on th at bounding box center [731, 362] width 201 height 43
click at [723, 358] on th at bounding box center [731, 362] width 201 height 43
click at [732, 366] on span "Select an option" at bounding box center [729, 363] width 14 height 14
click at [732, 366] on input "Select an option" at bounding box center [729, 363] width 14 height 14
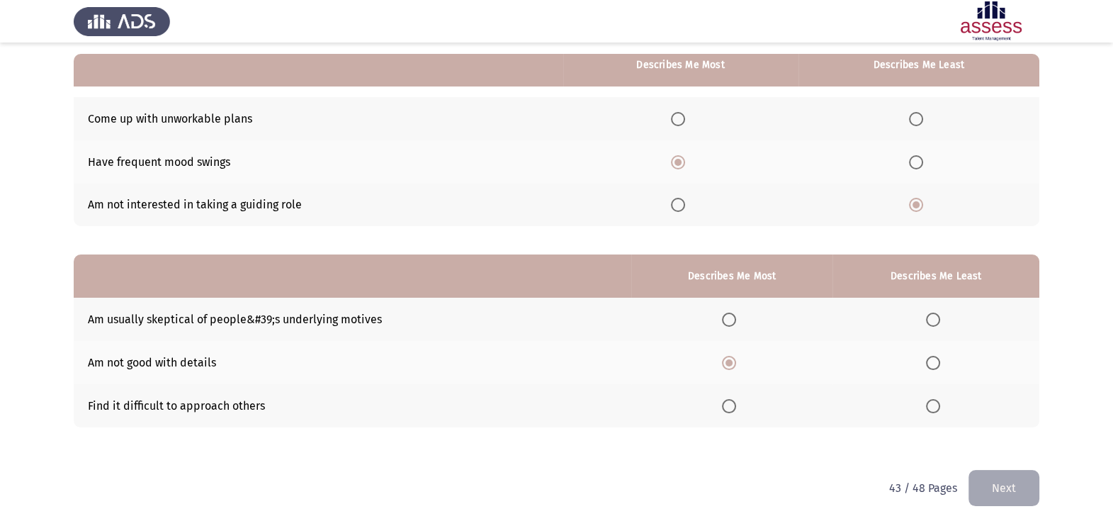
click at [929, 404] on span "Select an option" at bounding box center [933, 406] width 14 height 14
click at [929, 404] on input "Select an option" at bounding box center [933, 406] width 14 height 14
click at [991, 474] on button "Next" at bounding box center [1004, 488] width 71 height 36
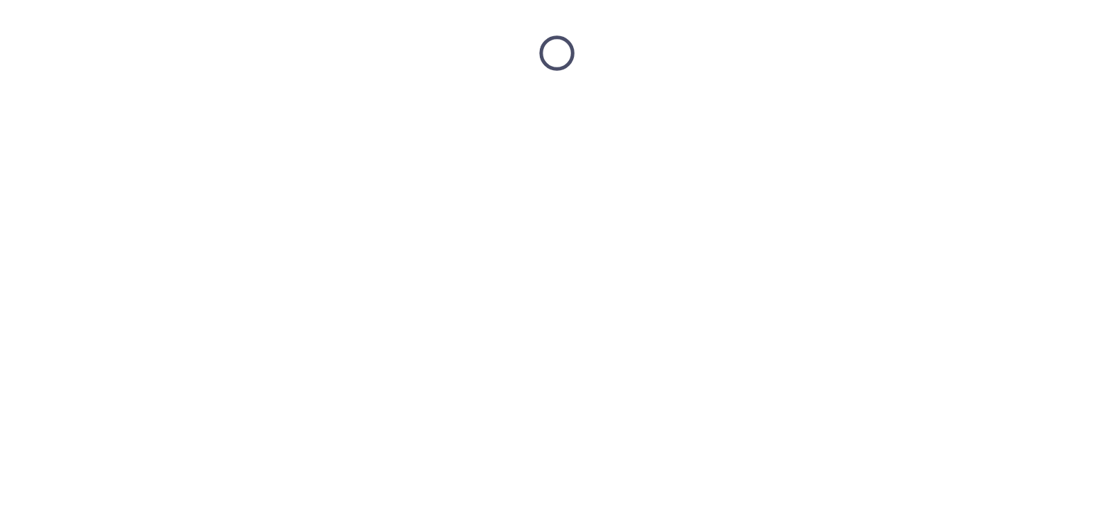
scroll to position [0, 0]
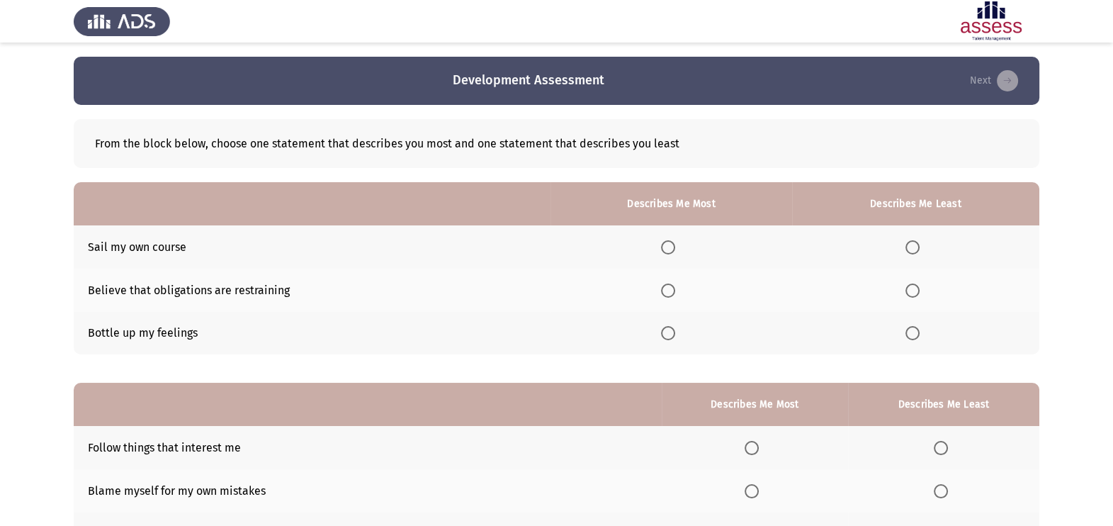
click at [670, 252] on span "Select an option" at bounding box center [668, 247] width 14 height 14
click at [670, 252] on input "Select an option" at bounding box center [668, 247] width 14 height 14
click at [904, 333] on th at bounding box center [915, 333] width 247 height 43
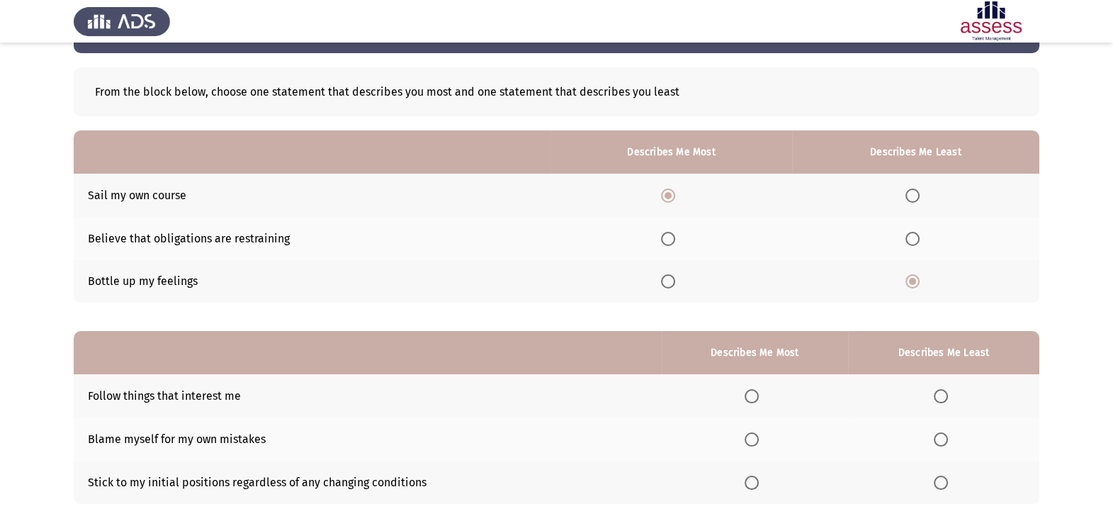
scroll to position [128, 0]
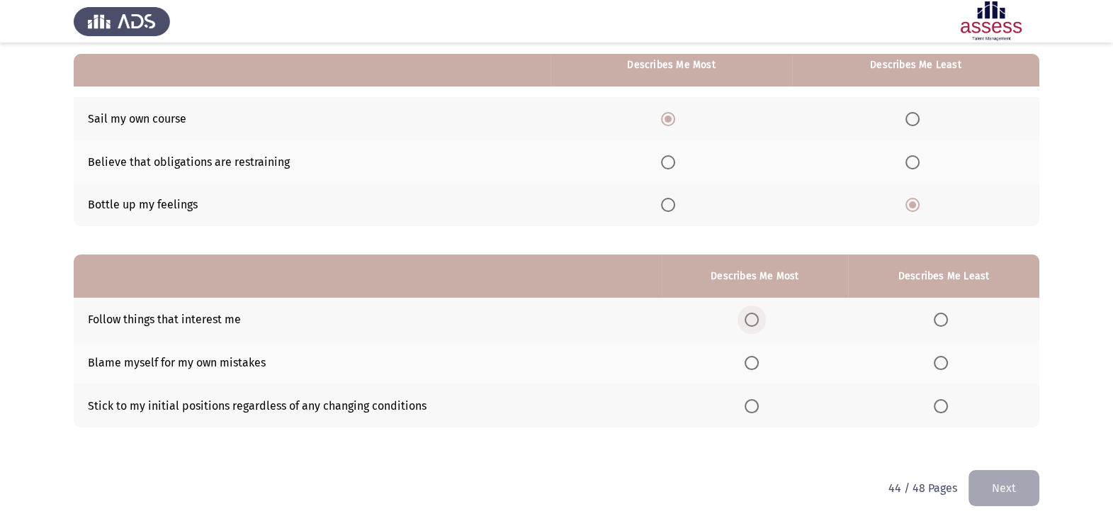
click at [753, 316] on span "Select an option" at bounding box center [752, 320] width 14 height 14
click at [753, 316] on input "Select an option" at bounding box center [752, 320] width 14 height 14
click at [937, 406] on span "Select an option" at bounding box center [941, 406] width 14 height 14
click at [937, 406] on input "Select an option" at bounding box center [941, 406] width 14 height 14
click at [999, 499] on button "Next" at bounding box center [1004, 488] width 71 height 36
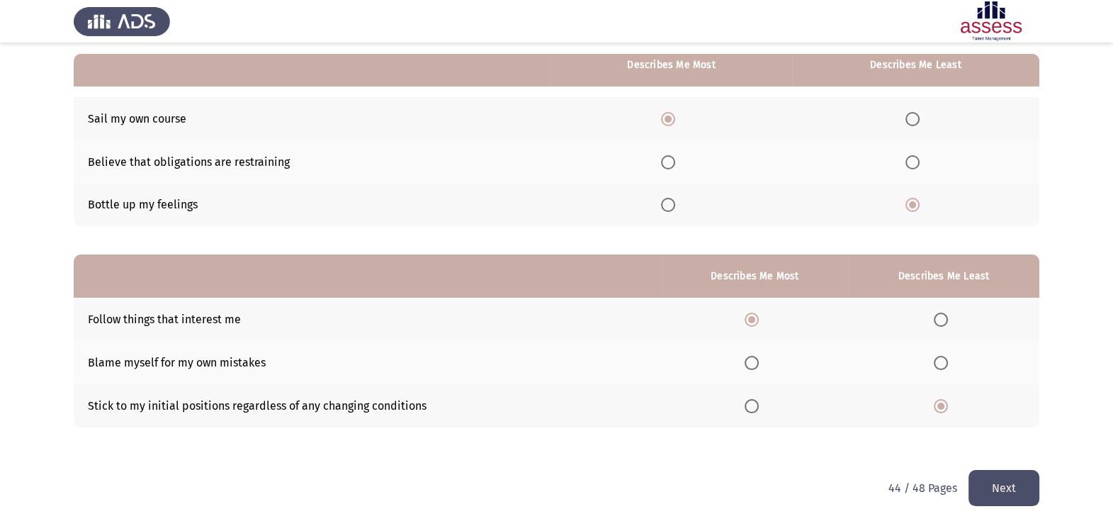
scroll to position [0, 0]
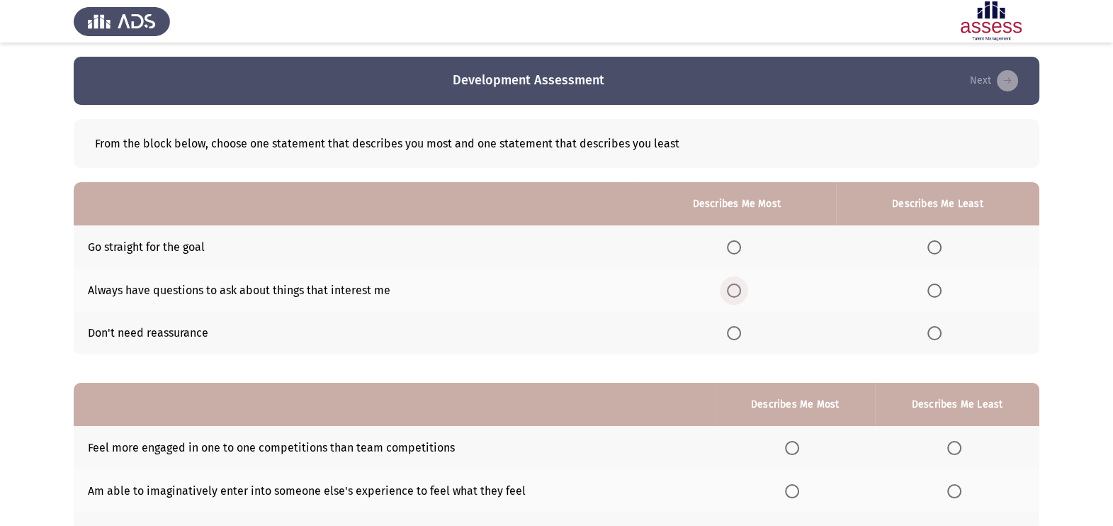
click at [737, 292] on span "Select an option" at bounding box center [734, 290] width 14 height 14
click at [737, 292] on input "Select an option" at bounding box center [734, 290] width 14 height 14
click at [931, 333] on span "Select an option" at bounding box center [935, 333] width 14 height 14
click at [931, 333] on input "Select an option" at bounding box center [935, 333] width 14 height 14
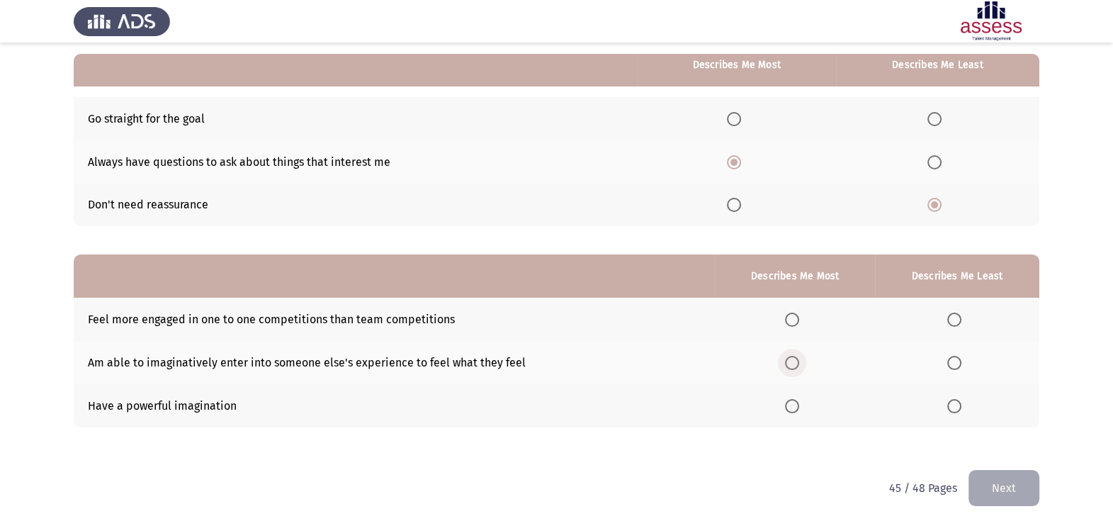
click at [796, 361] on span "Select an option" at bounding box center [792, 363] width 14 height 14
click at [796, 361] on input "Select an option" at bounding box center [792, 363] width 14 height 14
click at [958, 319] on span "Select an option" at bounding box center [955, 320] width 14 height 14
click at [958, 319] on input "Select an option" at bounding box center [955, 320] width 14 height 14
click at [982, 488] on button "Next" at bounding box center [1004, 488] width 71 height 36
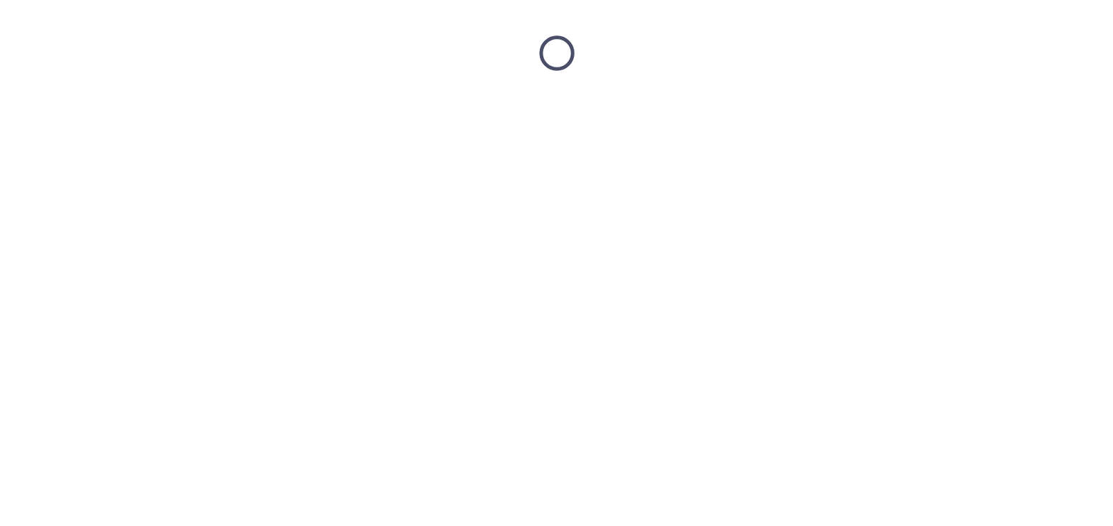
scroll to position [0, 0]
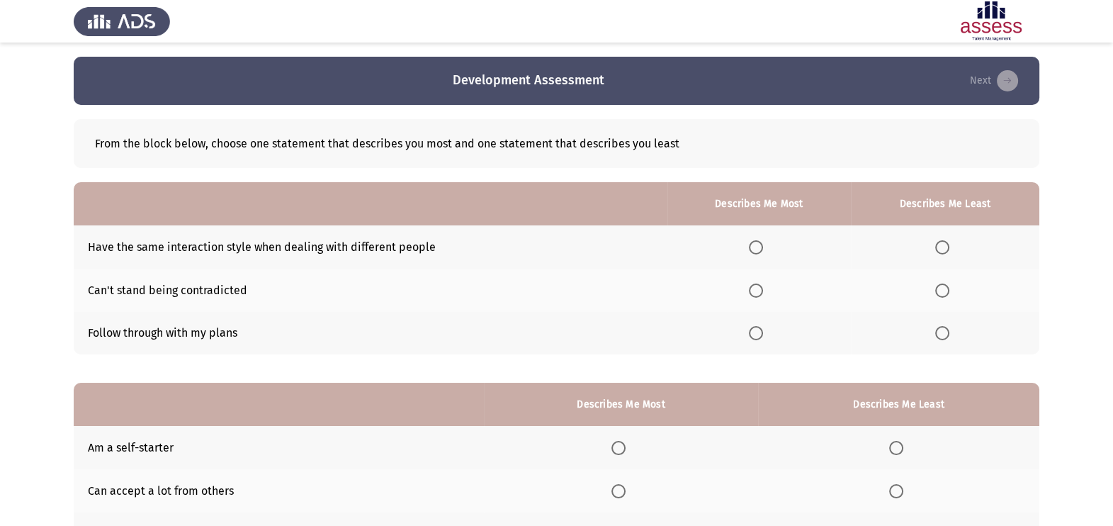
click at [942, 287] on span "Select an option" at bounding box center [943, 290] width 14 height 14
click at [942, 287] on input "Select an option" at bounding box center [943, 290] width 14 height 14
click at [760, 332] on span "Select an option" at bounding box center [756, 333] width 14 height 14
click at [760, 332] on input "Select an option" at bounding box center [756, 333] width 14 height 14
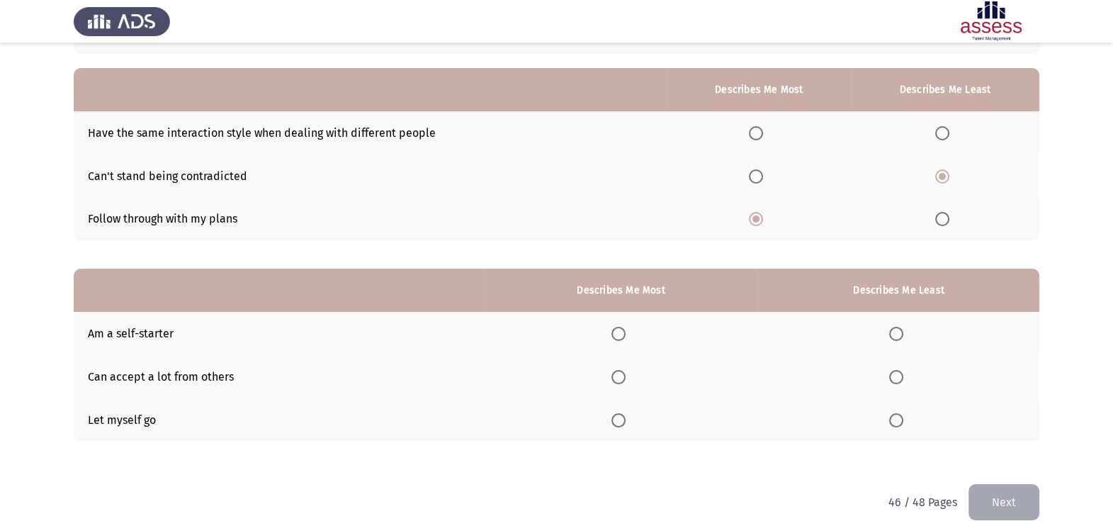
scroll to position [128, 0]
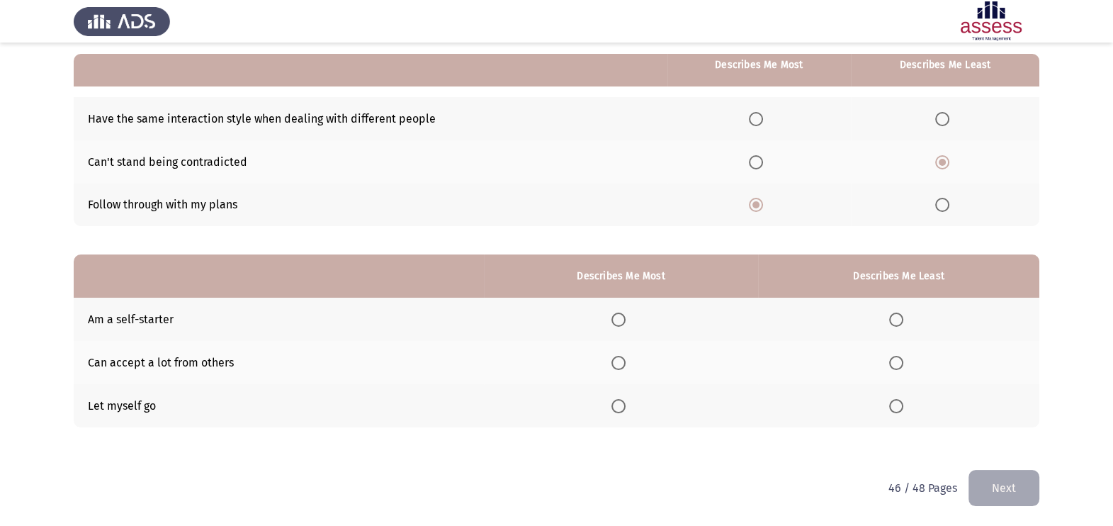
click at [620, 324] on span "Select an option" at bounding box center [619, 320] width 14 height 14
click at [620, 324] on input "Select an option" at bounding box center [619, 320] width 14 height 14
click at [901, 408] on span "Select an option" at bounding box center [896, 406] width 14 height 14
click at [901, 408] on input "Select an option" at bounding box center [896, 406] width 14 height 14
click at [975, 485] on button "Next" at bounding box center [1004, 488] width 71 height 36
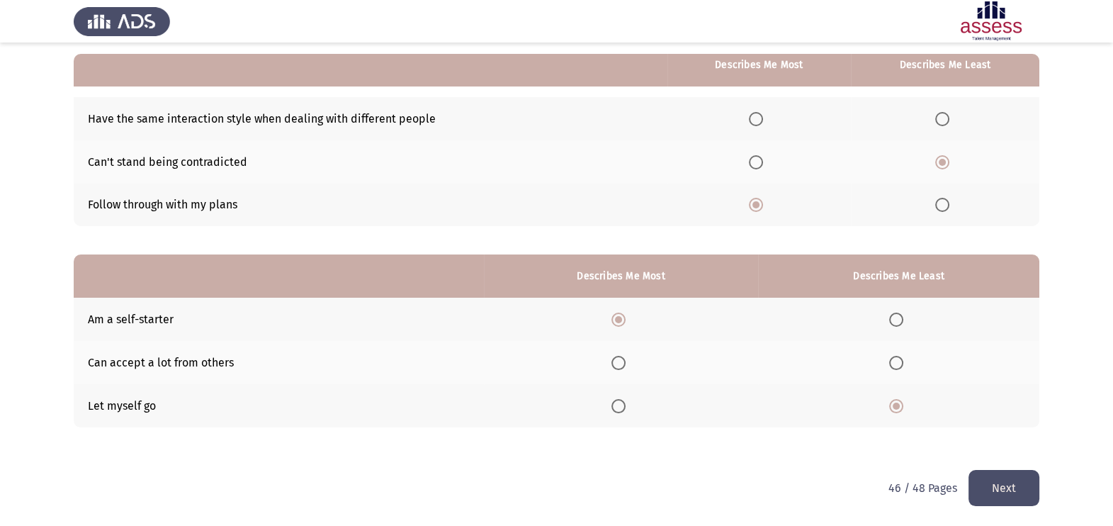
scroll to position [0, 0]
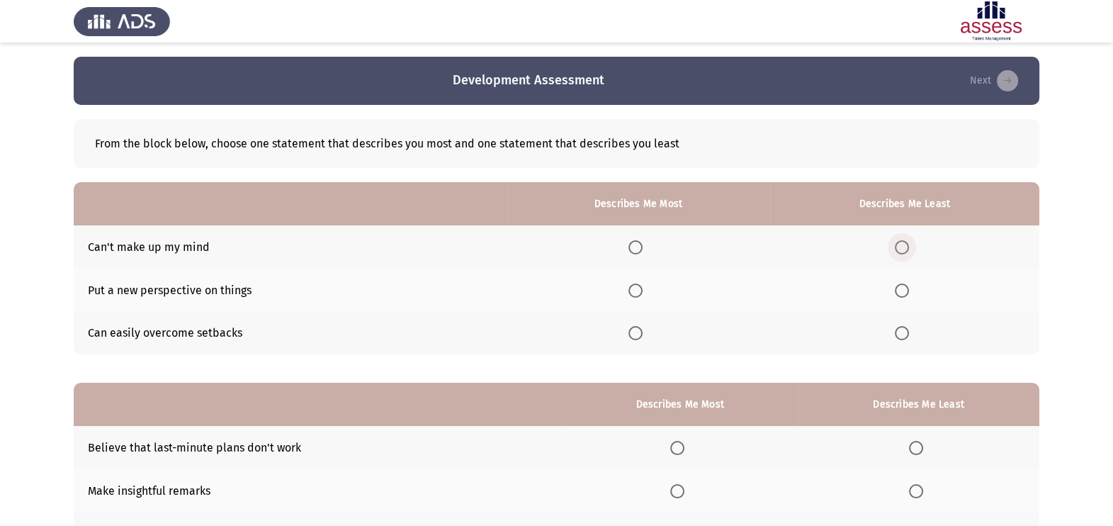
click at [904, 248] on span "Select an option" at bounding box center [902, 247] width 14 height 14
click at [904, 248] on input "Select an option" at bounding box center [902, 247] width 14 height 14
click at [635, 300] on th at bounding box center [638, 290] width 263 height 43
click at [640, 291] on span "Select an option" at bounding box center [636, 290] width 14 height 14
click at [640, 291] on input "Select an option" at bounding box center [636, 290] width 14 height 14
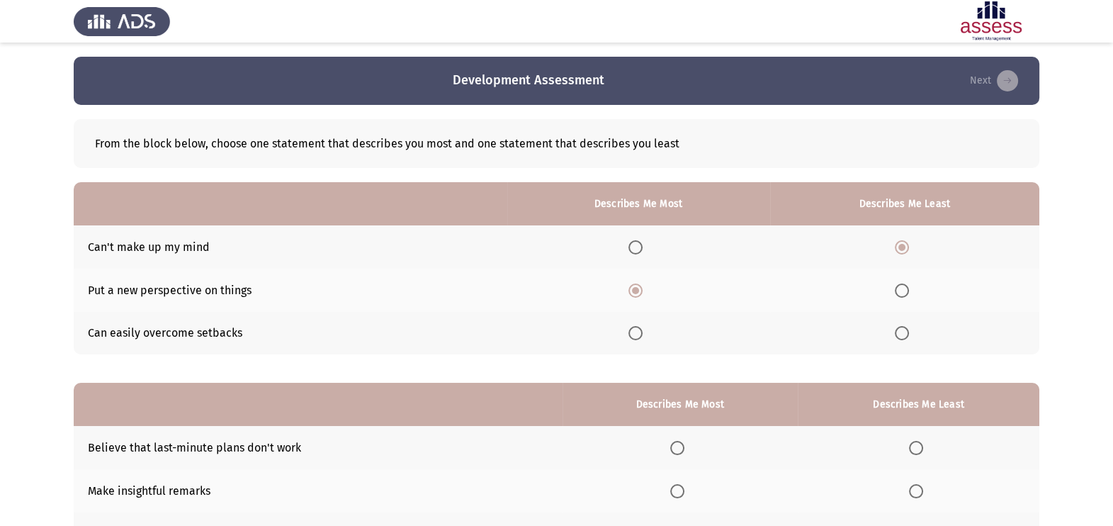
scroll to position [128, 0]
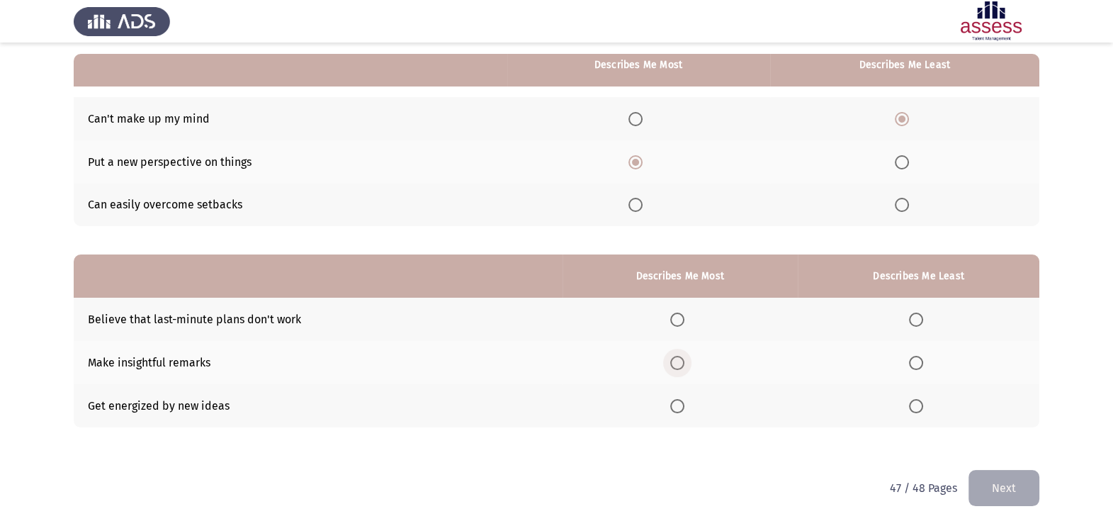
click at [678, 367] on span "Select an option" at bounding box center [677, 363] width 14 height 14
click at [678, 367] on input "Select an option" at bounding box center [677, 363] width 14 height 14
click at [914, 318] on span "Select an option" at bounding box center [916, 320] width 14 height 14
click at [914, 318] on input "Select an option" at bounding box center [916, 320] width 14 height 14
click at [994, 498] on button "Next" at bounding box center [1004, 488] width 71 height 36
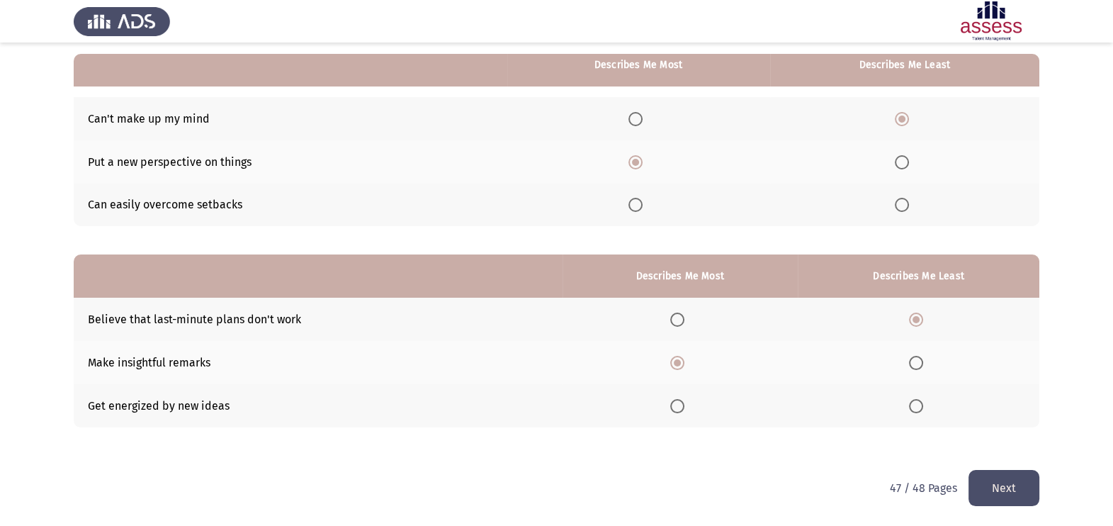
scroll to position [0, 0]
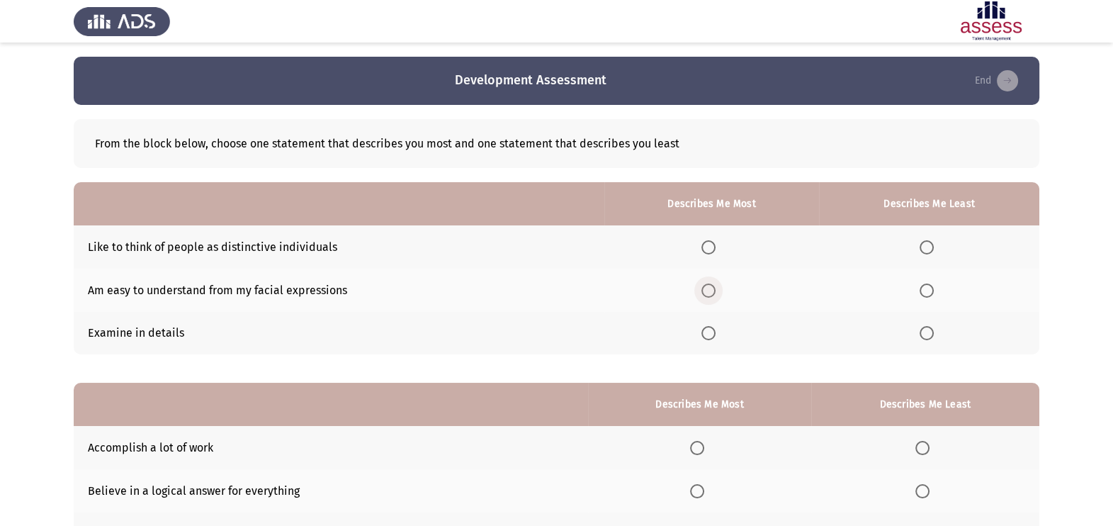
click at [705, 291] on span "Select an option" at bounding box center [709, 290] width 14 height 14
click at [705, 291] on input "Select an option" at bounding box center [709, 290] width 14 height 14
click at [923, 247] on span "Select an option" at bounding box center [927, 247] width 14 height 14
click at [923, 247] on input "Select an option" at bounding box center [927, 247] width 14 height 14
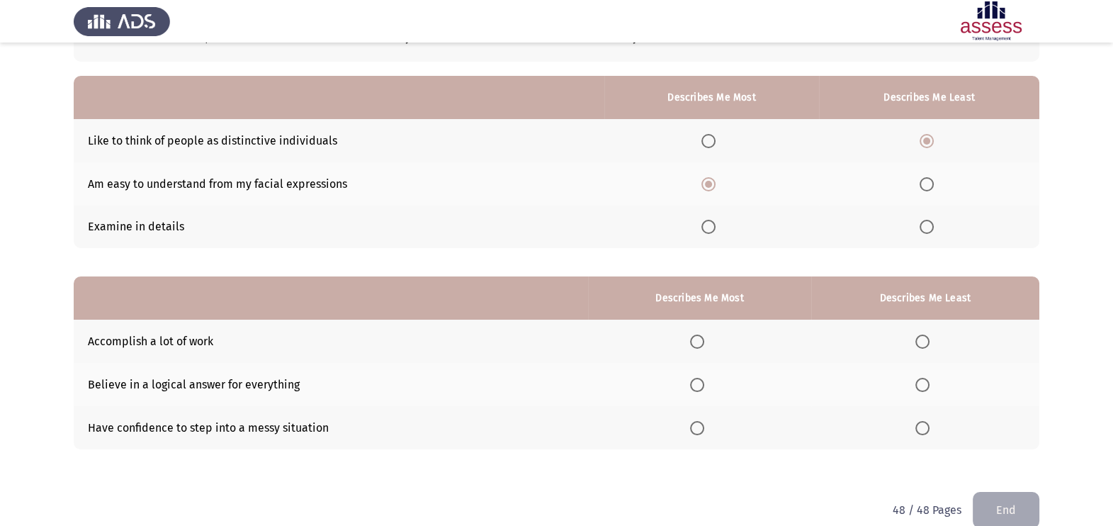
scroll to position [128, 0]
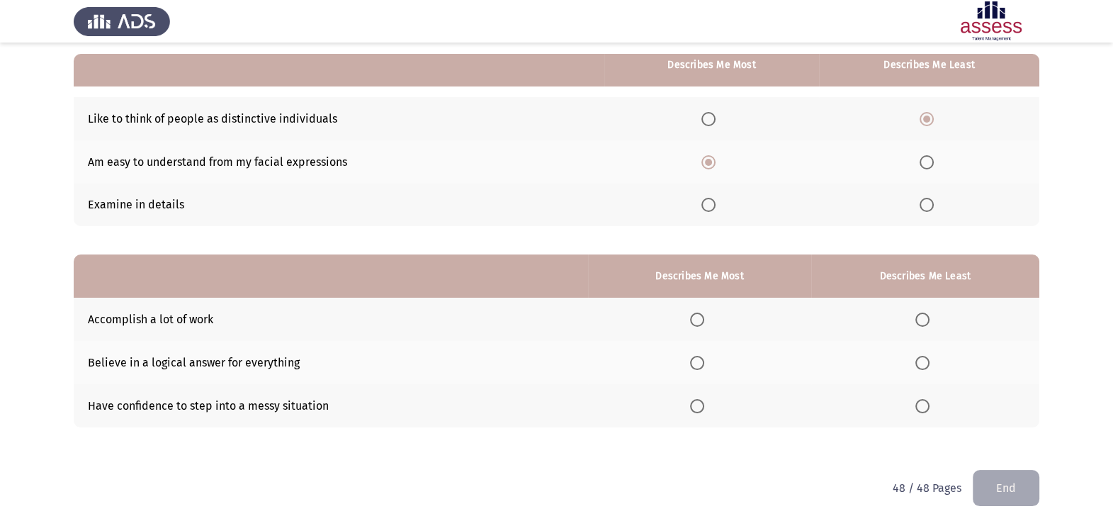
click at [702, 359] on span "Select an option" at bounding box center [697, 363] width 14 height 14
click at [702, 359] on input "Select an option" at bounding box center [697, 363] width 14 height 14
click at [923, 407] on span "Select an option" at bounding box center [923, 406] width 14 height 14
click at [923, 407] on input "Select an option" at bounding box center [923, 406] width 14 height 14
click at [1011, 488] on button "End" at bounding box center [1006, 488] width 67 height 36
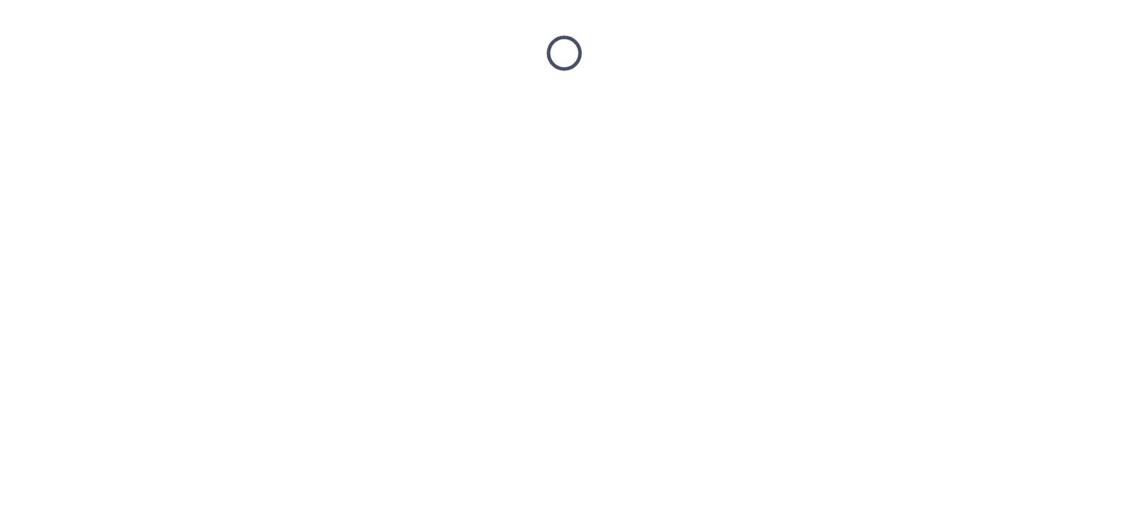
scroll to position [0, 0]
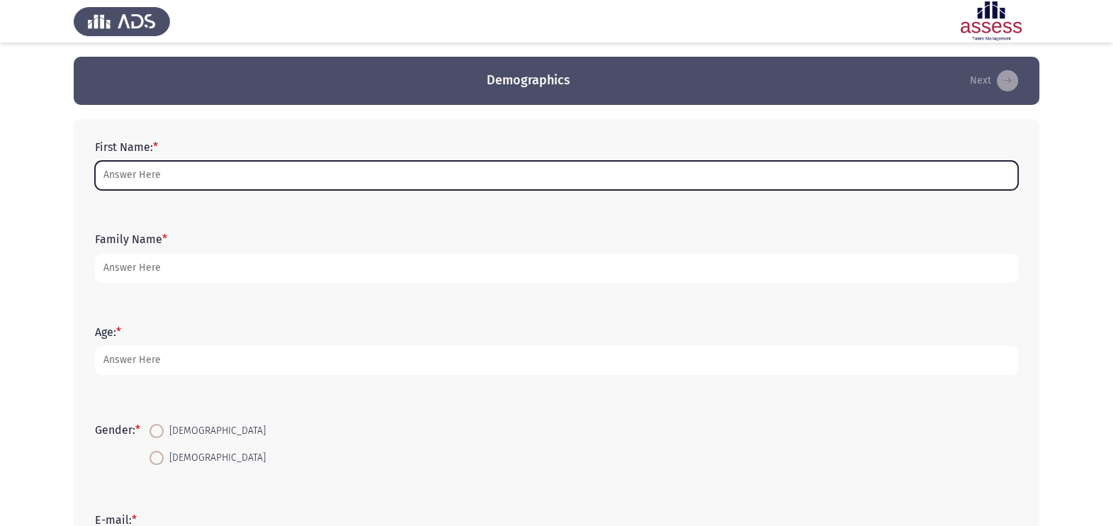
click at [218, 170] on input "First Name: *" at bounding box center [556, 175] width 923 height 29
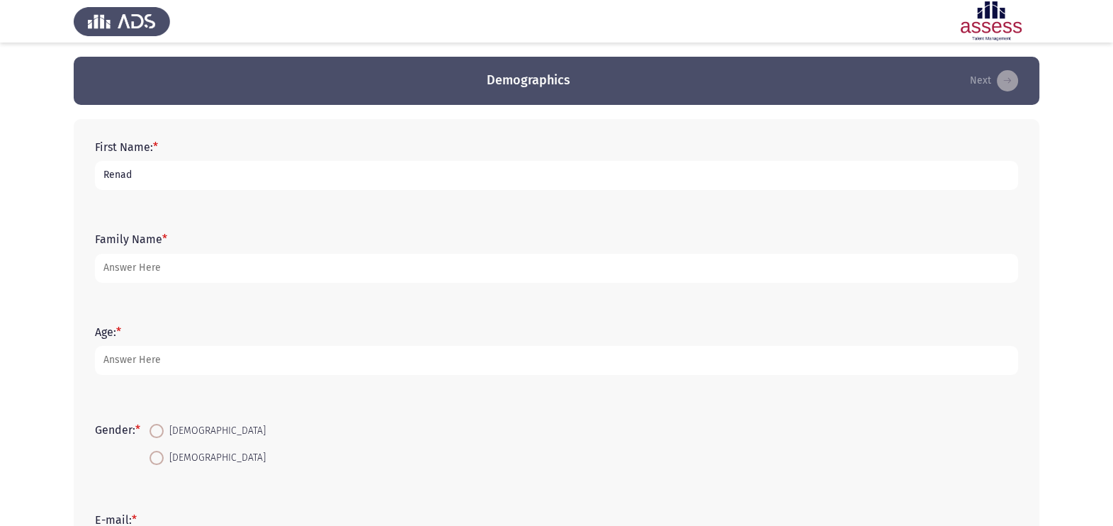
type input "Renad"
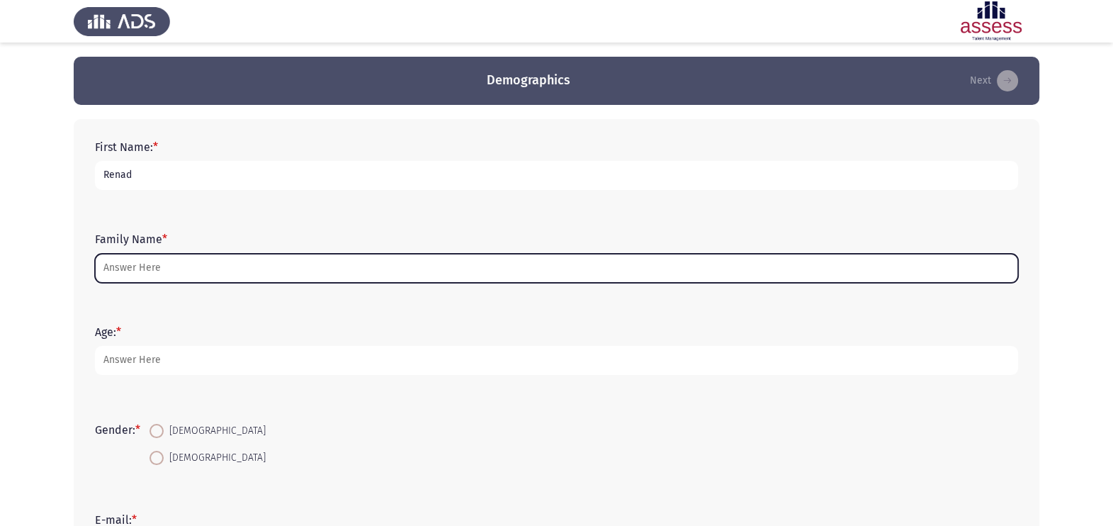
click at [197, 274] on input "Family Name *" at bounding box center [556, 268] width 923 height 29
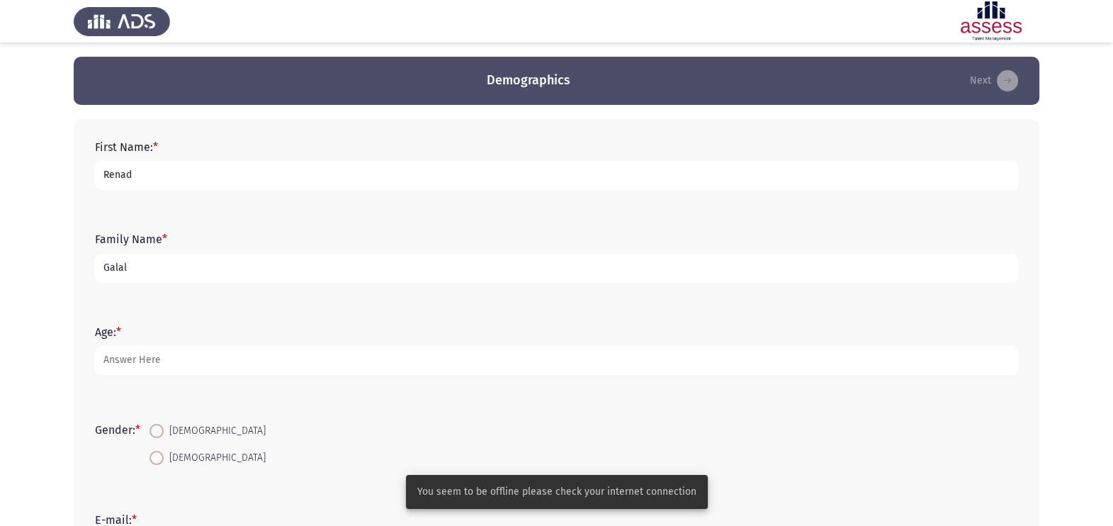
type input "Galal"
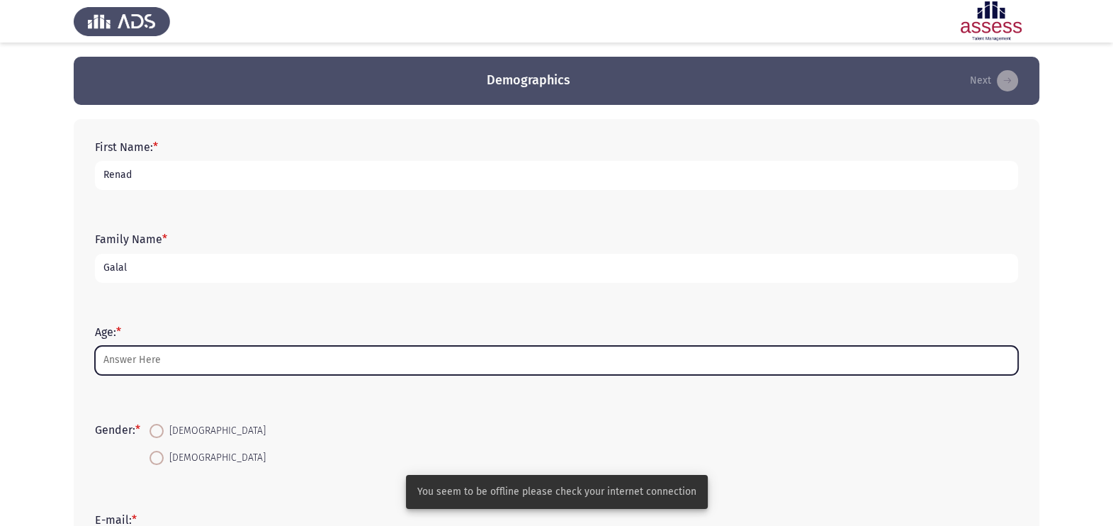
click at [179, 371] on input "Age: *" at bounding box center [556, 360] width 923 height 29
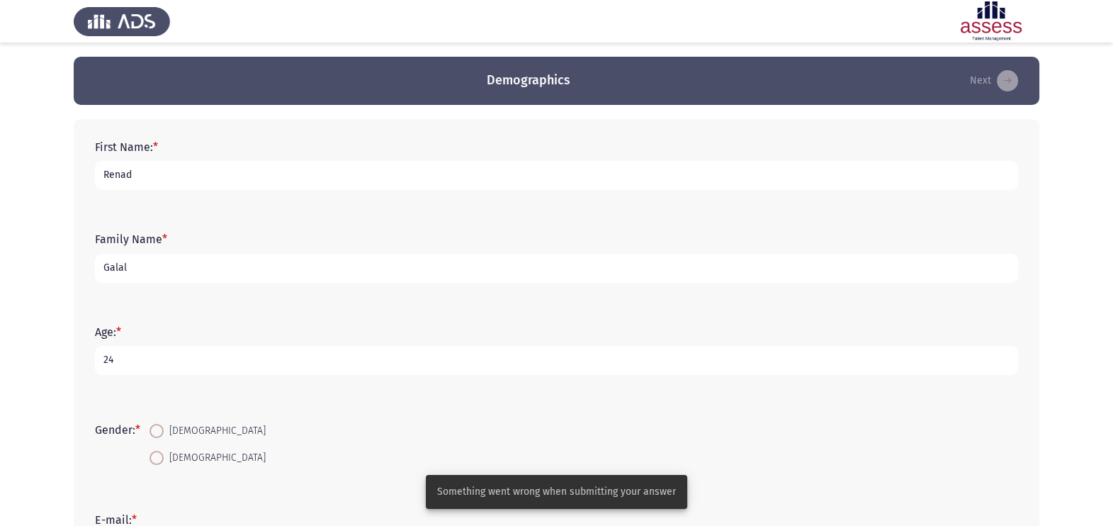
type input "24"
click at [152, 420] on mat-radio-button "[DEMOGRAPHIC_DATA]" at bounding box center [207, 457] width 135 height 26
click at [159, 420] on span at bounding box center [157, 458] width 14 height 14
click at [159, 420] on input "[DEMOGRAPHIC_DATA]" at bounding box center [157, 458] width 14 height 14
radio input "true"
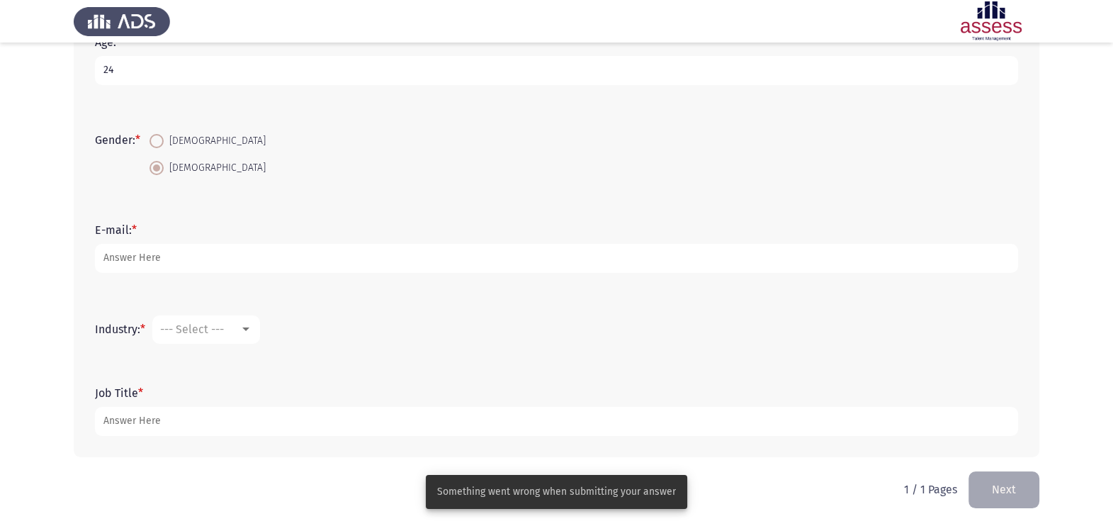
scroll to position [292, 0]
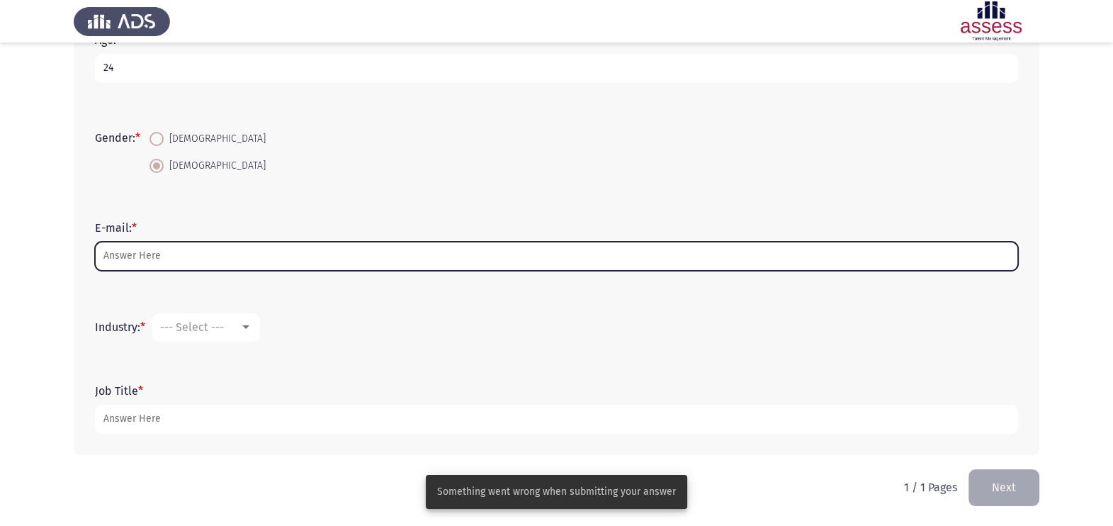
click at [241, 262] on input "E-mail: *" at bounding box center [556, 256] width 923 height 29
type input "r"
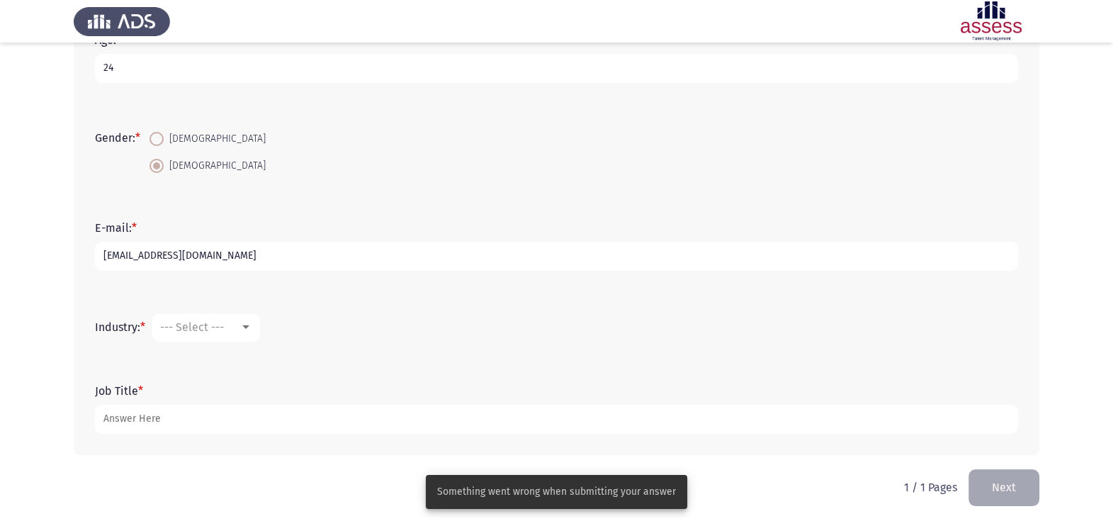
type input "[EMAIL_ADDRESS][DOMAIN_NAME]"
click at [217, 330] on span "--- Select ---" at bounding box center [192, 326] width 64 height 13
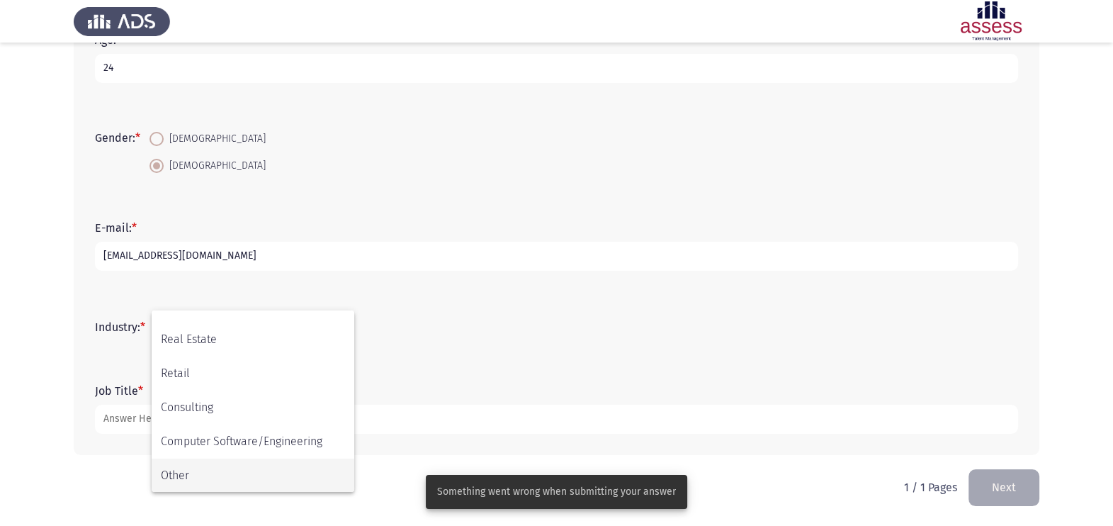
click at [234, 420] on span "Other" at bounding box center [253, 476] width 184 height 34
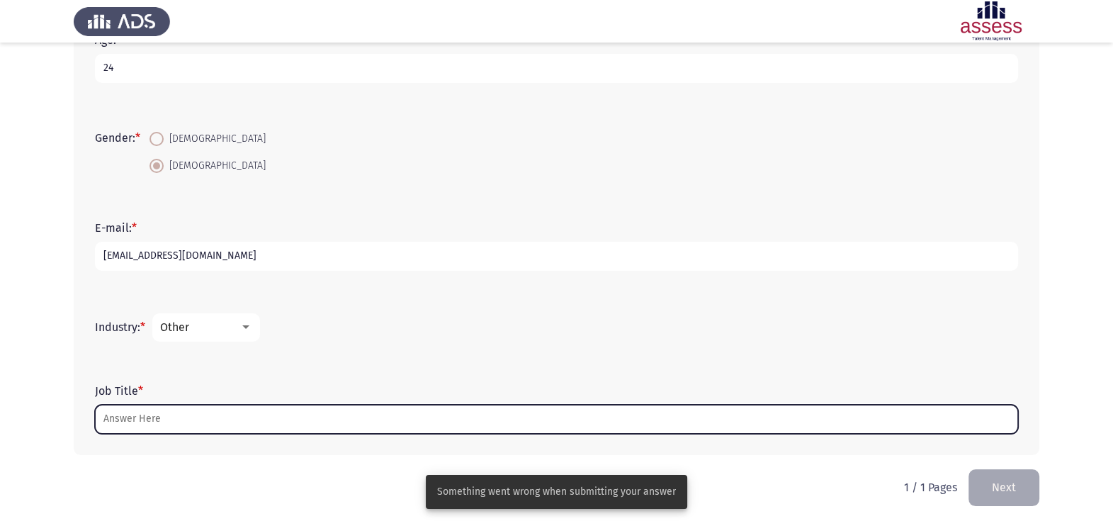
click at [165, 420] on input "Job Title *" at bounding box center [556, 419] width 923 height 29
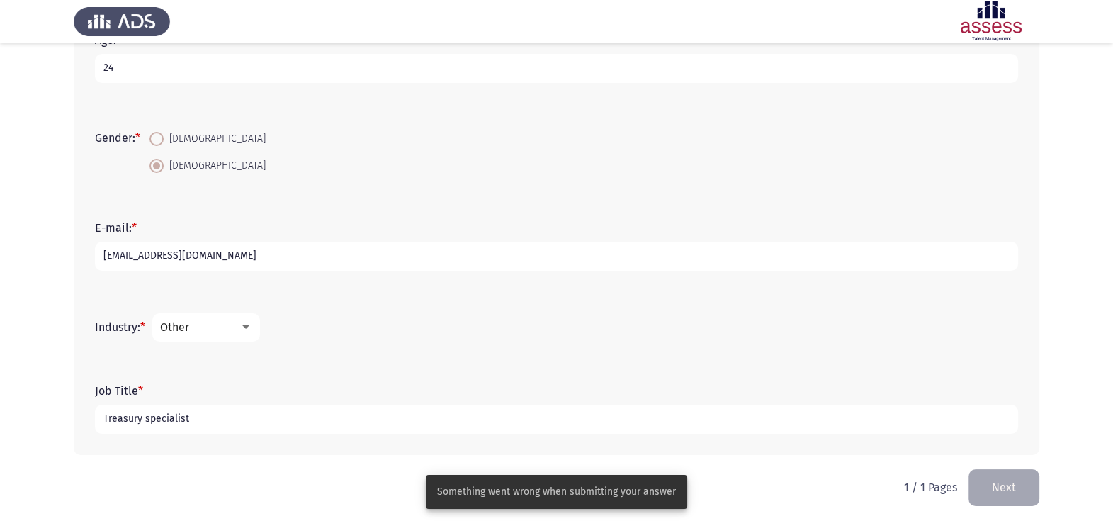
type input "Treasury specialist"
click at [890, 420] on button "Next" at bounding box center [1004, 487] width 71 height 36
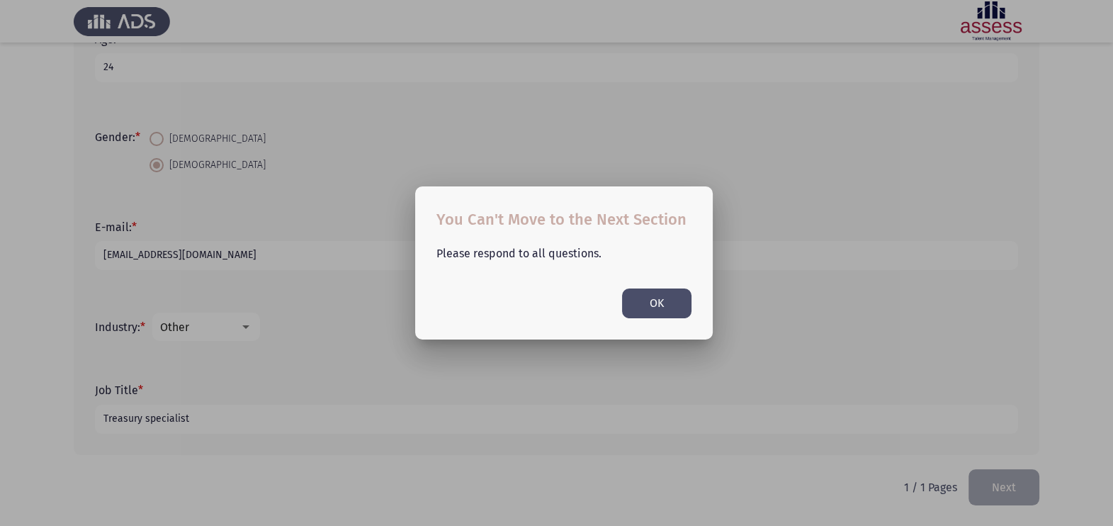
click at [638, 295] on button "OK" at bounding box center [656, 302] width 69 height 29
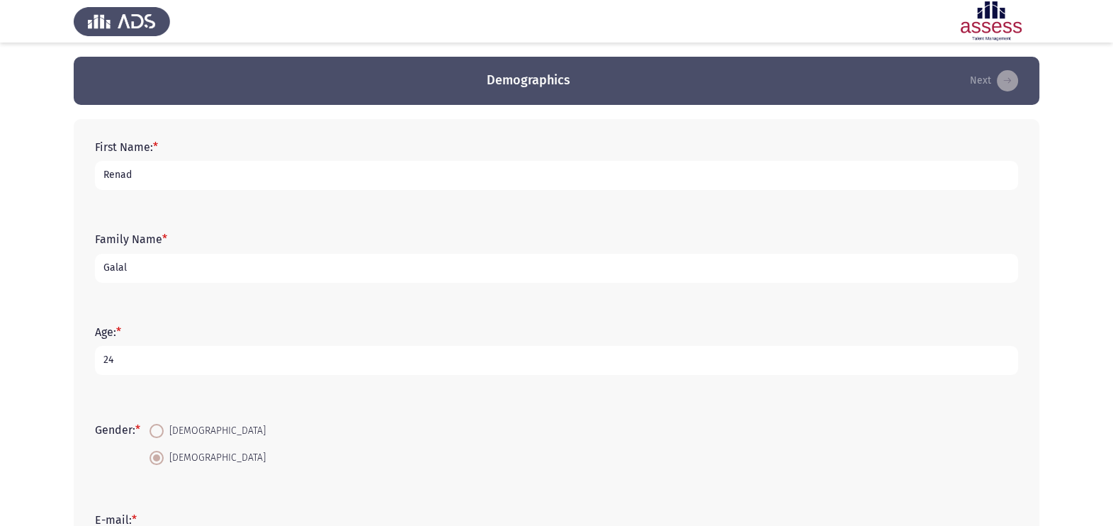
scroll to position [292, 0]
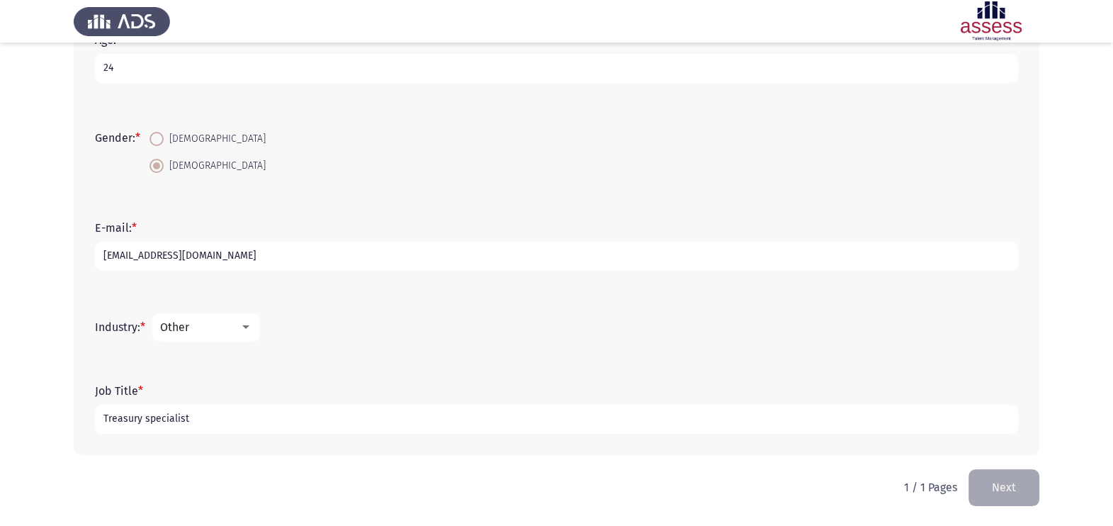
click at [731, 420] on div "Job Title * Treasury specialist" at bounding box center [557, 409] width 938 height 64
click at [890, 420] on button "Next" at bounding box center [1004, 487] width 71 height 36
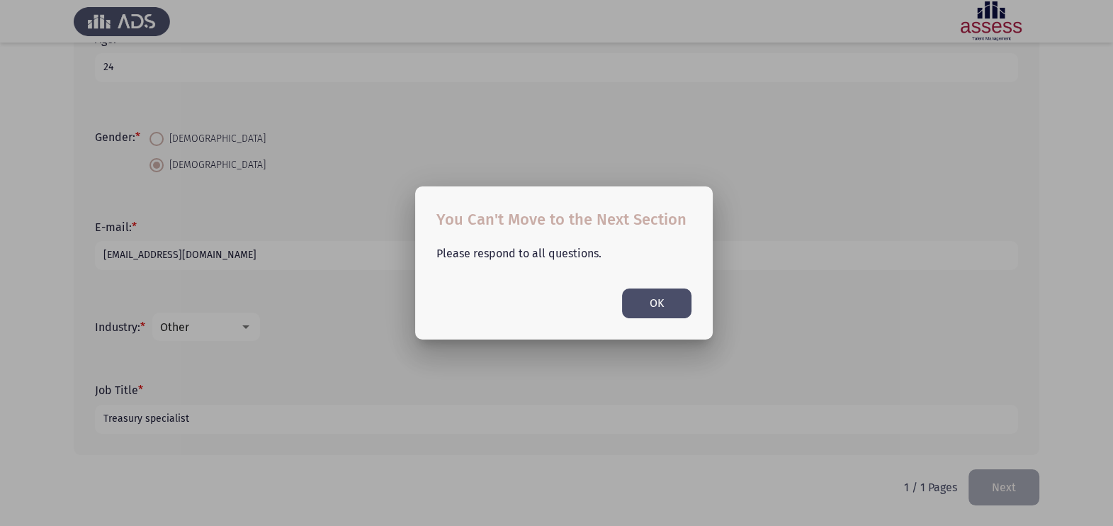
click at [661, 301] on button "OK" at bounding box center [656, 302] width 69 height 29
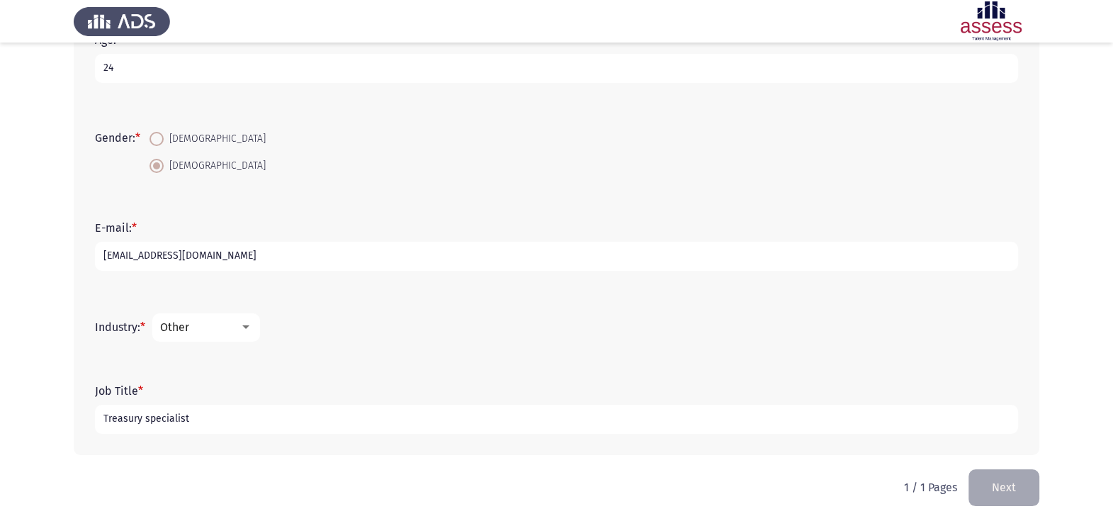
click at [890, 420] on button "Next" at bounding box center [1004, 487] width 71 height 36
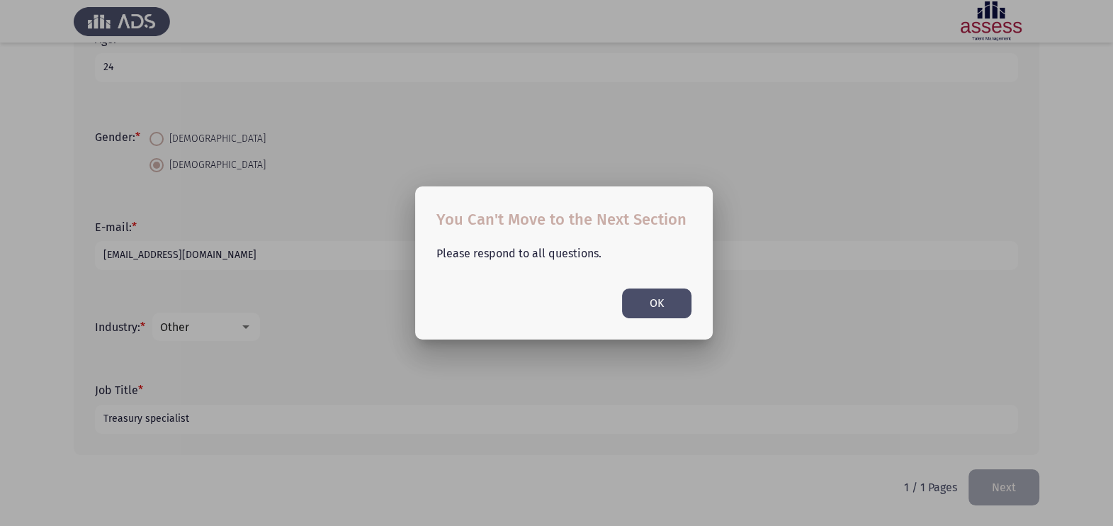
click at [665, 300] on button "OK" at bounding box center [656, 302] width 69 height 29
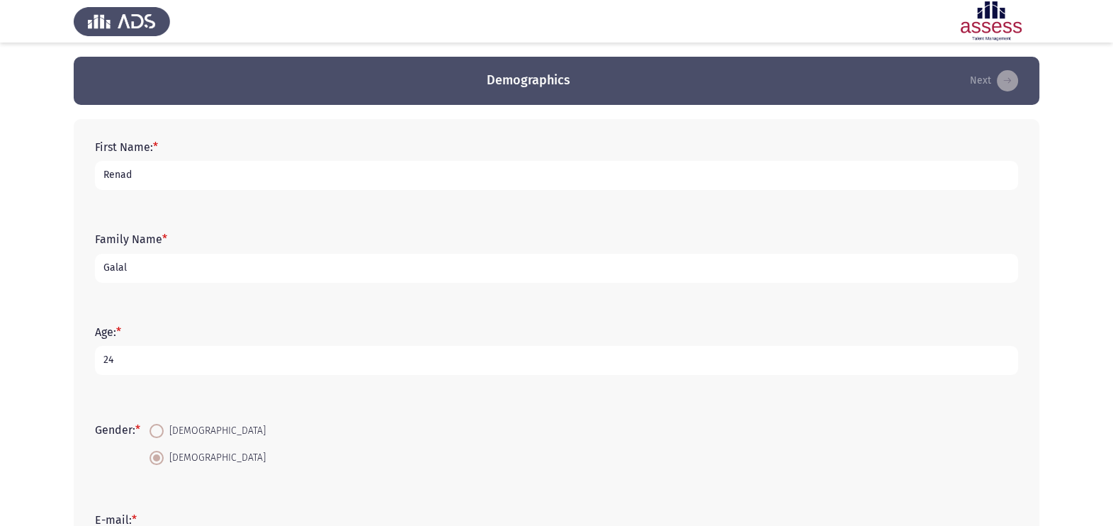
click at [288, 270] on input "Galal" at bounding box center [556, 268] width 923 height 29
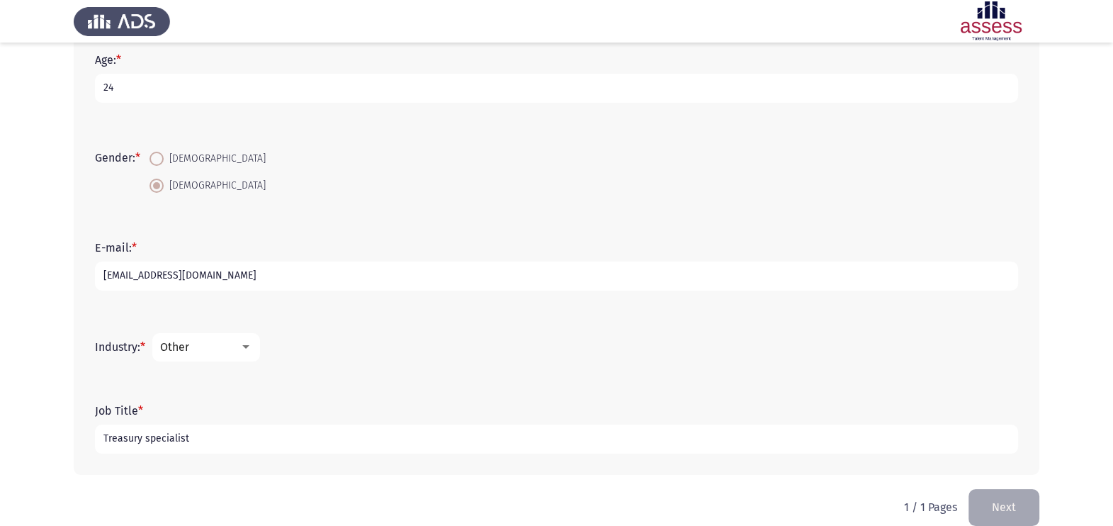
scroll to position [292, 0]
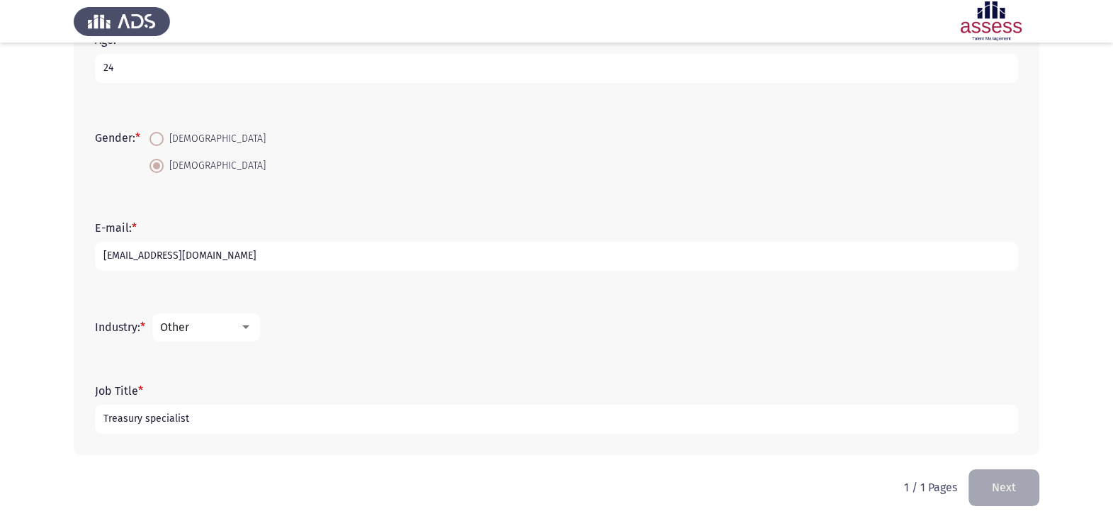
type input "[PERSON_NAME]"
click at [890, 420] on button "Next" at bounding box center [1004, 487] width 71 height 36
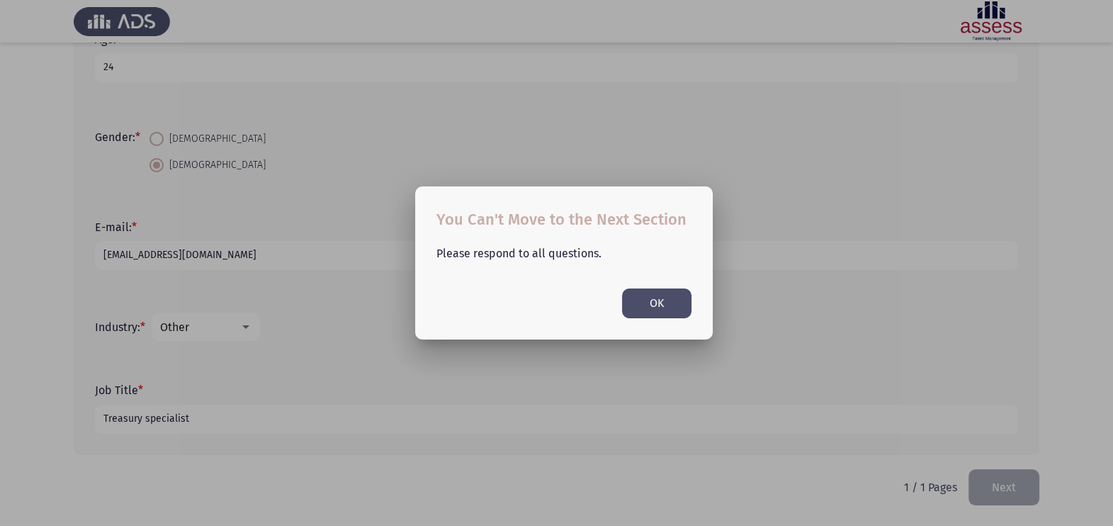
click at [653, 296] on button "OK" at bounding box center [656, 302] width 69 height 29
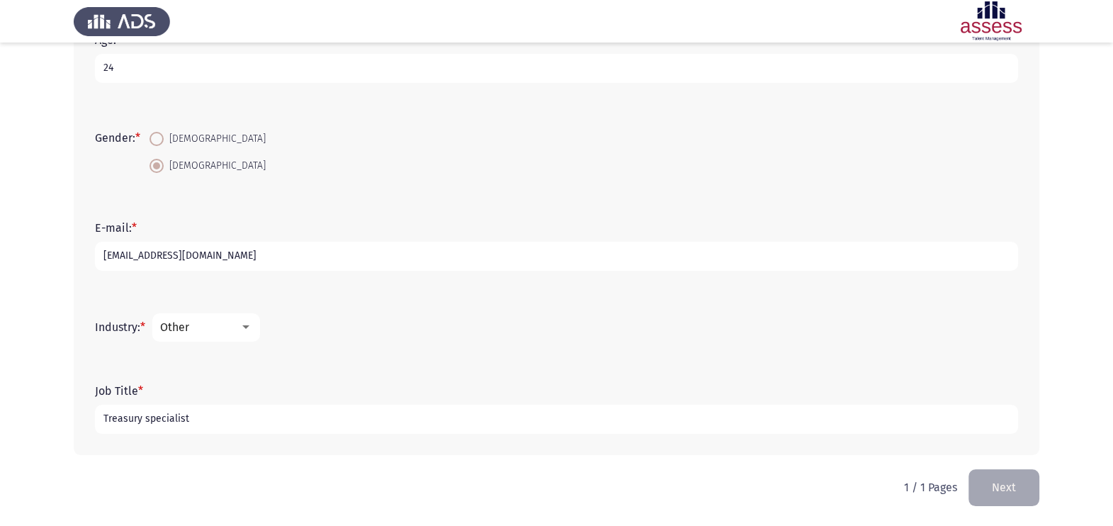
click at [195, 415] on input "Treasury specialist" at bounding box center [556, 419] width 923 height 29
click at [206, 321] on div "Other" at bounding box center [199, 326] width 79 height 13
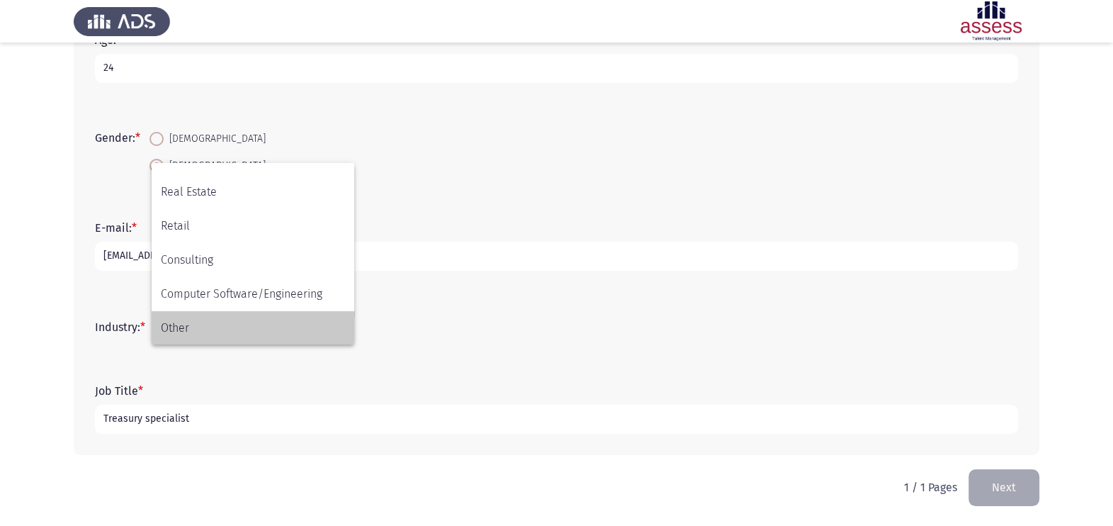
click at [212, 324] on span "Other" at bounding box center [253, 328] width 184 height 34
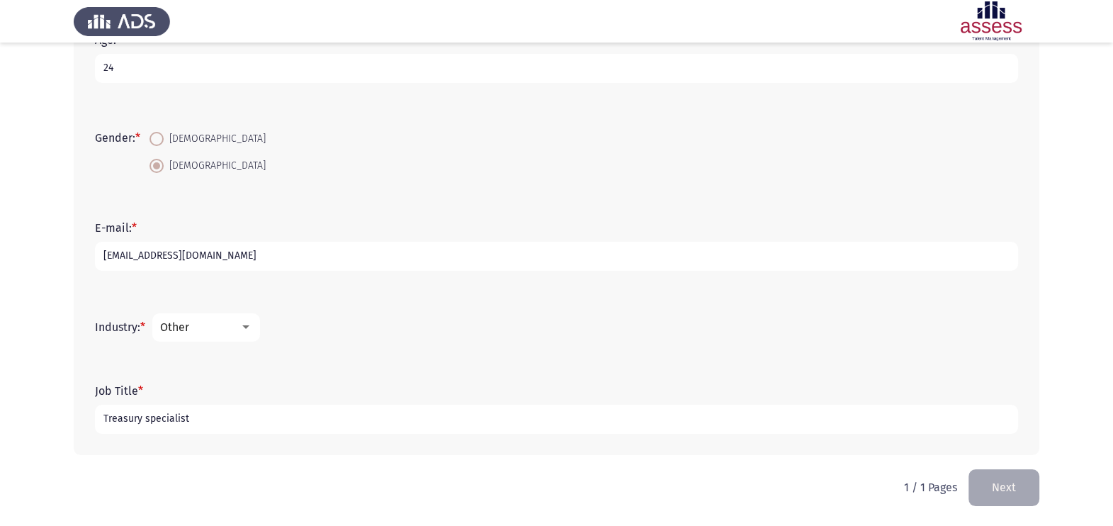
click at [890, 420] on button "Next" at bounding box center [1004, 487] width 71 height 36
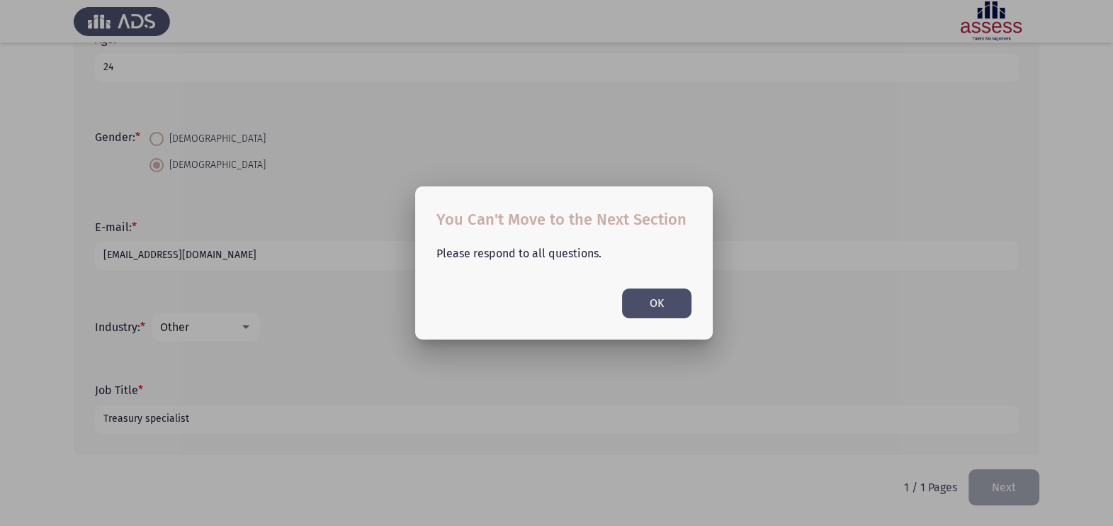
scroll to position [0, 0]
click at [671, 294] on button "OK" at bounding box center [656, 302] width 69 height 29
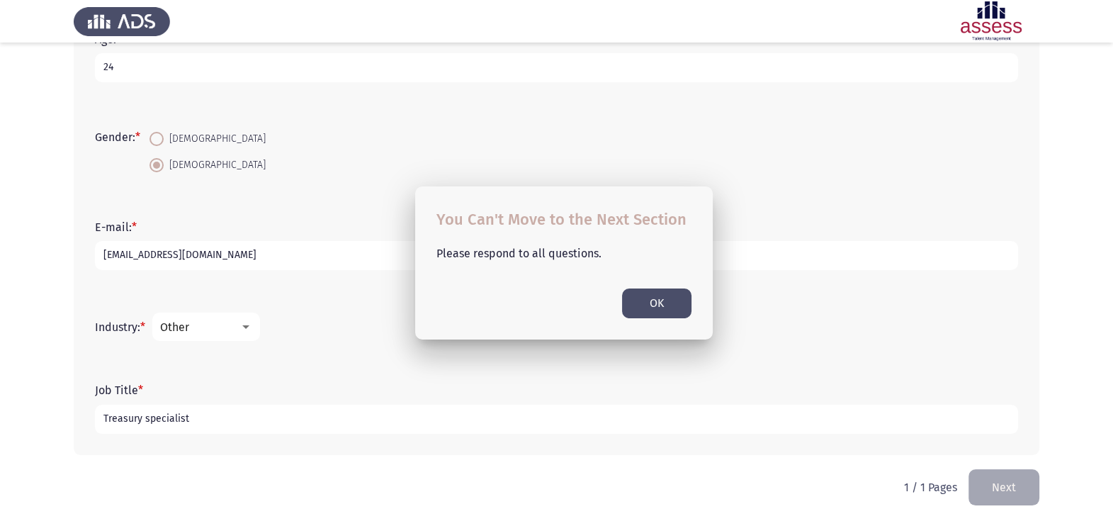
scroll to position [292, 0]
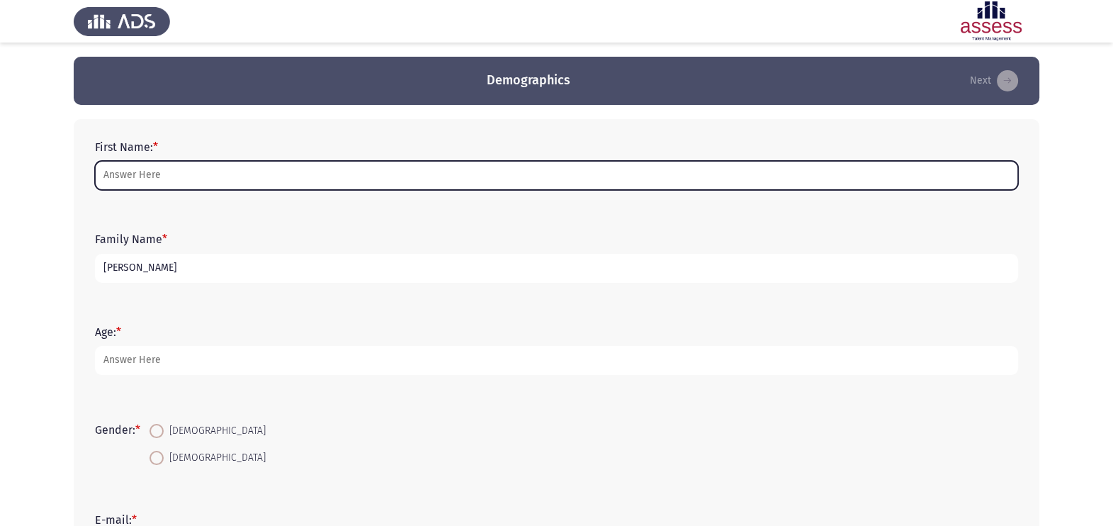
click at [263, 165] on input "First Name: *" at bounding box center [556, 175] width 923 height 29
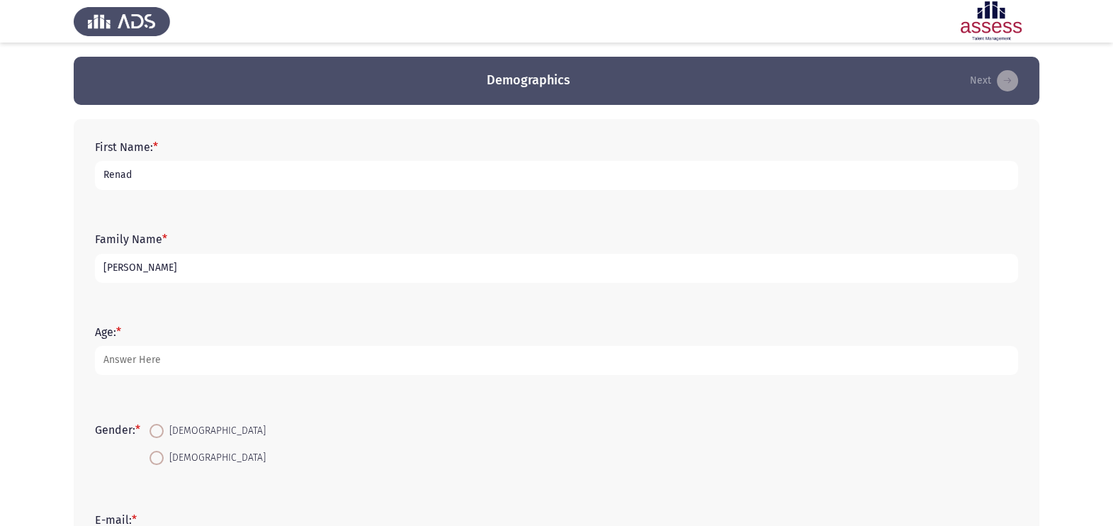
type input "Renad"
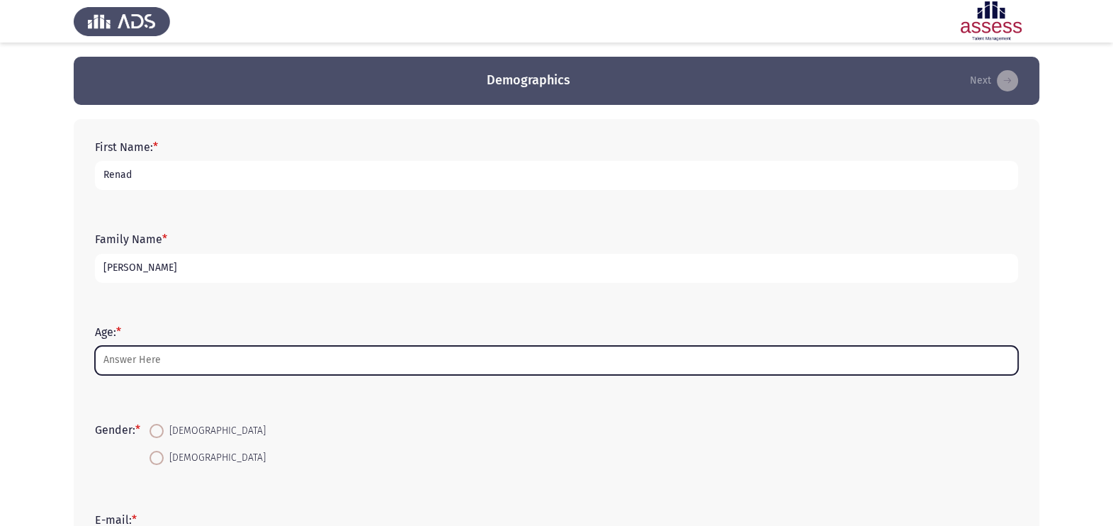
click at [216, 371] on input "Age: *" at bounding box center [556, 360] width 923 height 29
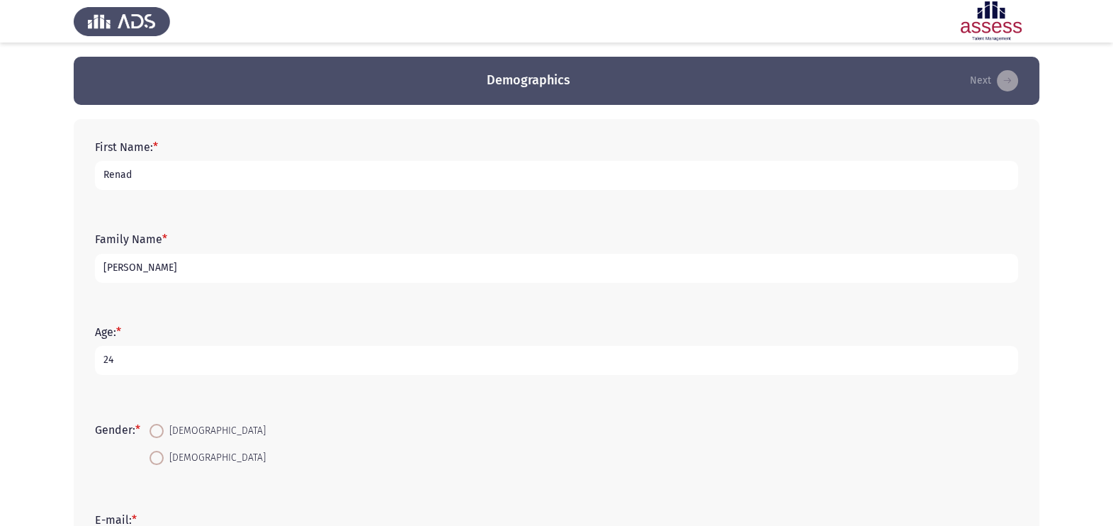
type input "24"
click at [156, 456] on span at bounding box center [157, 458] width 14 height 14
click at [156, 456] on input "[DEMOGRAPHIC_DATA]" at bounding box center [157, 458] width 14 height 14
radio input "true"
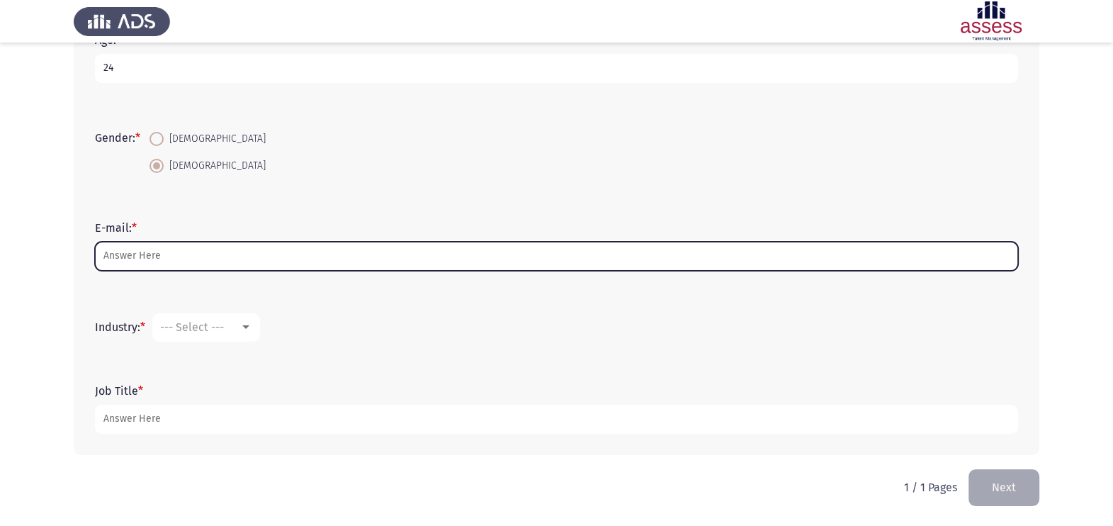
click at [286, 249] on input "E-mail: *" at bounding box center [556, 256] width 923 height 29
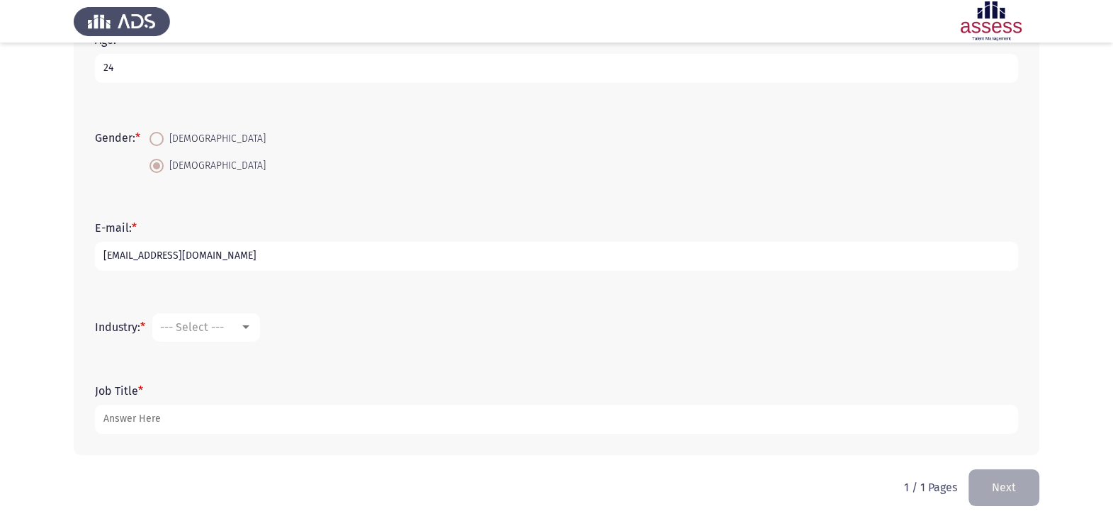
type input "[EMAIL_ADDRESS][DOMAIN_NAME]"
click at [203, 330] on span "--- Select ---" at bounding box center [192, 326] width 64 height 13
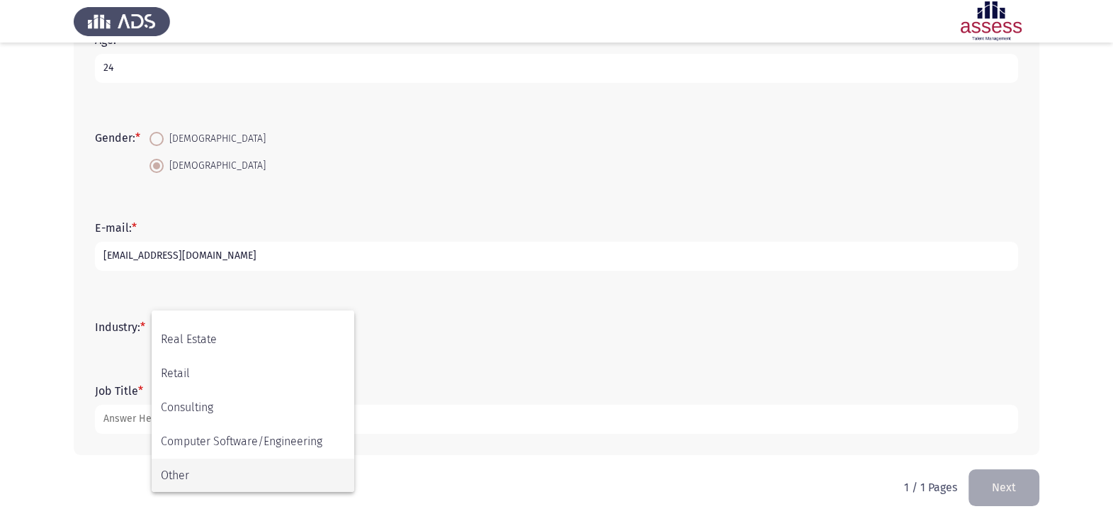
click at [205, 473] on span "Other" at bounding box center [253, 476] width 184 height 34
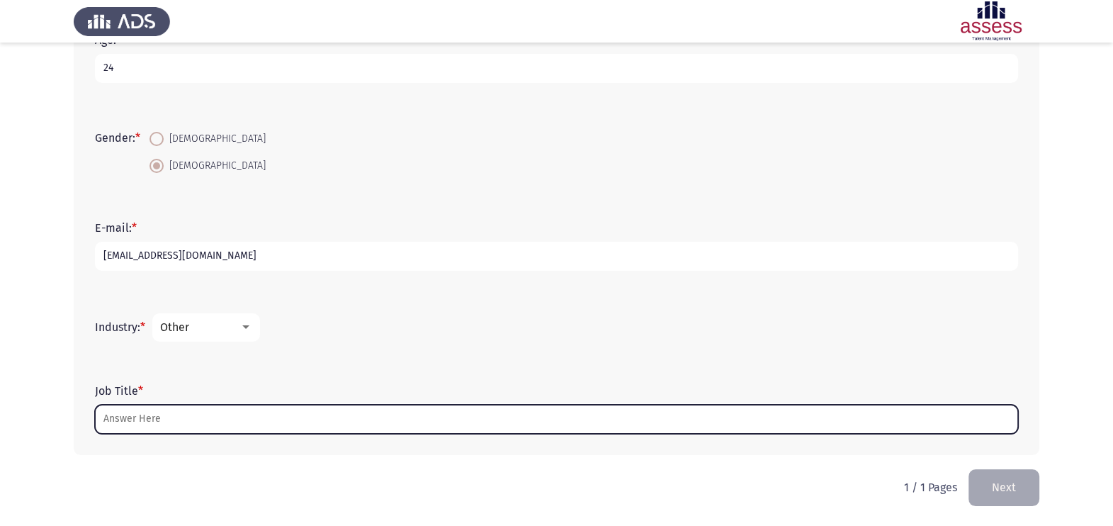
click at [176, 427] on input "Job Title *" at bounding box center [556, 419] width 923 height 29
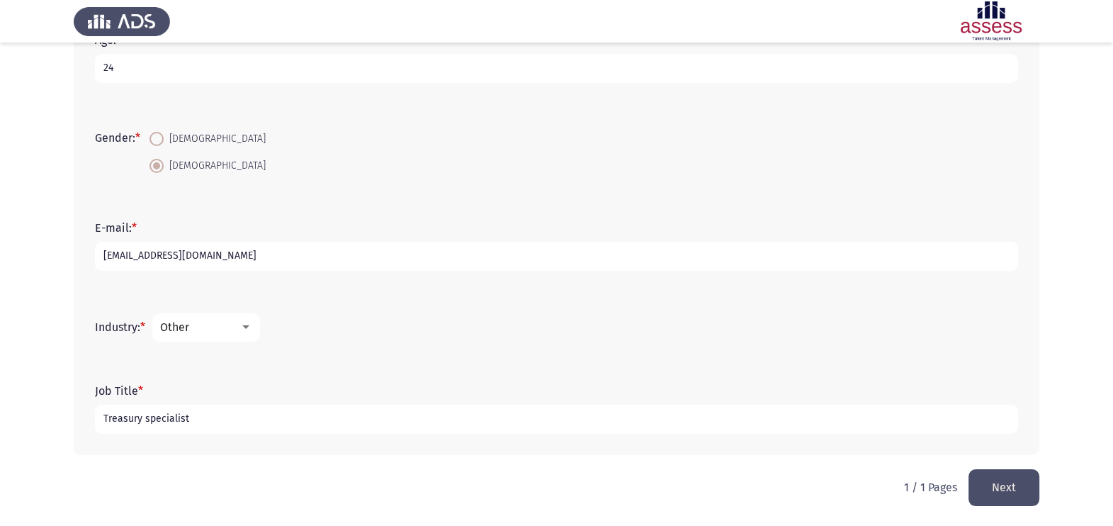
type input "Treasury specialist"
click at [1003, 491] on button "Next" at bounding box center [1004, 487] width 71 height 36
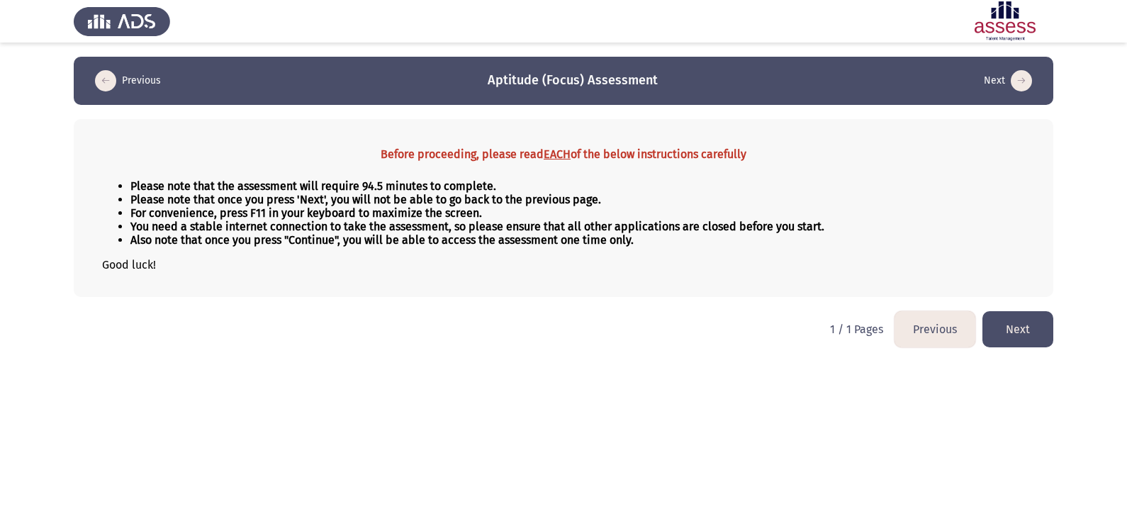
click at [1021, 333] on button "Next" at bounding box center [1017, 329] width 71 height 36
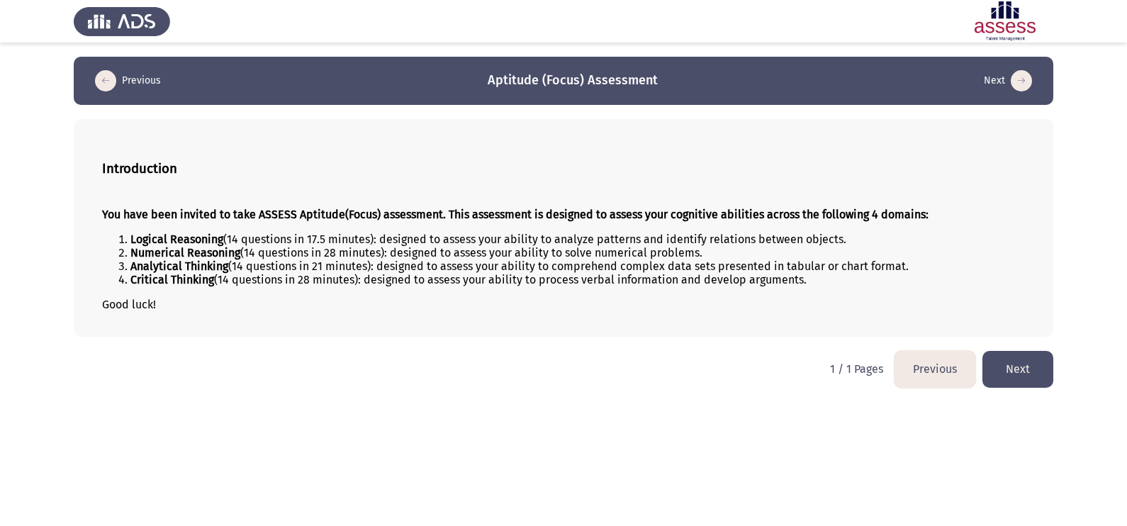
click at [1013, 362] on button "Next" at bounding box center [1017, 369] width 71 height 36
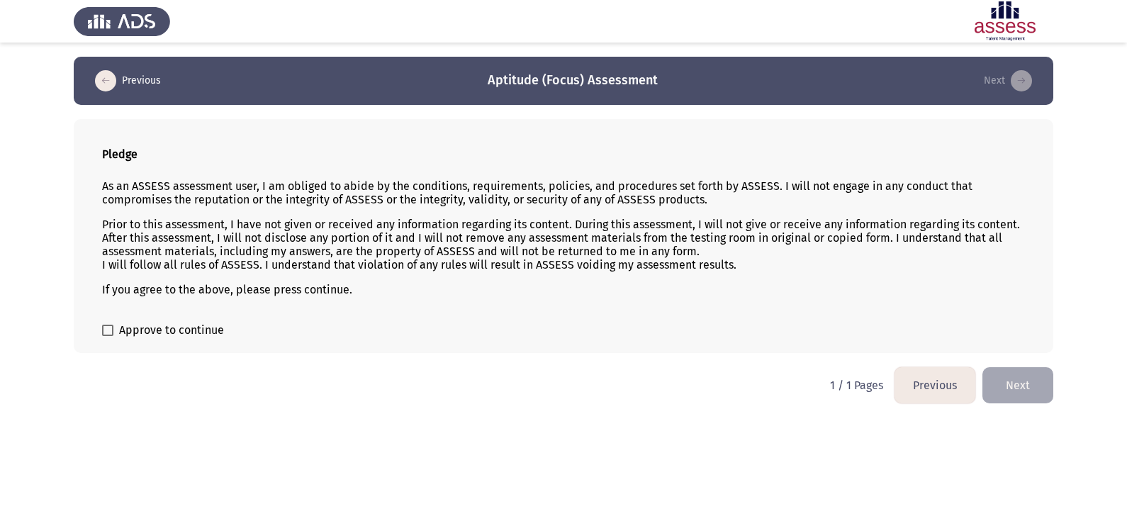
click at [112, 328] on span at bounding box center [107, 330] width 11 height 11
click at [108, 336] on input "Approve to continue" at bounding box center [107, 336] width 1 height 1
checkbox input "true"
click at [1015, 376] on button "Next" at bounding box center [1017, 385] width 71 height 36
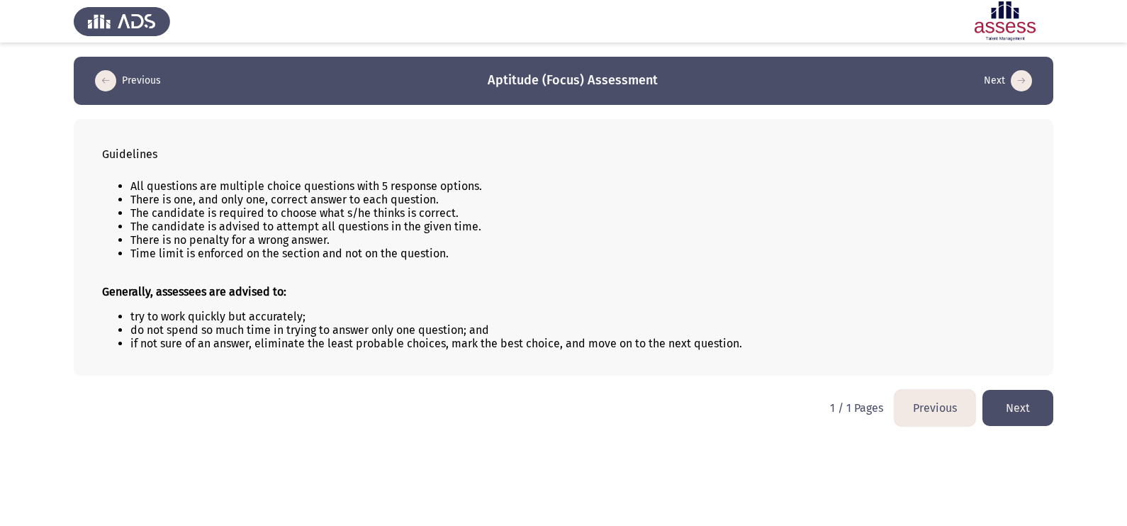
click at [1013, 400] on button "Next" at bounding box center [1017, 408] width 71 height 36
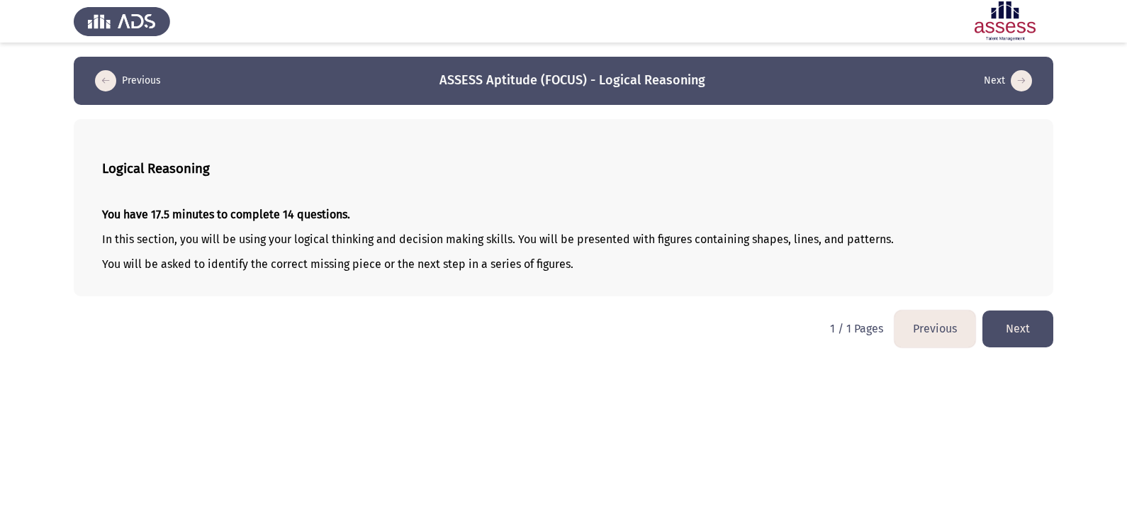
click at [1005, 336] on button "Next" at bounding box center [1017, 328] width 71 height 36
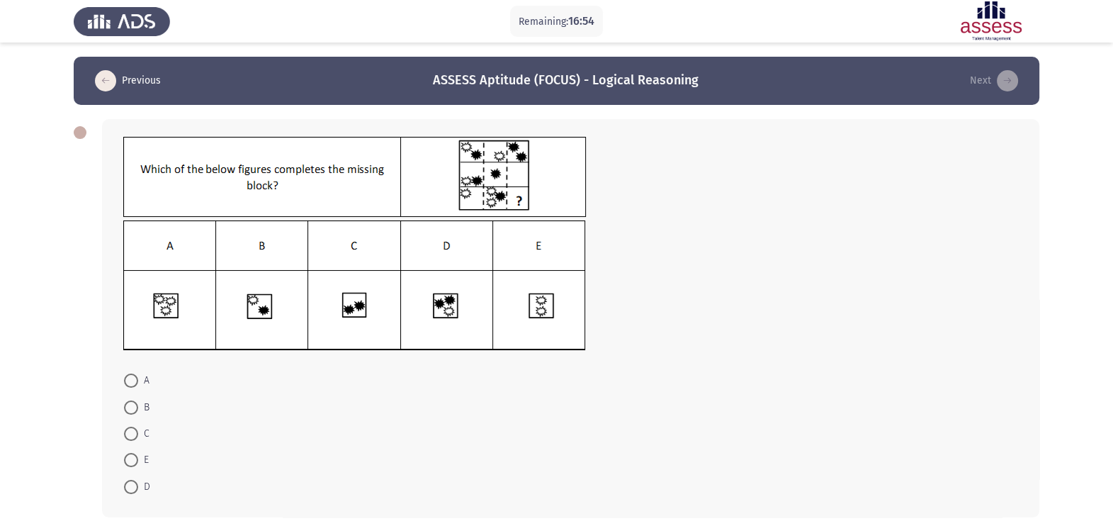
click at [424, 307] on img at bounding box center [354, 285] width 463 height 130
click at [436, 310] on img at bounding box center [354, 285] width 463 height 130
click at [133, 393] on mat-radio-button "B" at bounding box center [137, 406] width 44 height 26
click at [130, 378] on span at bounding box center [131, 381] width 14 height 14
click at [130, 378] on input "A" at bounding box center [131, 381] width 14 height 14
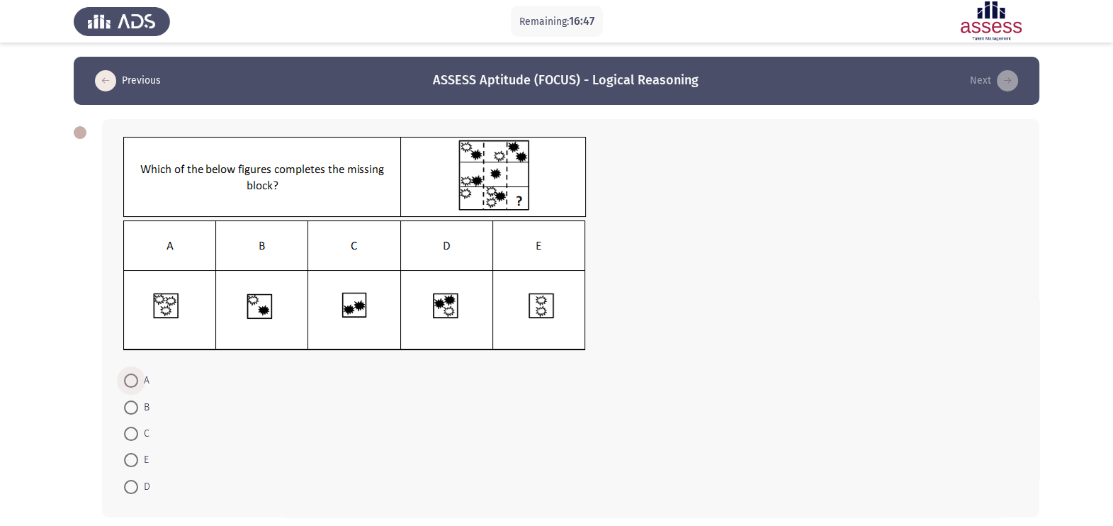
radio input "true"
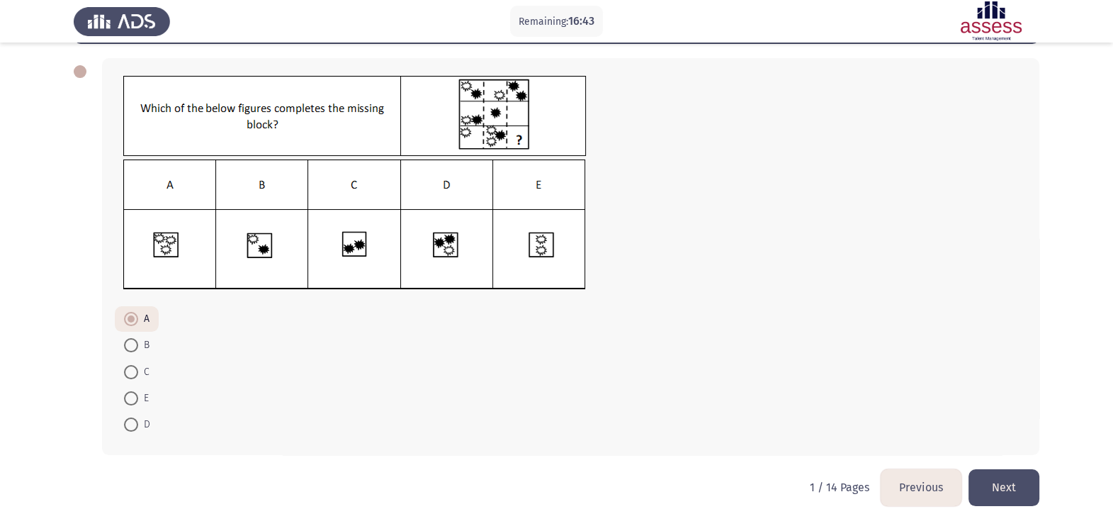
click at [1024, 493] on button "Next" at bounding box center [1004, 487] width 71 height 36
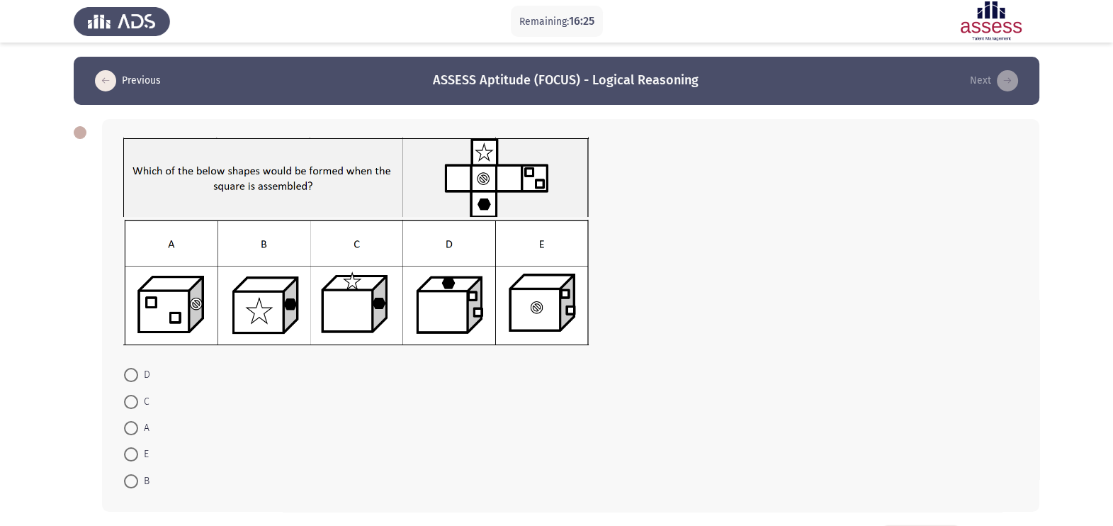
click at [544, 304] on img at bounding box center [356, 282] width 466 height 125
click at [135, 456] on span at bounding box center [131, 454] width 14 height 14
click at [135, 456] on input "E" at bounding box center [131, 454] width 14 height 14
radio input "true"
click at [978, 75] on button "Next" at bounding box center [994, 80] width 57 height 23
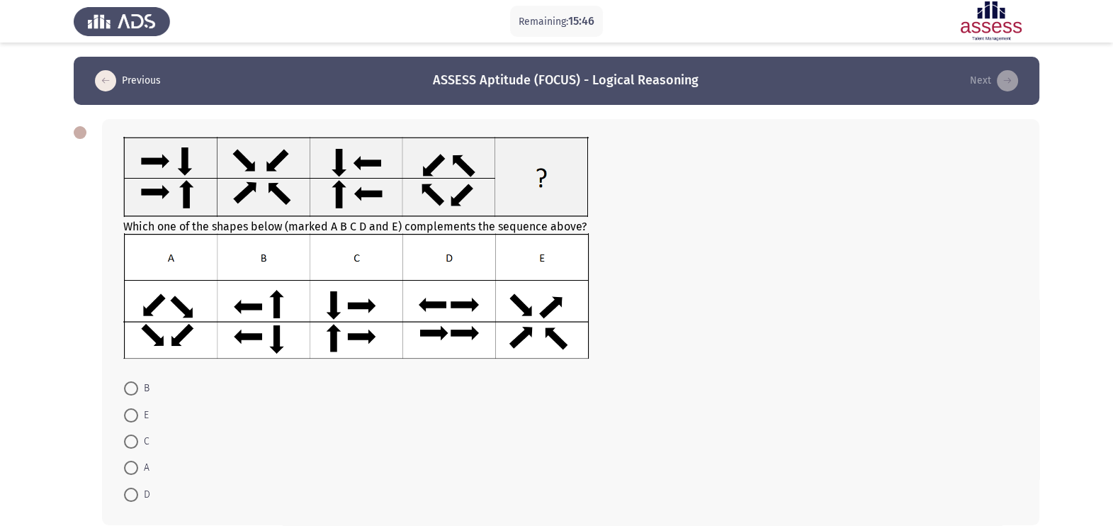
click at [373, 335] on img at bounding box center [356, 295] width 466 height 125
click at [135, 443] on span at bounding box center [131, 441] width 14 height 14
click at [135, 443] on input "C" at bounding box center [131, 441] width 14 height 14
radio input "true"
click at [1012, 95] on header "Previous ASSESS Aptitude (FOCUS) - Logical Reasoning Next" at bounding box center [557, 81] width 966 height 48
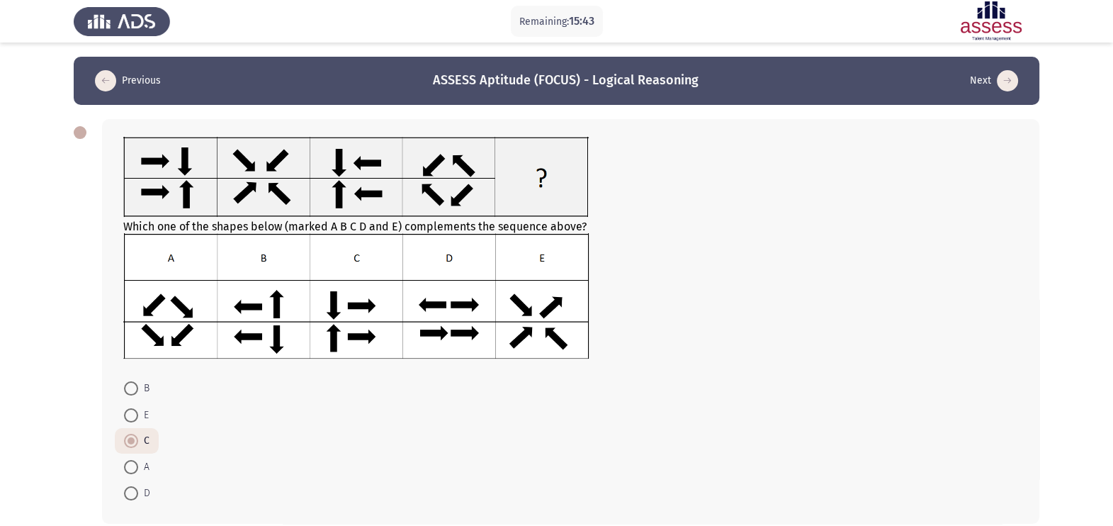
click at [1006, 89] on icon "load next page" at bounding box center [1007, 80] width 21 height 21
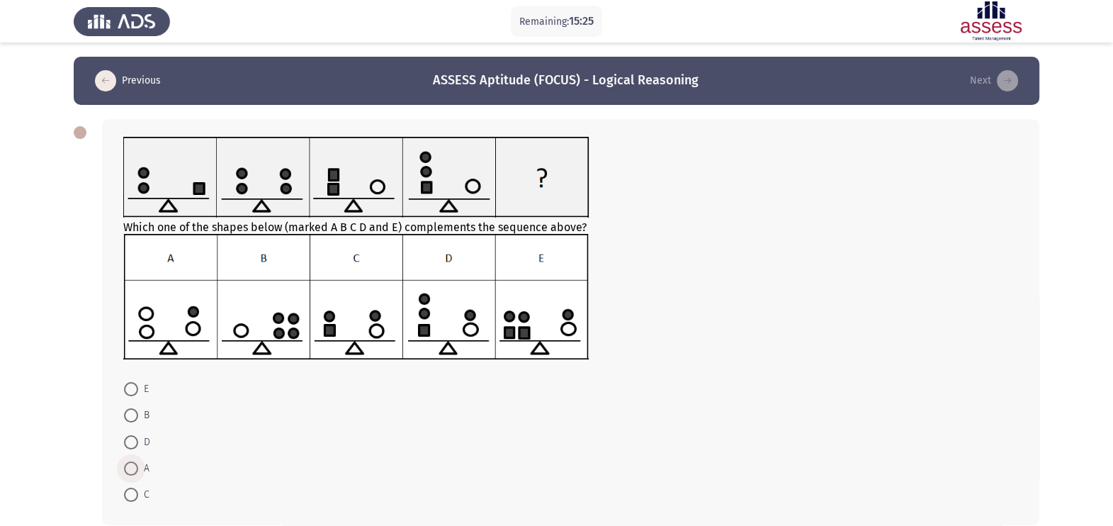
click at [133, 473] on span at bounding box center [131, 468] width 14 height 14
click at [133, 473] on input "A" at bounding box center [131, 468] width 14 height 14
radio input "true"
click at [130, 391] on span at bounding box center [131, 389] width 14 height 14
click at [130, 391] on input "E" at bounding box center [131, 389] width 14 height 14
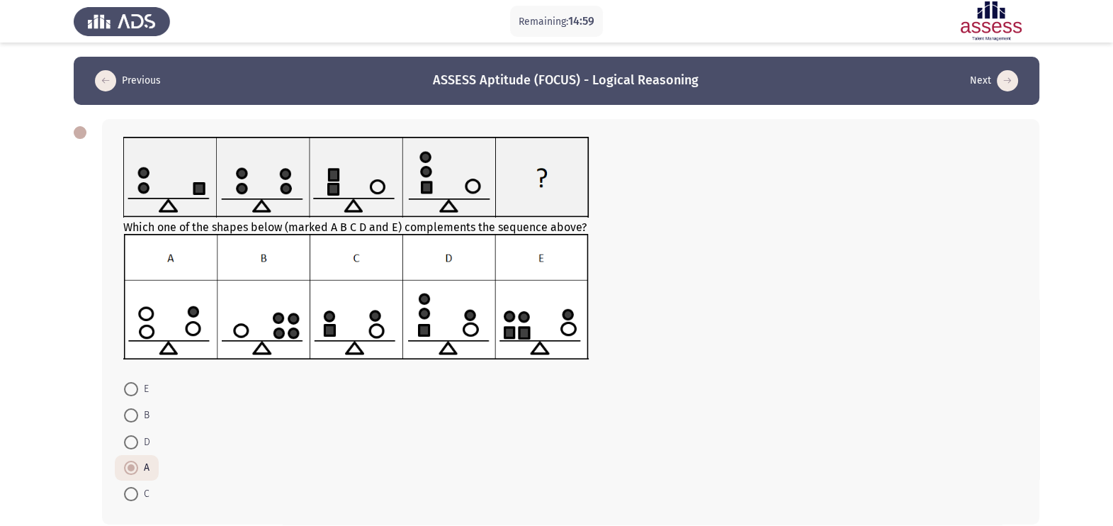
radio input "true"
click at [1015, 78] on icon "load next page" at bounding box center [1007, 80] width 21 height 21
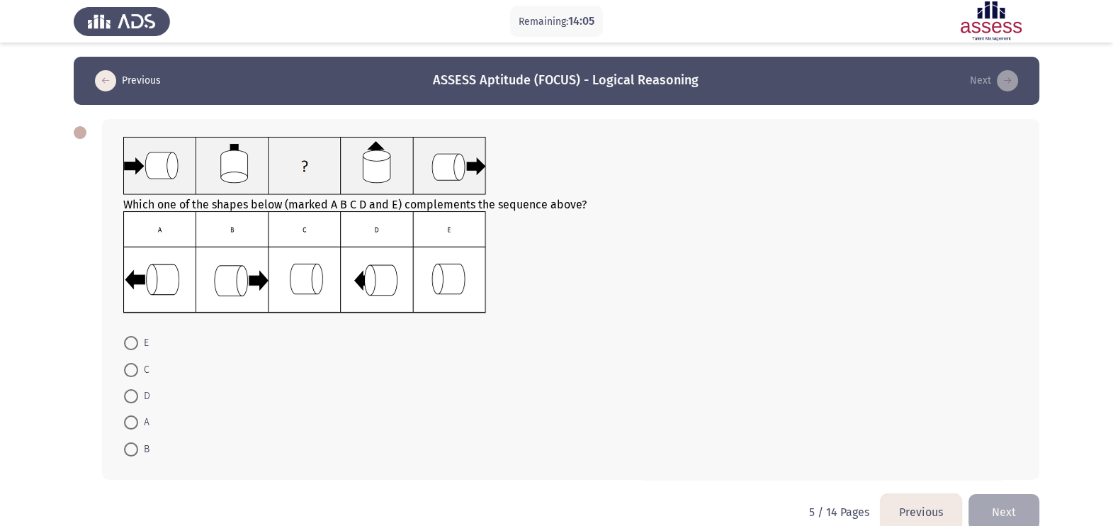
click at [128, 374] on span at bounding box center [131, 370] width 14 height 14
click at [128, 374] on input "C" at bounding box center [131, 370] width 14 height 14
radio input "true"
click at [995, 72] on button "Next" at bounding box center [994, 80] width 57 height 23
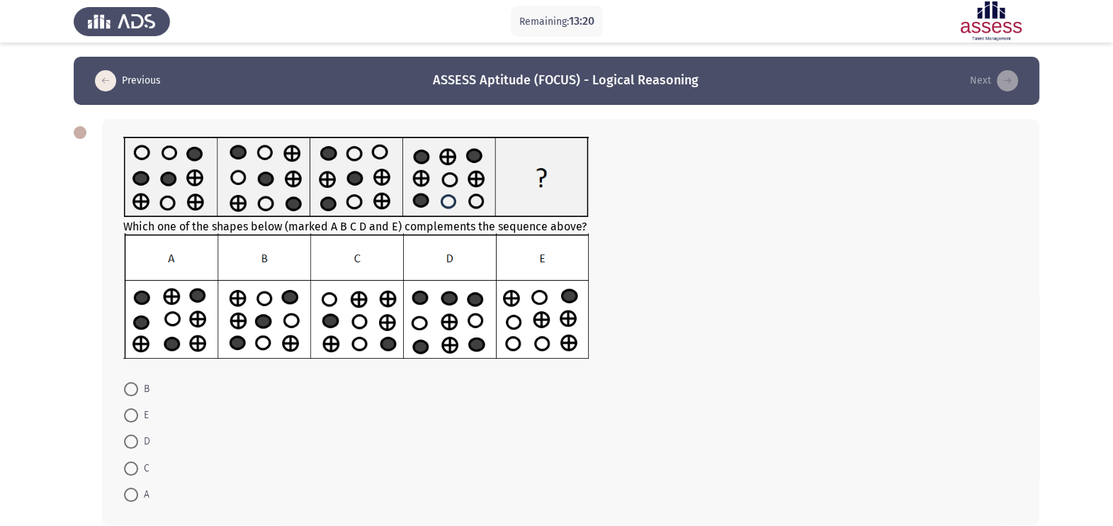
click at [132, 445] on span at bounding box center [131, 441] width 14 height 14
click at [132, 445] on input "D" at bounding box center [131, 441] width 14 height 14
radio input "true"
click at [994, 74] on button "Next" at bounding box center [994, 80] width 57 height 23
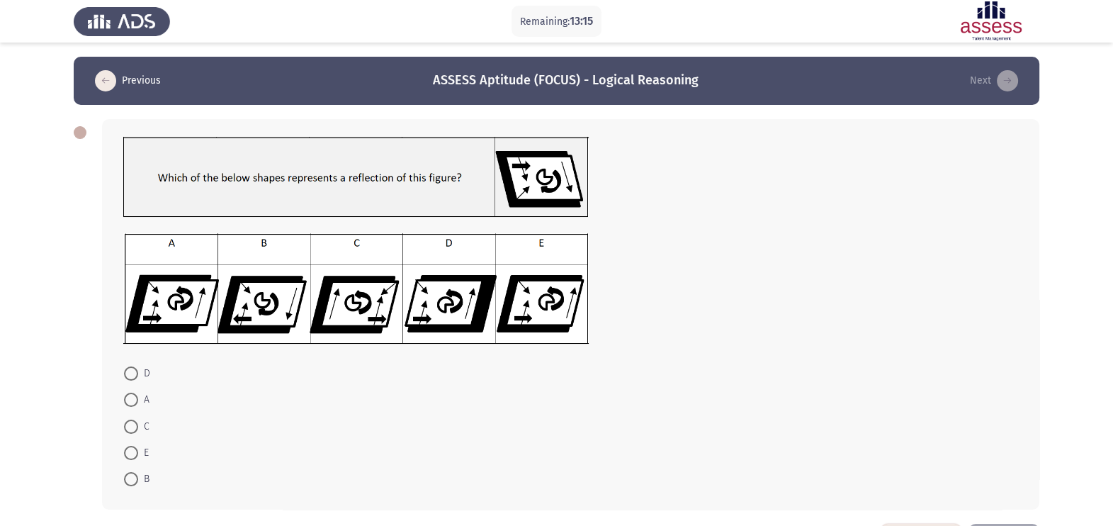
scroll to position [57, 0]
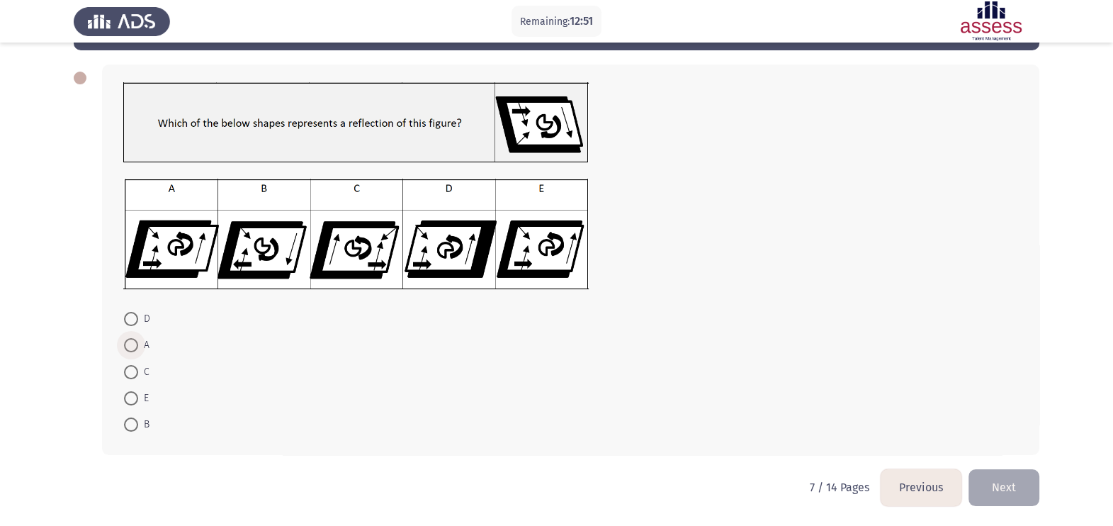
click at [128, 347] on span at bounding box center [131, 345] width 14 height 14
click at [128, 347] on input "A" at bounding box center [131, 345] width 14 height 14
radio input "true"
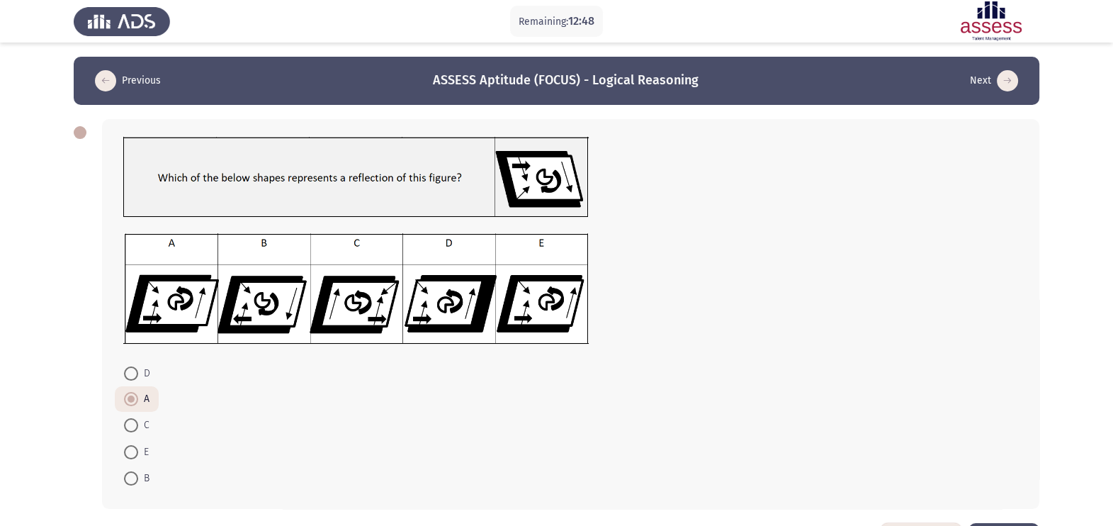
scroll to position [24, 0]
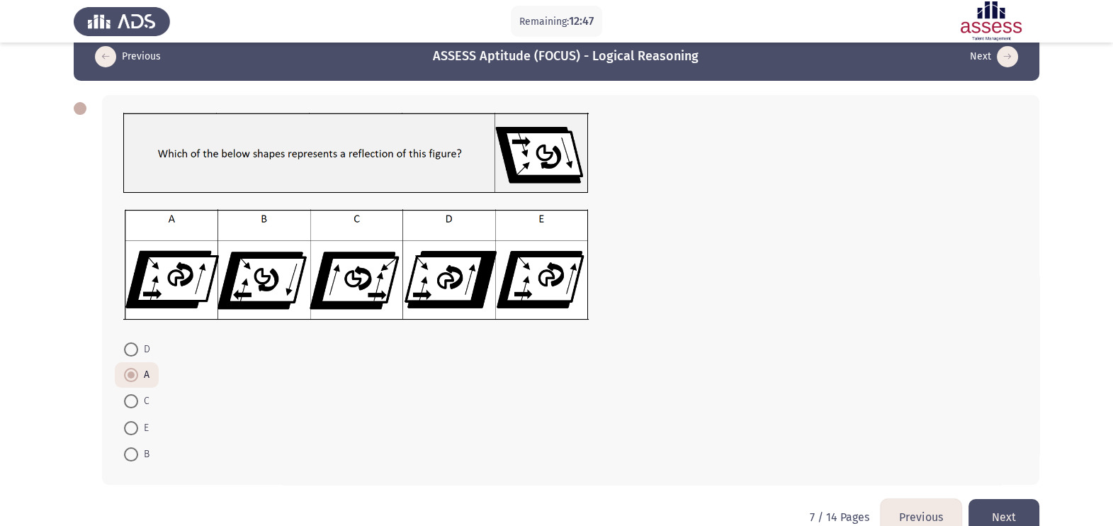
click at [984, 60] on button "Next" at bounding box center [994, 56] width 57 height 23
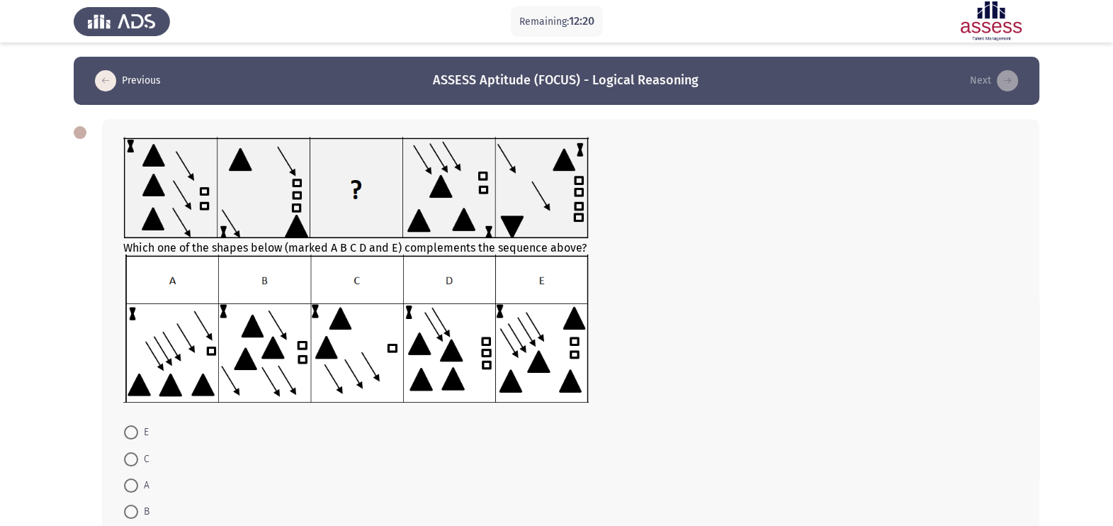
click at [131, 459] on span at bounding box center [131, 459] width 0 height 0
click at [131, 459] on input "C" at bounding box center [131, 459] width 14 height 14
radio input "true"
click at [1003, 85] on icon "load next page" at bounding box center [1007, 80] width 21 height 21
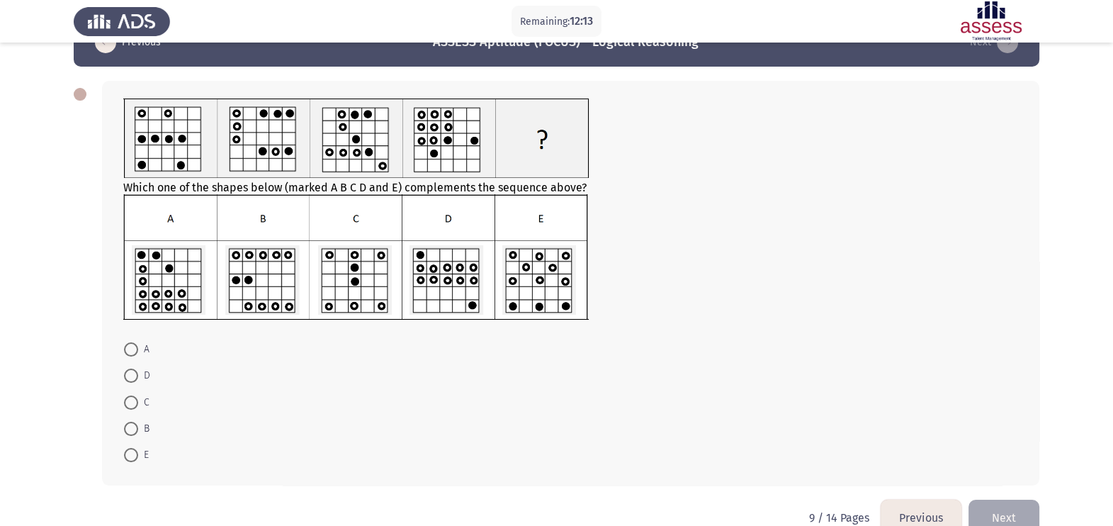
scroll to position [35, 0]
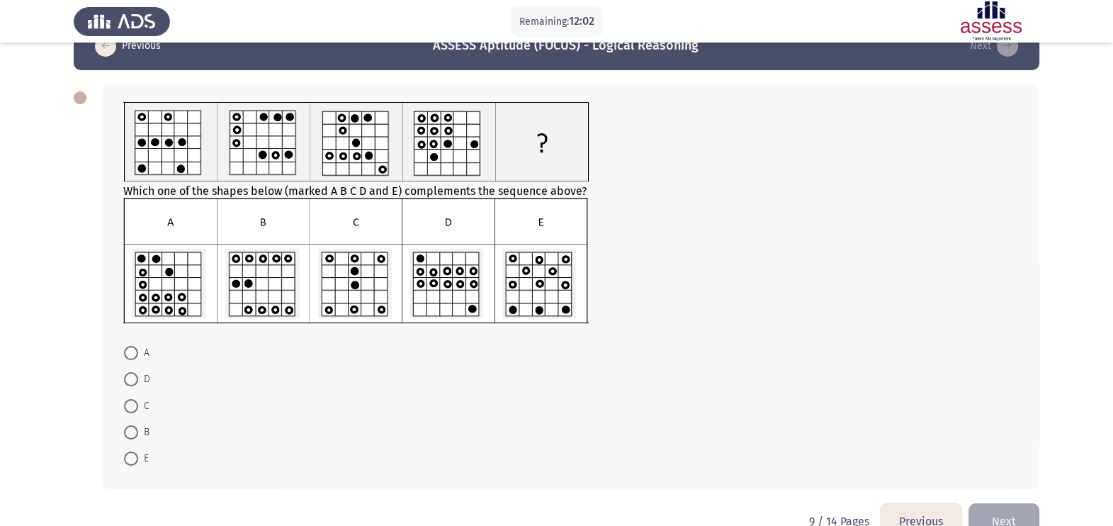
click at [137, 445] on mat-radio-button "B" at bounding box center [137, 432] width 44 height 26
click at [128, 436] on span at bounding box center [131, 432] width 14 height 14
click at [128, 436] on input "B" at bounding box center [131, 432] width 14 height 14
radio input "true"
click at [982, 59] on header "Previous ASSESS Aptitude (FOCUS) - Logical Reasoning Next" at bounding box center [557, 46] width 966 height 48
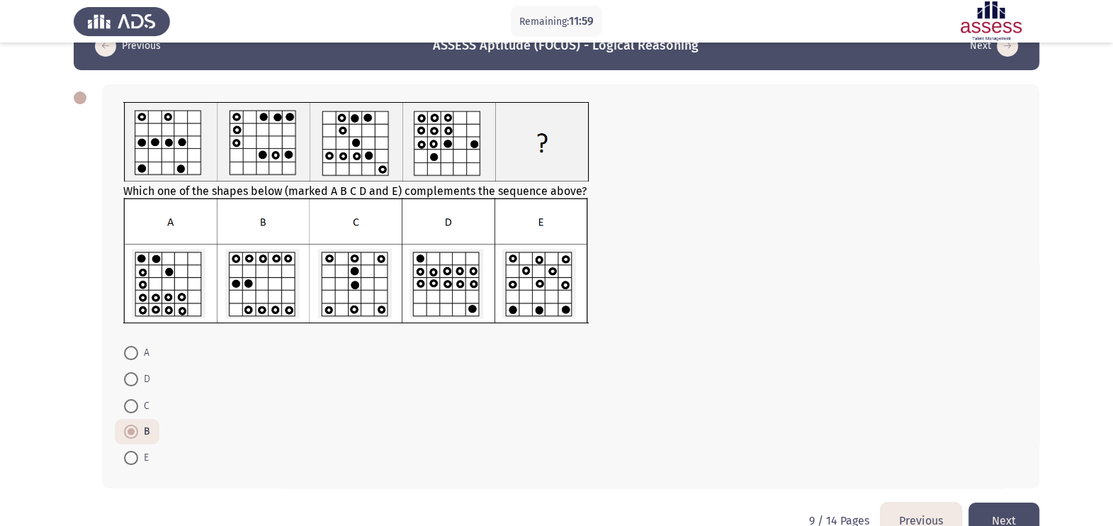
click at [999, 45] on icon "load next page" at bounding box center [1007, 45] width 21 height 21
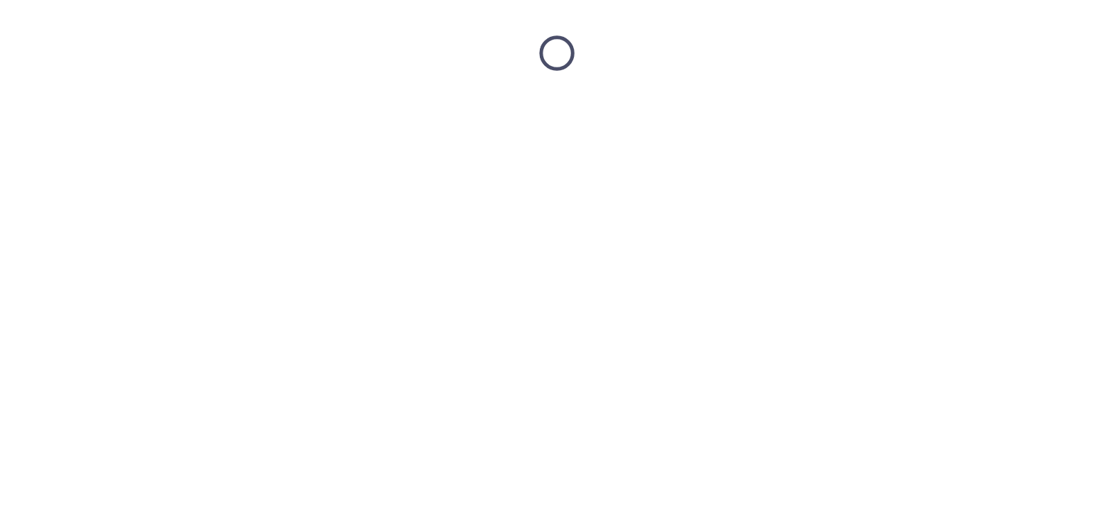
scroll to position [0, 0]
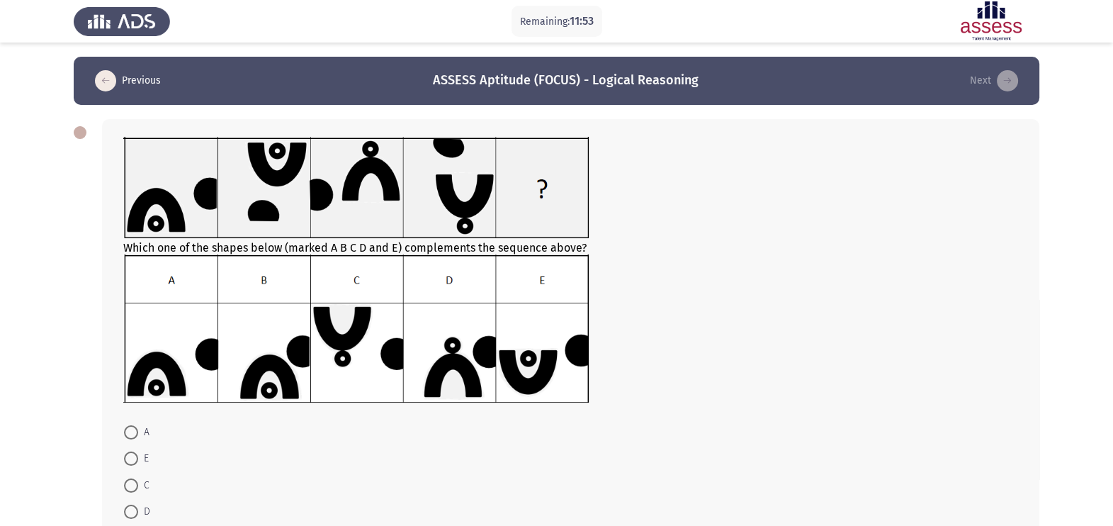
click at [199, 237] on img at bounding box center [356, 187] width 466 height 101
click at [133, 440] on label "A" at bounding box center [137, 432] width 26 height 17
click at [133, 439] on input "A" at bounding box center [131, 432] width 14 height 14
radio input "true"
click at [128, 478] on span at bounding box center [131, 484] width 14 height 14
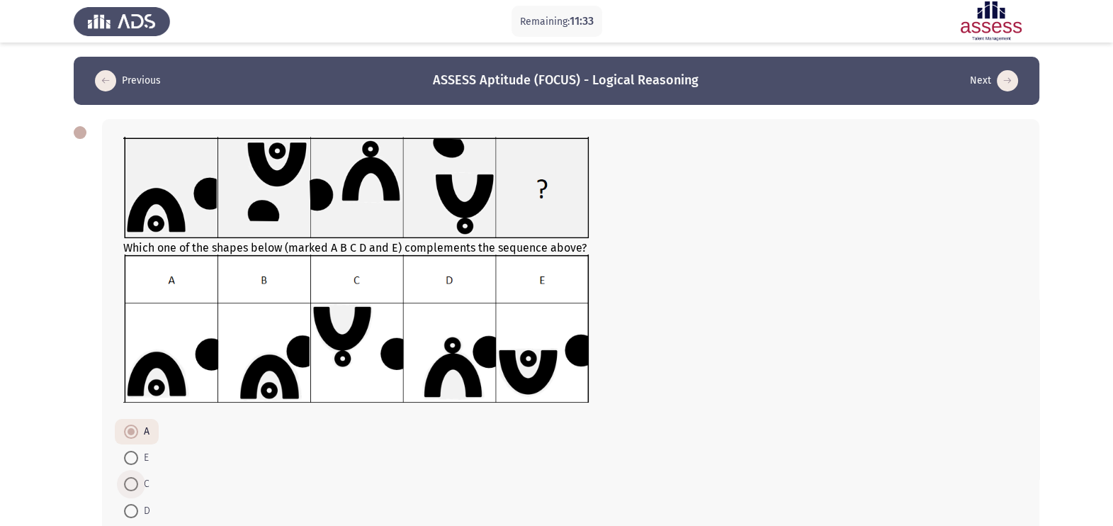
click at [128, 478] on input "C" at bounding box center [131, 484] width 14 height 14
radio input "true"
click at [988, 80] on button "Next" at bounding box center [994, 80] width 57 height 23
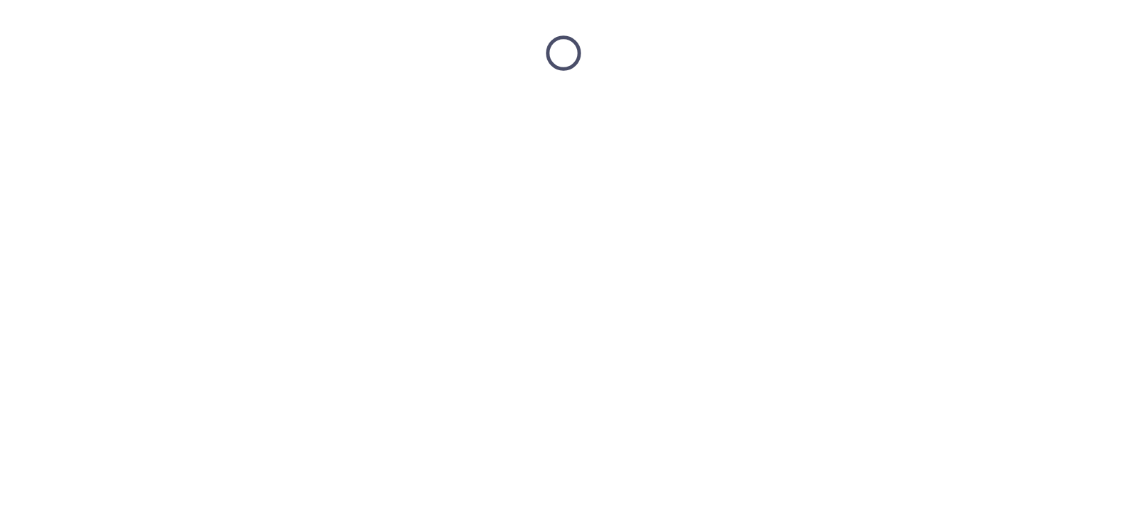
click at [988, 80] on html at bounding box center [563, 53] width 1127 height 106
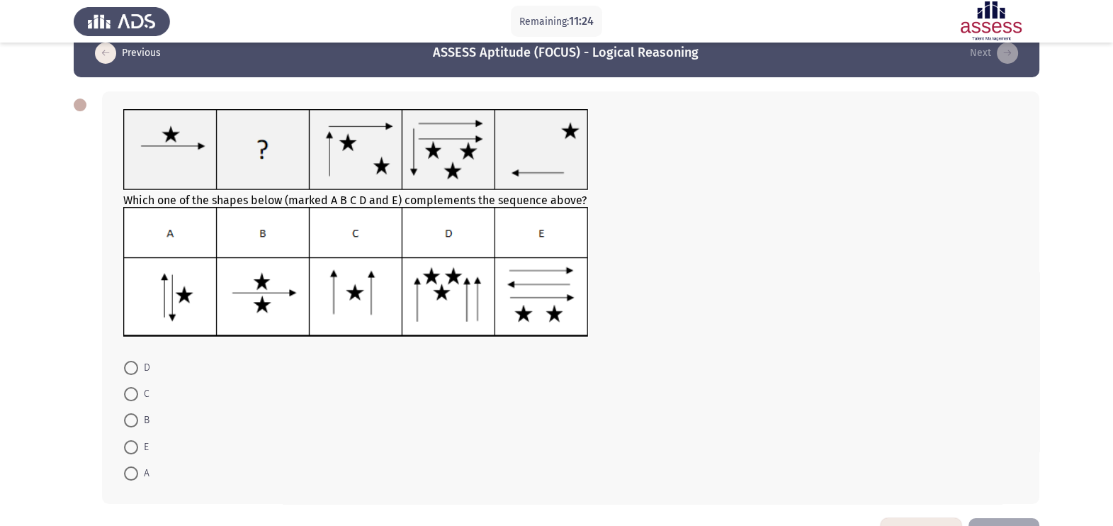
scroll to position [25, 0]
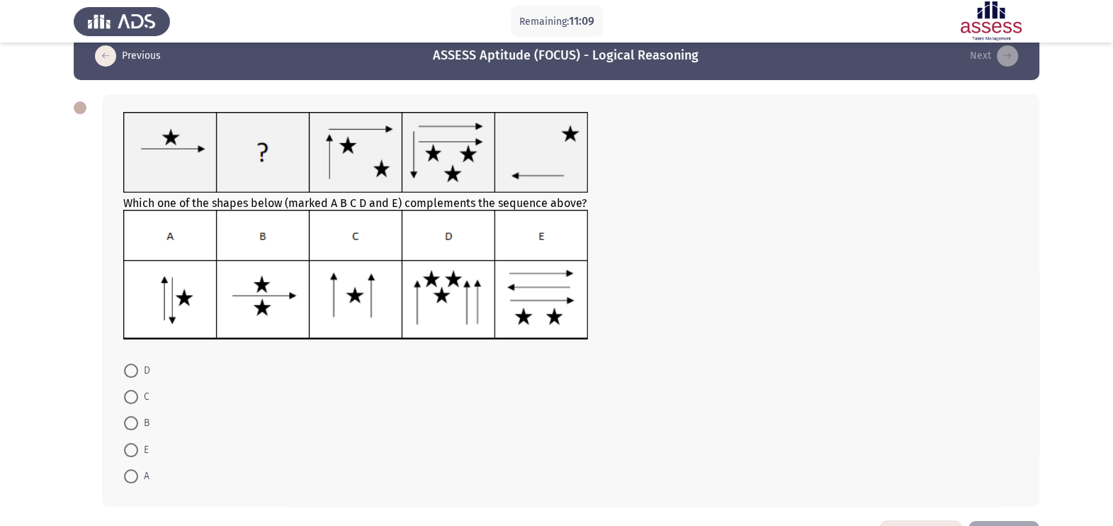
click at [748, 170] on div at bounding box center [570, 154] width 895 height 84
click at [131, 425] on span at bounding box center [131, 423] width 14 height 14
click at [131, 425] on input "B" at bounding box center [131, 423] width 14 height 14
radio input "true"
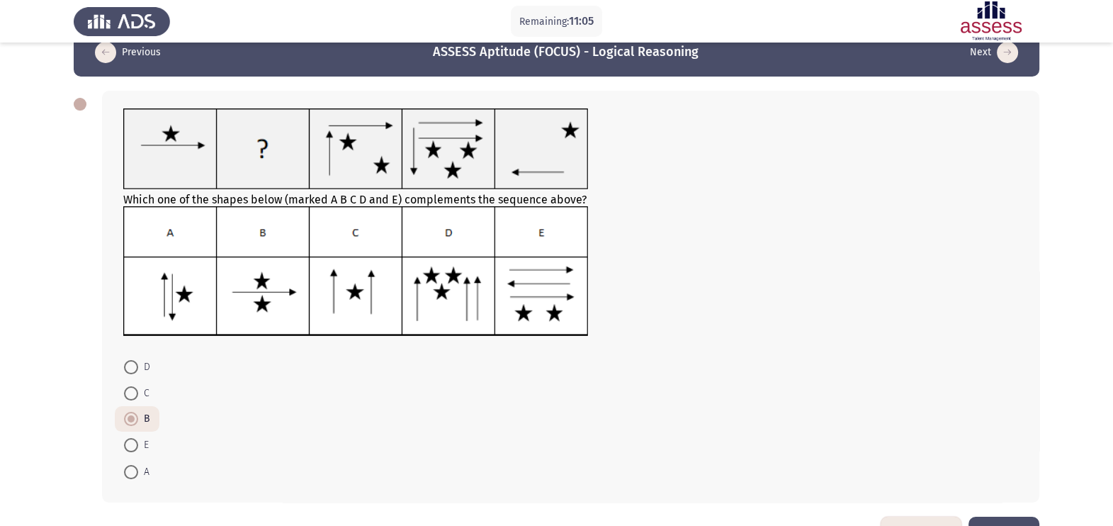
click at [1020, 521] on button "Next" at bounding box center [1004, 535] width 71 height 36
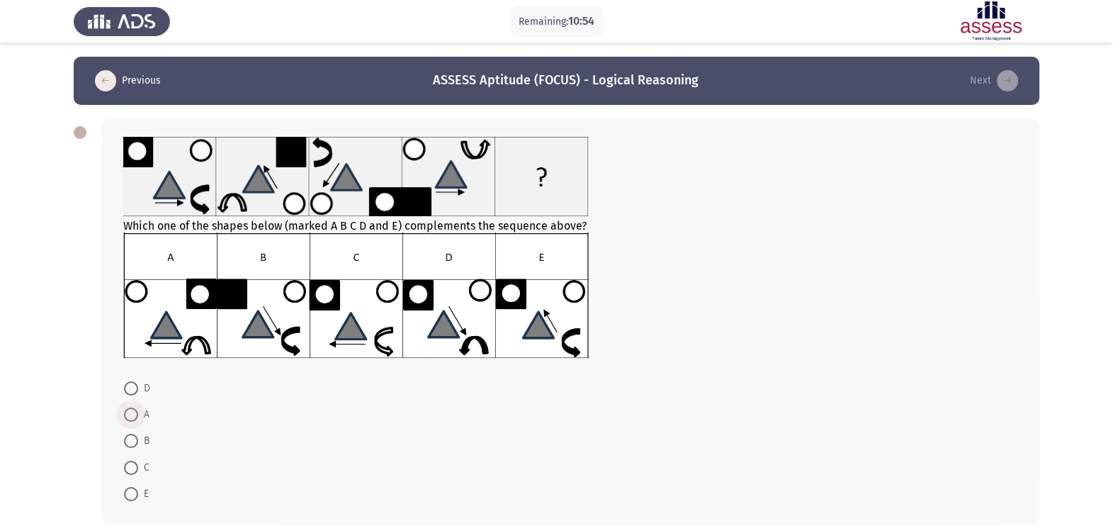
click at [135, 418] on span at bounding box center [131, 415] width 14 height 14
click at [135, 418] on input "A" at bounding box center [131, 415] width 14 height 14
radio input "true"
click at [1001, 81] on icon "load next page" at bounding box center [1007, 80] width 21 height 21
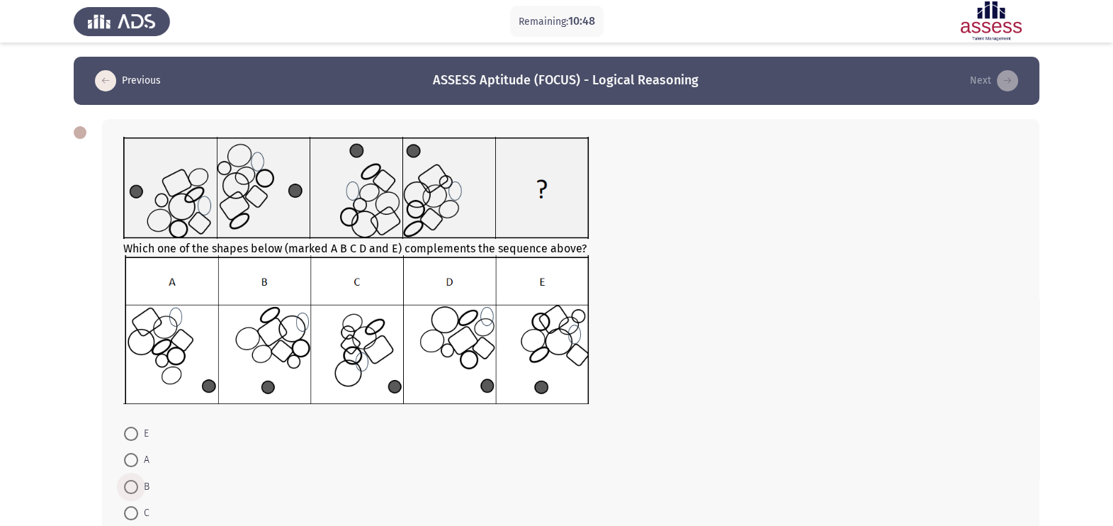
click at [141, 482] on span "B" at bounding box center [143, 486] width 11 height 17
click at [138, 482] on input "B" at bounding box center [131, 487] width 14 height 14
radio input "true"
click at [1008, 71] on icon "load next page" at bounding box center [1007, 80] width 21 height 21
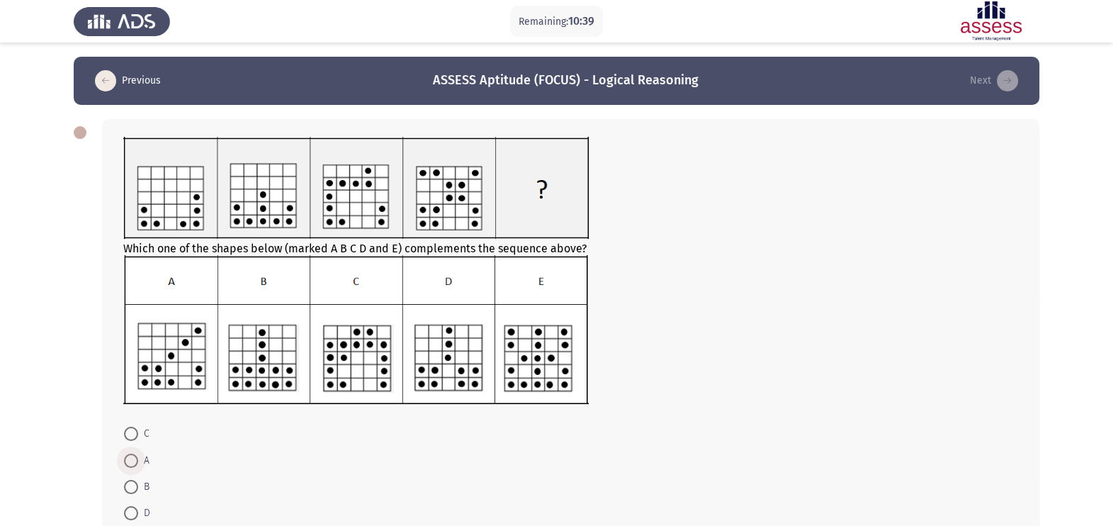
click at [146, 461] on span "A" at bounding box center [143, 460] width 11 height 17
click at [138, 461] on input "A" at bounding box center [131, 461] width 14 height 14
radio input "true"
click at [983, 84] on button "Next" at bounding box center [994, 80] width 57 height 23
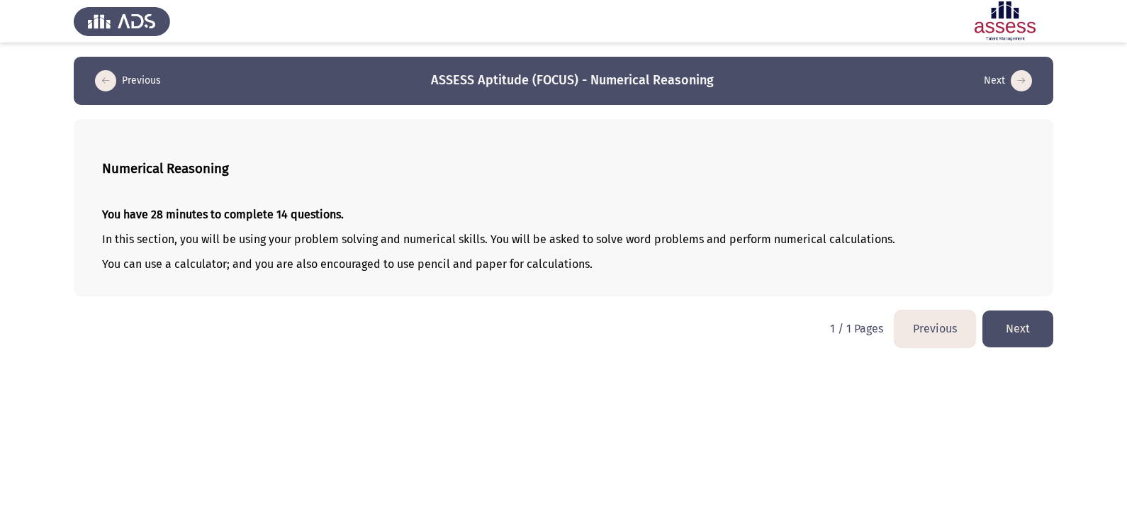
click at [999, 335] on button "Next" at bounding box center [1017, 328] width 71 height 36
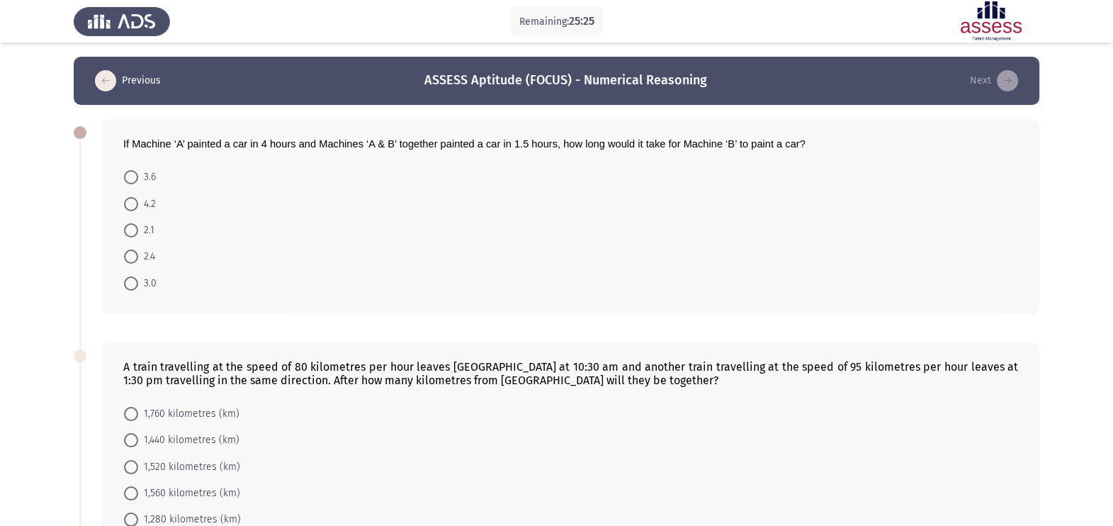
click at [142, 262] on span "2.4" at bounding box center [146, 256] width 17 height 17
click at [138, 262] on input "2.4" at bounding box center [131, 256] width 14 height 14
radio input "true"
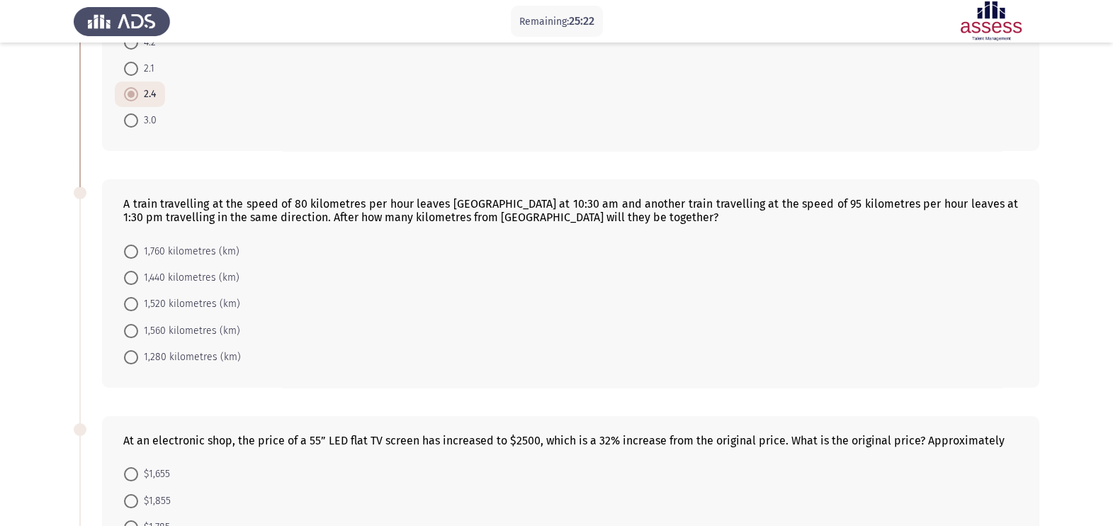
scroll to position [159, 0]
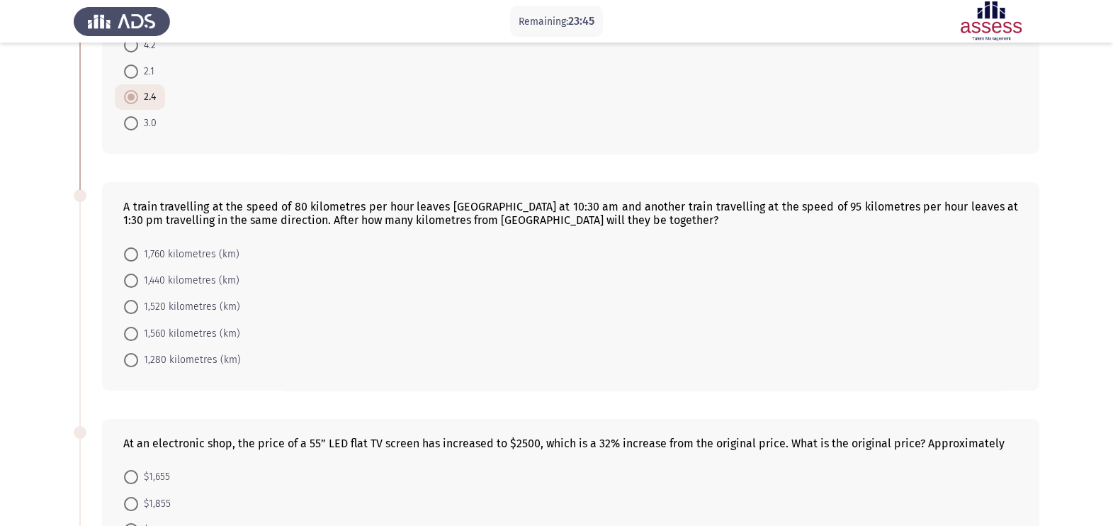
click at [132, 309] on span at bounding box center [131, 307] width 14 height 14
click at [132, 309] on input "1,520 kilometres (km)" at bounding box center [131, 307] width 14 height 14
radio input "true"
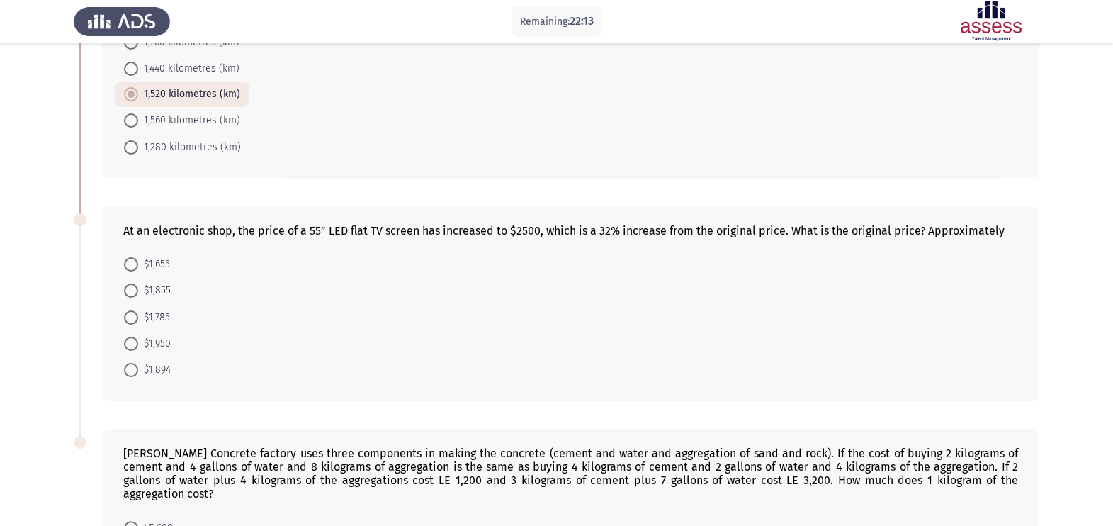
scroll to position [348, 0]
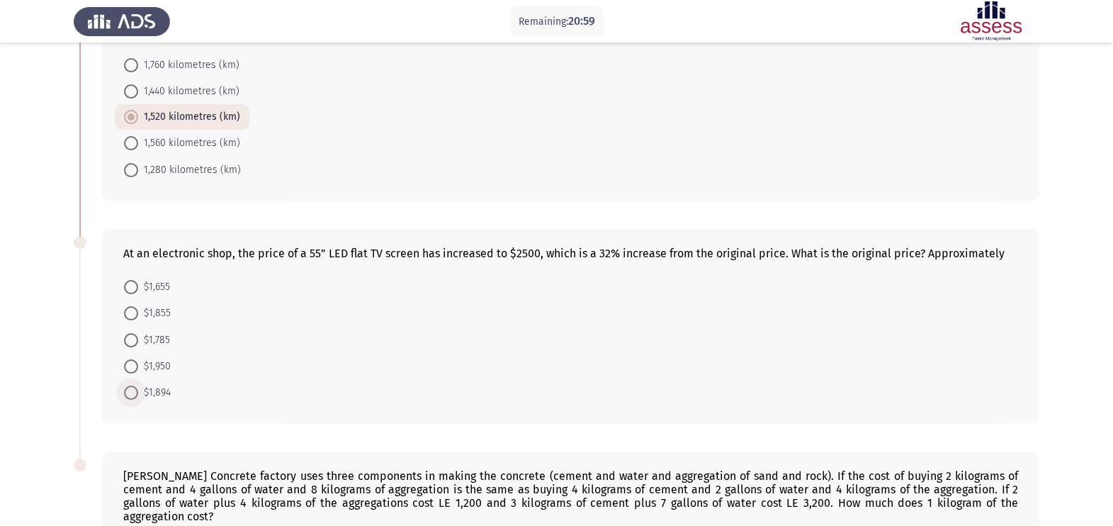
click at [136, 400] on span at bounding box center [131, 393] width 14 height 14
click at [136, 400] on input "$1,894" at bounding box center [131, 393] width 14 height 14
radio input "true"
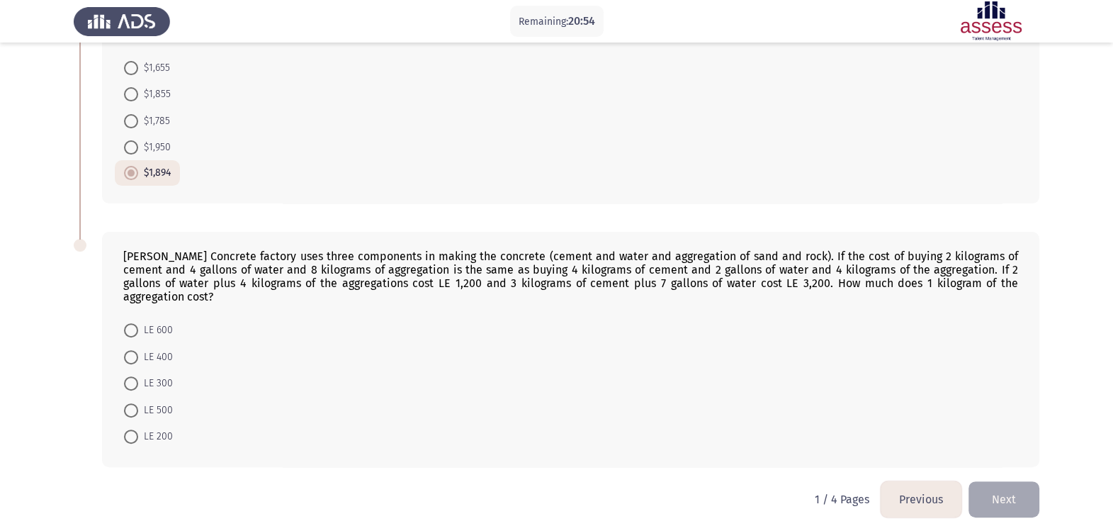
scroll to position [571, 0]
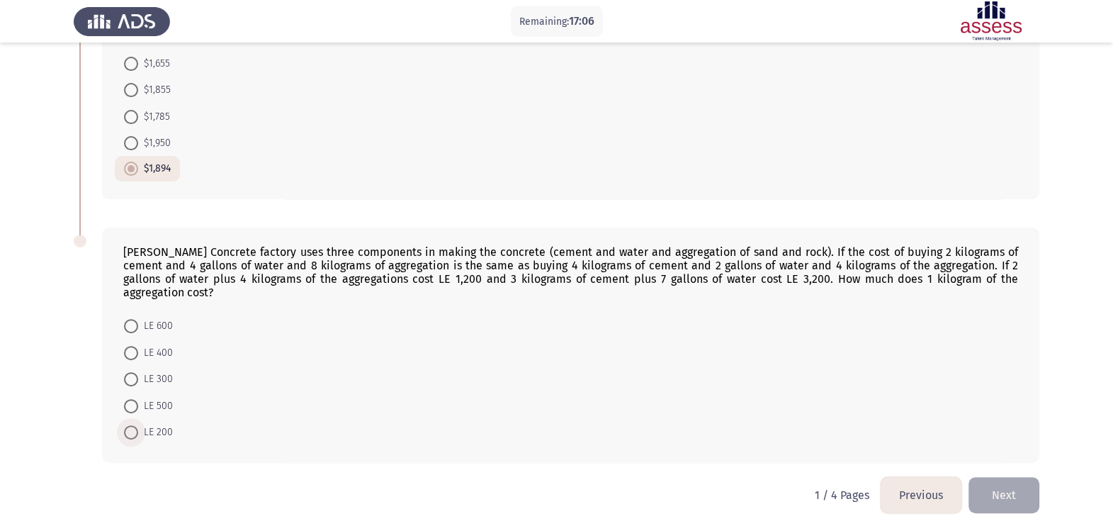
click at [126, 429] on span at bounding box center [131, 432] width 14 height 14
click at [126, 429] on input "LE 200" at bounding box center [131, 432] width 14 height 14
radio input "true"
click at [994, 488] on button "Next" at bounding box center [1004, 496] width 71 height 36
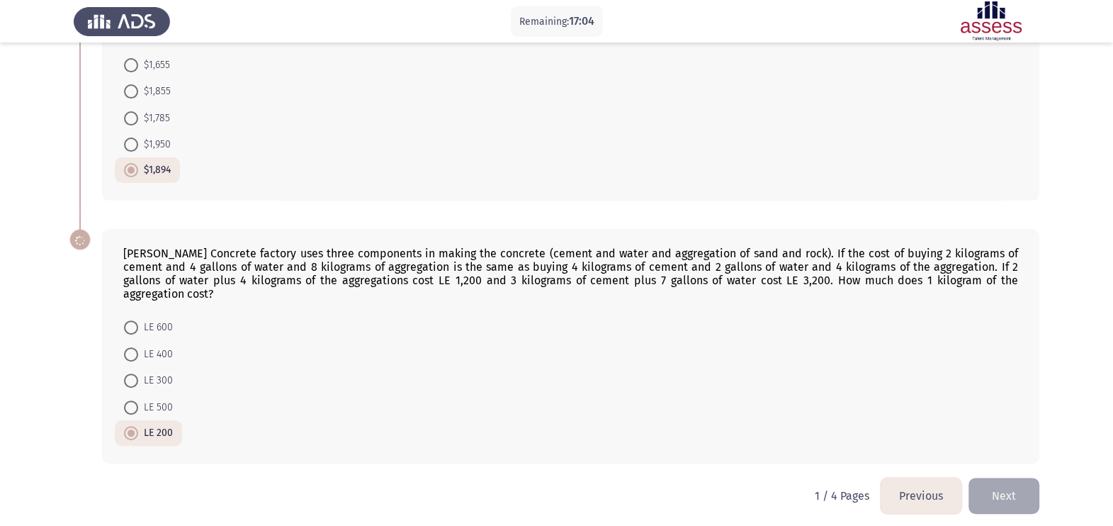
scroll to position [0, 0]
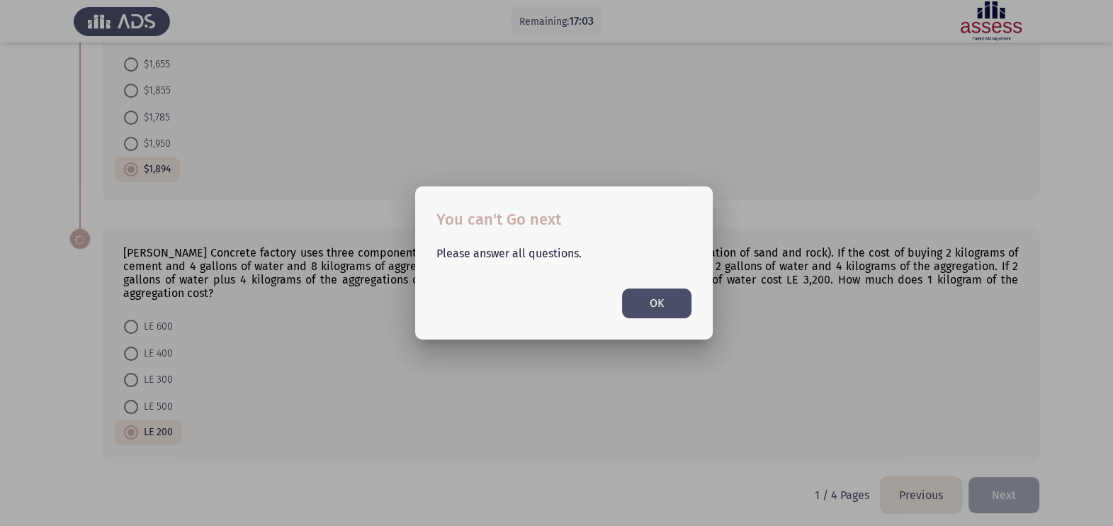
click at [631, 296] on button "OK" at bounding box center [656, 302] width 69 height 29
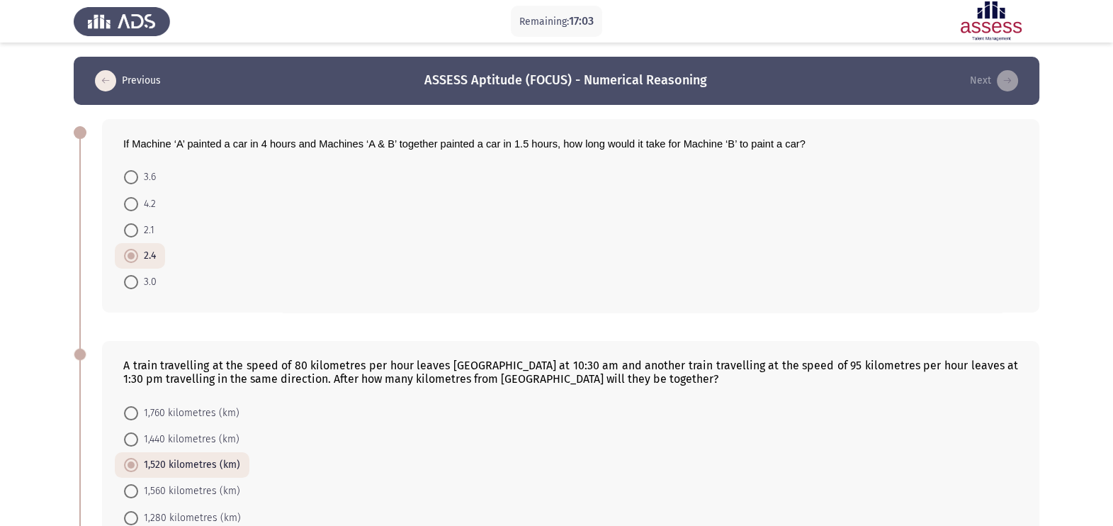
scroll to position [570, 0]
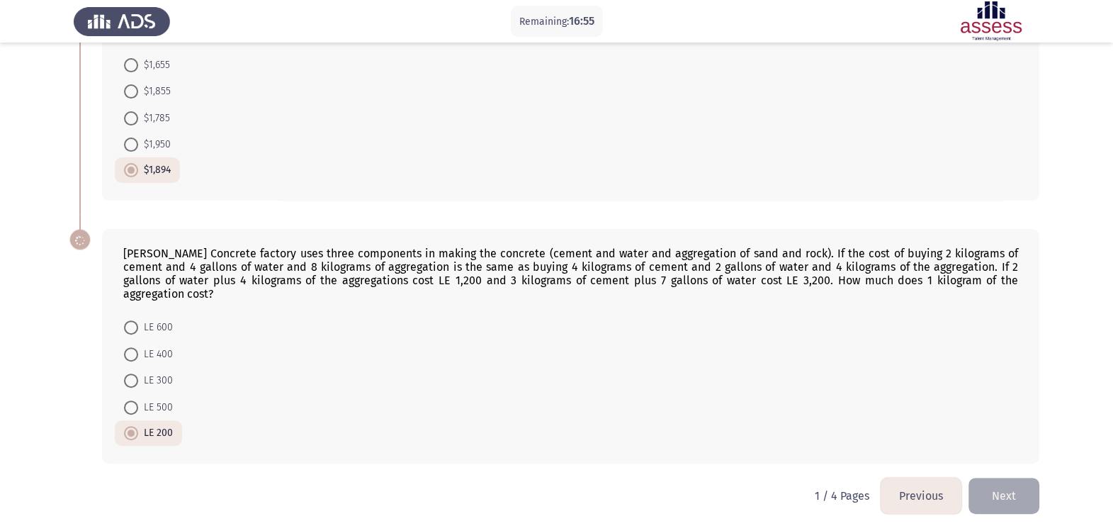
click at [499, 332] on form "LE 600 LE 400 LE 300 LE 500 LE 200" at bounding box center [570, 379] width 895 height 131
click at [726, 331] on form "LE 600 LE 400 LE 300 LE 500 LE 200" at bounding box center [570, 379] width 895 height 131
click at [125, 428] on span at bounding box center [131, 433] width 14 height 14
click at [125, 428] on input "LE 200" at bounding box center [131, 433] width 14 height 14
click at [133, 403] on span at bounding box center [131, 407] width 14 height 14
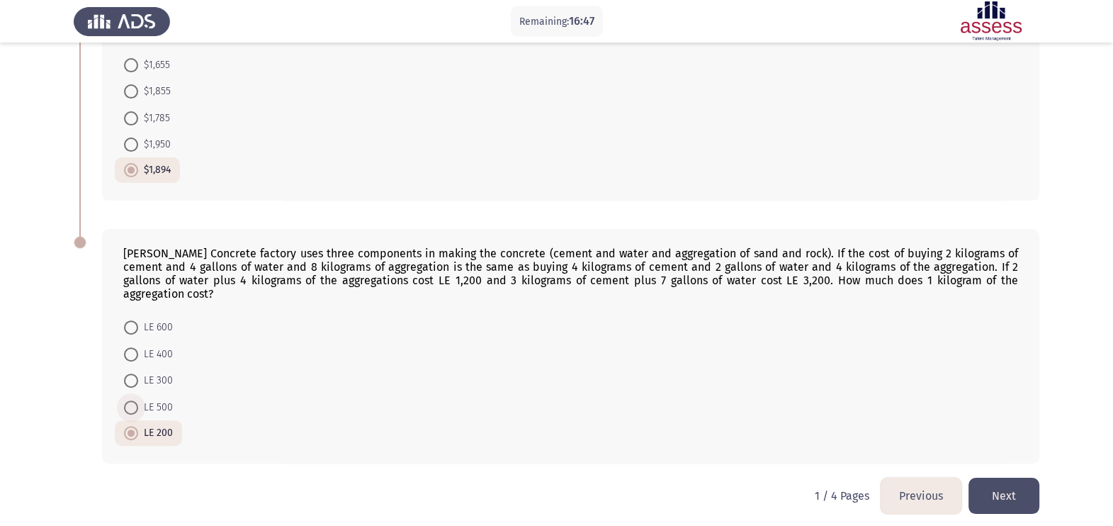
click at [133, 403] on input "LE 500" at bounding box center [131, 407] width 14 height 14
radio input "true"
click at [131, 426] on span at bounding box center [131, 433] width 14 height 14
click at [131, 426] on input "LE 200" at bounding box center [131, 433] width 14 height 14
radio input "true"
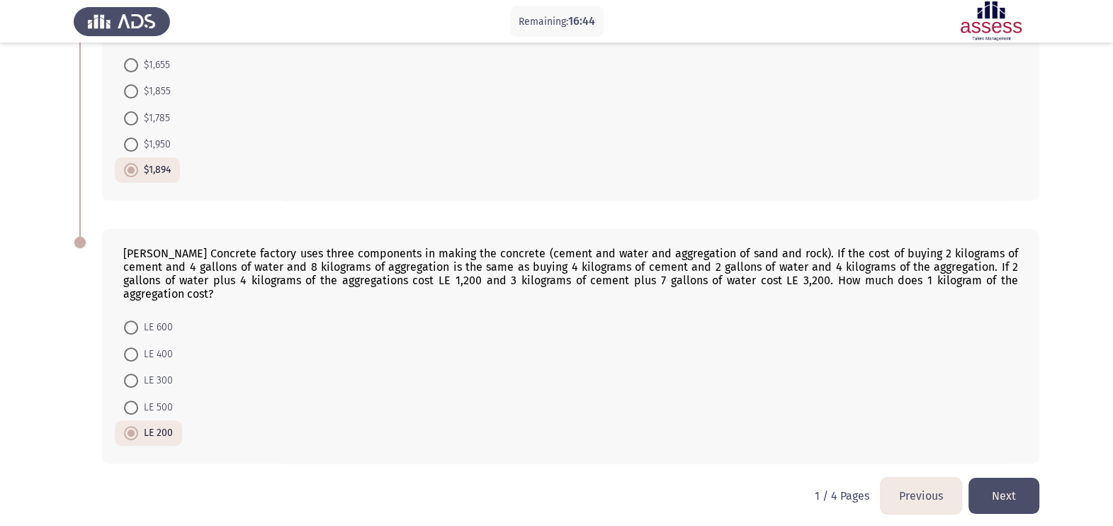
click at [975, 483] on button "Next" at bounding box center [1004, 496] width 71 height 36
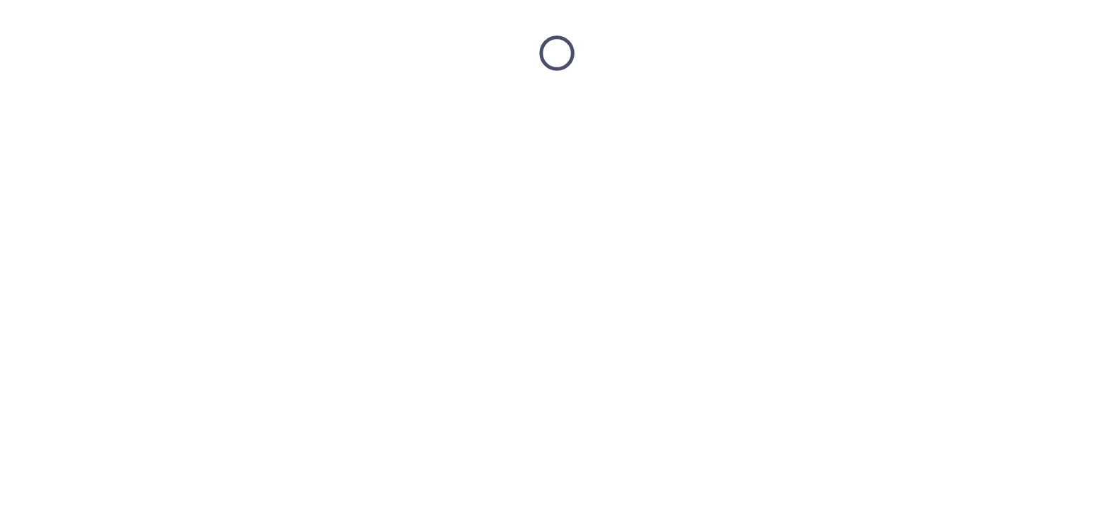
scroll to position [0, 0]
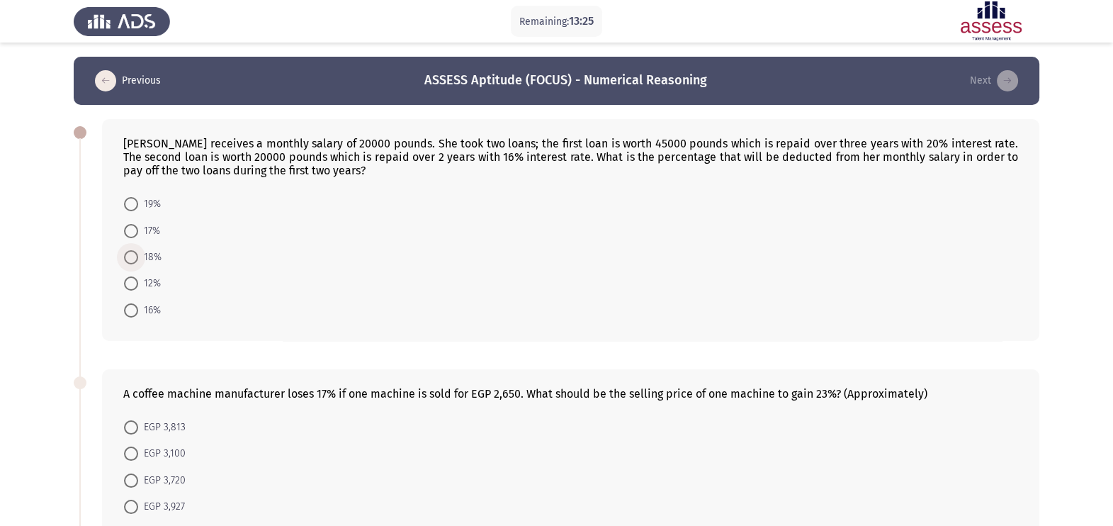
click at [131, 251] on label "18%" at bounding box center [143, 257] width 38 height 17
click at [131, 251] on input "18%" at bounding box center [131, 257] width 14 height 14
radio input "true"
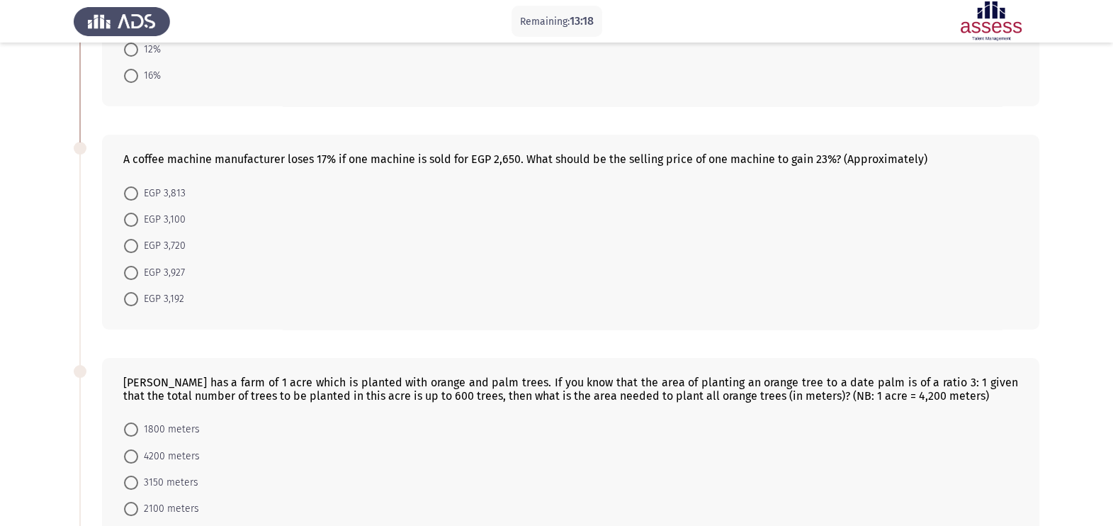
scroll to position [240, 0]
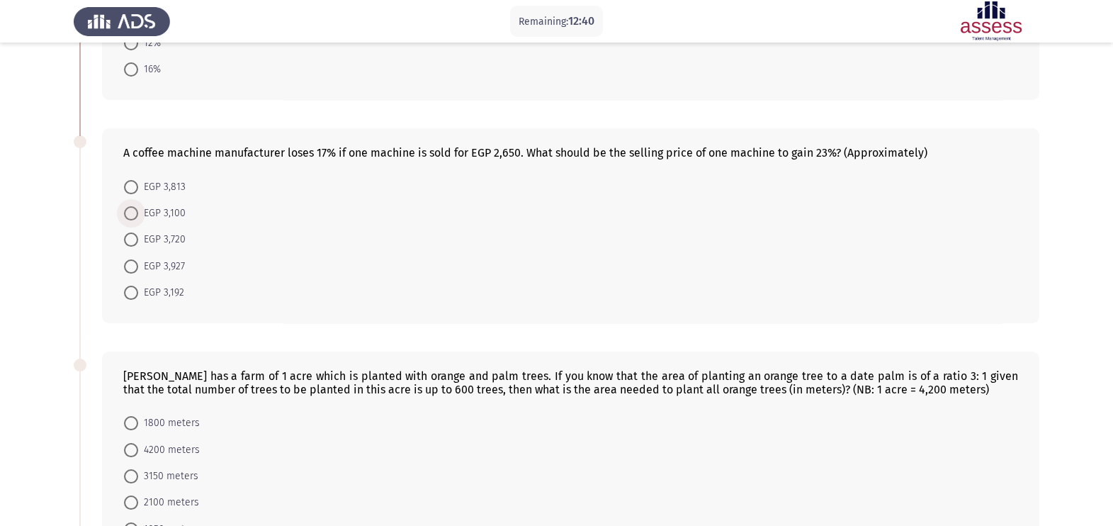
click at [134, 220] on span at bounding box center [131, 213] width 14 height 14
click at [134, 220] on input "EGP 3,100" at bounding box center [131, 213] width 14 height 14
radio input "true"
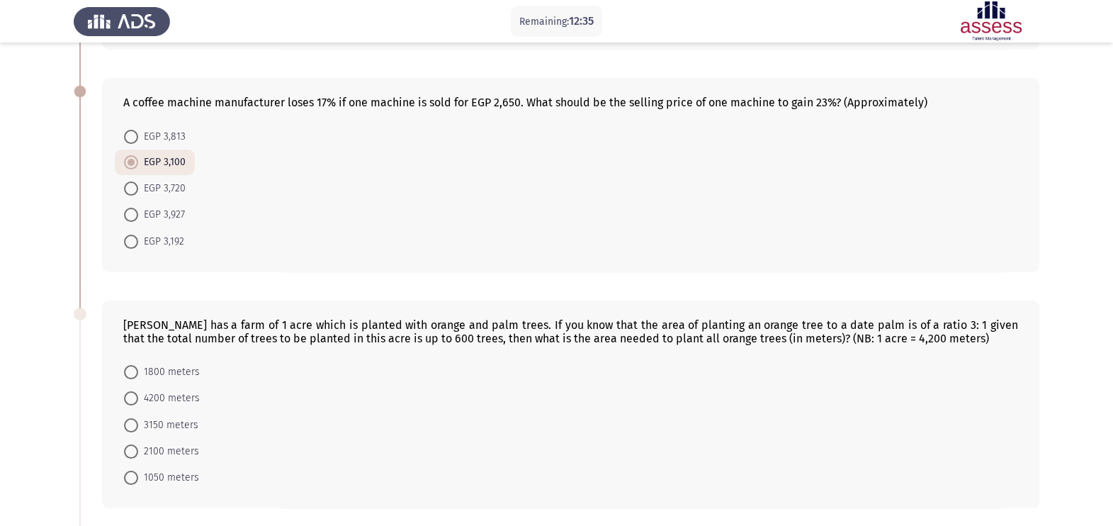
scroll to position [318, 0]
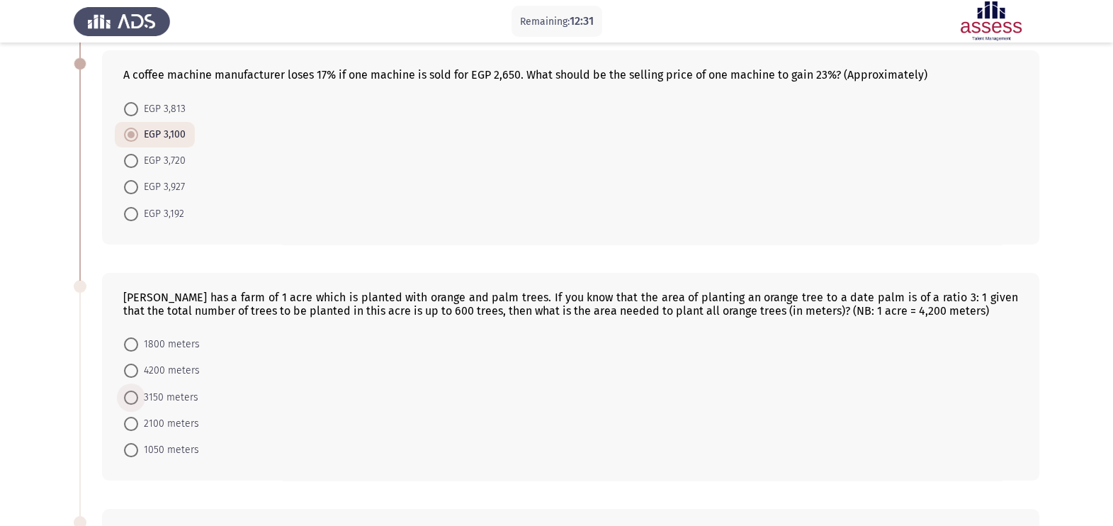
click at [132, 405] on span at bounding box center [131, 398] width 14 height 14
click at [132, 405] on input "3150 meters" at bounding box center [131, 398] width 14 height 14
radio input "true"
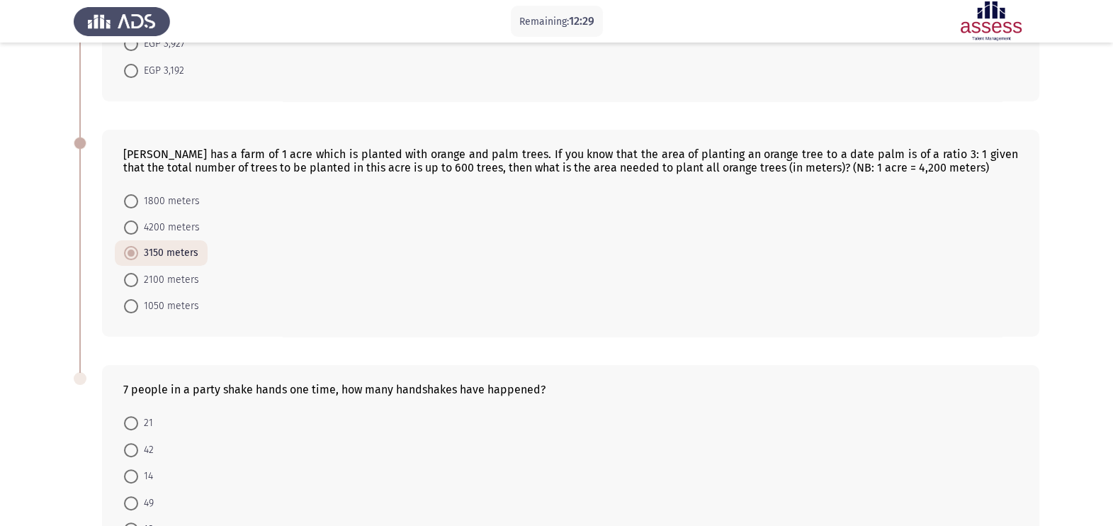
scroll to position [567, 0]
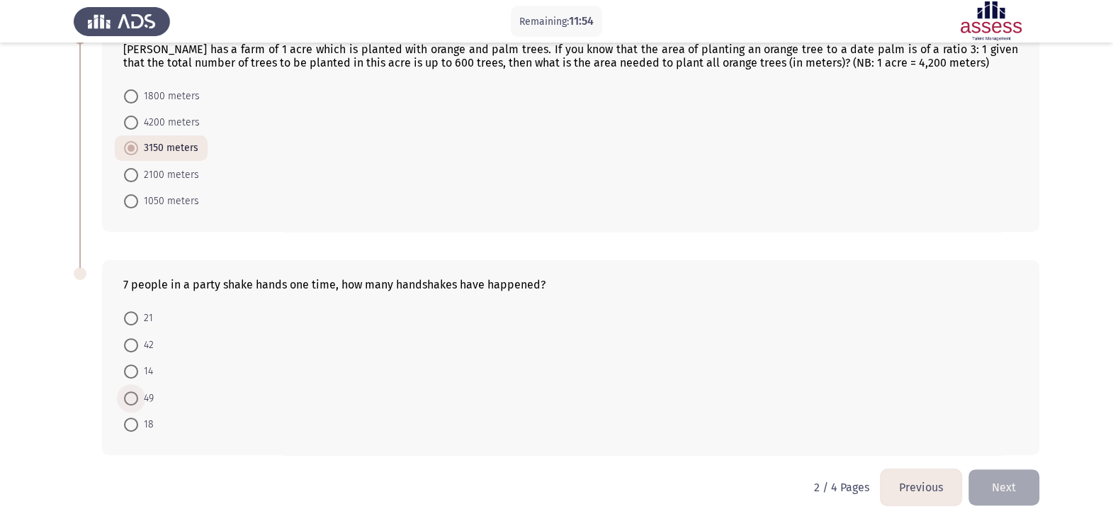
click at [137, 404] on span at bounding box center [131, 398] width 14 height 14
click at [137, 404] on input "49" at bounding box center [131, 398] width 14 height 14
radio input "true"
click at [999, 496] on button "Next" at bounding box center [1004, 487] width 71 height 36
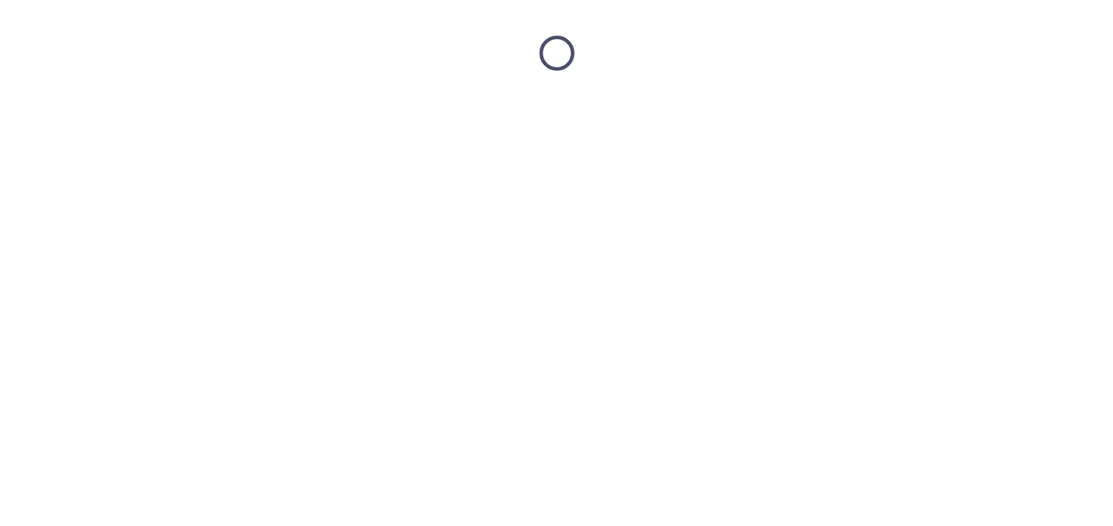
scroll to position [0, 0]
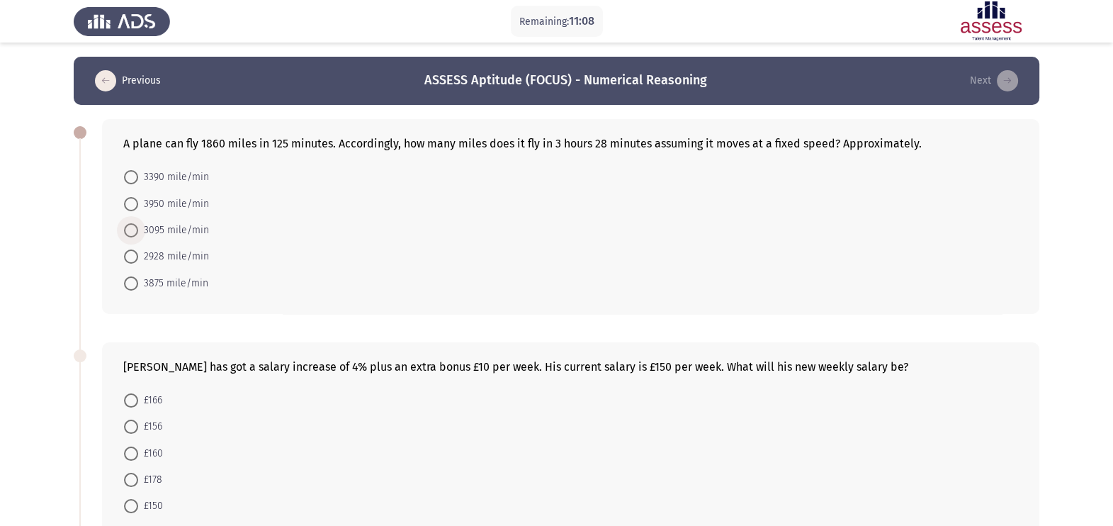
click at [136, 229] on span at bounding box center [131, 230] width 14 height 14
click at [136, 229] on input "3095 mile/min" at bounding box center [131, 230] width 14 height 14
radio input "true"
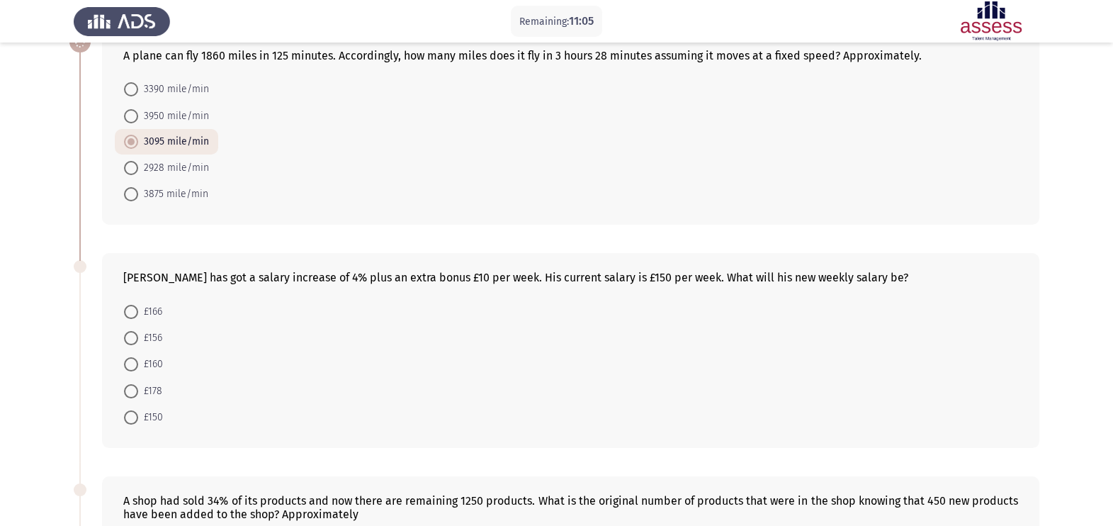
scroll to position [96, 0]
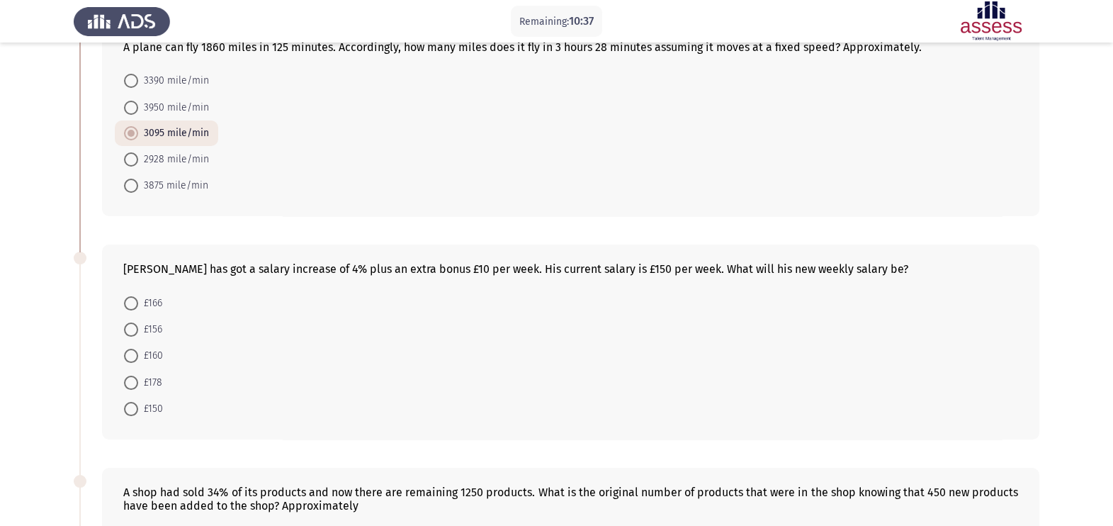
click at [136, 298] on span at bounding box center [131, 303] width 14 height 14
click at [136, 298] on input "£166" at bounding box center [131, 303] width 14 height 14
radio input "true"
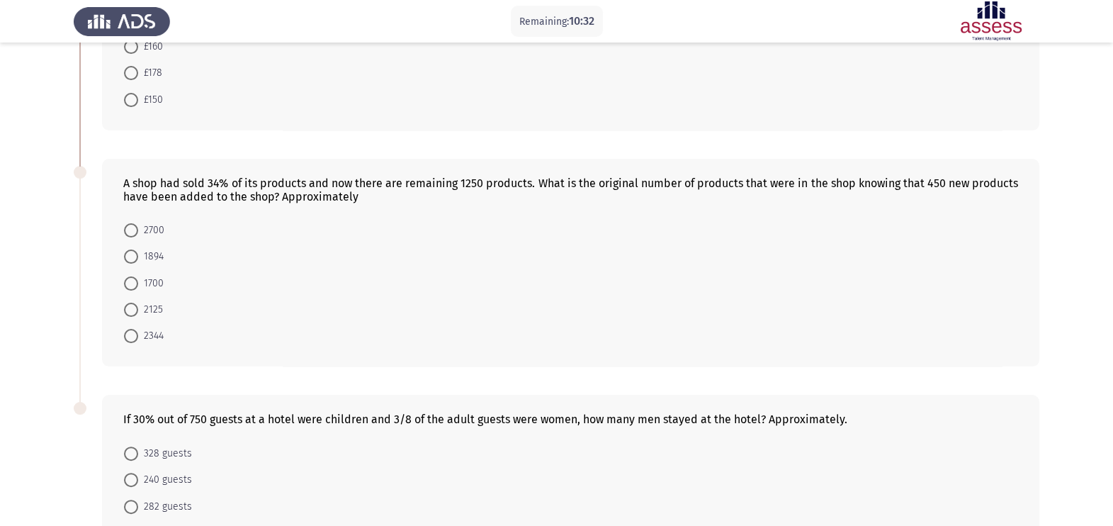
scroll to position [408, 0]
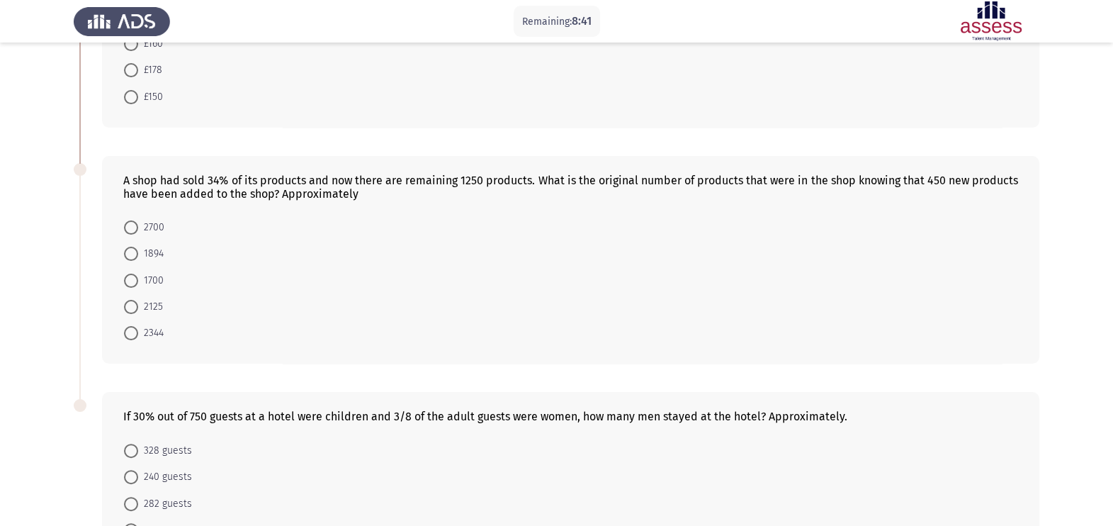
click at [140, 308] on span "2125" at bounding box center [150, 306] width 25 height 17
click at [138, 308] on input "2125" at bounding box center [131, 307] width 14 height 14
radio input "true"
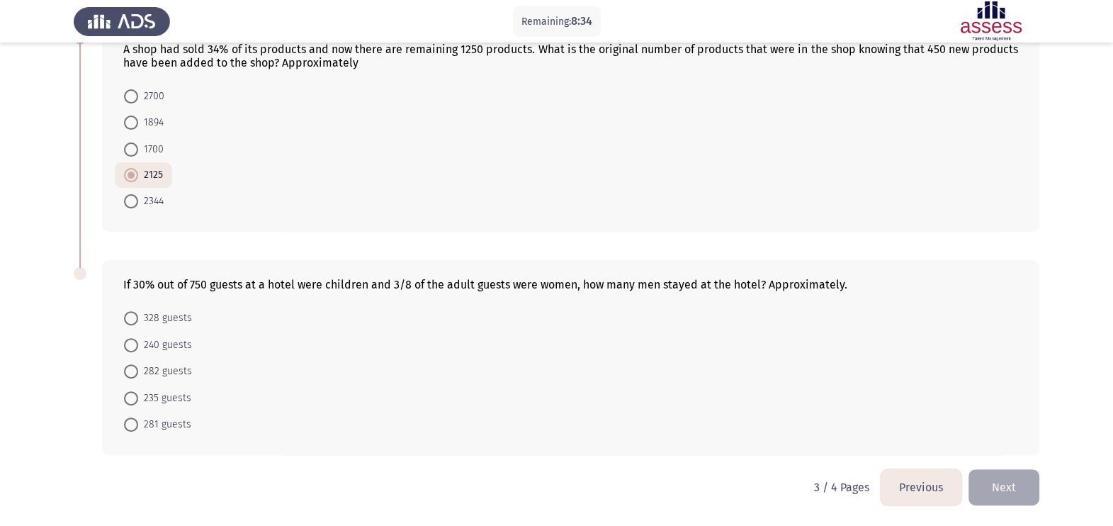
click at [145, 371] on span "282 guests" at bounding box center [165, 371] width 54 height 17
click at [138, 371] on input "282 guests" at bounding box center [131, 371] width 14 height 14
radio input "true"
click at [983, 493] on button "Next" at bounding box center [1004, 487] width 71 height 36
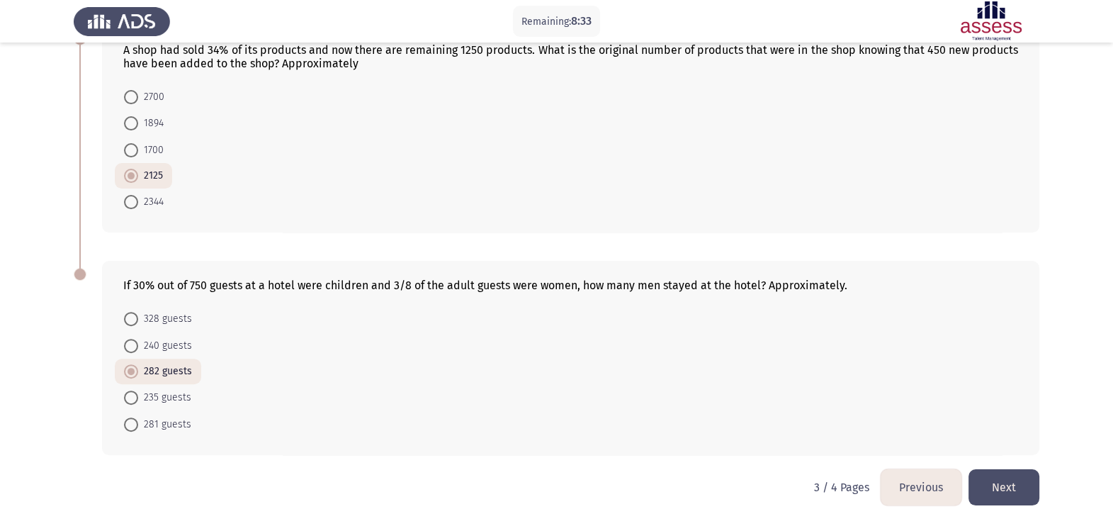
scroll to position [0, 0]
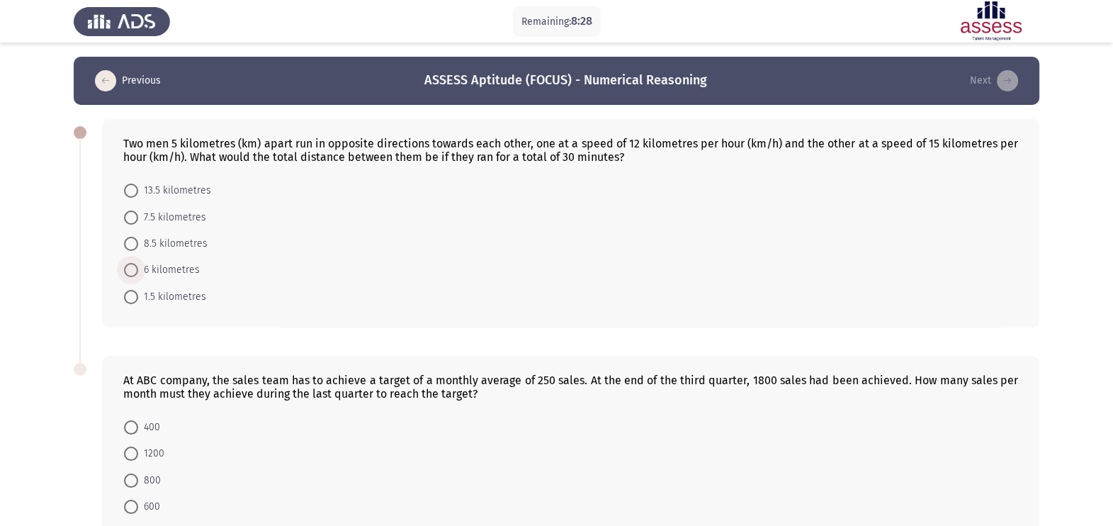
click at [141, 273] on span "6 kilometres" at bounding box center [169, 270] width 62 height 17
click at [138, 273] on input "6 kilometres" at bounding box center [131, 270] width 14 height 14
radio input "true"
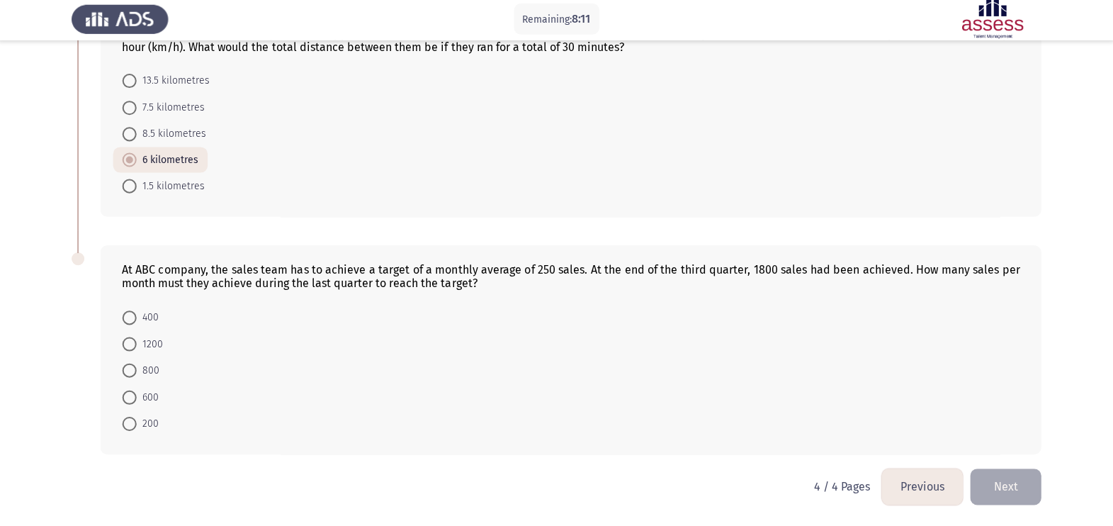
scroll to position [111, 0]
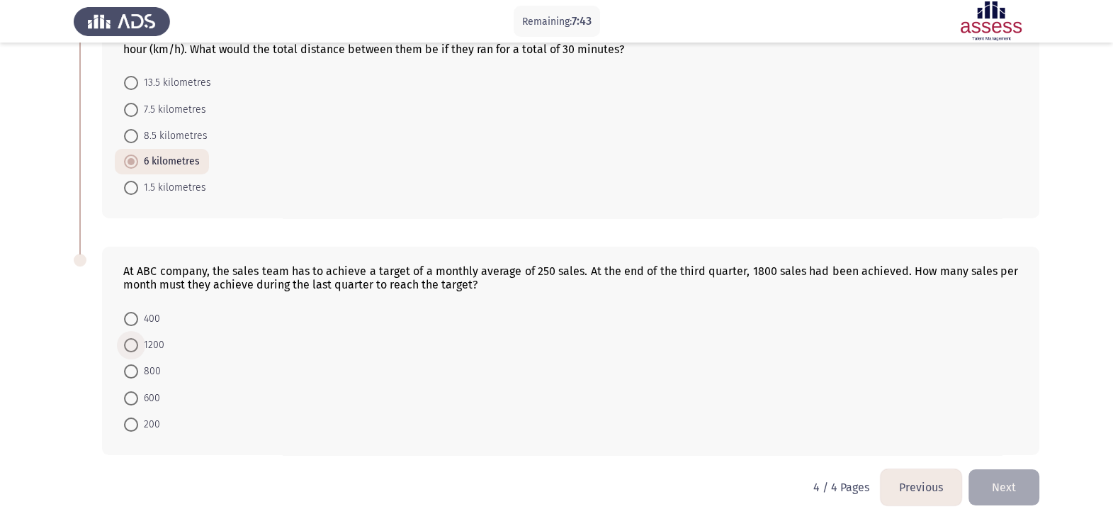
click at [133, 352] on label "1200" at bounding box center [144, 345] width 40 height 17
click at [133, 352] on input "1200" at bounding box center [131, 345] width 14 height 14
radio input "true"
click at [1029, 481] on button "Next" at bounding box center [1004, 487] width 71 height 36
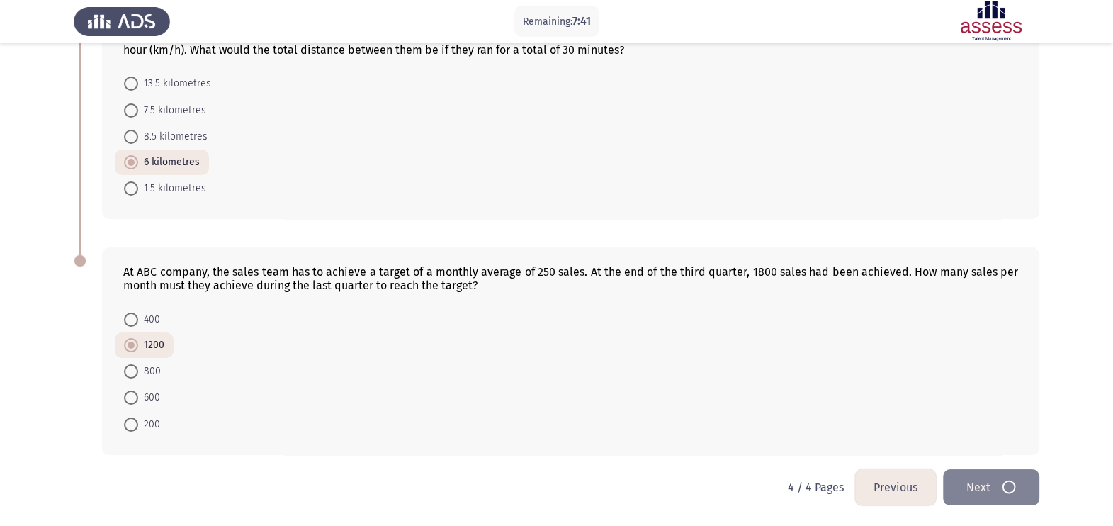
scroll to position [0, 0]
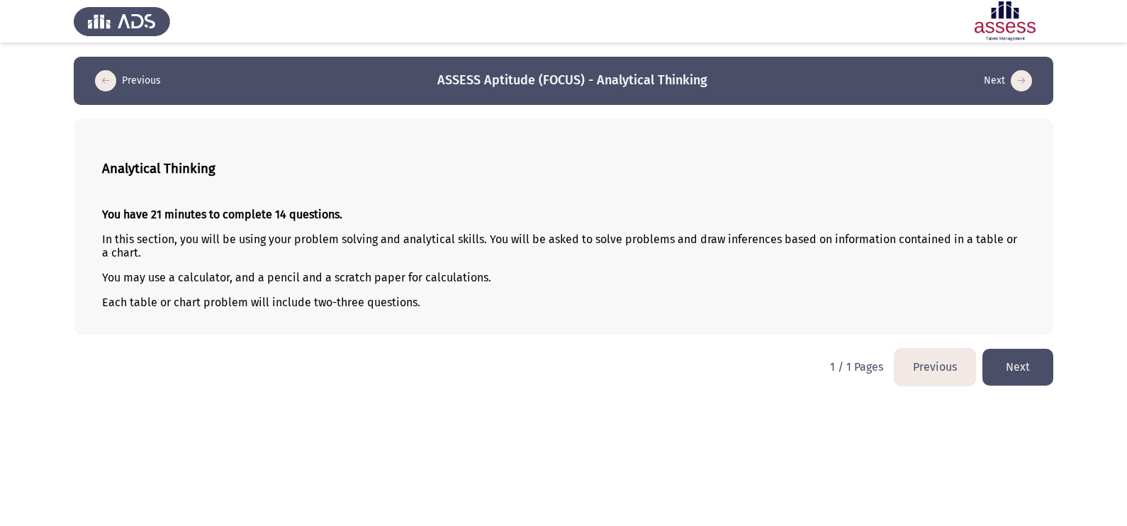
click at [1013, 376] on button "Next" at bounding box center [1017, 367] width 71 height 36
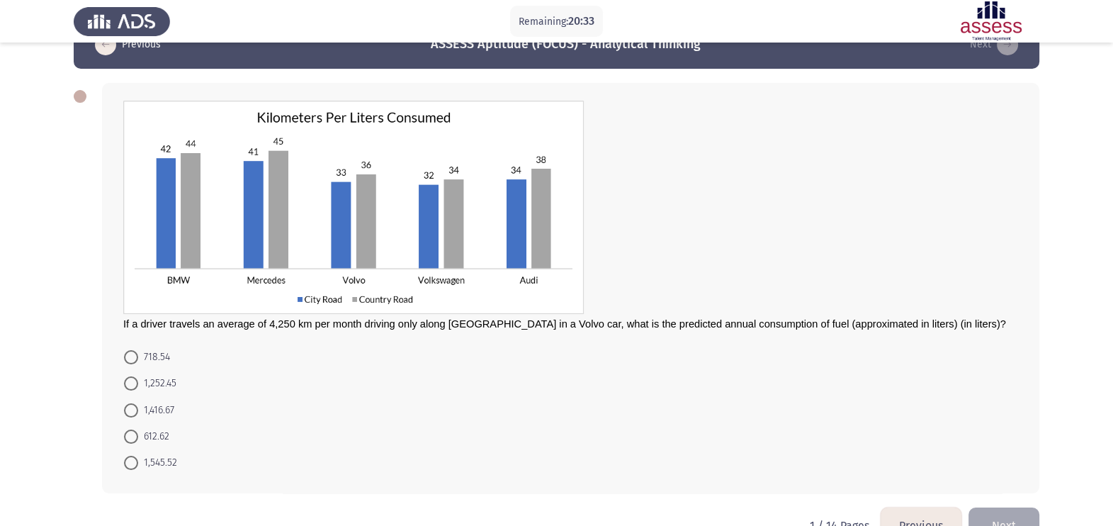
scroll to position [37, 0]
click at [152, 398] on mat-radio-button "1,416.67" at bounding box center [149, 408] width 69 height 26
click at [154, 411] on span "1,416.67" at bounding box center [156, 409] width 36 height 17
click at [138, 411] on input "1,416.67" at bounding box center [131, 410] width 14 height 14
radio input "true"
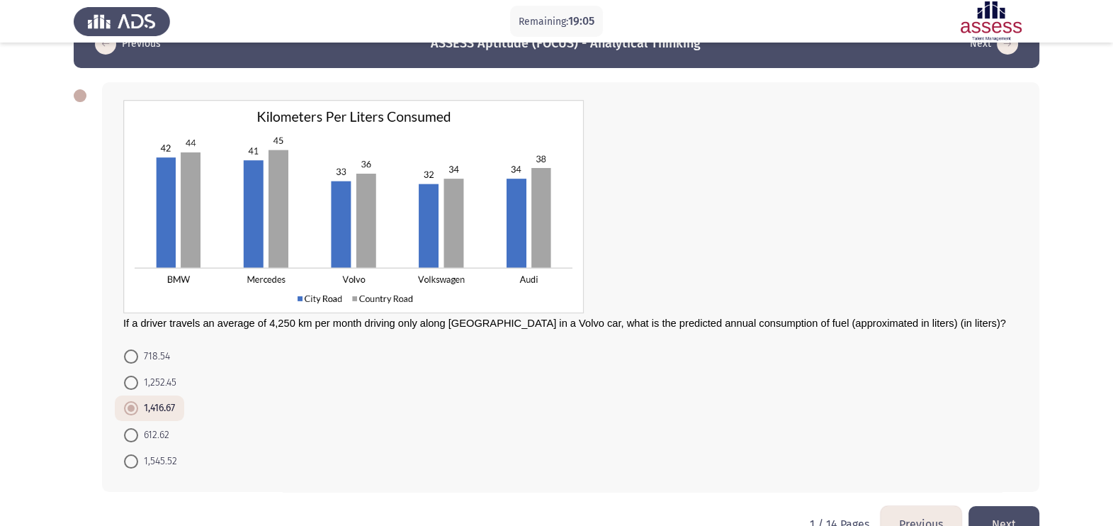
scroll to position [74, 0]
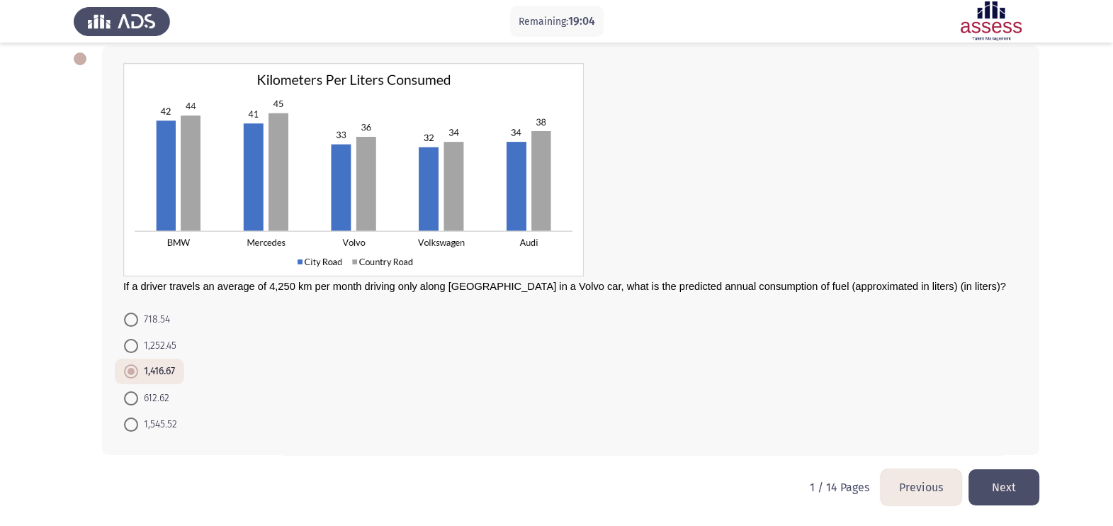
click at [1011, 498] on button "Next" at bounding box center [1004, 487] width 71 height 36
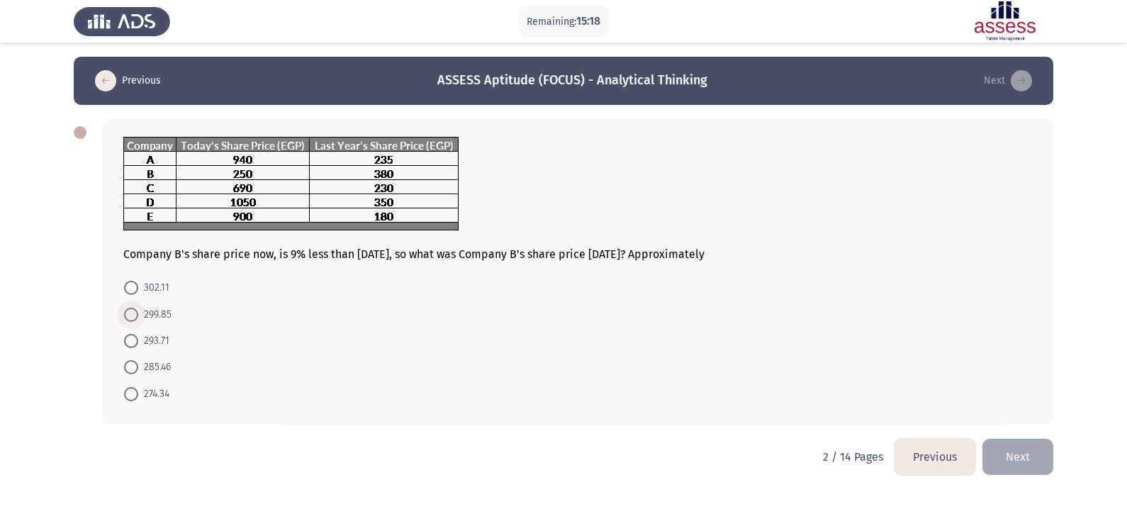
click at [145, 311] on span "299.85" at bounding box center [154, 314] width 33 height 17
click at [138, 311] on input "299.85" at bounding box center [131, 315] width 14 height 14
radio input "true"
click at [1006, 454] on button "Next" at bounding box center [1017, 455] width 71 height 36
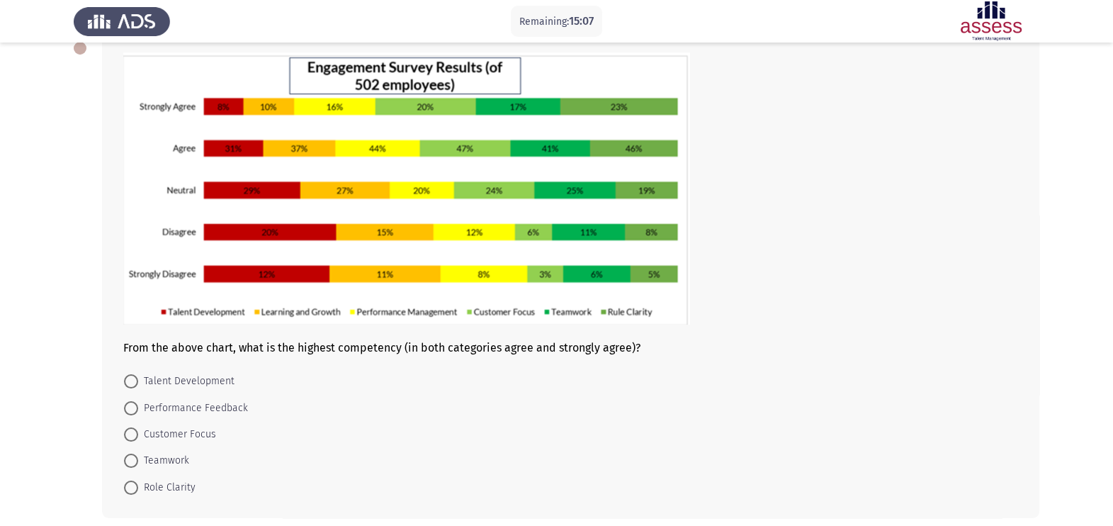
scroll to position [88, 0]
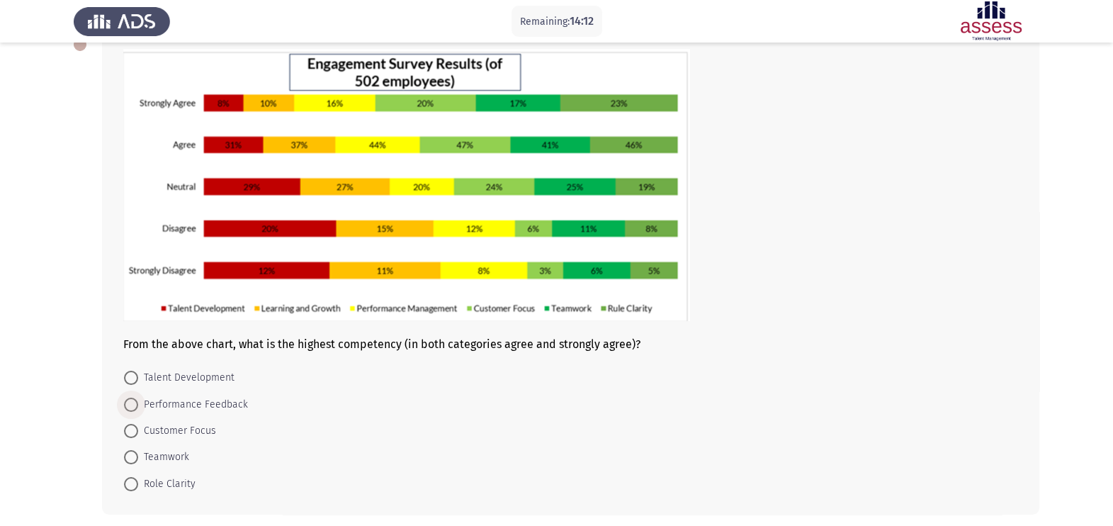
click at [124, 409] on span at bounding box center [131, 405] width 14 height 14
click at [124, 409] on input "Performance Feedback" at bounding box center [131, 405] width 14 height 14
radio input "true"
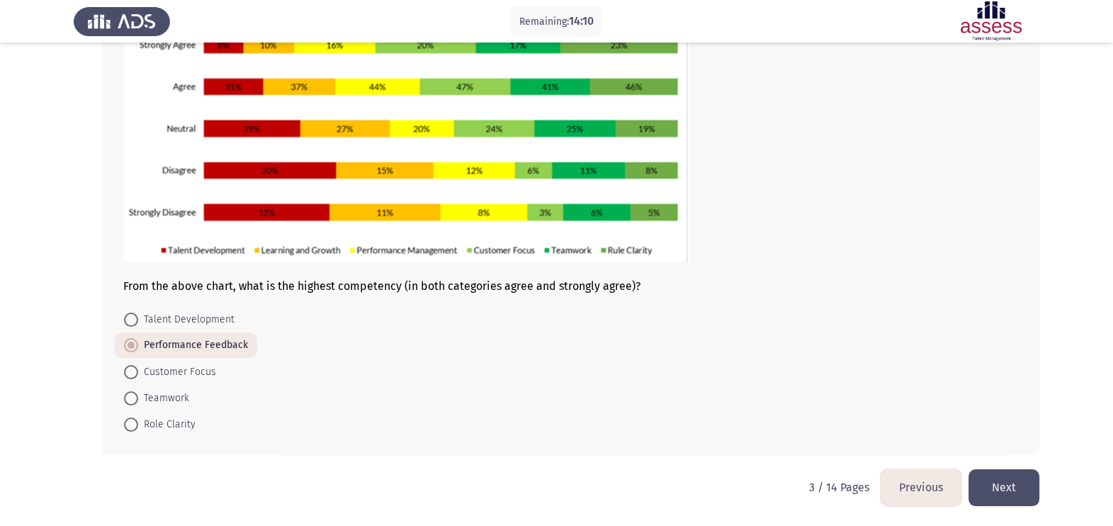
click at [1011, 496] on button "Next" at bounding box center [1004, 487] width 71 height 36
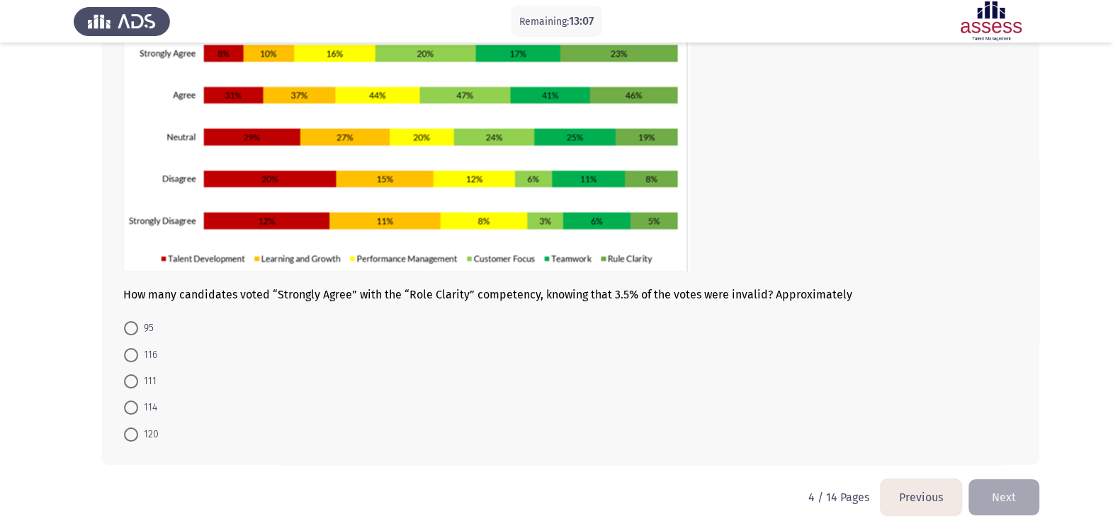
scroll to position [142, 0]
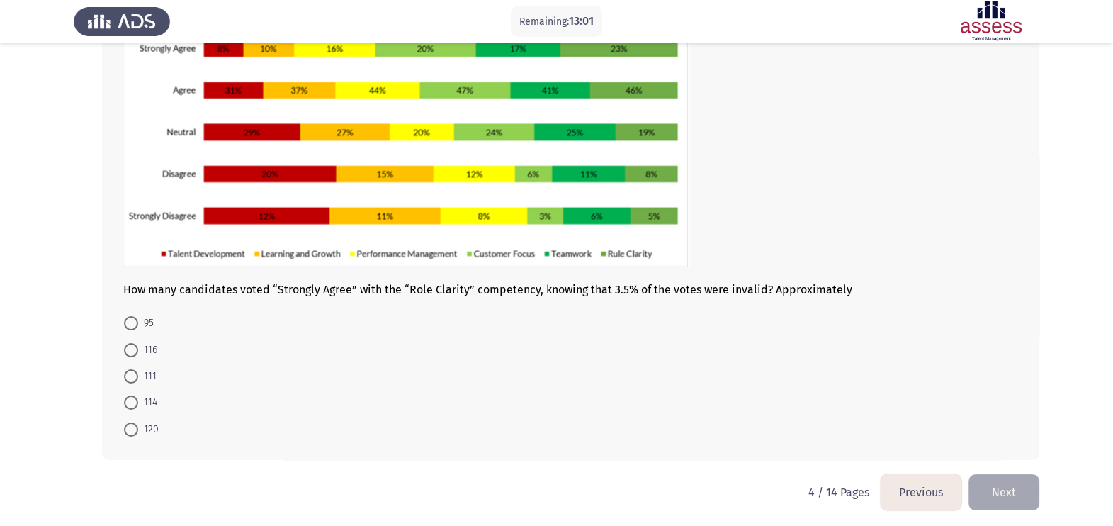
click at [152, 374] on span "111" at bounding box center [147, 376] width 18 height 17
click at [138, 374] on input "111" at bounding box center [131, 376] width 14 height 14
radio input "true"
click at [996, 496] on button "Next" at bounding box center [1004, 491] width 71 height 36
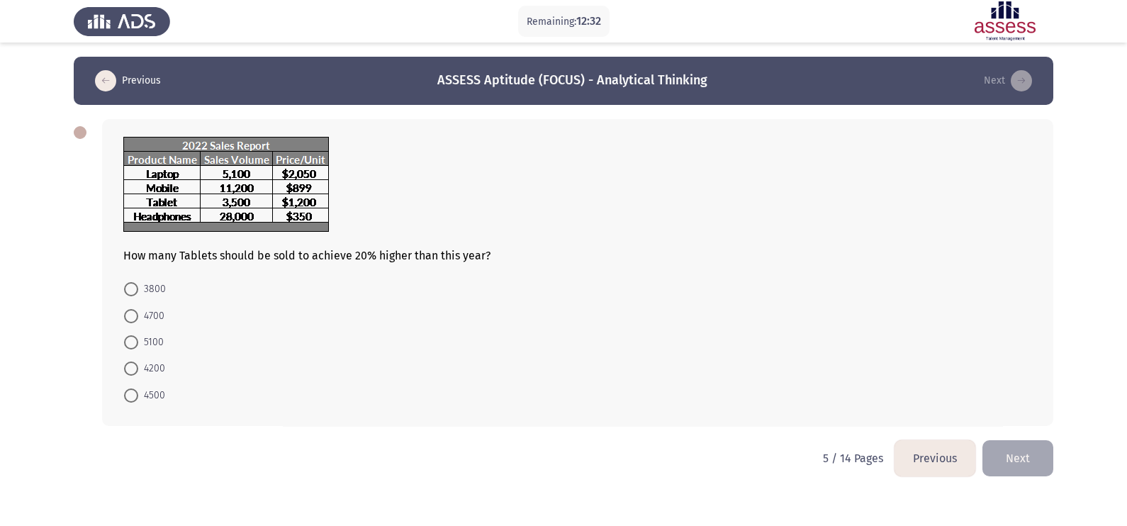
click at [141, 369] on span "4200" at bounding box center [151, 368] width 27 height 17
click at [138, 369] on input "4200" at bounding box center [131, 368] width 14 height 14
radio input "true"
click at [1001, 455] on button "Next" at bounding box center [1017, 457] width 71 height 36
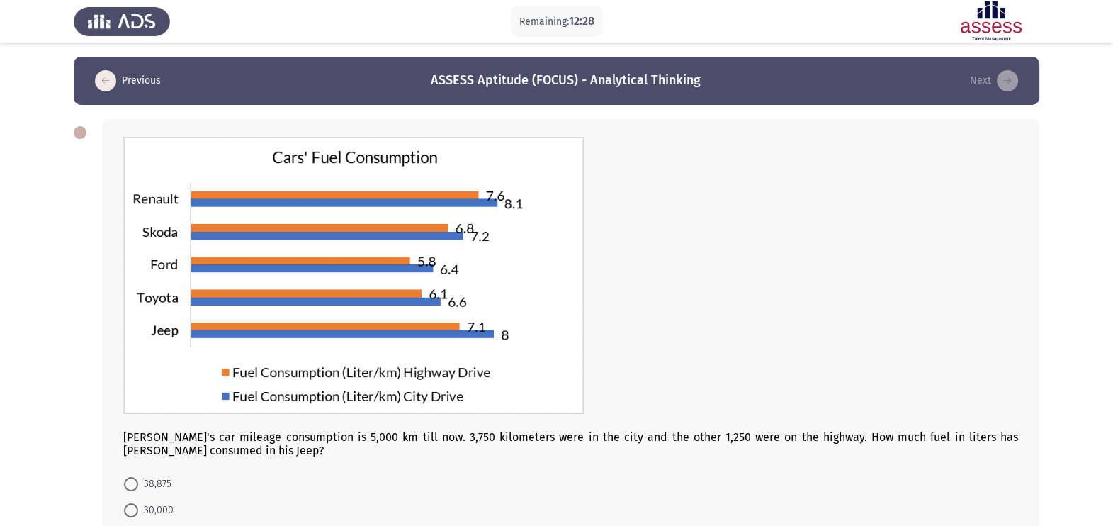
click at [187, 463] on div "Omar's car mileage consumption is 5,000 km till now. 3,750 kilometers were in t…" at bounding box center [571, 369] width 938 height 501
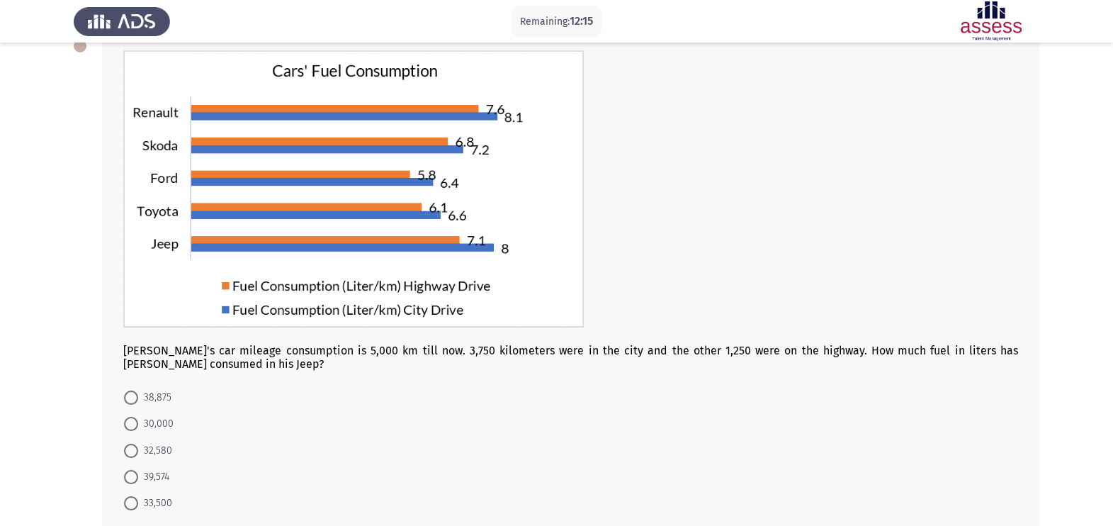
scroll to position [86, 0]
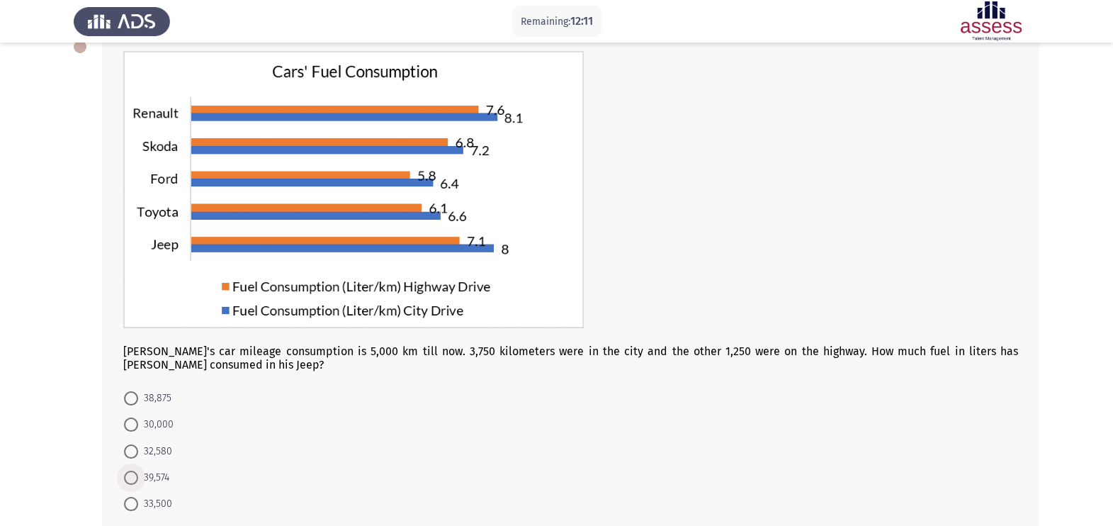
click at [136, 470] on label "39,574" at bounding box center [146, 477] width 45 height 17
click at [136, 471] on input "39,574" at bounding box center [131, 478] width 14 height 14
radio input "true"
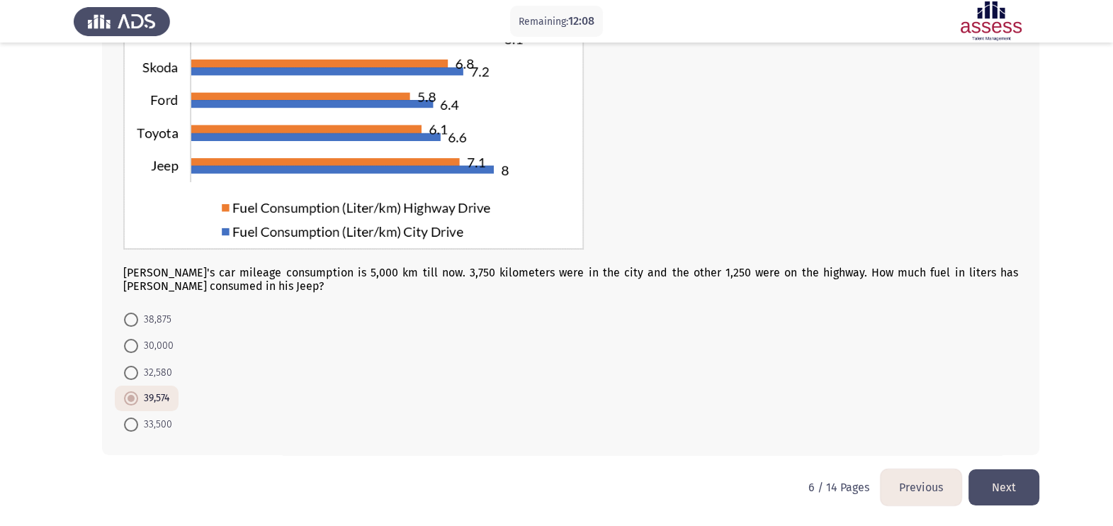
click at [999, 478] on button "Next" at bounding box center [1004, 487] width 71 height 36
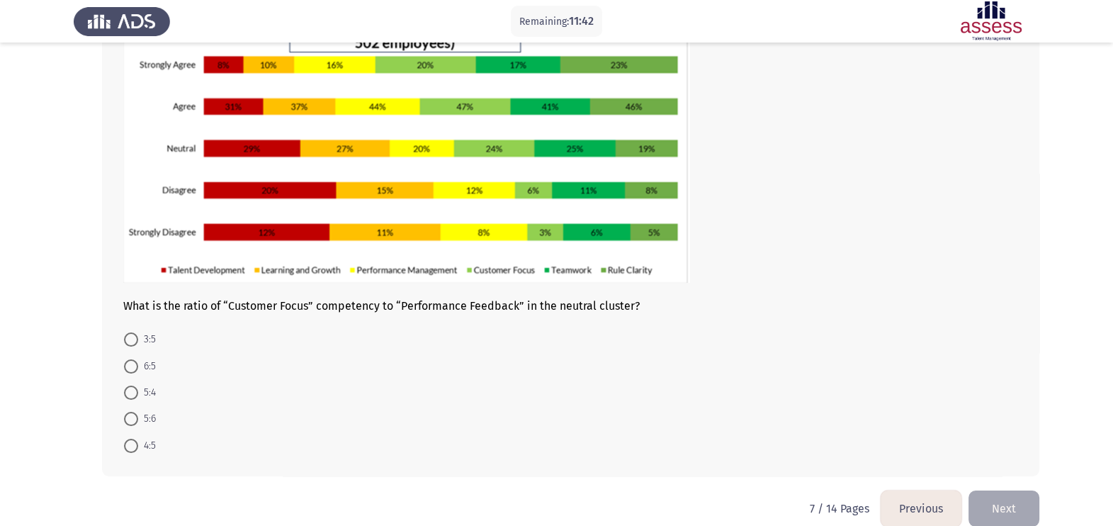
scroll to position [125, 0]
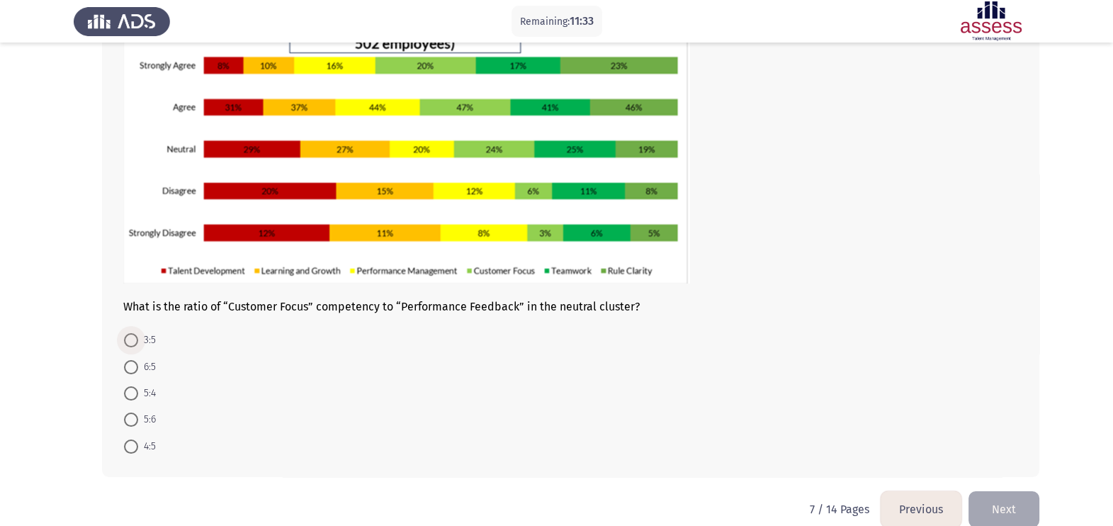
click at [131, 343] on span at bounding box center [131, 340] width 14 height 14
click at [131, 343] on input "3:5" at bounding box center [131, 340] width 14 height 14
radio input "true"
click at [1004, 498] on button "Next" at bounding box center [1004, 508] width 71 height 36
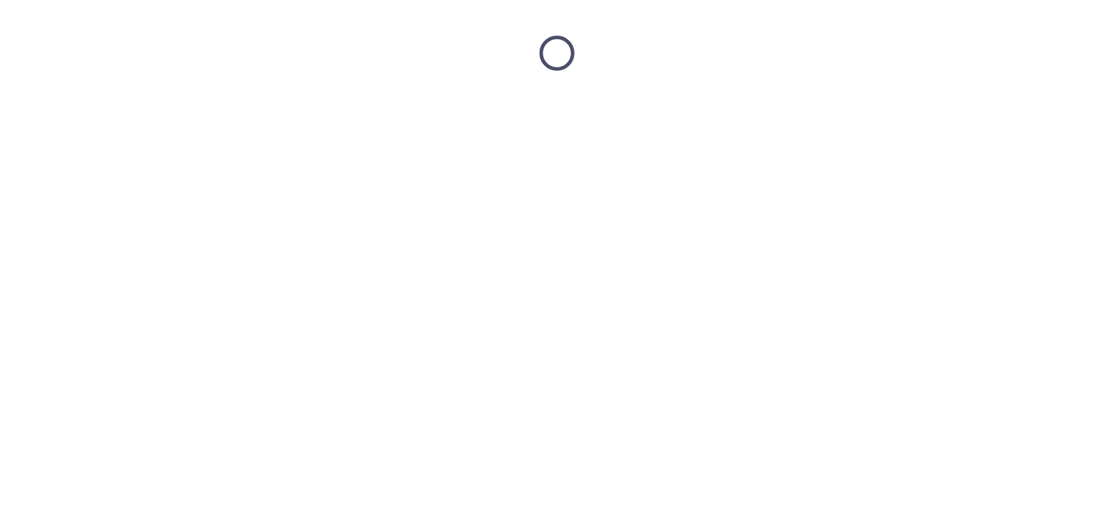
scroll to position [0, 0]
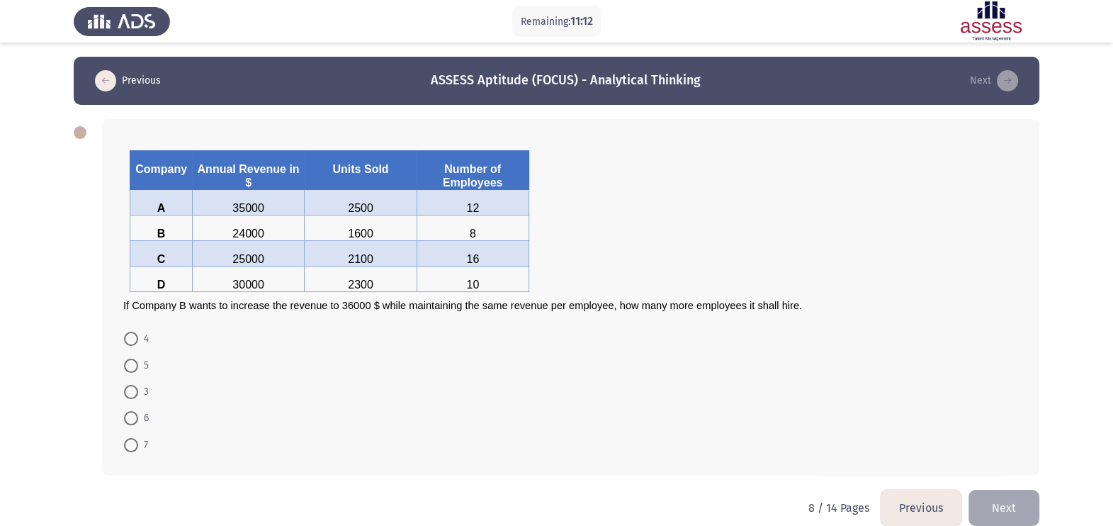
click at [282, 233] on p "24000" at bounding box center [248, 233] width 101 height 13
click at [125, 341] on span at bounding box center [131, 339] width 14 height 14
click at [125, 341] on input "4" at bounding box center [131, 339] width 14 height 14
radio input "true"
click at [1016, 515] on button "Next" at bounding box center [1004, 506] width 71 height 36
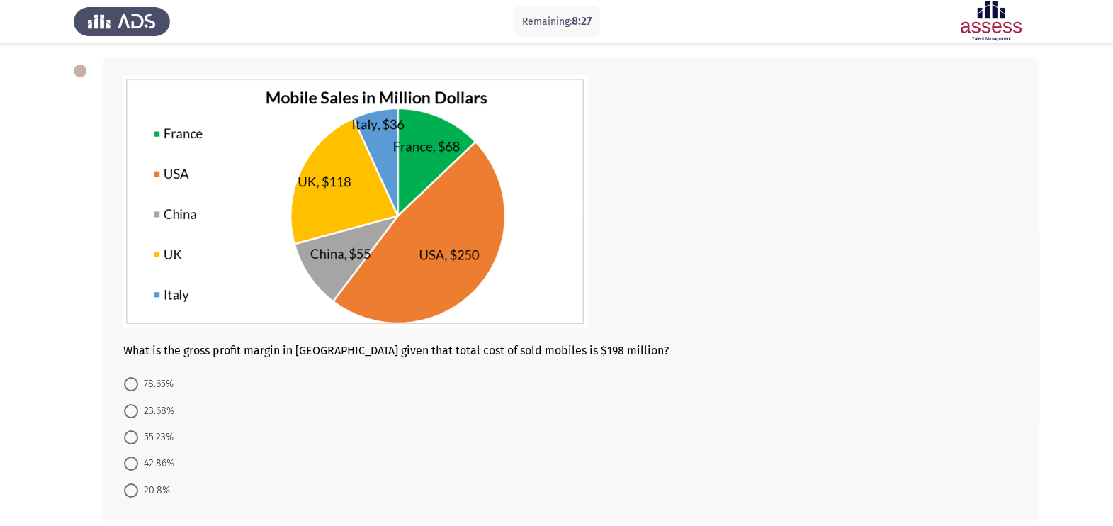
scroll to position [61, 0]
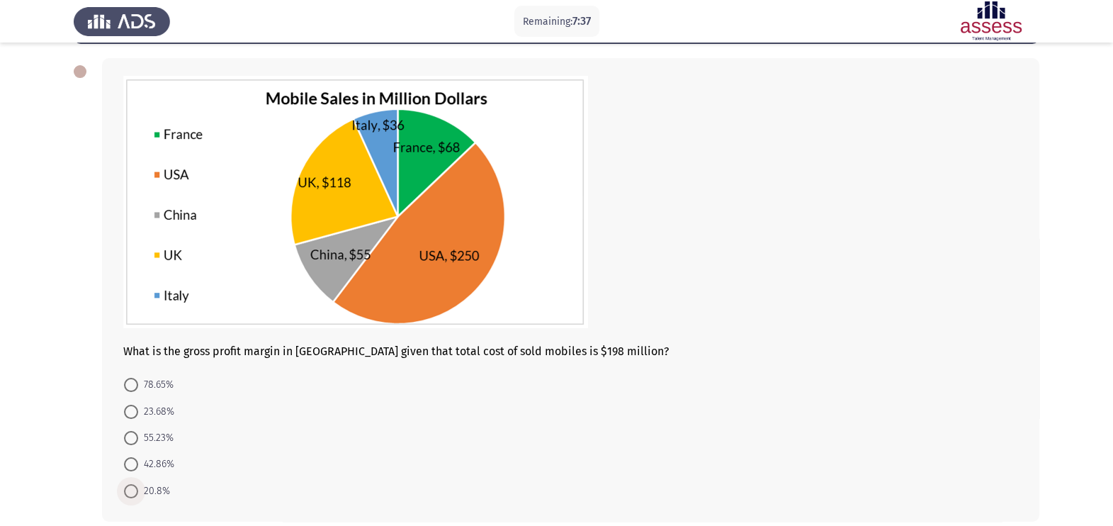
click at [130, 493] on span at bounding box center [131, 491] width 14 height 14
click at [130, 493] on input "20.8%" at bounding box center [131, 491] width 14 height 14
radio input "true"
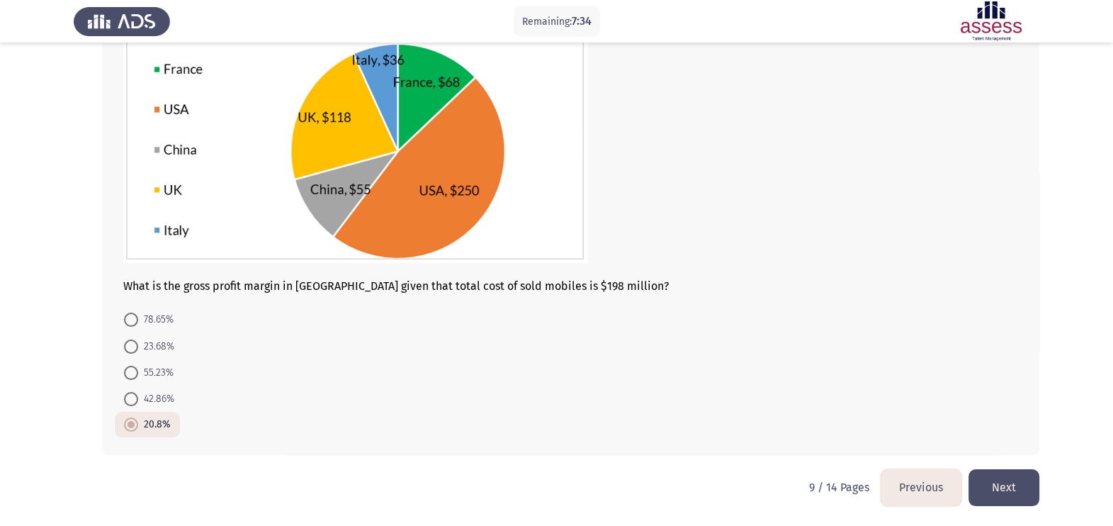
click at [1015, 491] on button "Next" at bounding box center [1004, 487] width 71 height 36
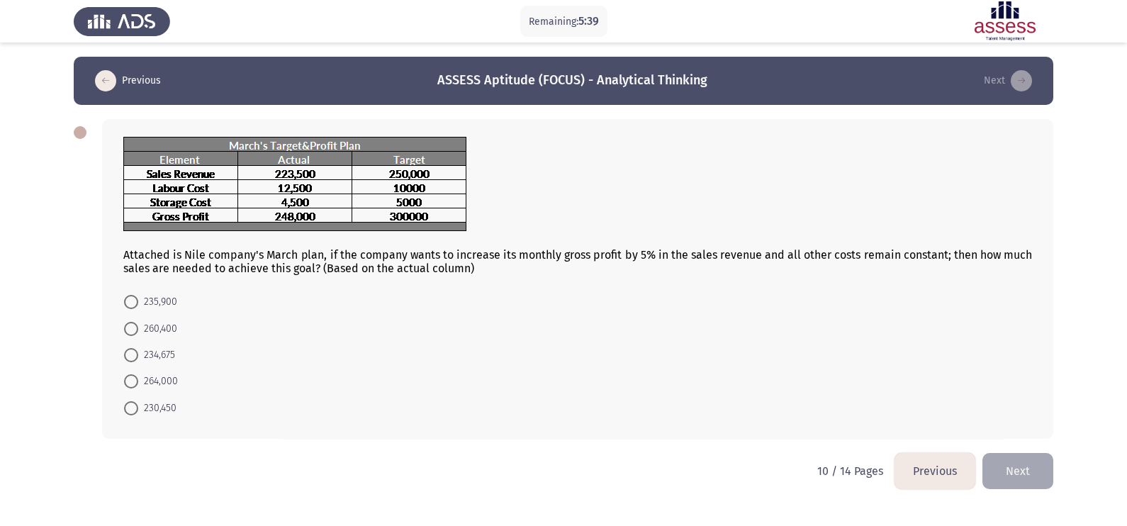
click at [139, 359] on span "234,675" at bounding box center [156, 355] width 37 height 17
click at [138, 359] on input "234,675" at bounding box center [131, 355] width 14 height 14
radio input "true"
click at [988, 481] on button "Next" at bounding box center [1017, 469] width 71 height 36
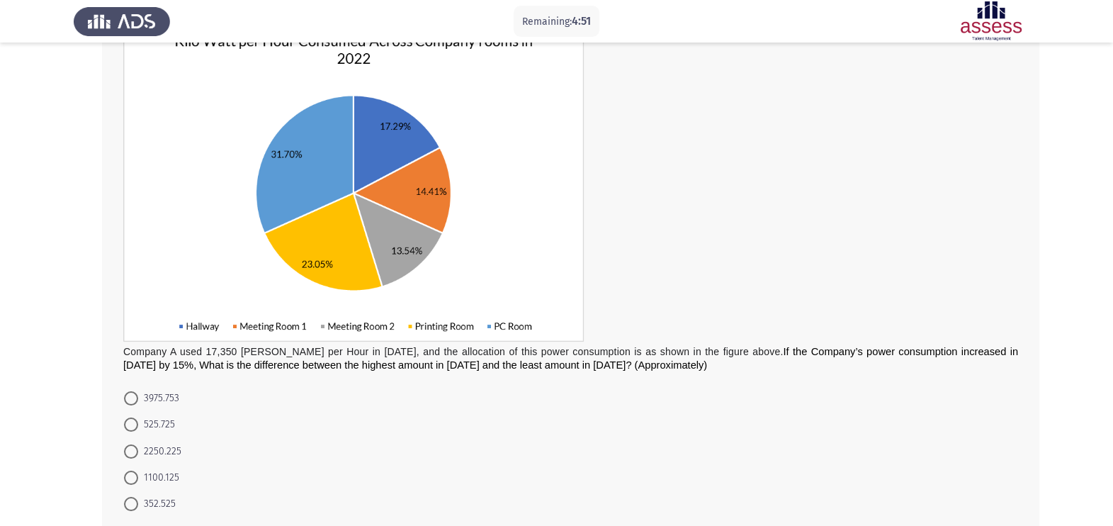
scroll to position [112, 0]
drag, startPoint x: 135, startPoint y: 456, endPoint x: 106, endPoint y: 471, distance: 32.6
click at [106, 471] on div "Company A used 17,350 Kilo Watt per Hour in 2022, and the allocation of this po…" at bounding box center [571, 271] width 938 height 529
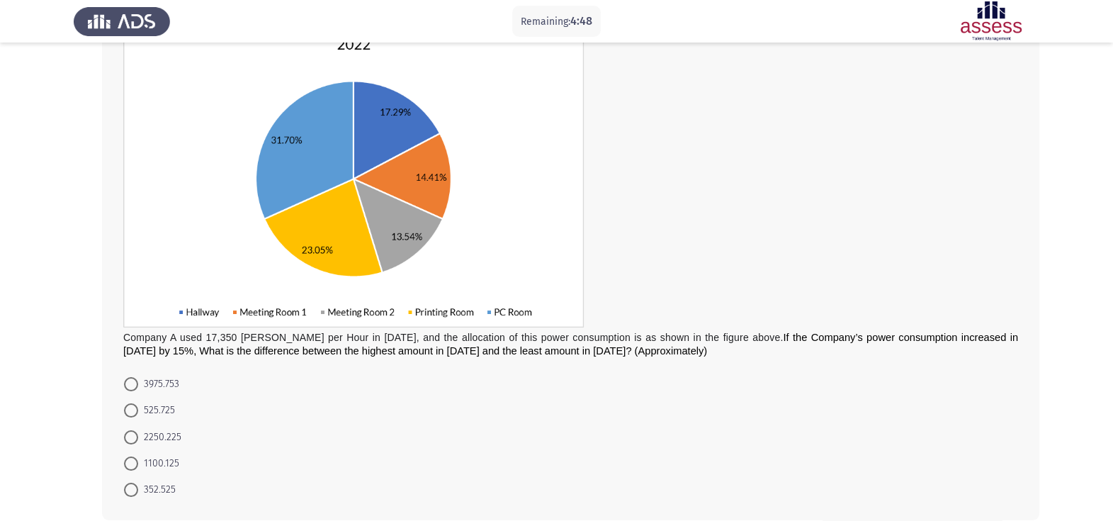
scroll to position [131, 0]
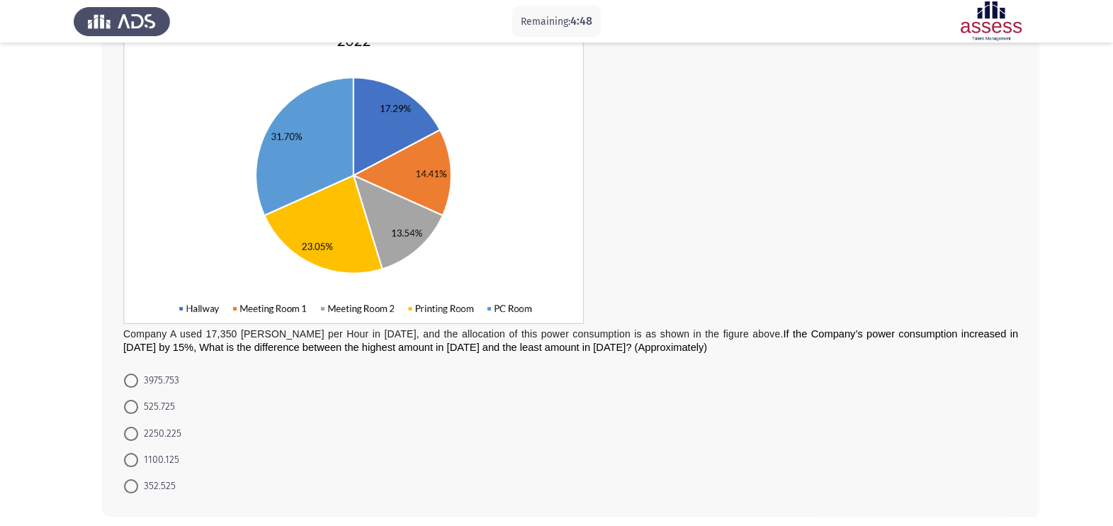
click at [154, 432] on span "2250.225" at bounding box center [159, 433] width 43 height 17
click at [138, 432] on input "2250.225" at bounding box center [131, 434] width 14 height 14
radio input "true"
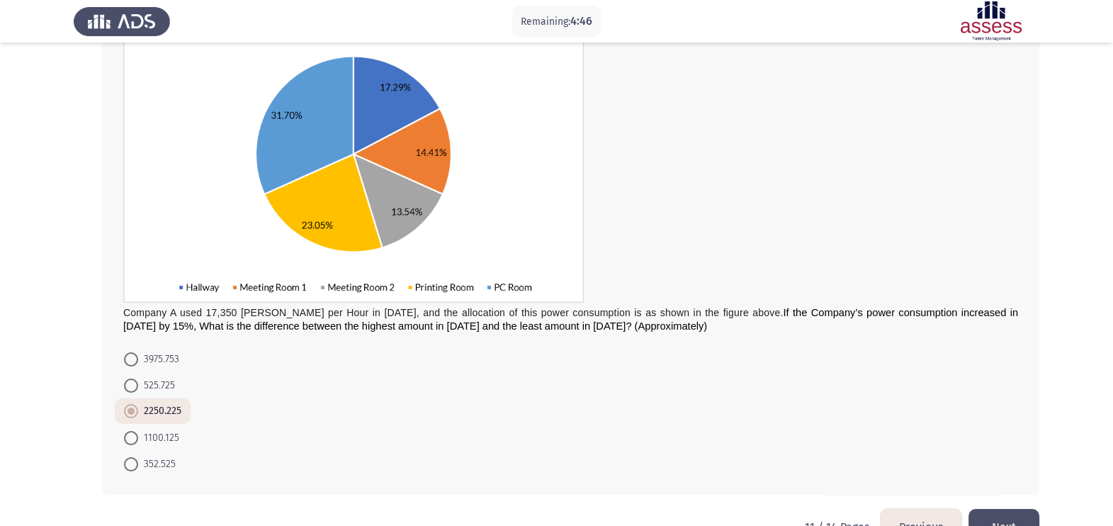
scroll to position [193, 0]
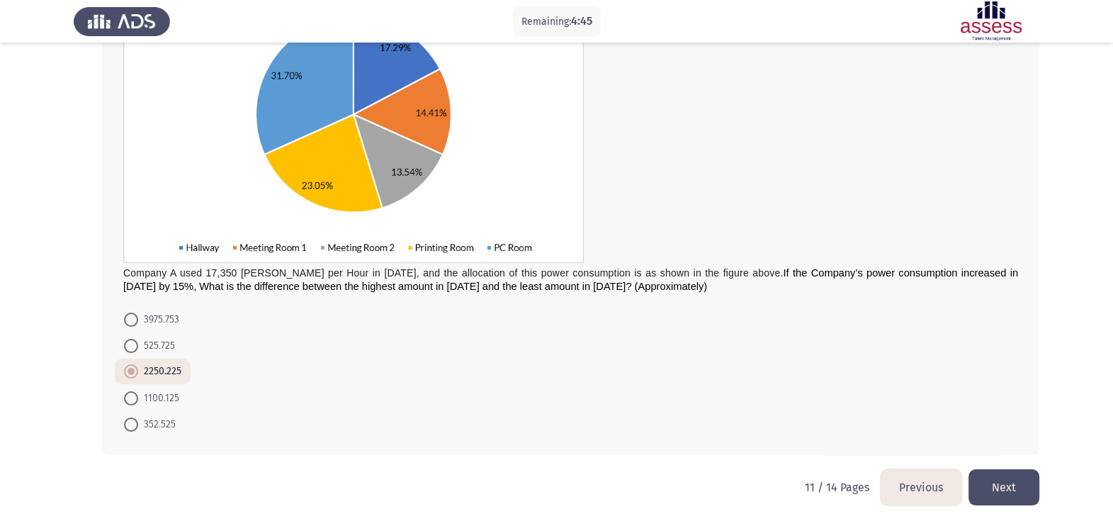
click at [1013, 471] on button "Next" at bounding box center [1004, 487] width 71 height 36
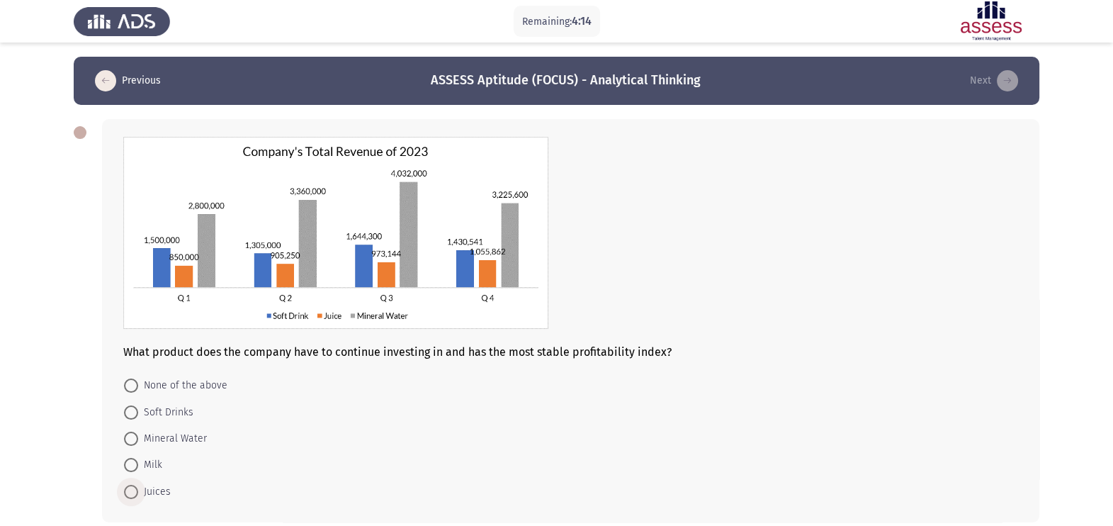
click at [142, 489] on span "Juices" at bounding box center [154, 491] width 33 height 17
click at [138, 489] on input "Juices" at bounding box center [131, 492] width 14 height 14
radio input "true"
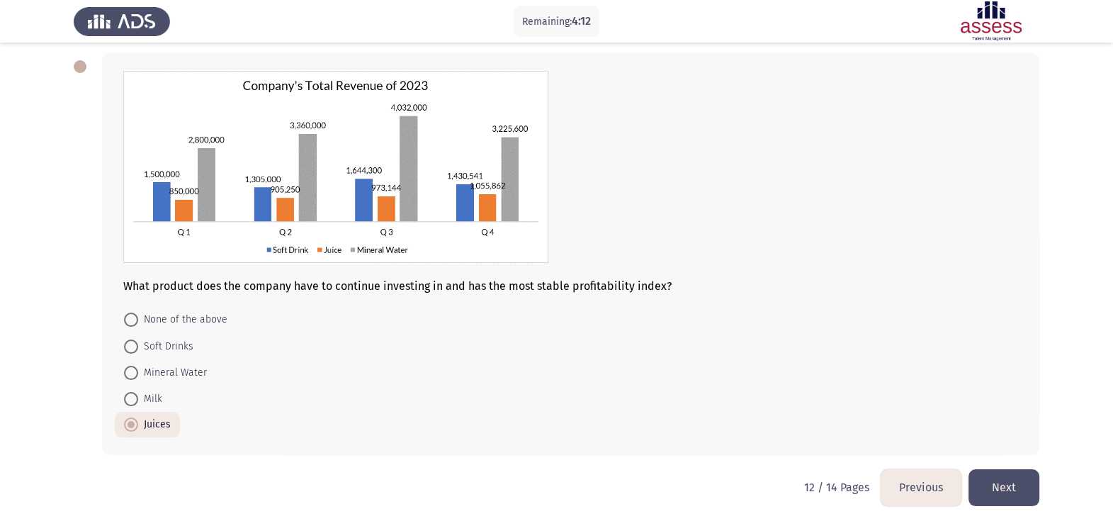
click at [1009, 498] on button "Next" at bounding box center [1004, 487] width 71 height 36
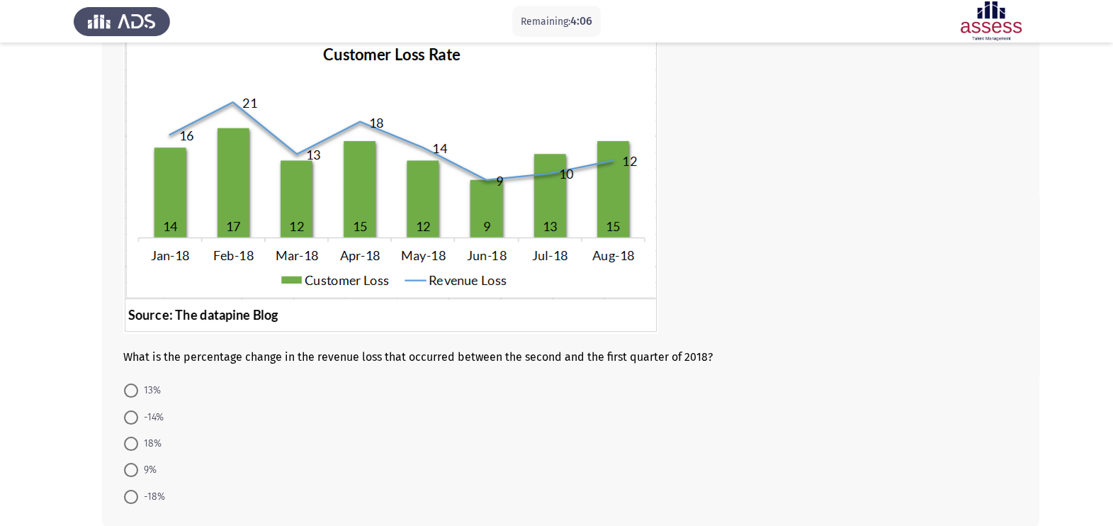
scroll to position [103, 0]
click at [478, 255] on img at bounding box center [390, 183] width 535 height 300
drag, startPoint x: 1108, startPoint y: 199, endPoint x: 1095, endPoint y: 286, distance: 88.2
click at [1095, 286] on app-assessment-container "Remaining: 3:28 Previous ASSESS Aptitude (FOCUS) - Analytical Thinking Next Wha…" at bounding box center [556, 247] width 1113 height 588
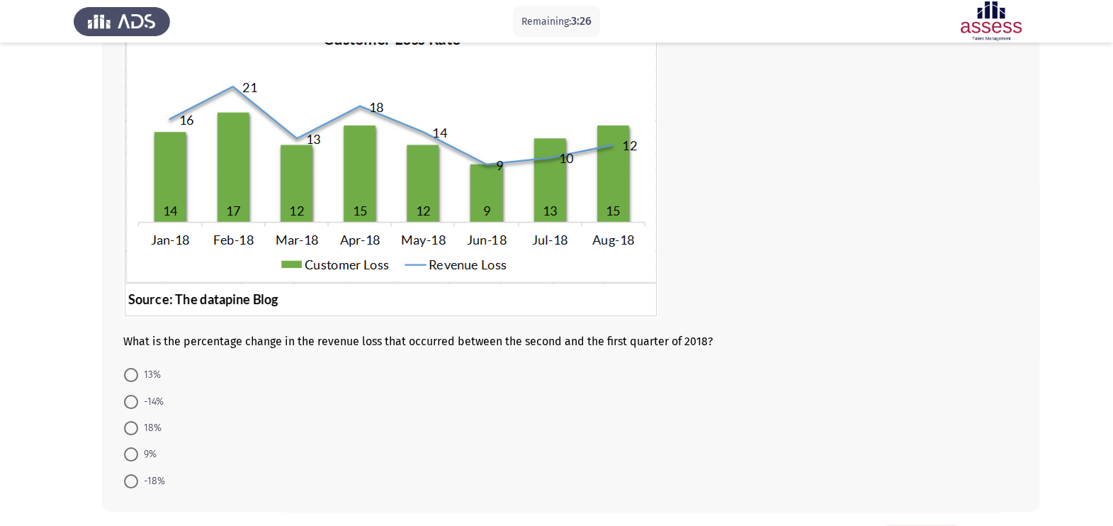
scroll to position [115, 0]
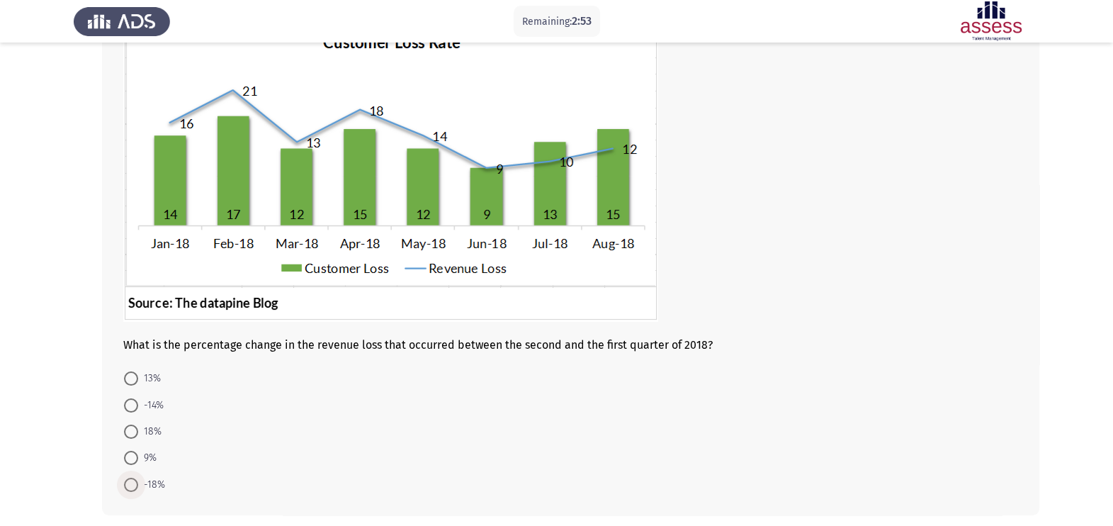
click at [146, 482] on span "-18%" at bounding box center [151, 484] width 27 height 17
click at [138, 482] on input "-18%" at bounding box center [131, 485] width 14 height 14
radio input "true"
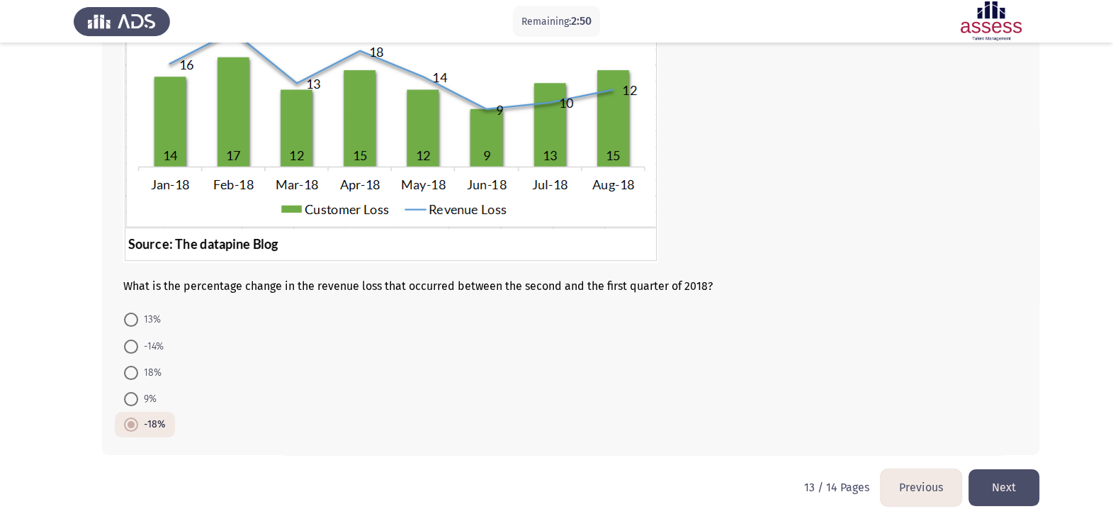
click at [1014, 485] on button "Next" at bounding box center [1004, 487] width 71 height 36
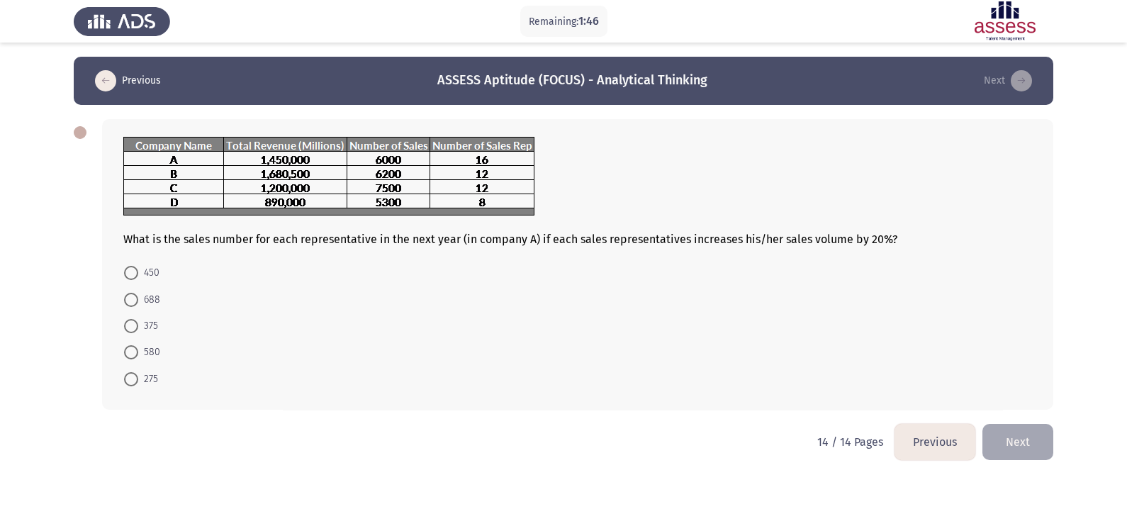
click at [142, 327] on span "375" at bounding box center [148, 326] width 20 height 17
click at [138, 327] on input "375" at bounding box center [131, 326] width 14 height 14
radio input "true"
click at [1045, 453] on button "Next" at bounding box center [1017, 440] width 71 height 36
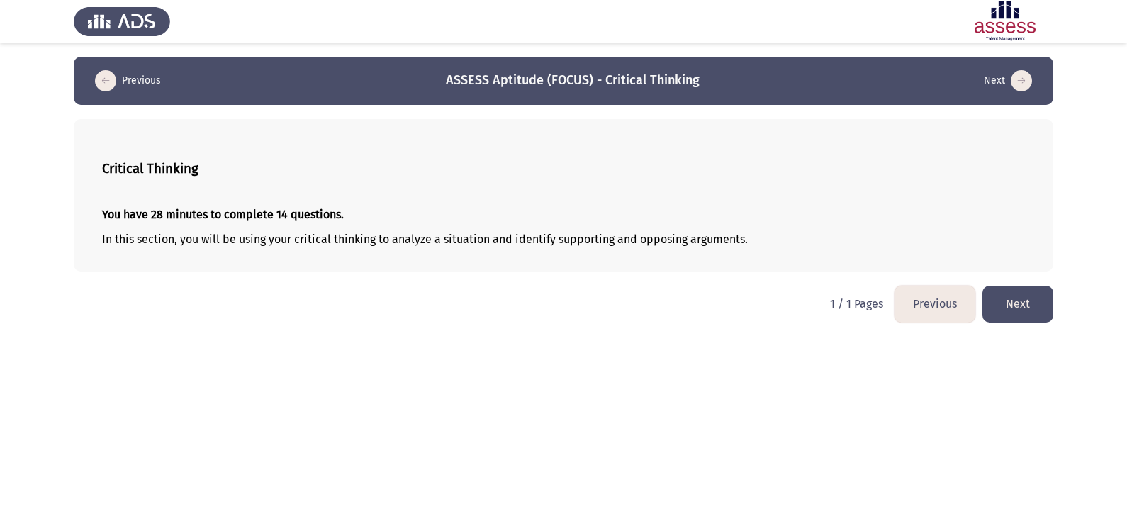
click at [1016, 311] on button "Next" at bounding box center [1017, 304] width 71 height 36
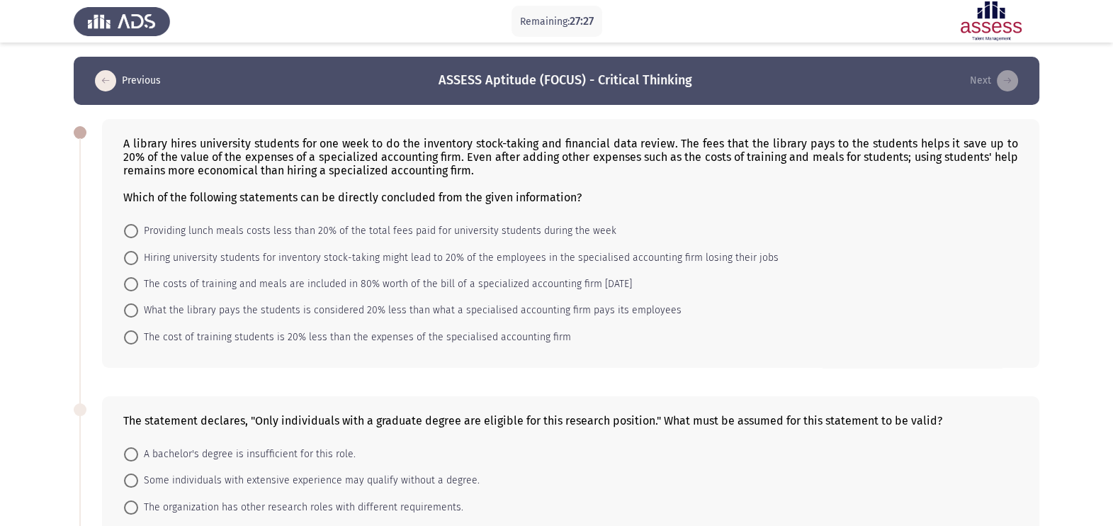
click at [379, 156] on div "A library hires university students for one week to do the inventory stock-taki…" at bounding box center [570, 170] width 895 height 67
click at [137, 337] on span at bounding box center [131, 337] width 14 height 14
click at [137, 337] on input "The cost of training students is 20% less than the expenses of the specialised …" at bounding box center [131, 337] width 14 height 14
radio input "true"
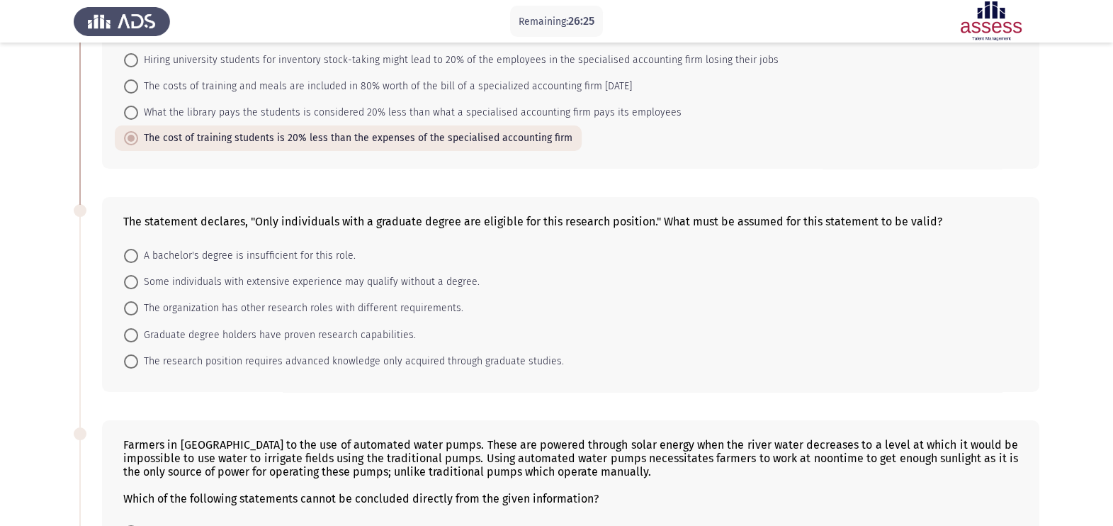
scroll to position [208, 0]
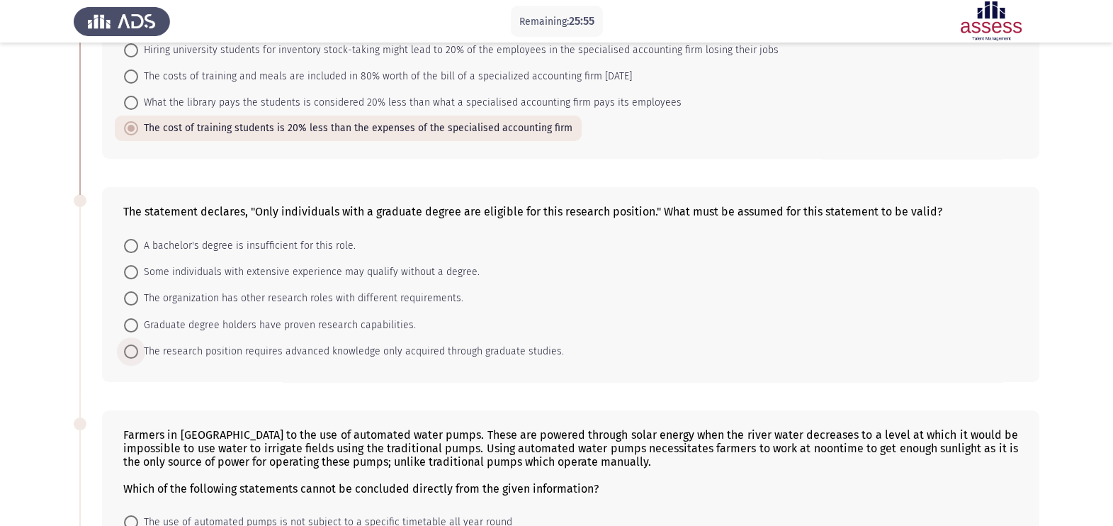
click at [222, 357] on span "The research position requires advanced knowledge only acquired through graduat…" at bounding box center [351, 351] width 426 height 17
click at [138, 357] on input "The research position requires advanced knowledge only acquired through graduat…" at bounding box center [131, 351] width 14 height 14
radio input "true"
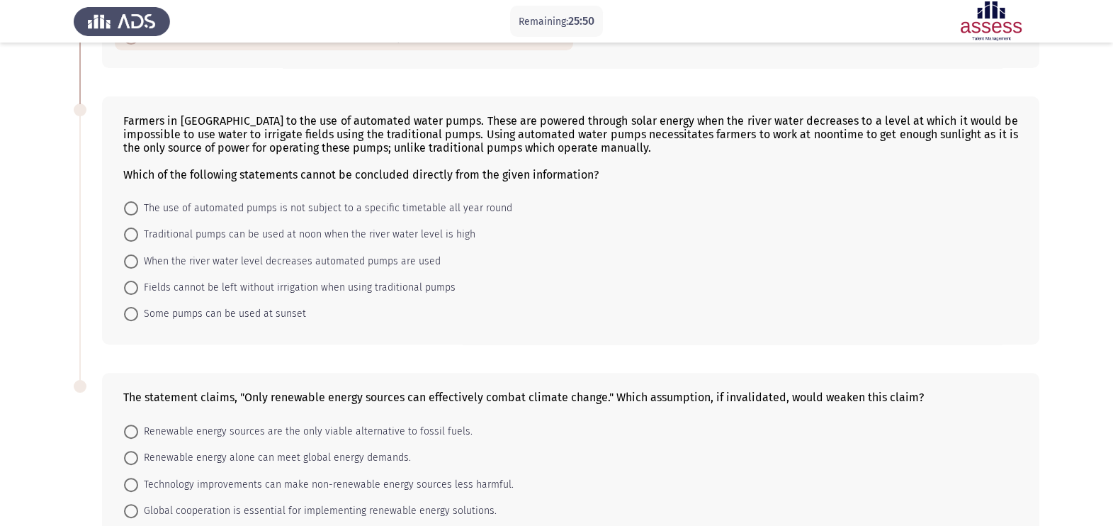
scroll to position [524, 0]
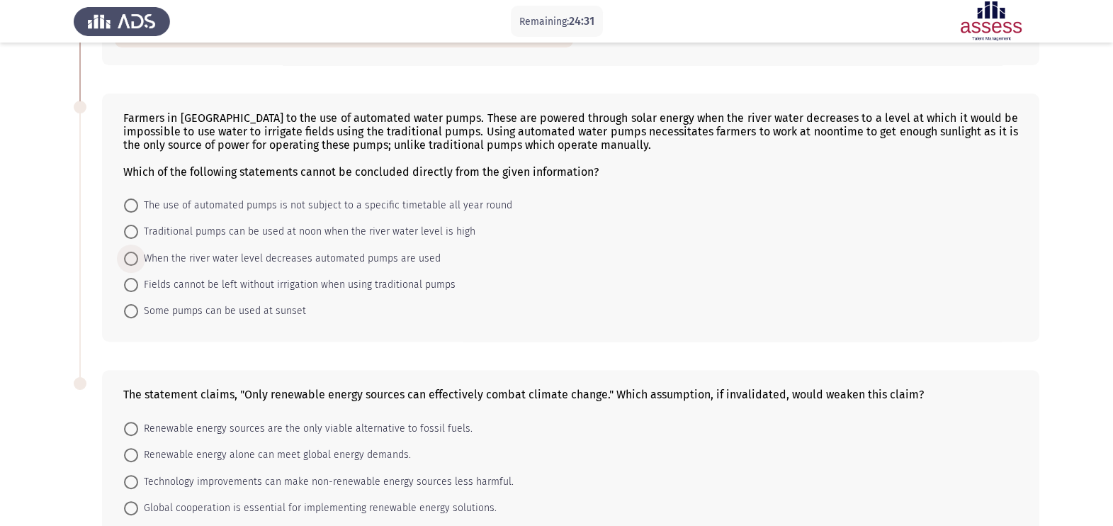
click at [323, 264] on span "When the river water level decreases automated pumps are used" at bounding box center [289, 258] width 303 height 17
click at [138, 264] on input "When the river water level decreases automated pumps are used" at bounding box center [131, 259] width 14 height 14
radio input "true"
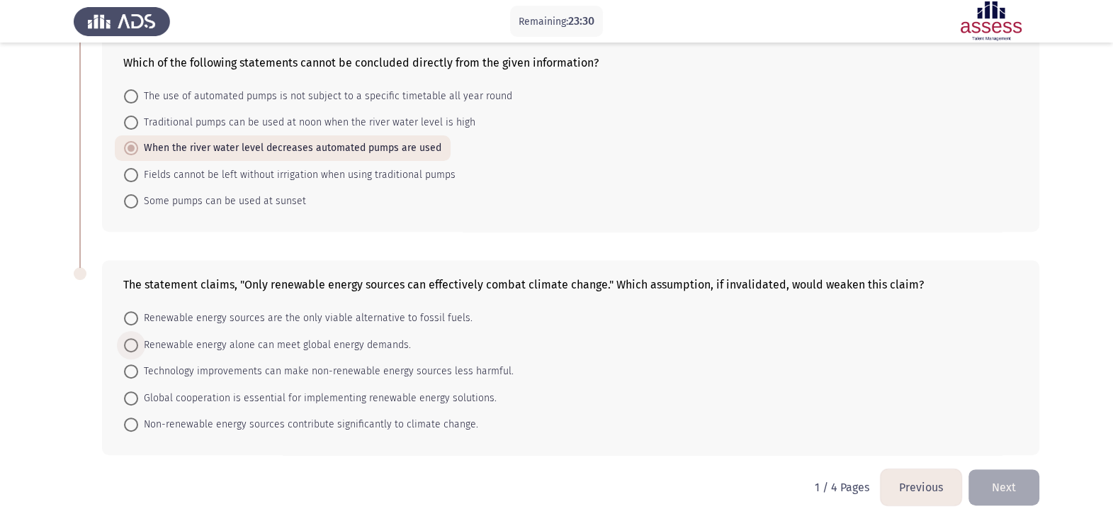
click at [128, 347] on span at bounding box center [131, 345] width 14 height 14
click at [128, 347] on input "Renewable energy alone can meet global energy demands." at bounding box center [131, 345] width 14 height 14
radio input "true"
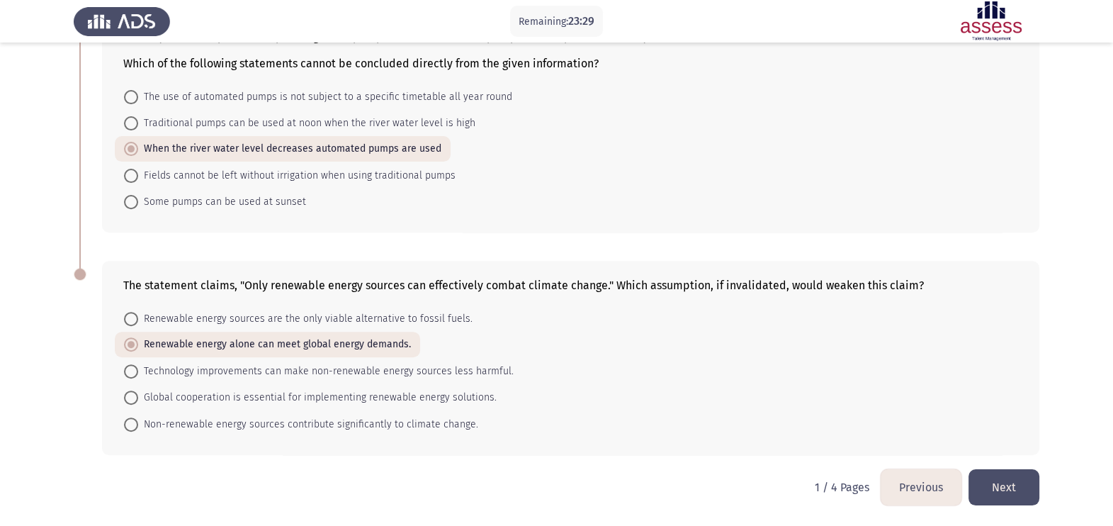
click at [999, 489] on button "Next" at bounding box center [1004, 487] width 71 height 36
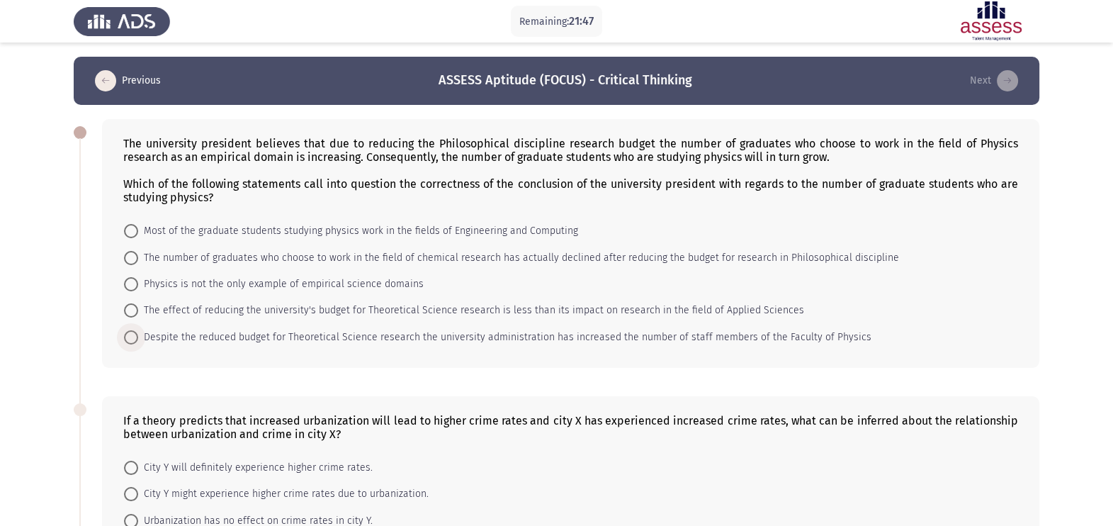
click at [488, 345] on span "Despite the reduced budget for Theoretical Science research the university admi…" at bounding box center [505, 337] width 734 height 17
click at [138, 344] on input "Despite the reduced budget for Theoretical Science research the university admi…" at bounding box center [131, 337] width 14 height 14
radio input "true"
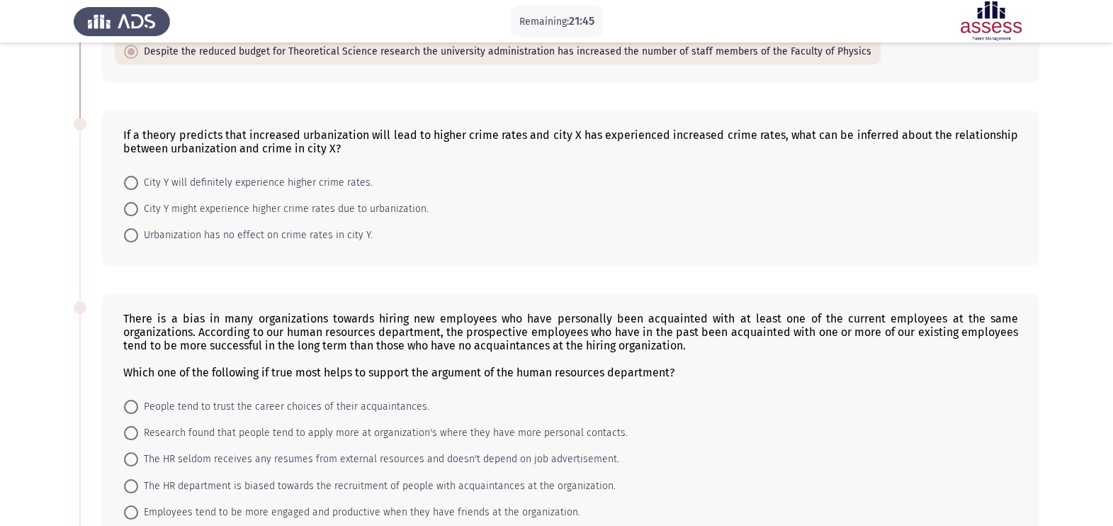
scroll to position [241, 0]
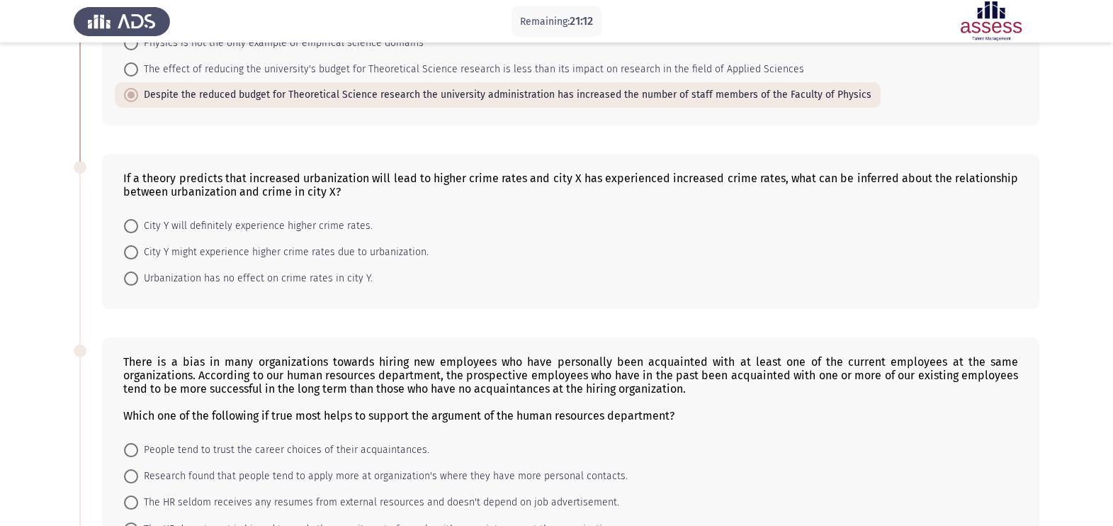
click at [216, 259] on span "City Y might experience higher crime rates due to urbanization." at bounding box center [283, 252] width 291 height 17
click at [138, 259] on input "City Y might experience higher crime rates due to urbanization." at bounding box center [131, 252] width 14 height 14
radio input "true"
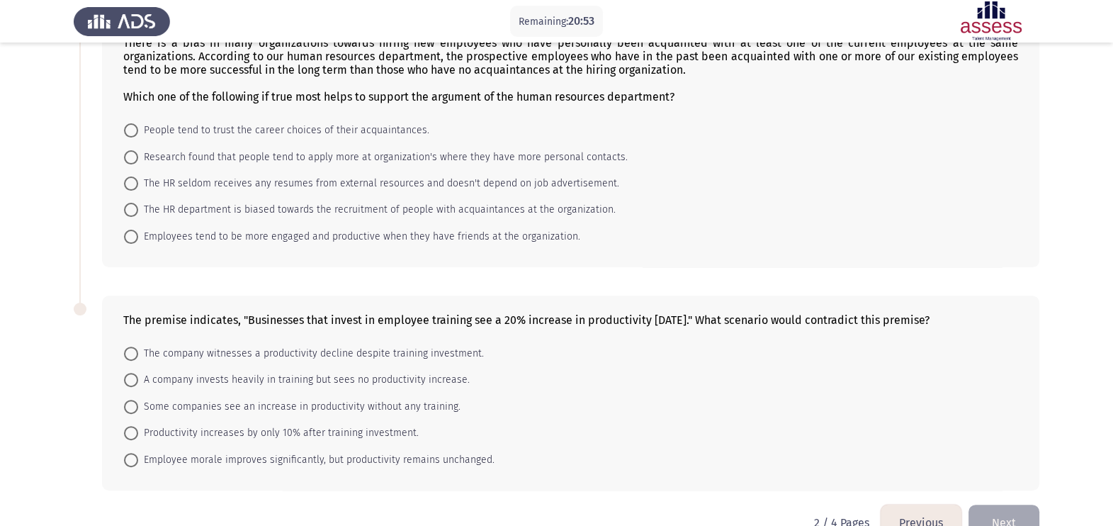
scroll to position [526, 0]
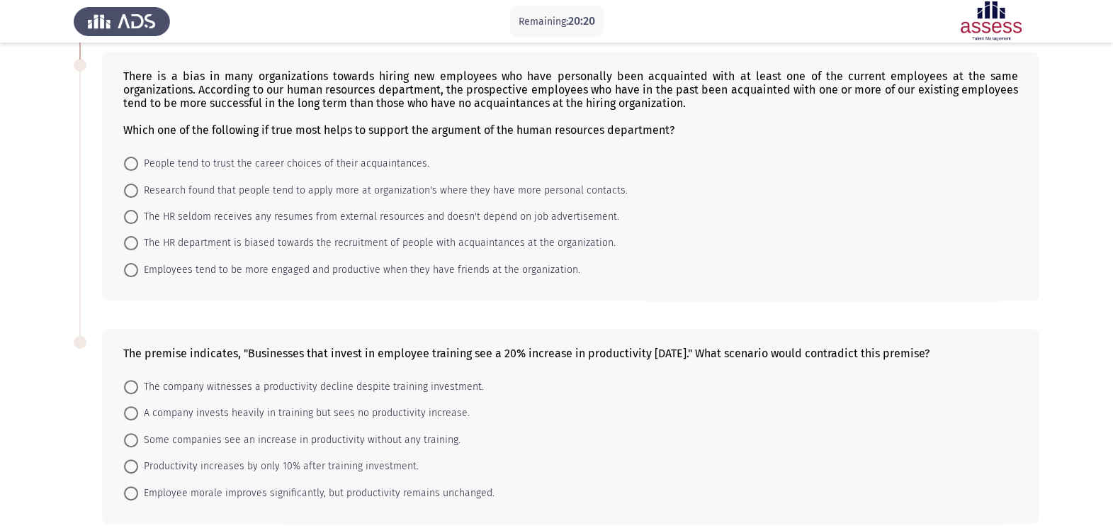
click at [299, 252] on span "The HR department is biased towards the recruitment of people with acquaintance…" at bounding box center [377, 243] width 478 height 17
click at [138, 250] on input "The HR department is biased towards the recruitment of people with acquaintance…" at bounding box center [131, 243] width 14 height 14
radio input "true"
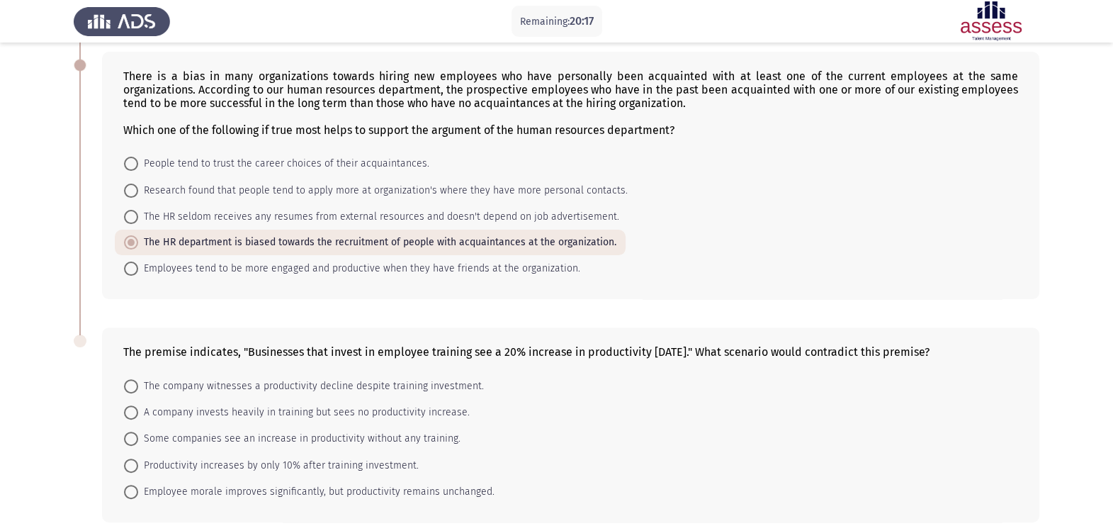
scroll to position [600, 0]
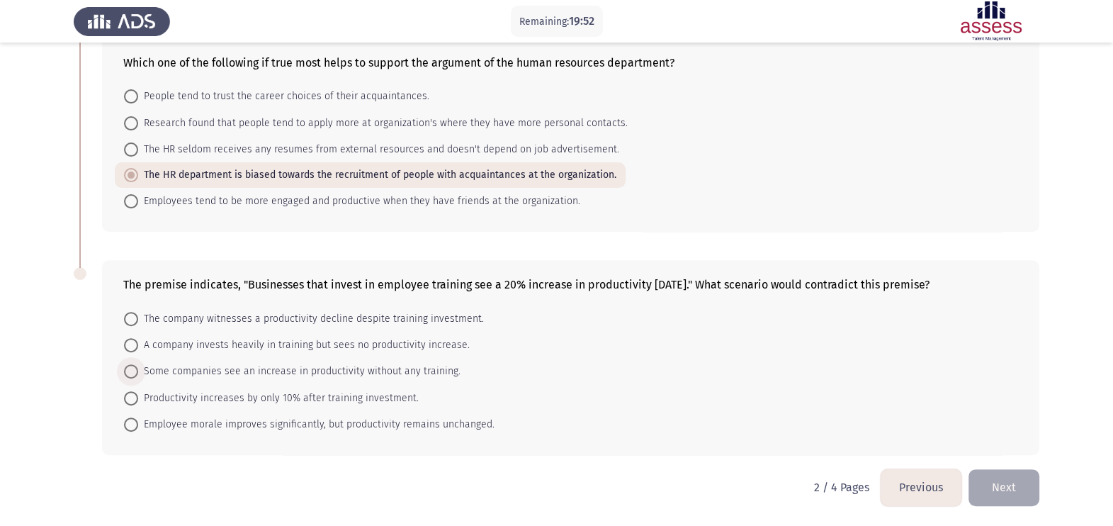
click at [227, 374] on span "Some companies see an increase in productivity without any training." at bounding box center [299, 371] width 322 height 17
click at [138, 374] on input "Some companies see an increase in productivity without any training." at bounding box center [131, 371] width 14 height 14
radio input "true"
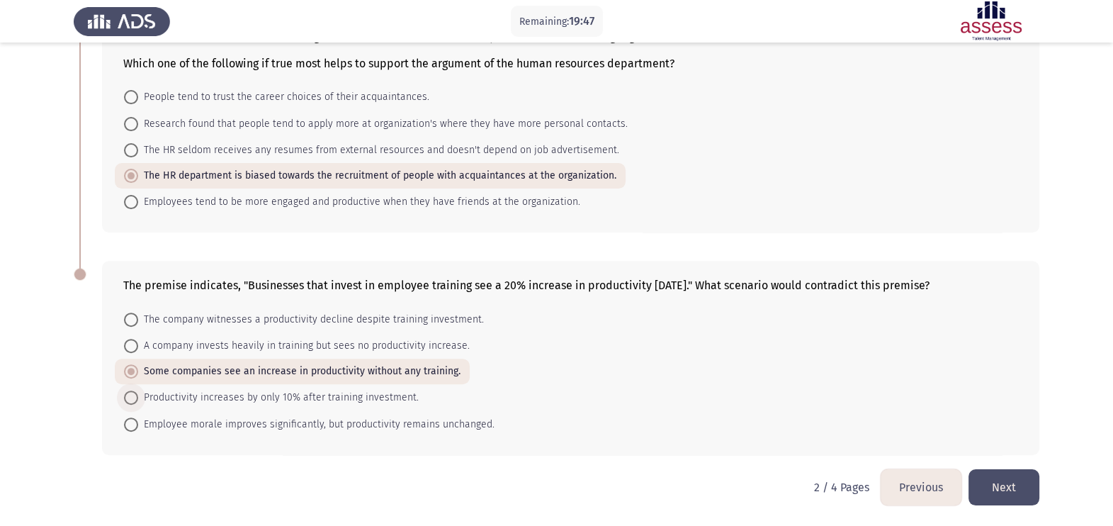
click at [203, 403] on span "Productivity increases by only 10% after training investment." at bounding box center [278, 397] width 281 height 17
click at [138, 403] on input "Productivity increases by only 10% after training investment." at bounding box center [131, 398] width 14 height 14
radio input "true"
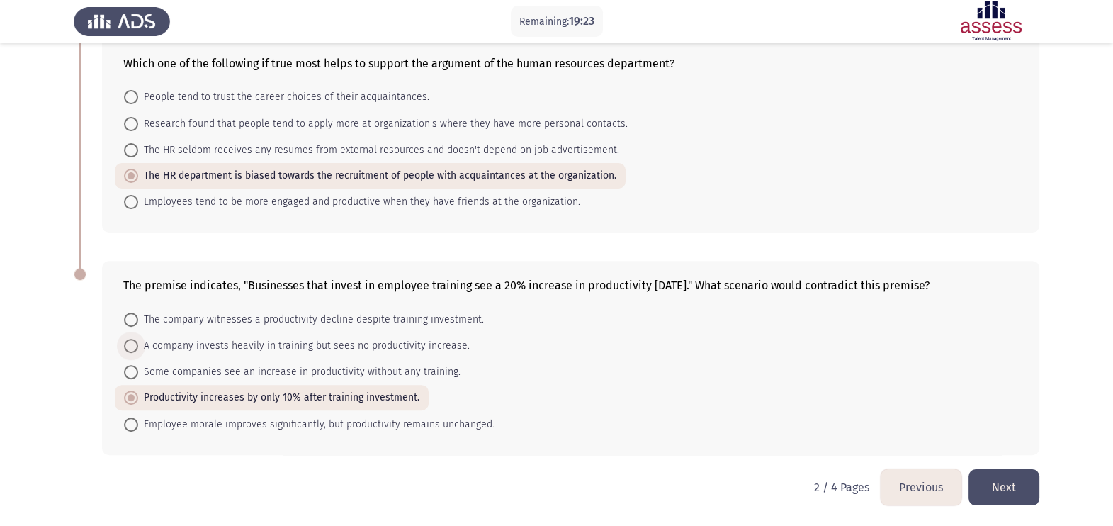
click at [221, 347] on span "A company invests heavily in training but sees no productivity increase." at bounding box center [304, 345] width 332 height 17
click at [138, 347] on input "A company invests heavily in training but sees no productivity increase." at bounding box center [131, 346] width 14 height 14
radio input "true"
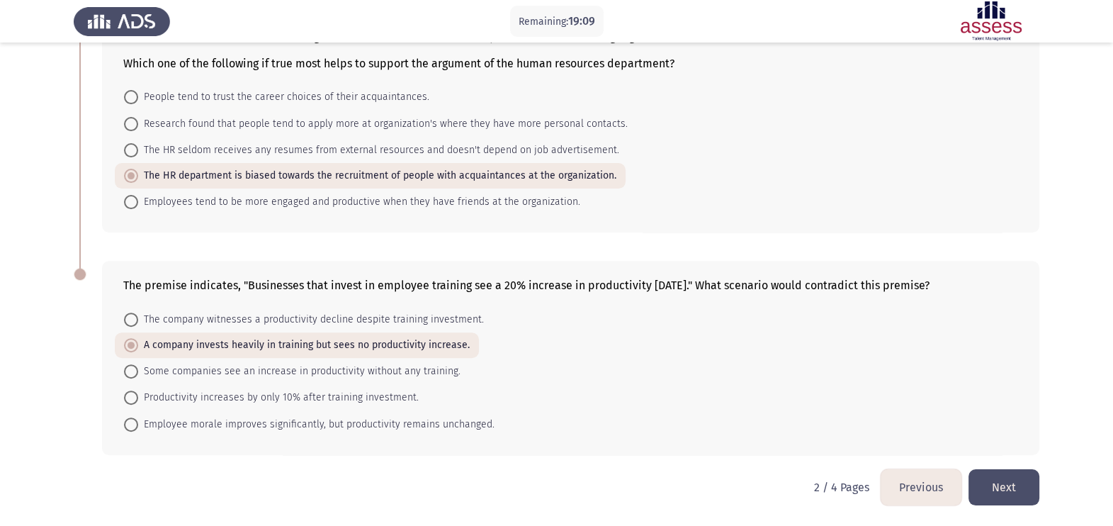
click at [986, 489] on button "Next" at bounding box center [1004, 487] width 71 height 36
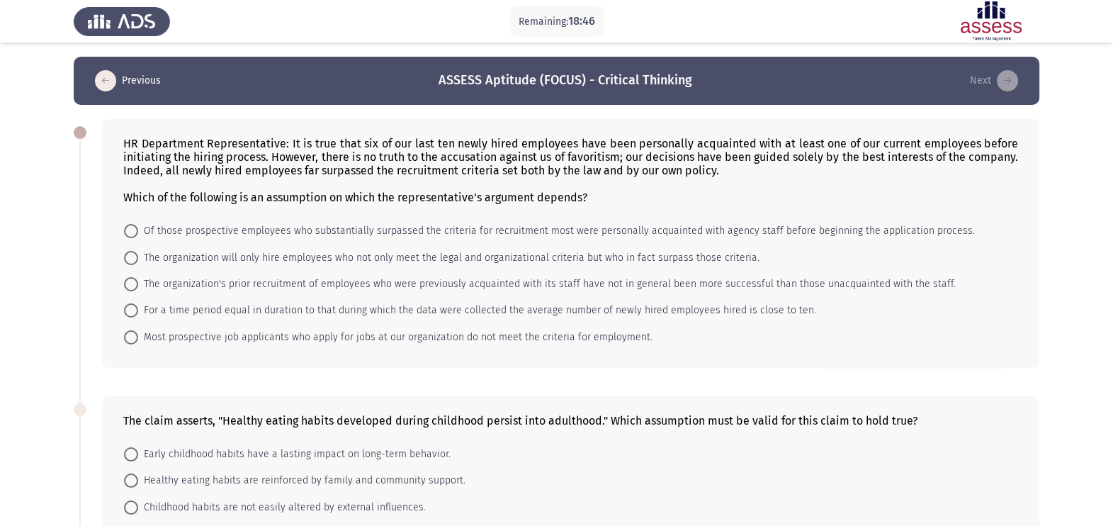
click at [174, 238] on span "Of those prospective employees who substantially surpassed the criteria for rec…" at bounding box center [556, 231] width 837 height 17
click at [138, 238] on input "Of those prospective employees who substantially surpassed the criteria for rec…" at bounding box center [131, 231] width 14 height 14
radio input "true"
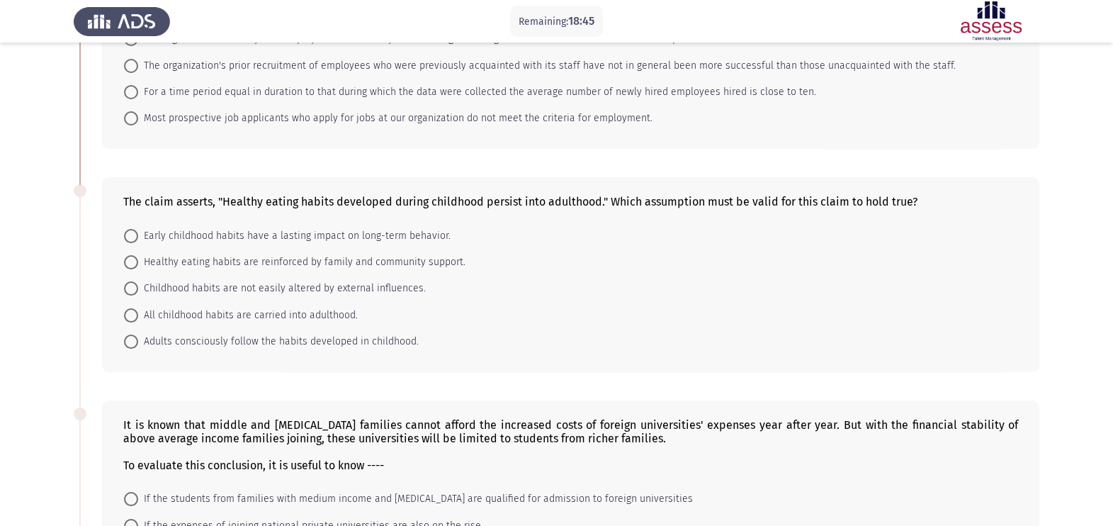
scroll to position [242, 0]
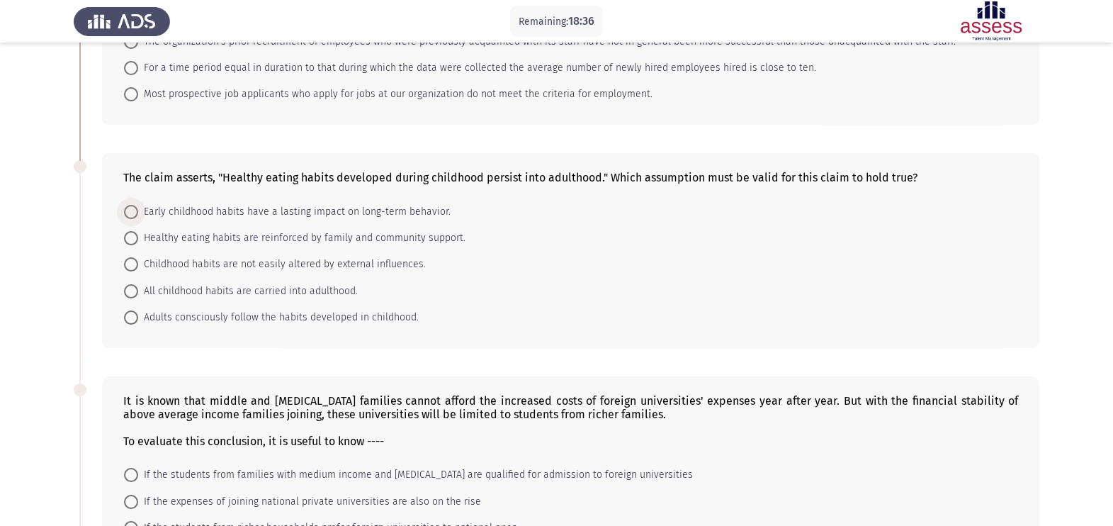
click at [266, 213] on span "Early childhood habits have a lasting impact on long-term behavior." at bounding box center [294, 211] width 313 height 17
click at [138, 213] on input "Early childhood habits have a lasting impact on long-term behavior." at bounding box center [131, 212] width 14 height 14
radio input "true"
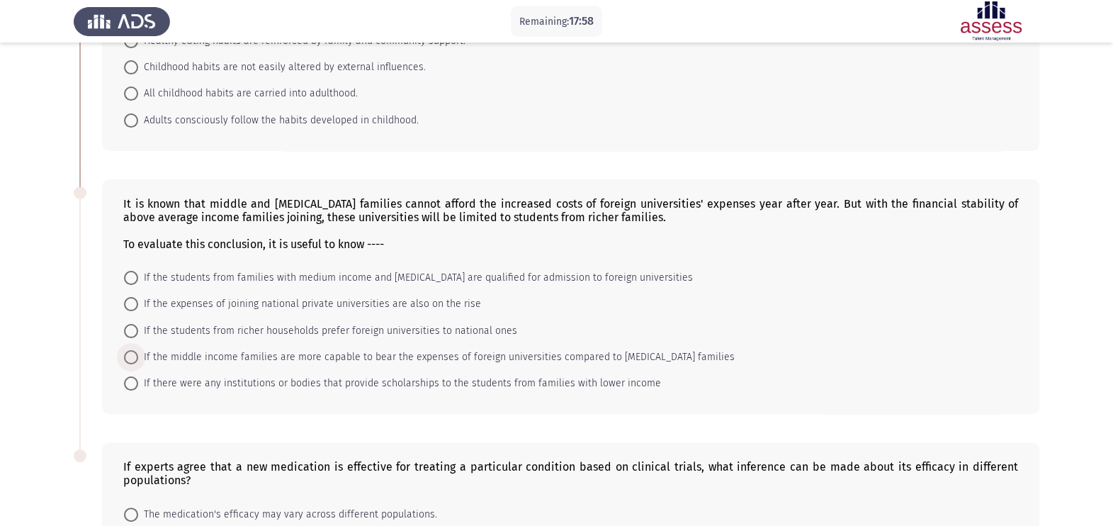
click at [311, 366] on span "If the middle income families are more capable to bear the expenses of foreign …" at bounding box center [436, 357] width 597 height 17
click at [138, 364] on input "If the middle income families are more capable to bear the expenses of foreign …" at bounding box center [131, 357] width 14 height 14
radio input "true"
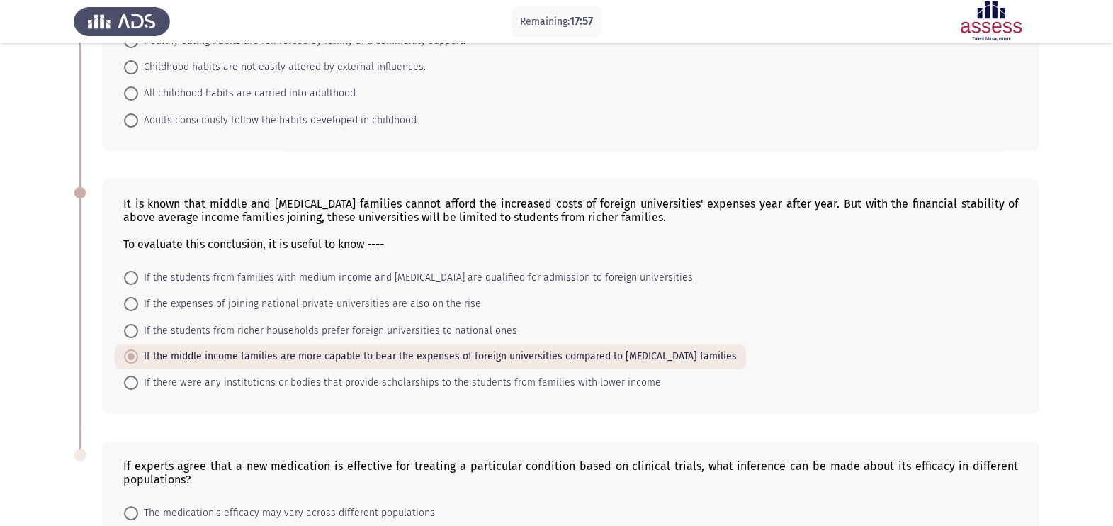
scroll to position [586, 0]
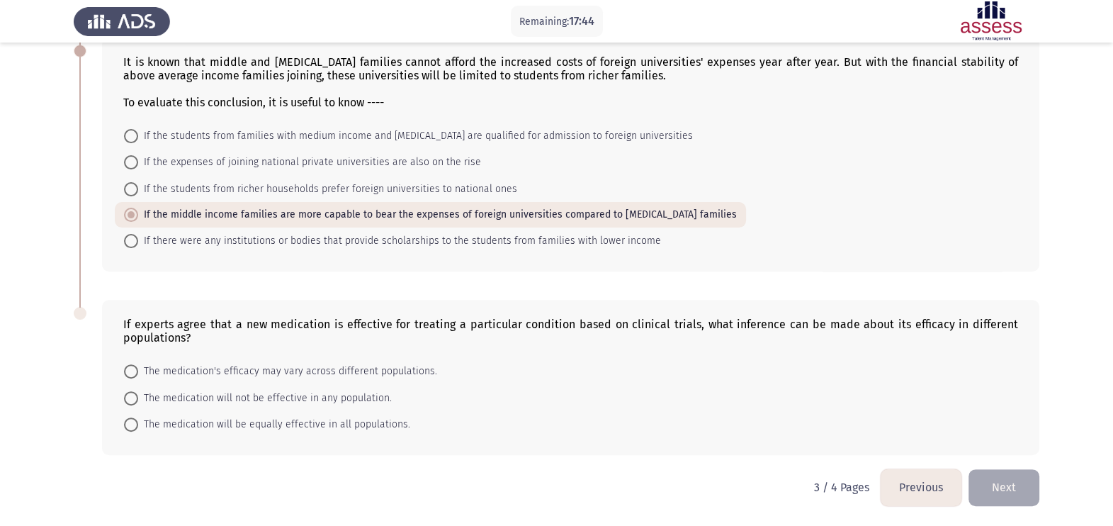
click at [191, 365] on span "The medication's efficacy may vary across different populations." at bounding box center [287, 371] width 299 height 17
click at [138, 365] on input "The medication's efficacy may vary across different populations." at bounding box center [131, 371] width 14 height 14
radio input "true"
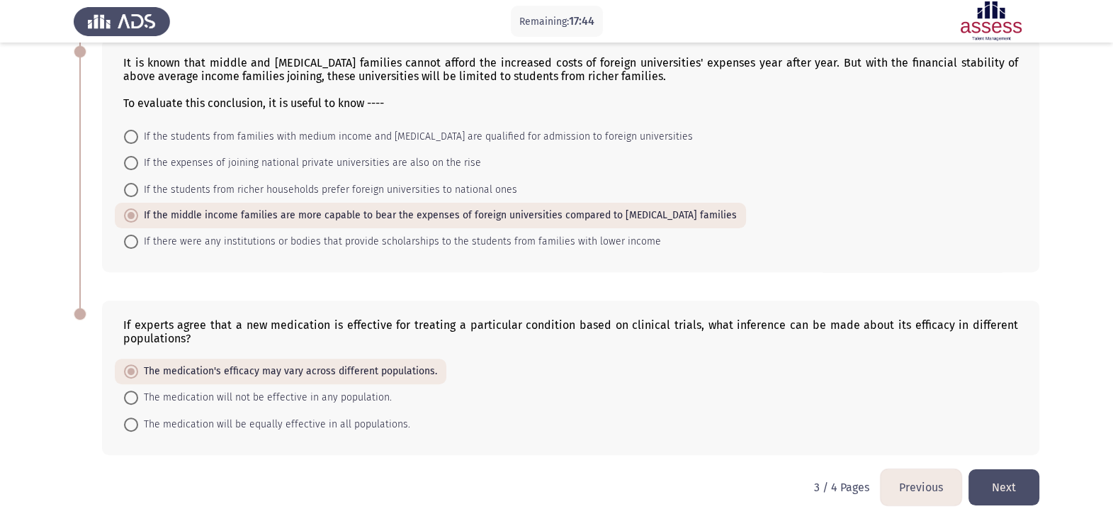
click at [1009, 490] on button "Next" at bounding box center [1004, 487] width 71 height 36
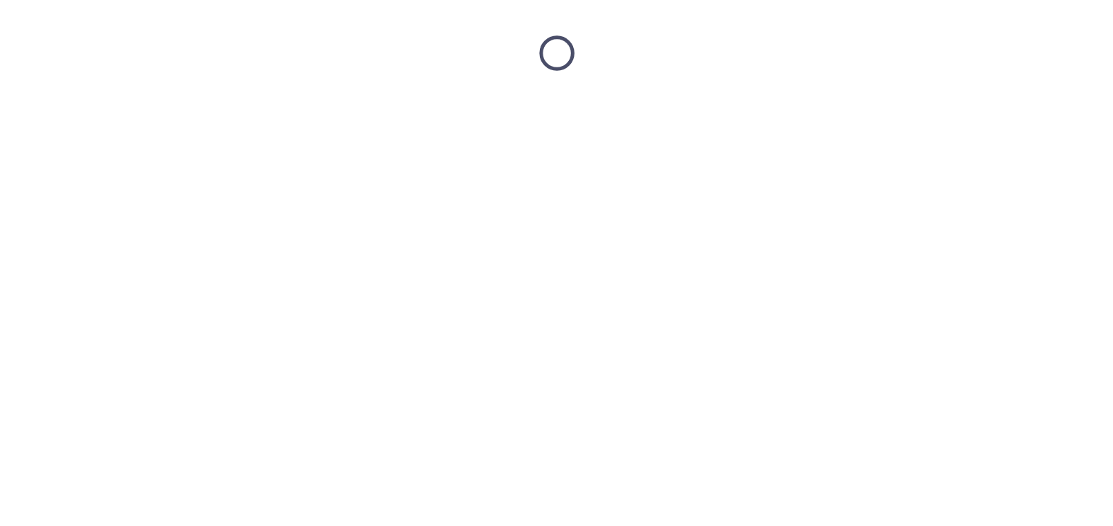
scroll to position [0, 0]
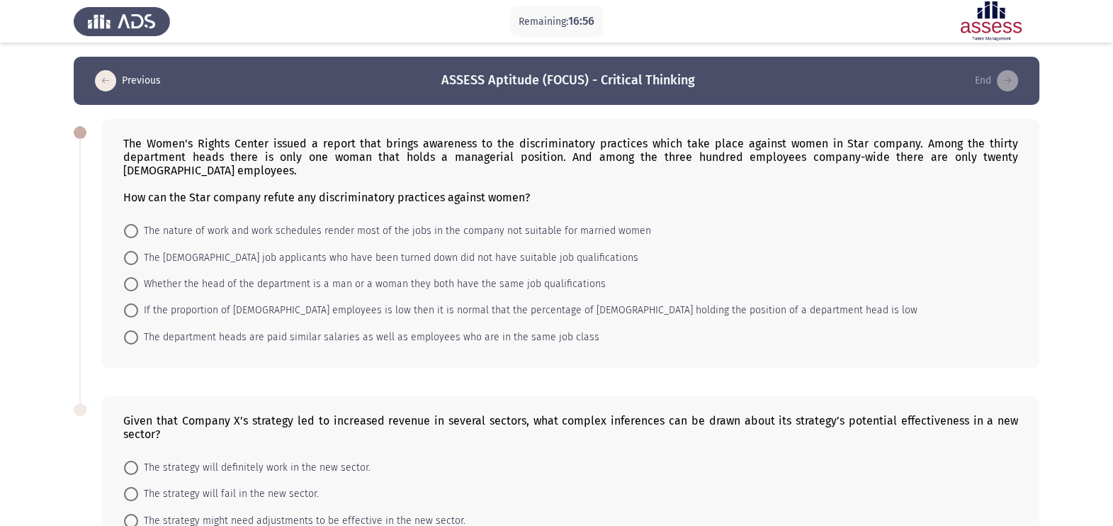
click at [210, 287] on span "Whether the head of the department is a man or a woman they both have the same …" at bounding box center [372, 284] width 468 height 17
click at [138, 287] on input "Whether the head of the department is a man or a woman they both have the same …" at bounding box center [131, 284] width 14 height 14
radio input "true"
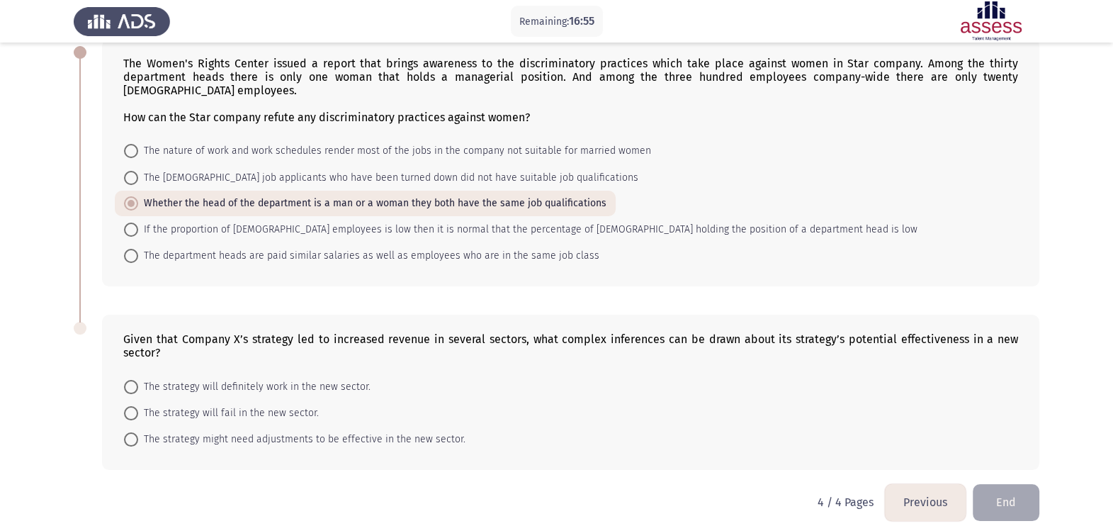
scroll to position [98, 0]
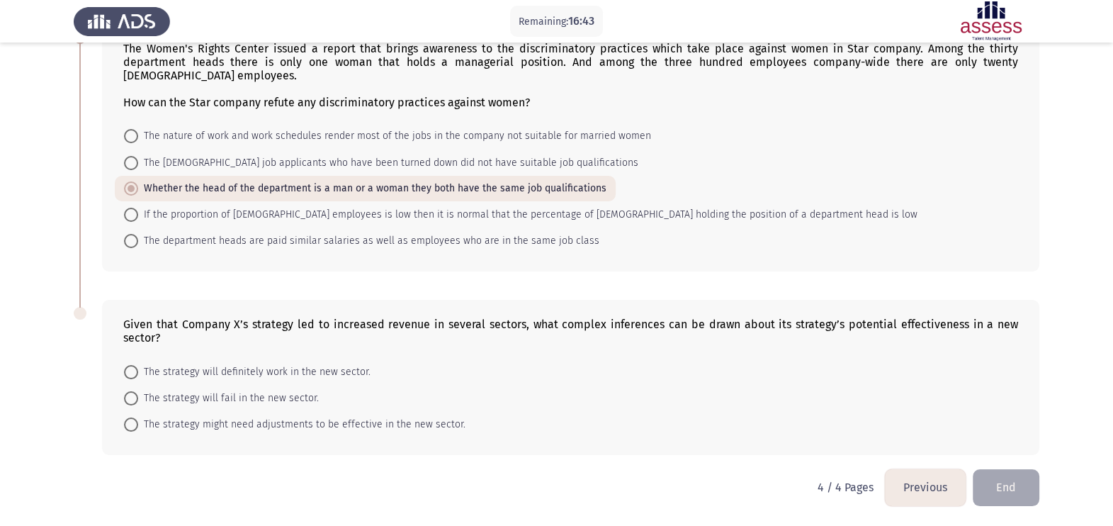
click at [179, 399] on span "The strategy will fail in the new sector." at bounding box center [228, 398] width 181 height 17
click at [138, 399] on input "The strategy will fail in the new sector." at bounding box center [131, 398] width 14 height 14
radio input "true"
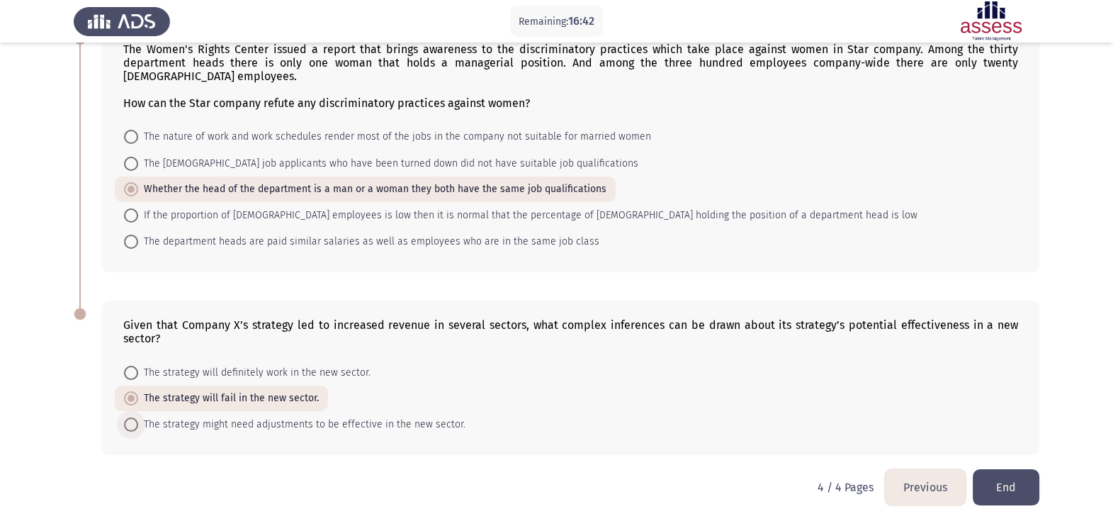
click at [198, 427] on span "The strategy might need adjustments to be effective in the new sector." at bounding box center [301, 424] width 327 height 17
click at [138, 427] on input "The strategy might need adjustments to be effective in the new sector." at bounding box center [131, 424] width 14 height 14
radio input "true"
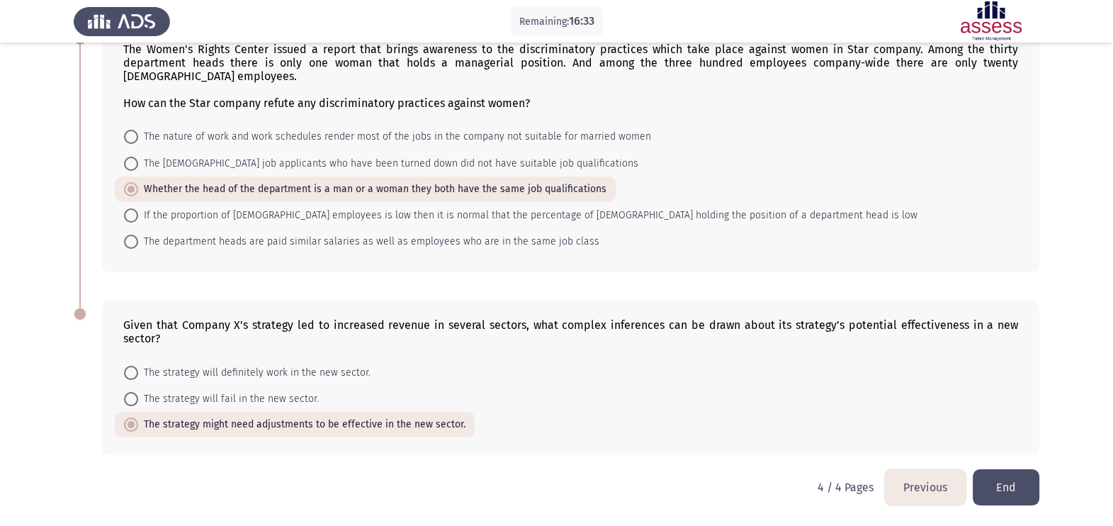
click at [1010, 483] on button "End" at bounding box center [1006, 487] width 67 height 36
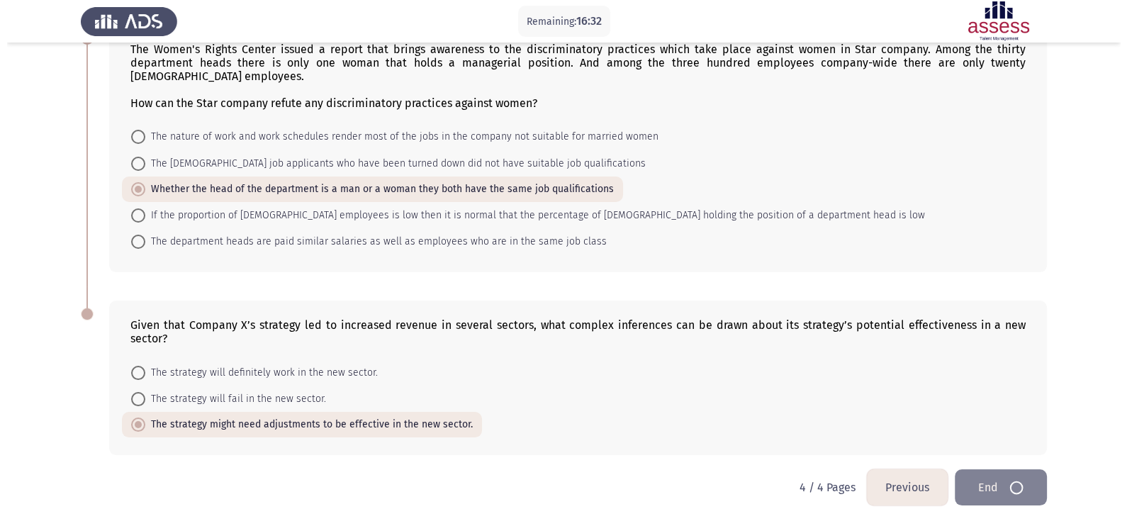
scroll to position [0, 0]
